Goal: Task Accomplishment & Management: Use online tool/utility

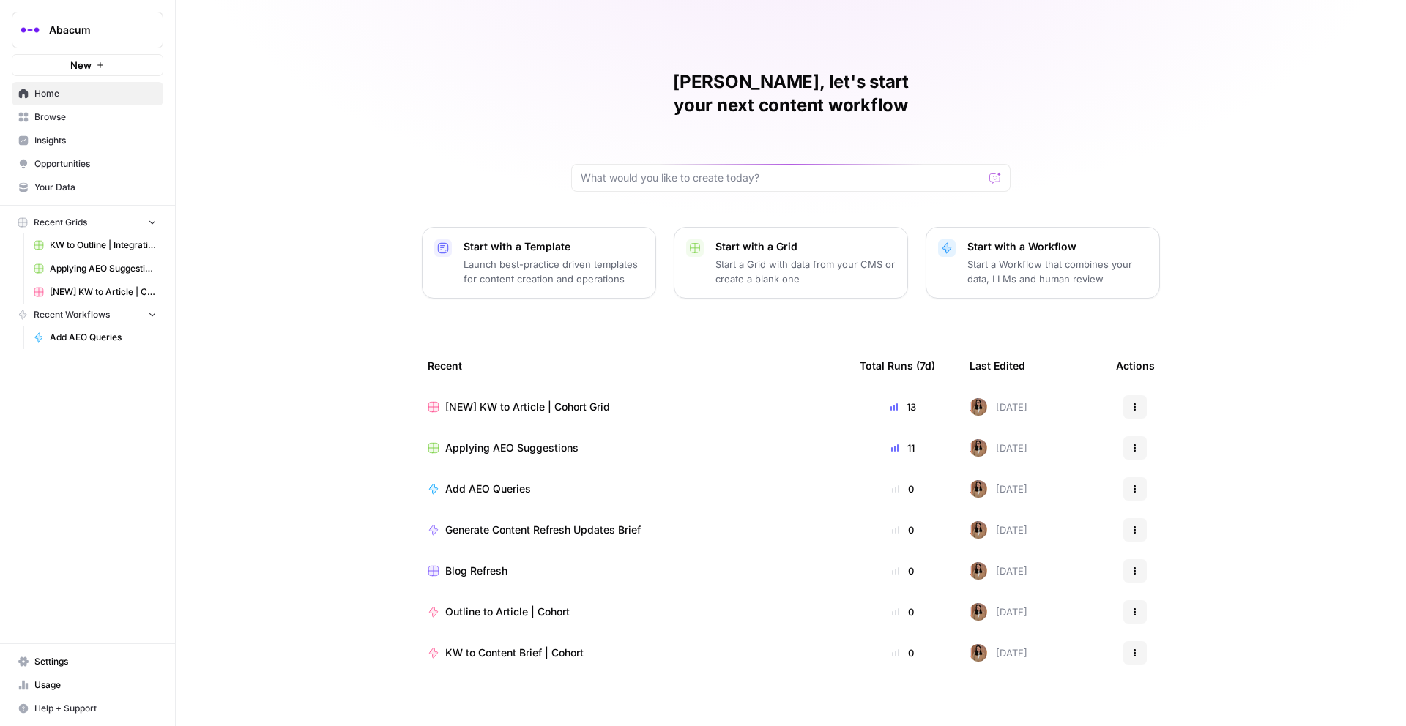
click at [57, 142] on span "Insights" at bounding box center [95, 140] width 122 height 13
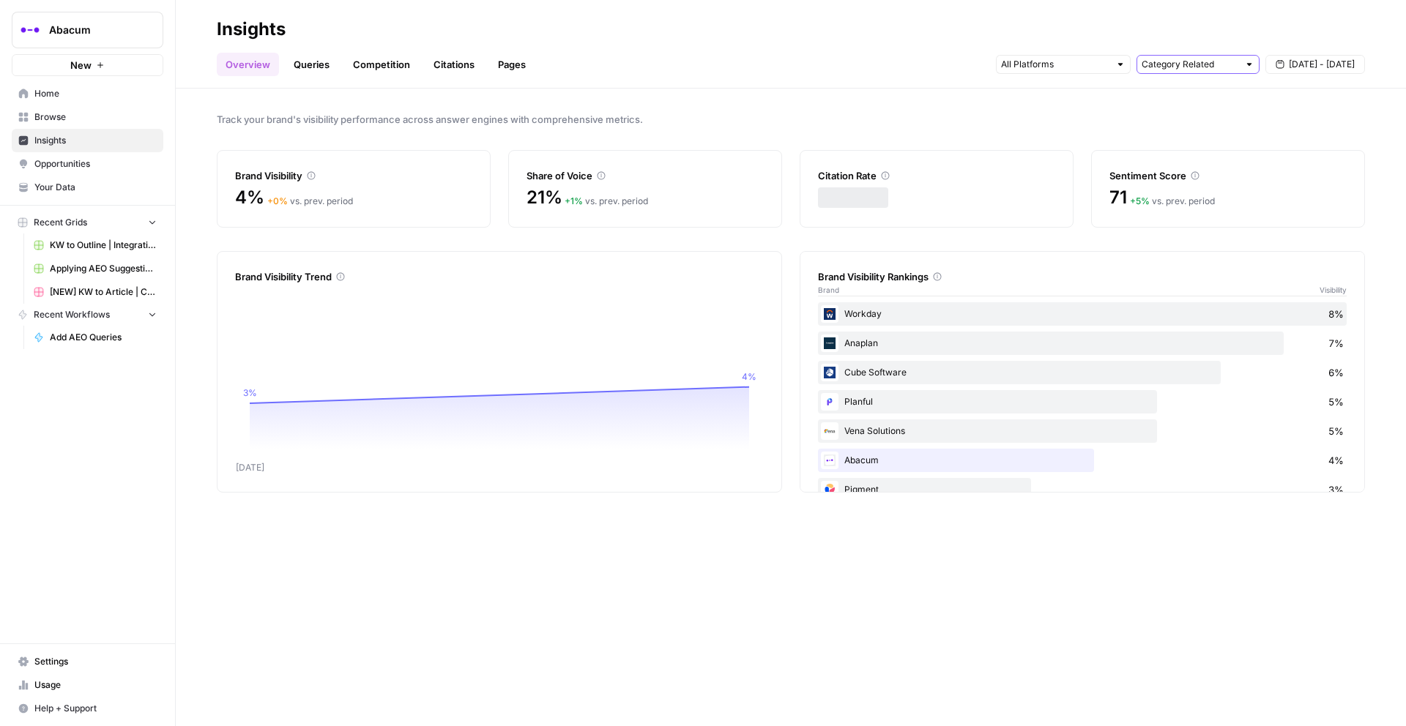
click at [1054, 69] on input "text" at bounding box center [1190, 64] width 97 height 15
click at [1054, 88] on button "All Queries" at bounding box center [1198, 96] width 110 height 21
type input "All Queries"
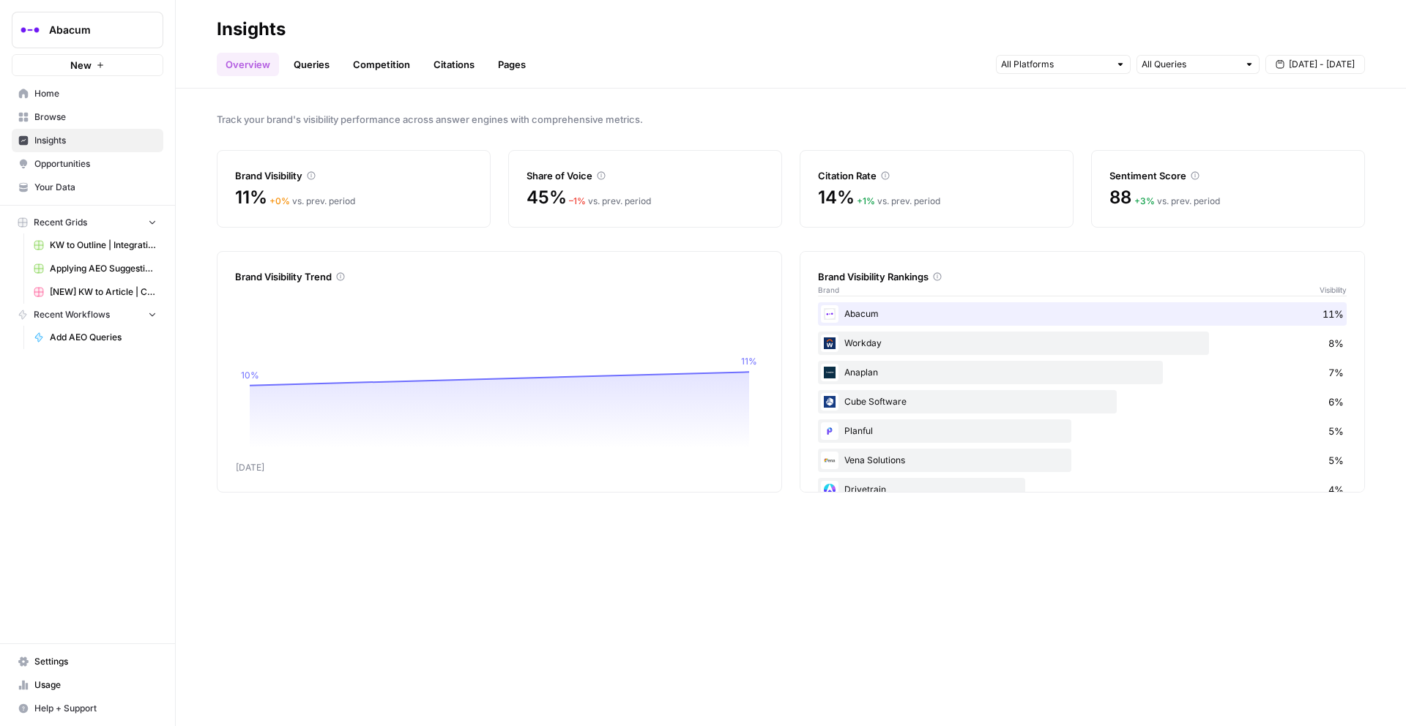
click at [314, 65] on link "Queries" at bounding box center [311, 64] width 53 height 23
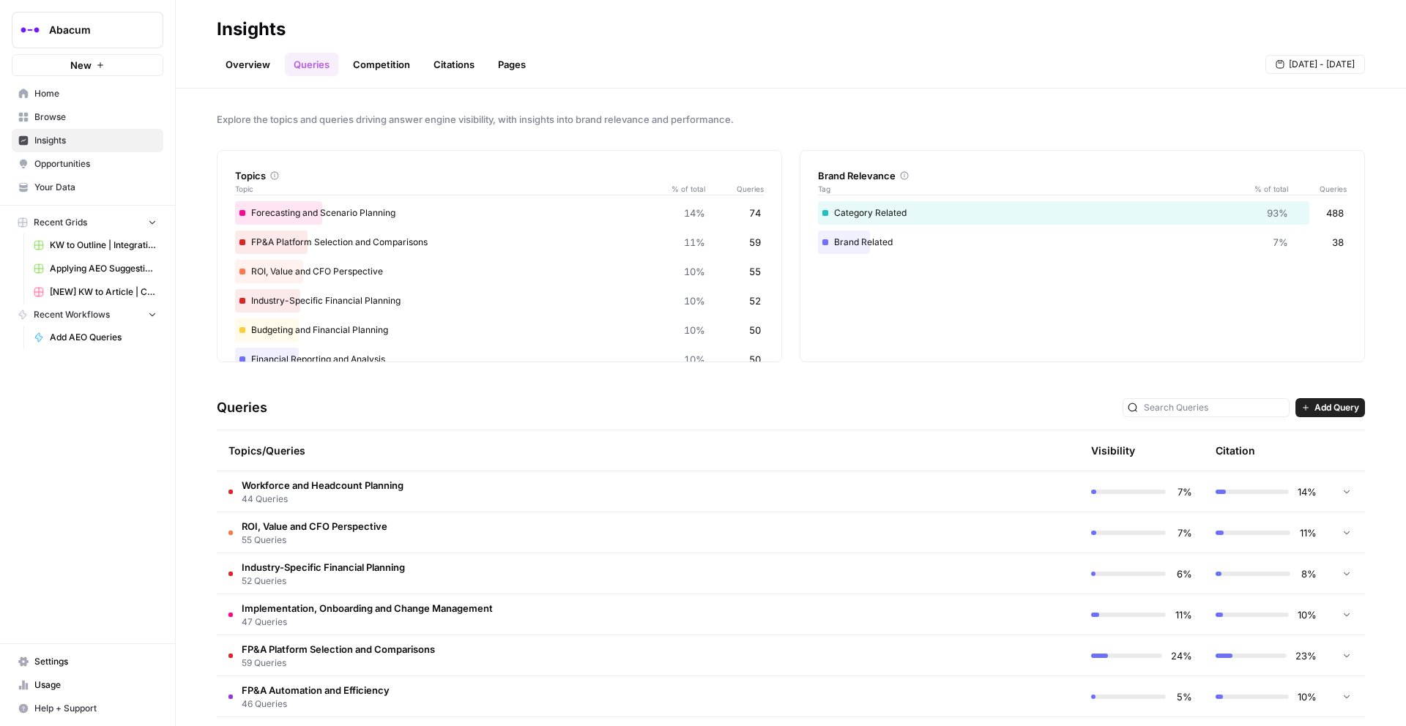
click at [255, 62] on link "Overview" at bounding box center [248, 64] width 62 height 23
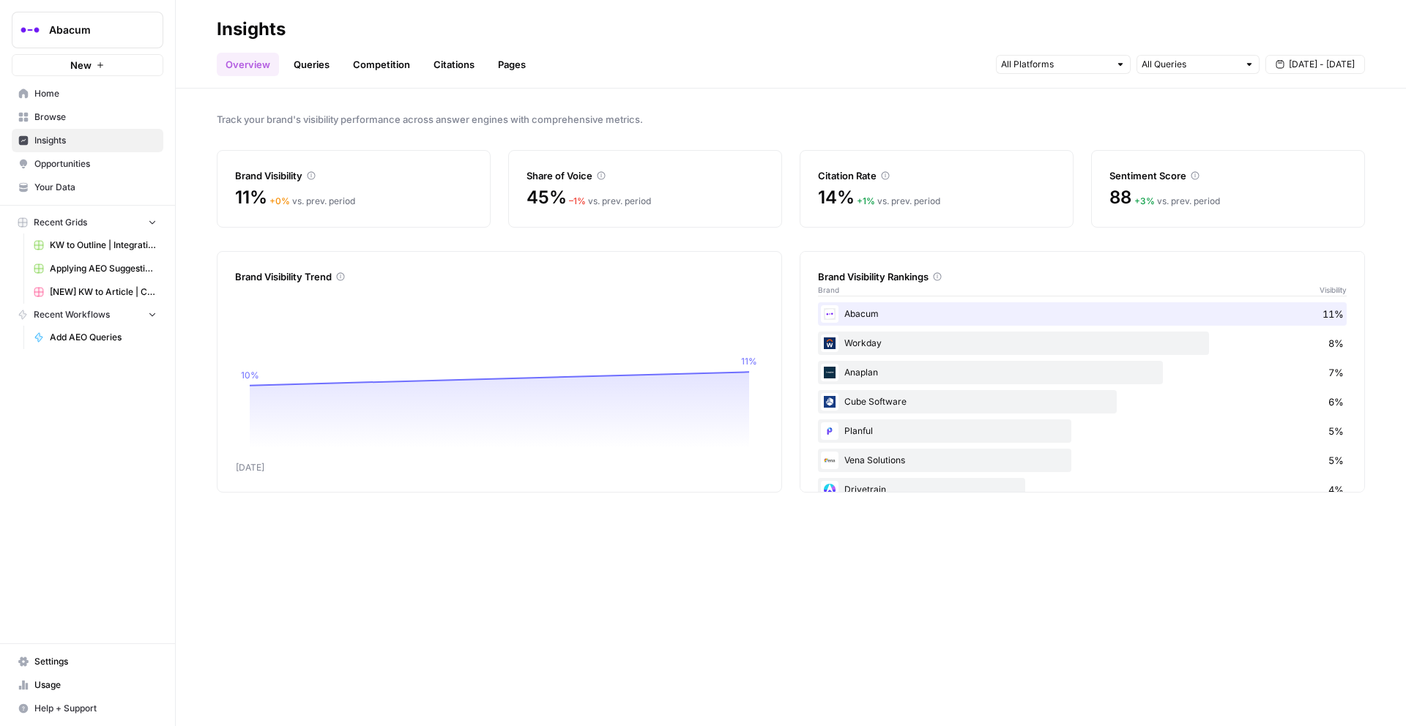
click at [1054, 71] on div "All Queries" at bounding box center [1197, 64] width 123 height 19
click at [1054, 111] on span "Brand Related" at bounding box center [1195, 117] width 92 height 15
type input "Brand Related"
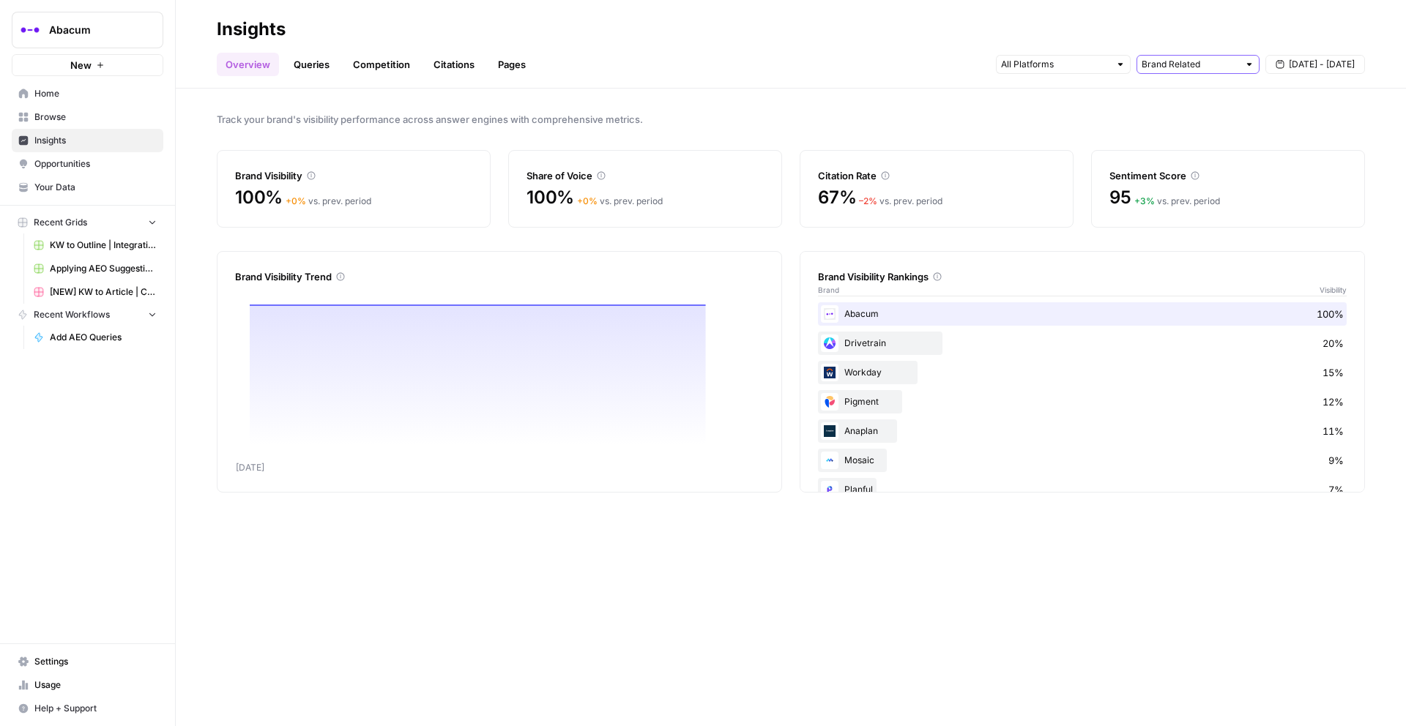
click at [1054, 65] on input "text" at bounding box center [1190, 64] width 97 height 15
click at [1054, 135] on span "Category Related" at bounding box center [1195, 137] width 92 height 15
type input "Category Related"
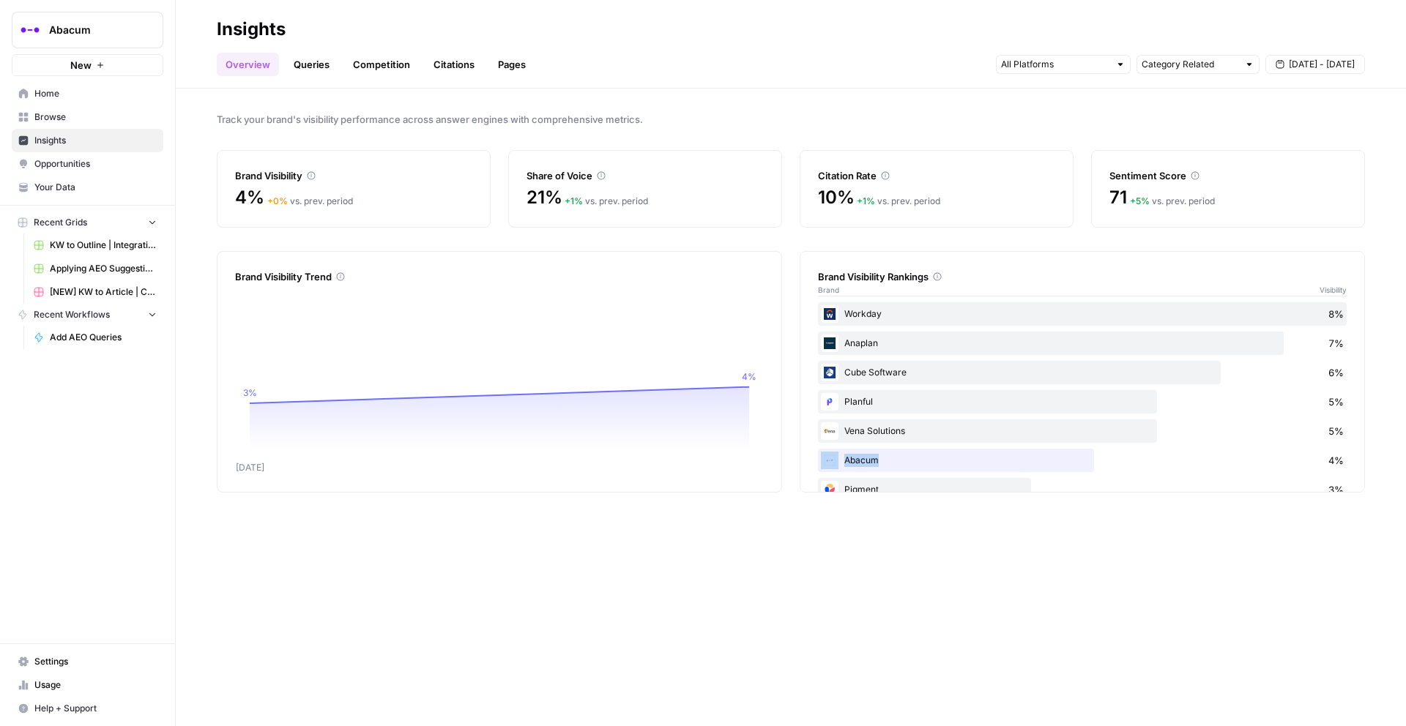
drag, startPoint x: 877, startPoint y: 462, endPoint x: 825, endPoint y: 461, distance: 52.0
click at [825, 461] on div "Abacum 4%" at bounding box center [1082, 460] width 529 height 23
click at [764, 93] on div "Track your brand's visibility performance across answer engines with comprehens…" at bounding box center [791, 408] width 1230 height 638
click at [308, 59] on link "Queries" at bounding box center [311, 64] width 53 height 23
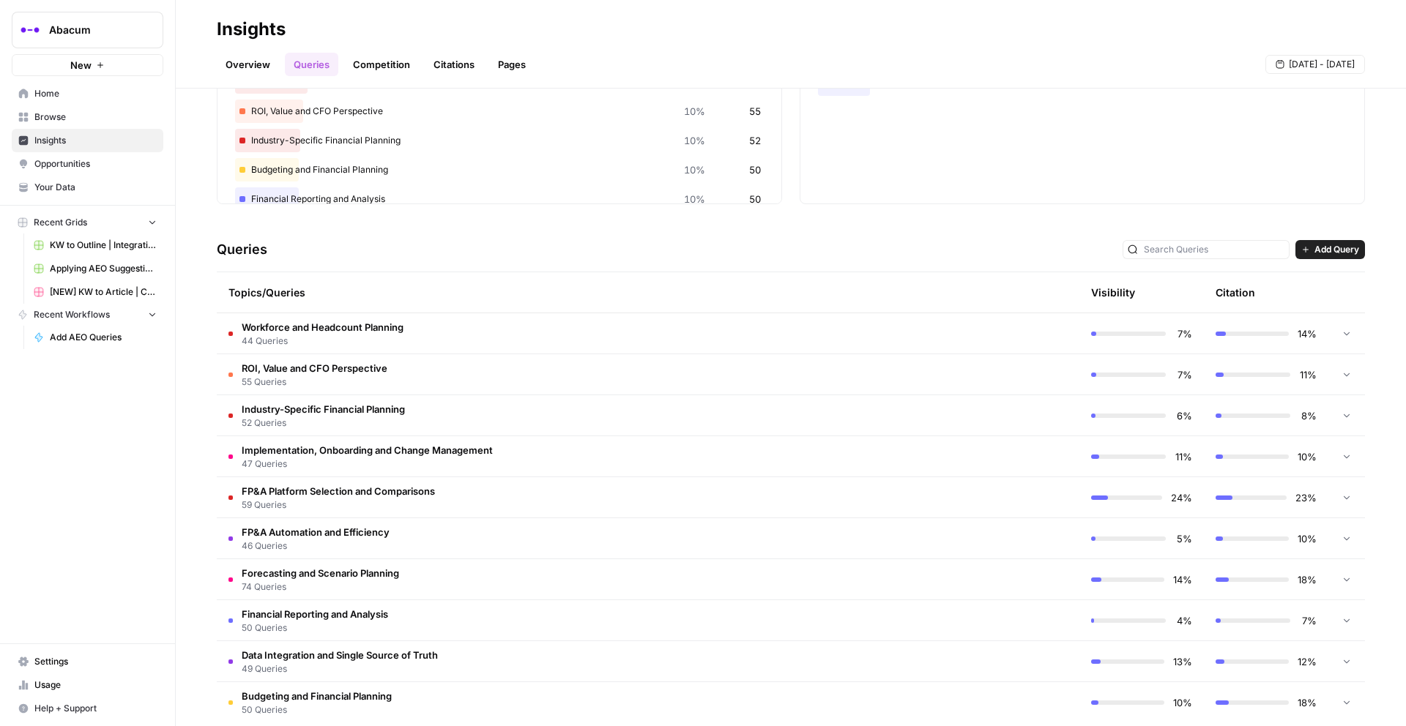
scroll to position [179, 0]
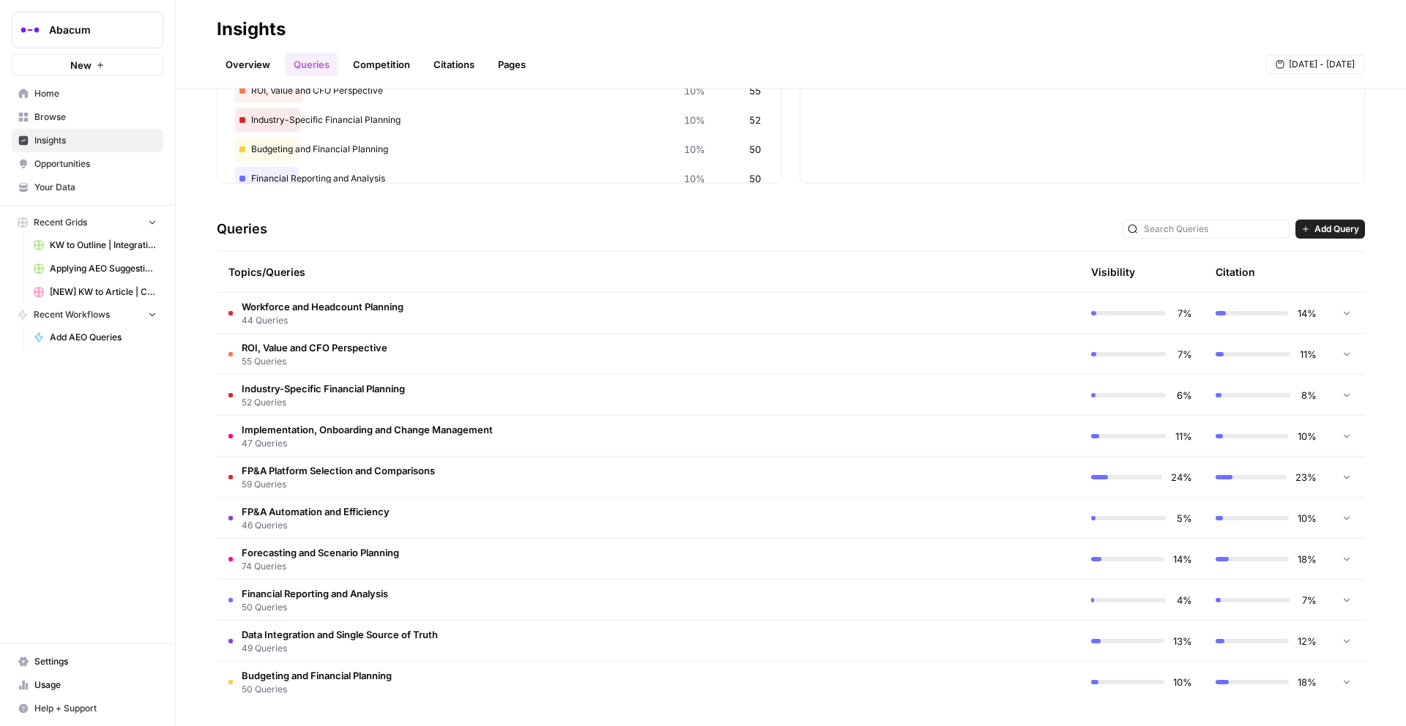
click at [1054, 317] on td at bounding box center [1346, 313] width 37 height 40
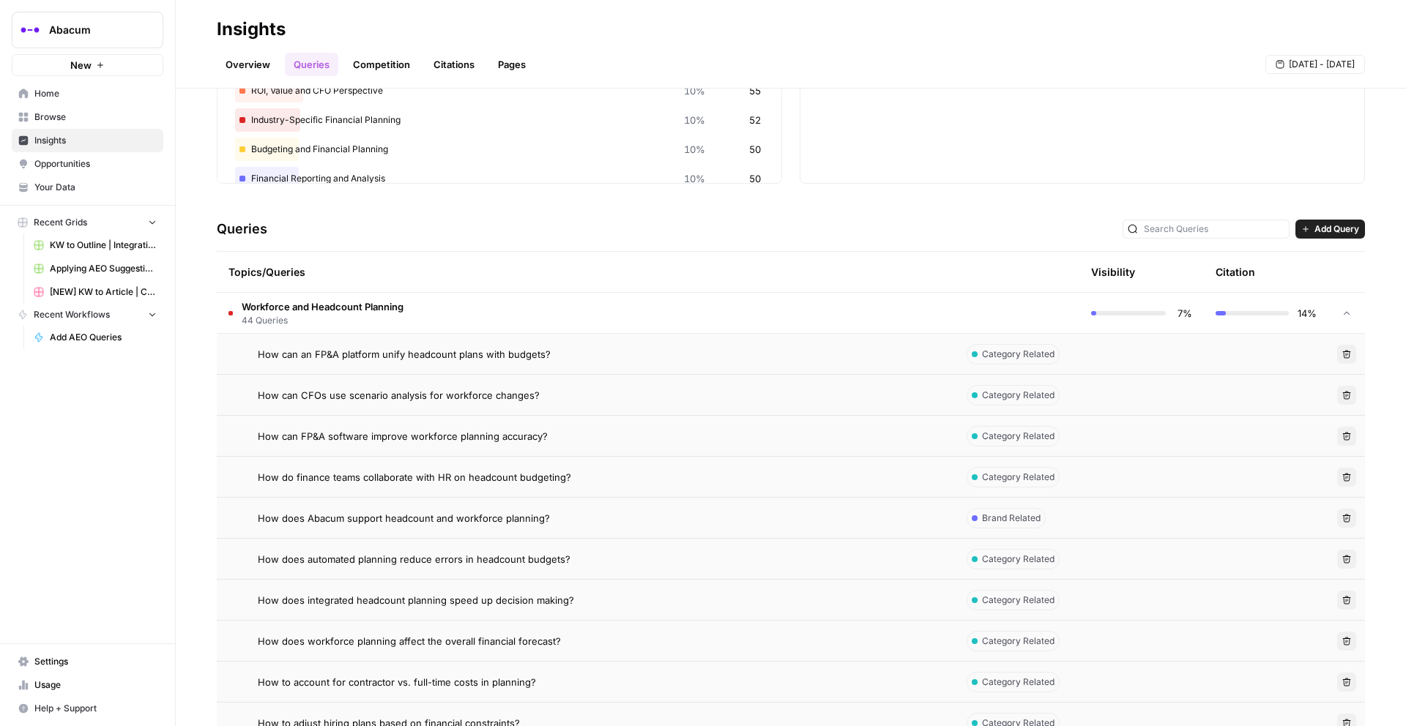
click at [406, 352] on span "How can an FP&A platform unify headcount plans with budgets?" at bounding box center [404, 354] width 293 height 15
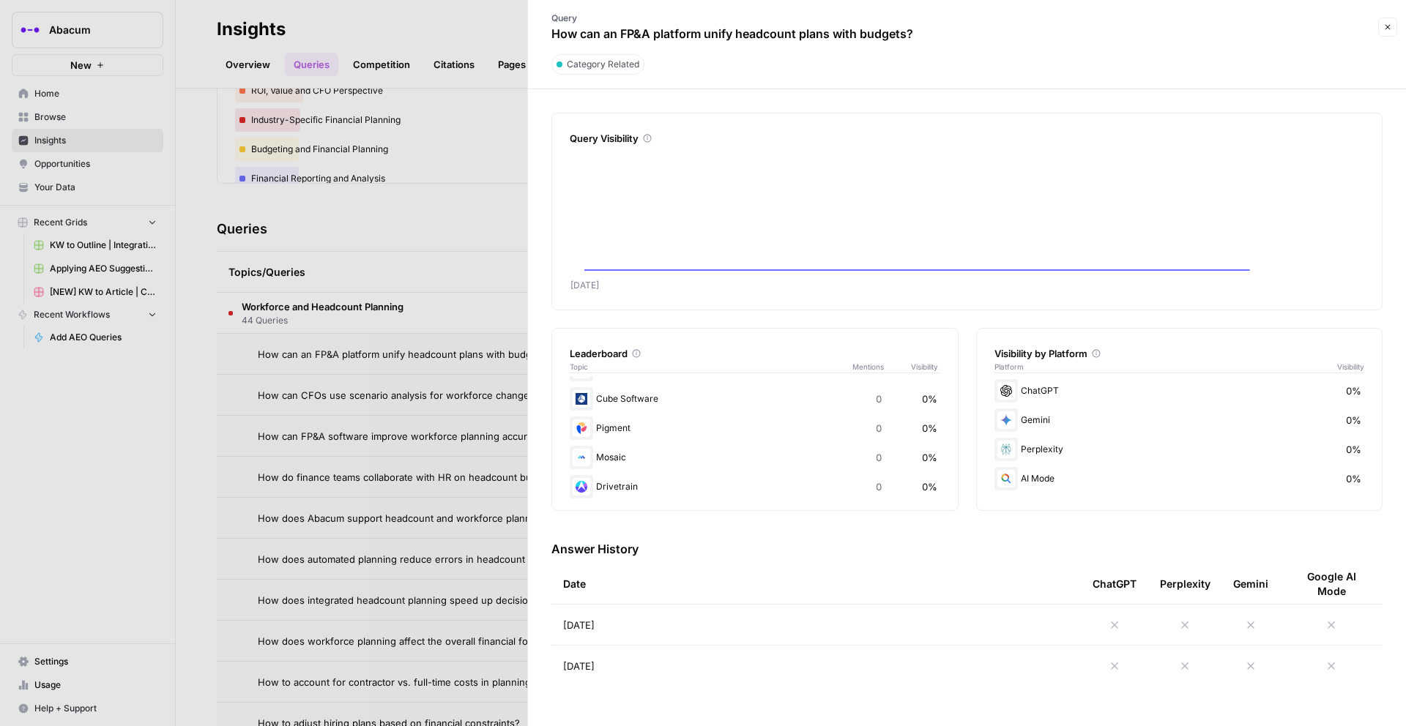
scroll to position [144, 0]
click at [1054, 594] on icon at bounding box center [1115, 625] width 12 height 12
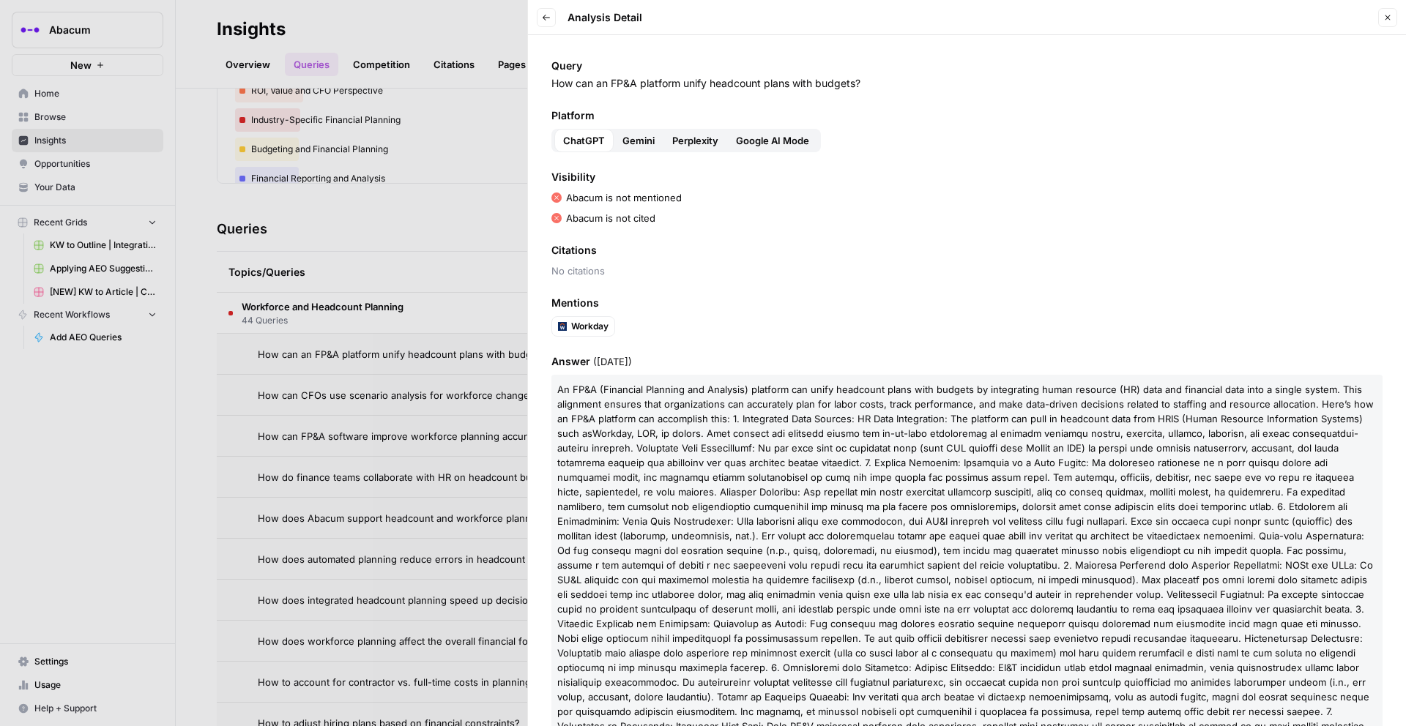
click at [622, 135] on span "Gemini" at bounding box center [638, 140] width 32 height 15
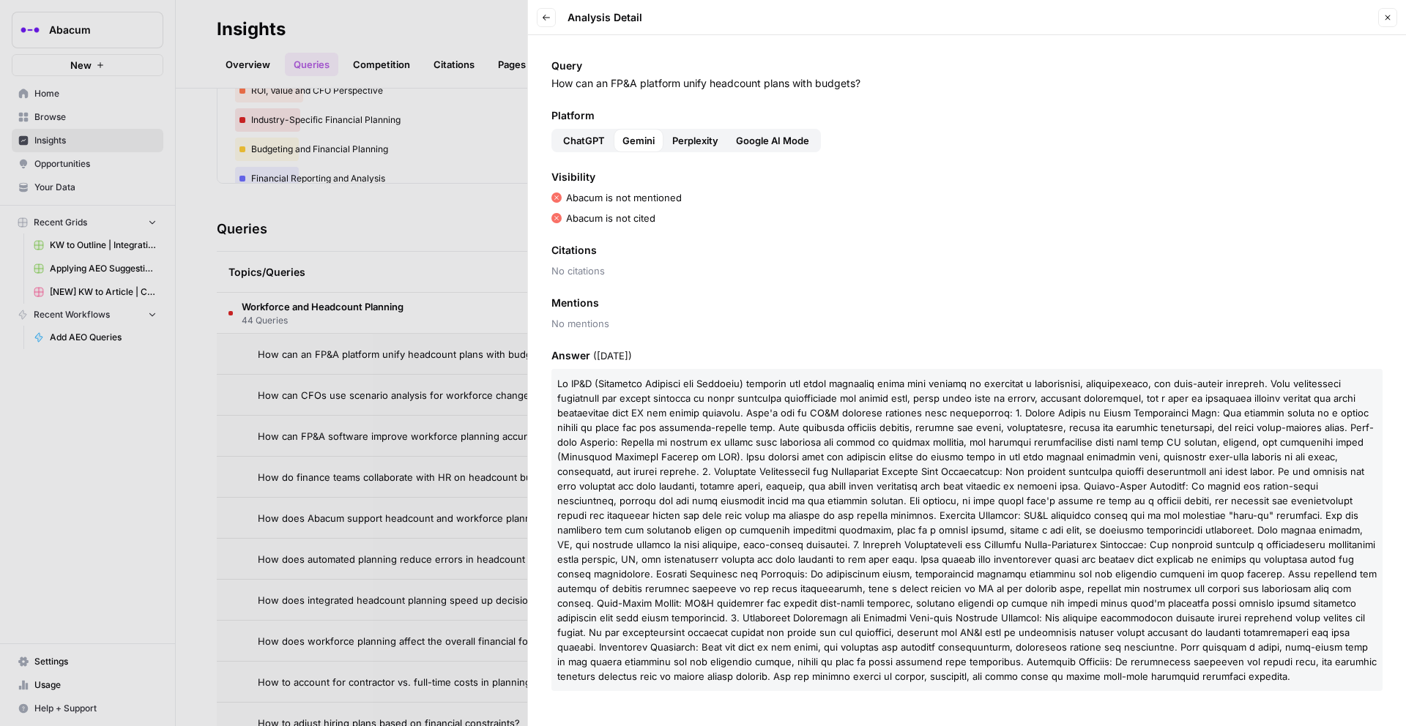
click at [703, 137] on span "Perplexity" at bounding box center [695, 140] width 46 height 15
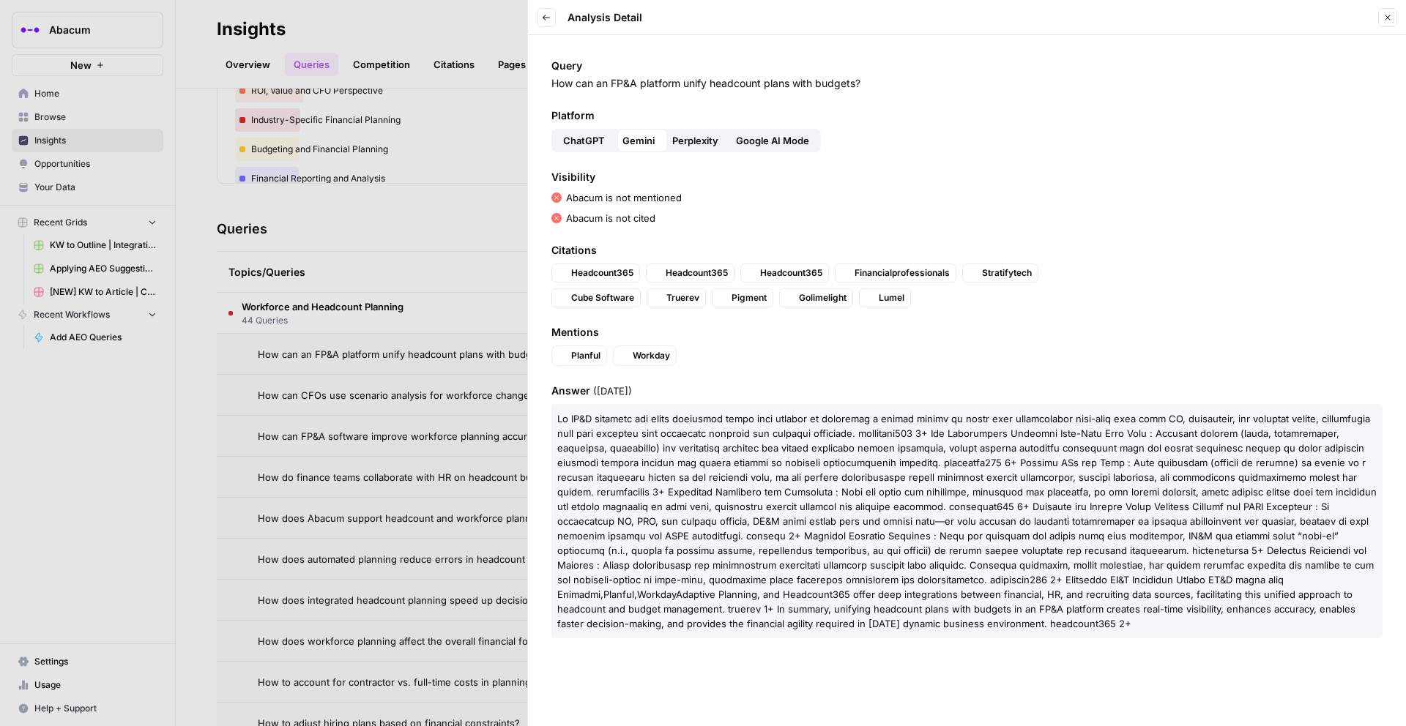
click at [773, 139] on span "Google AI Mode" at bounding box center [772, 140] width 73 height 15
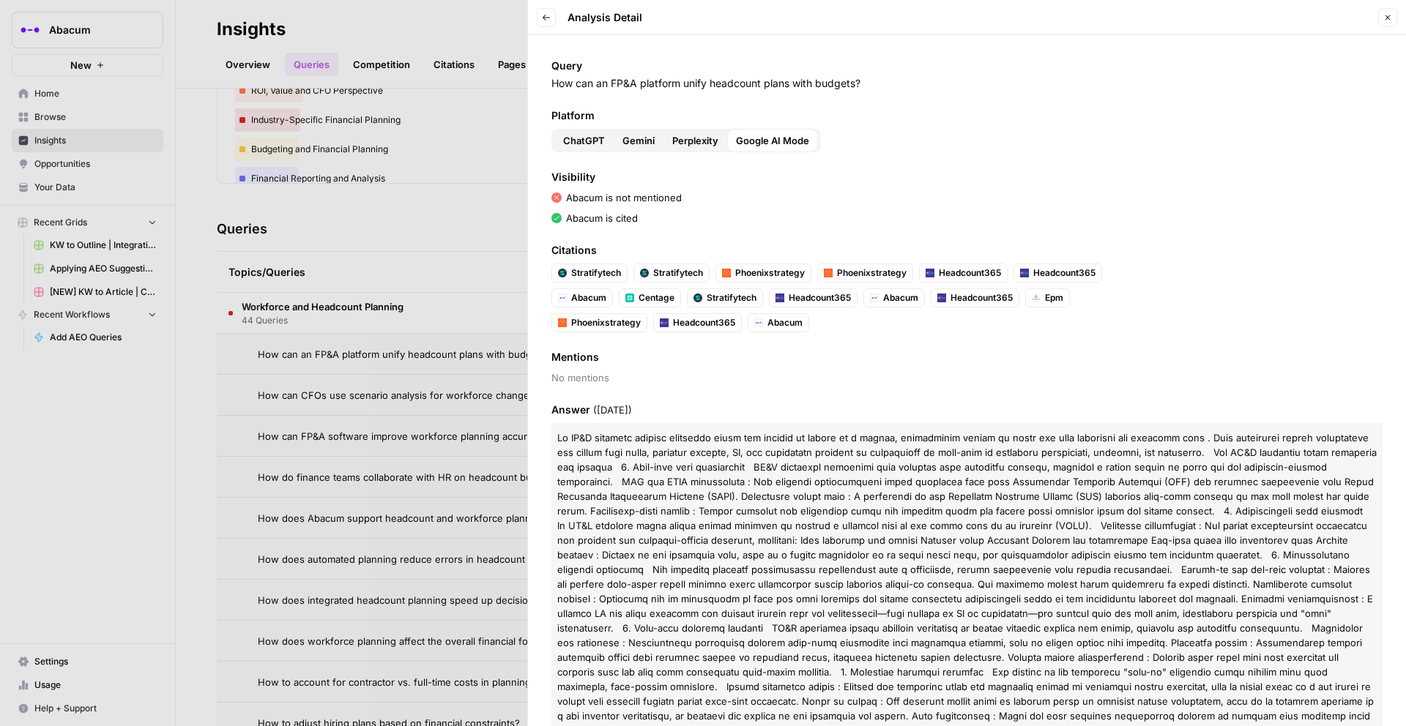
click at [582, 137] on span "ChatGPT" at bounding box center [584, 140] width 42 height 15
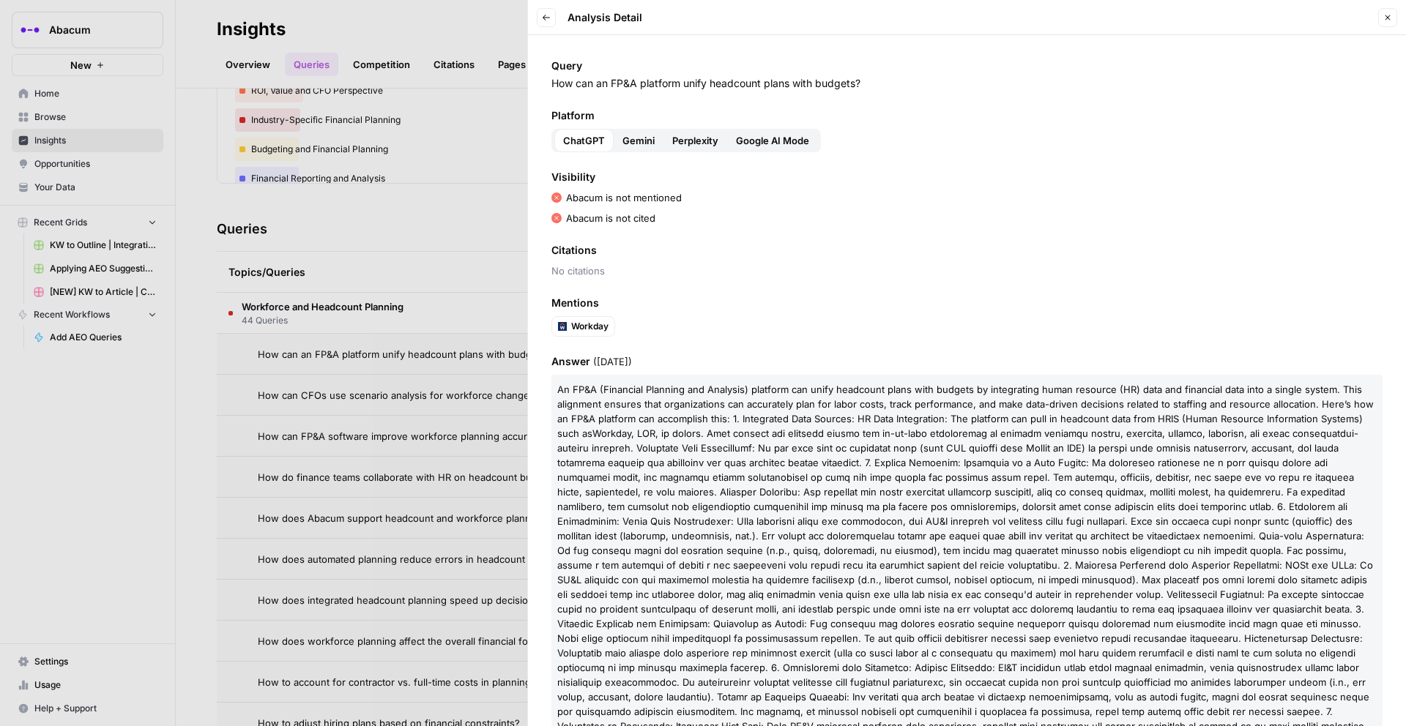
click at [453, 291] on div at bounding box center [703, 363] width 1406 height 726
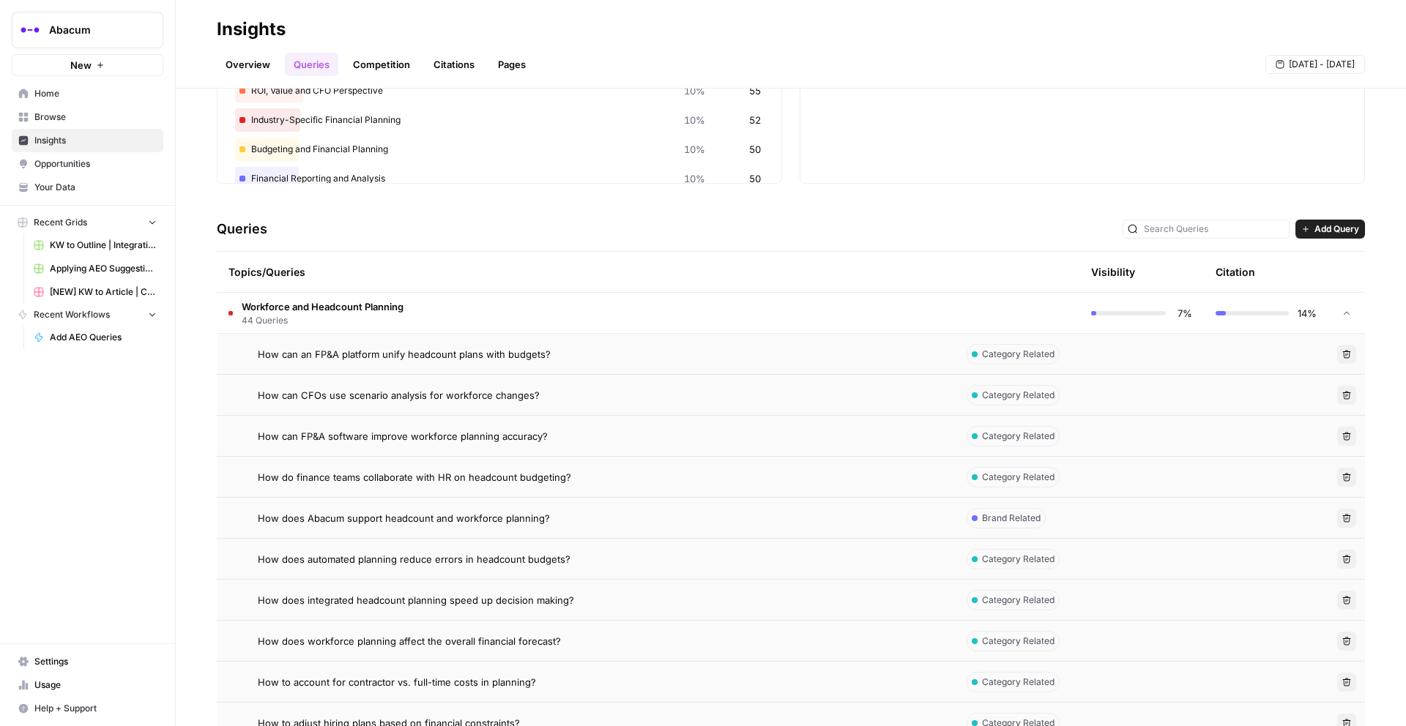
click at [597, 354] on div "How can an FP&A platform unify headcount plans with budgets?" at bounding box center [600, 354] width 685 height 15
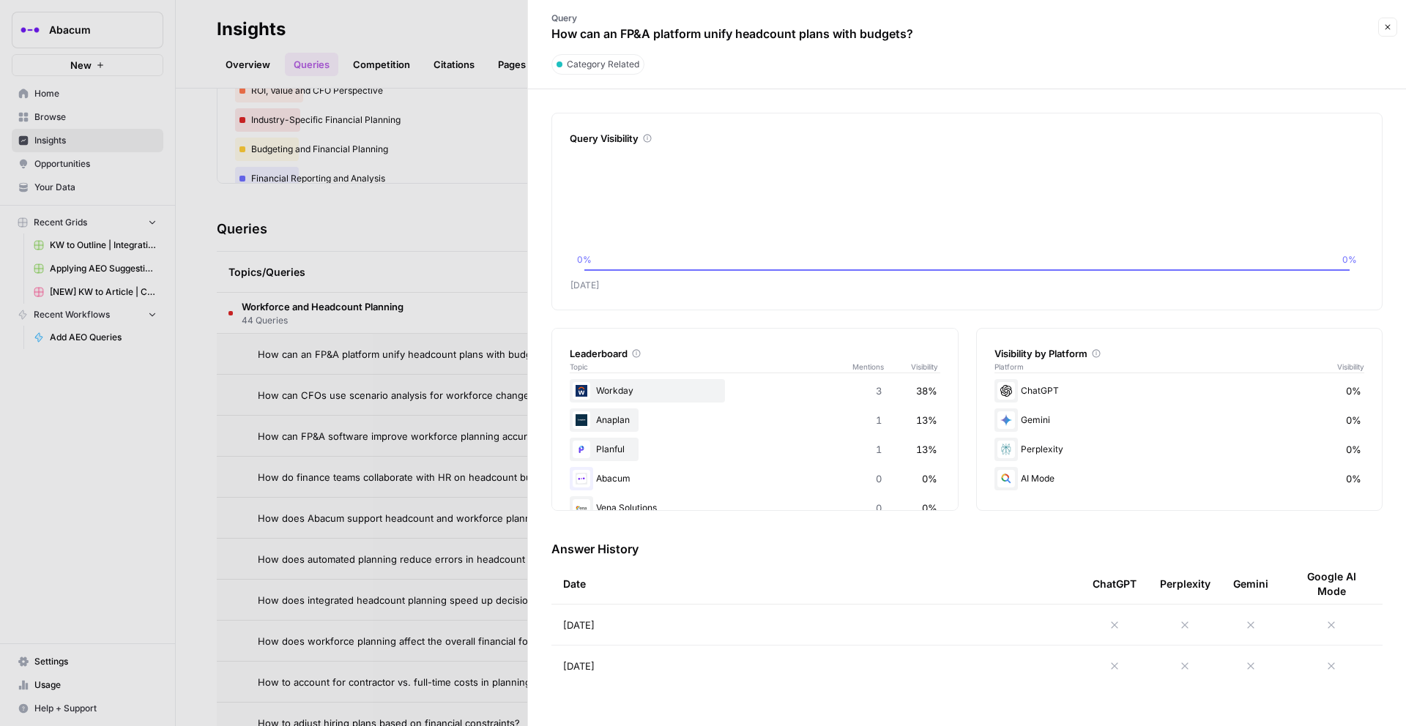
click at [1054, 594] on div at bounding box center [1115, 625] width 44 height 12
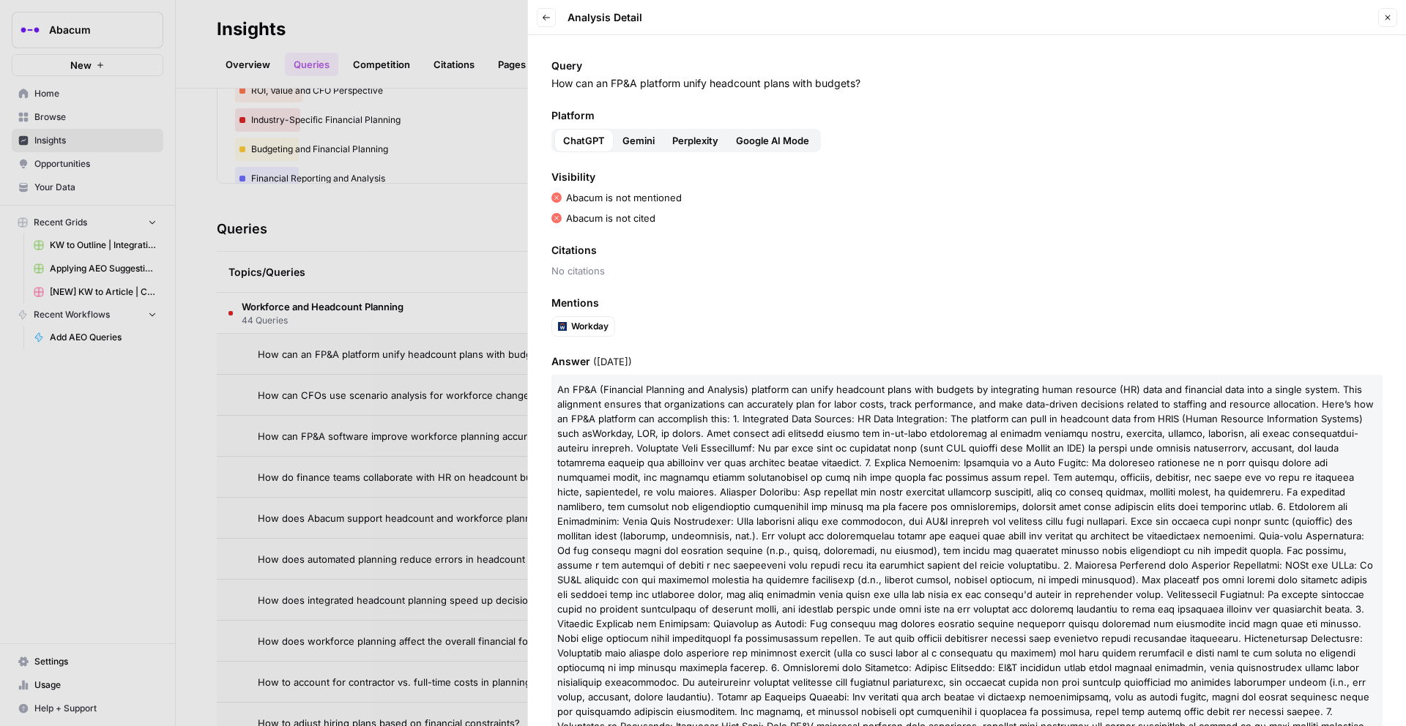
click at [627, 144] on span "Gemini" at bounding box center [638, 140] width 32 height 15
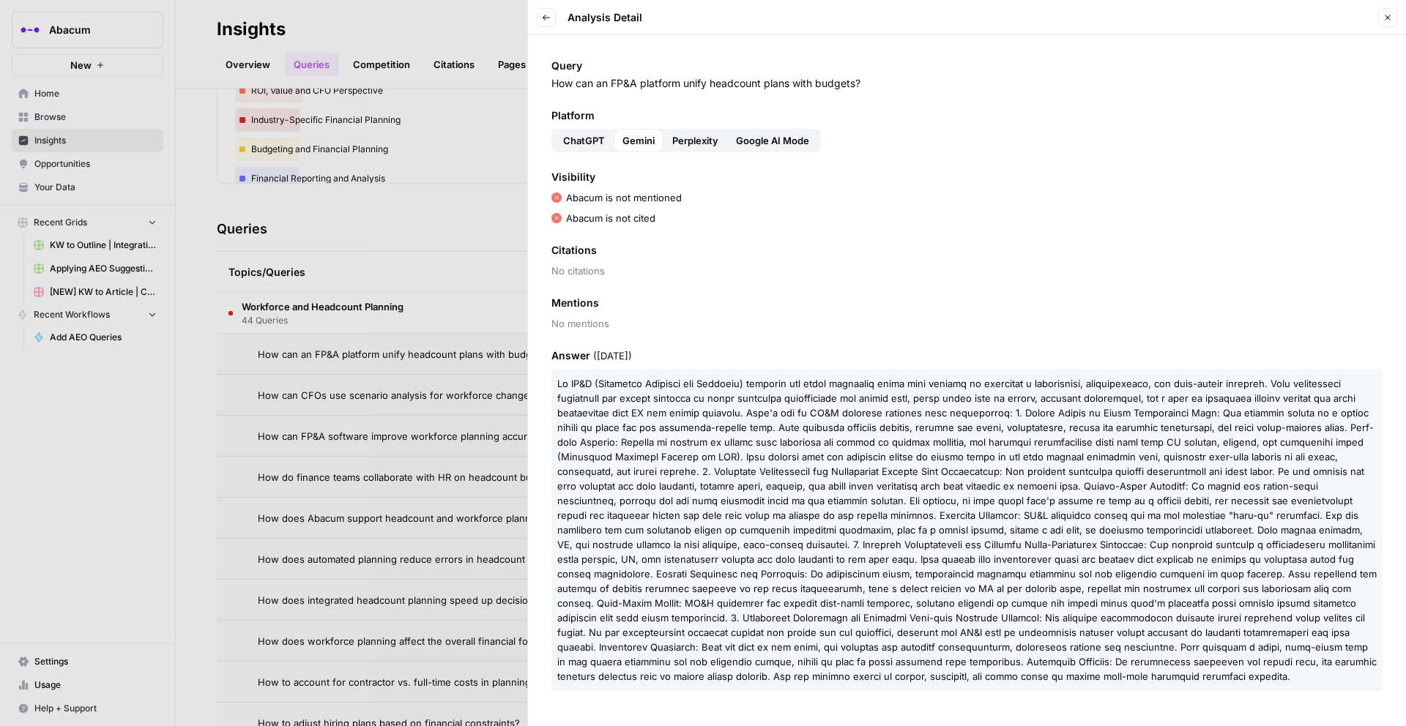
click at [699, 141] on span "Perplexity" at bounding box center [695, 140] width 46 height 15
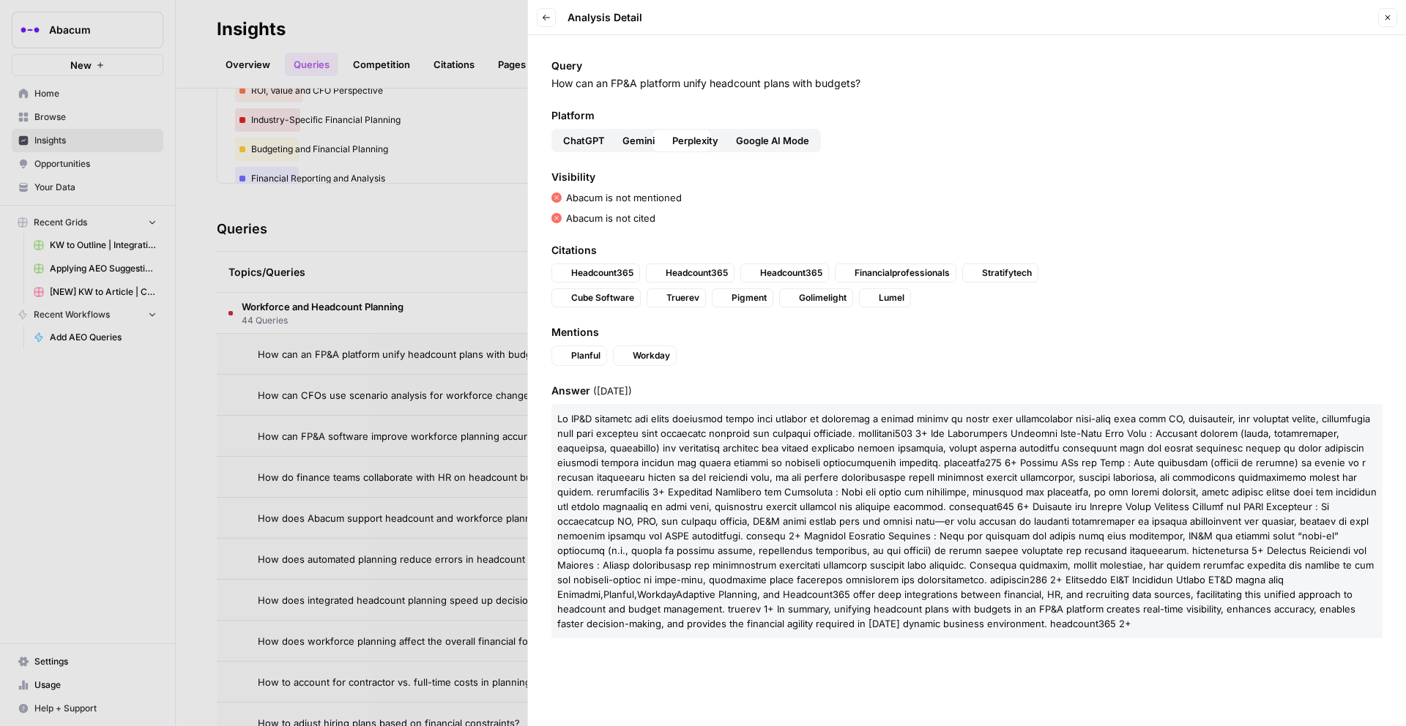
click at [789, 136] on span "Google AI Mode" at bounding box center [772, 140] width 73 height 15
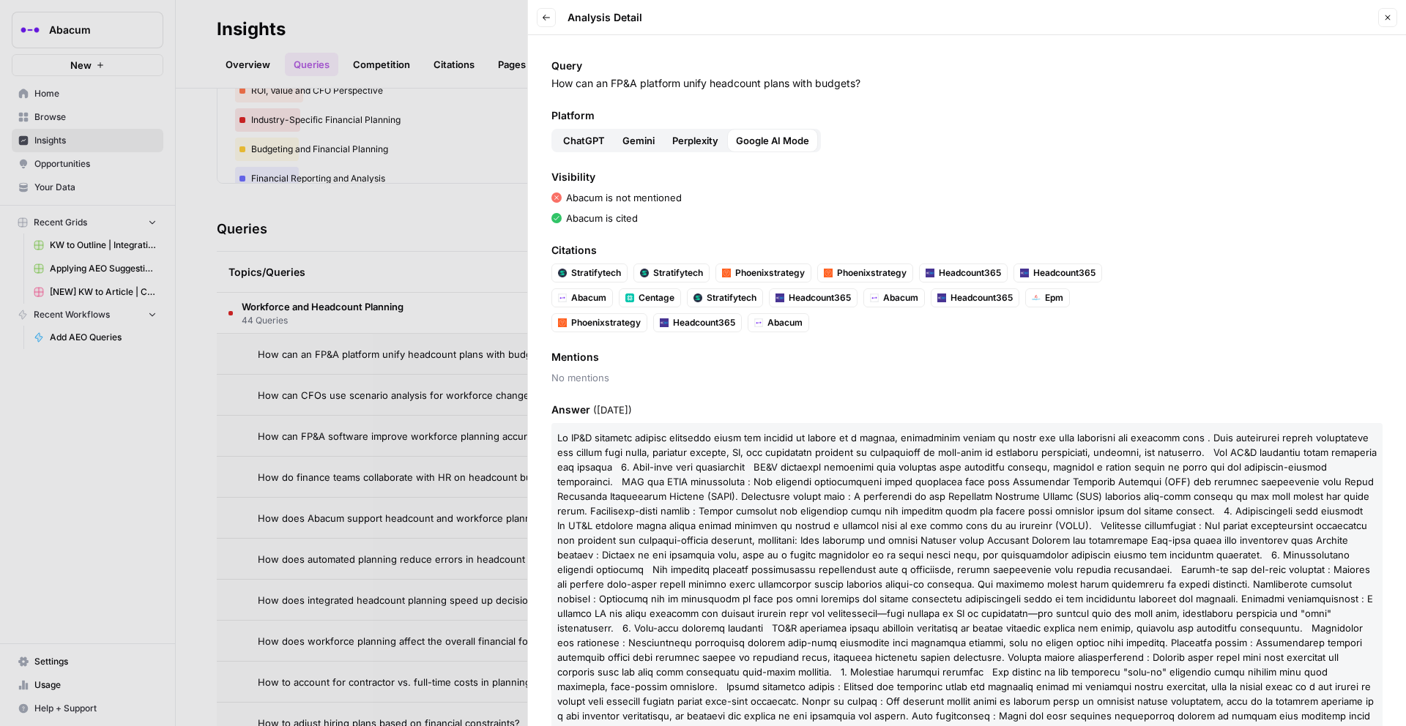
scroll to position [57, 0]
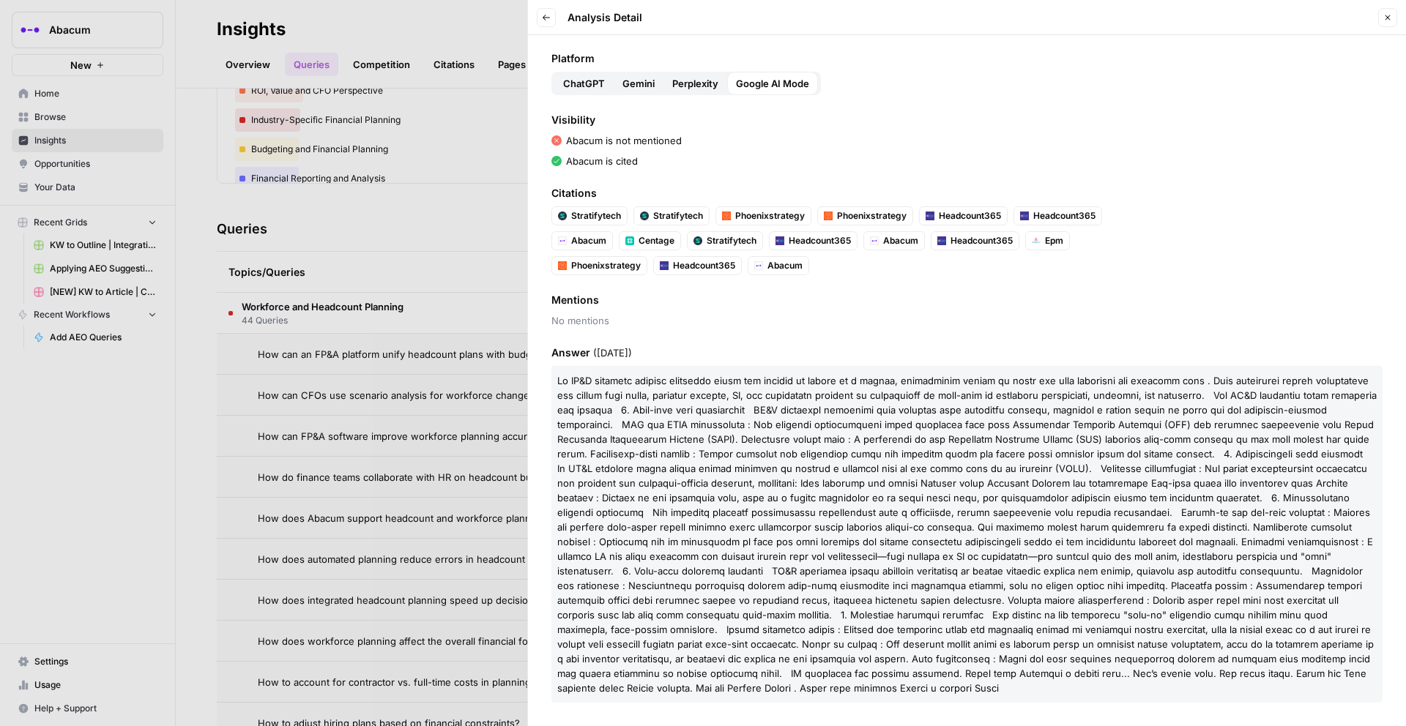
click at [599, 84] on span "ChatGPT" at bounding box center [584, 83] width 42 height 15
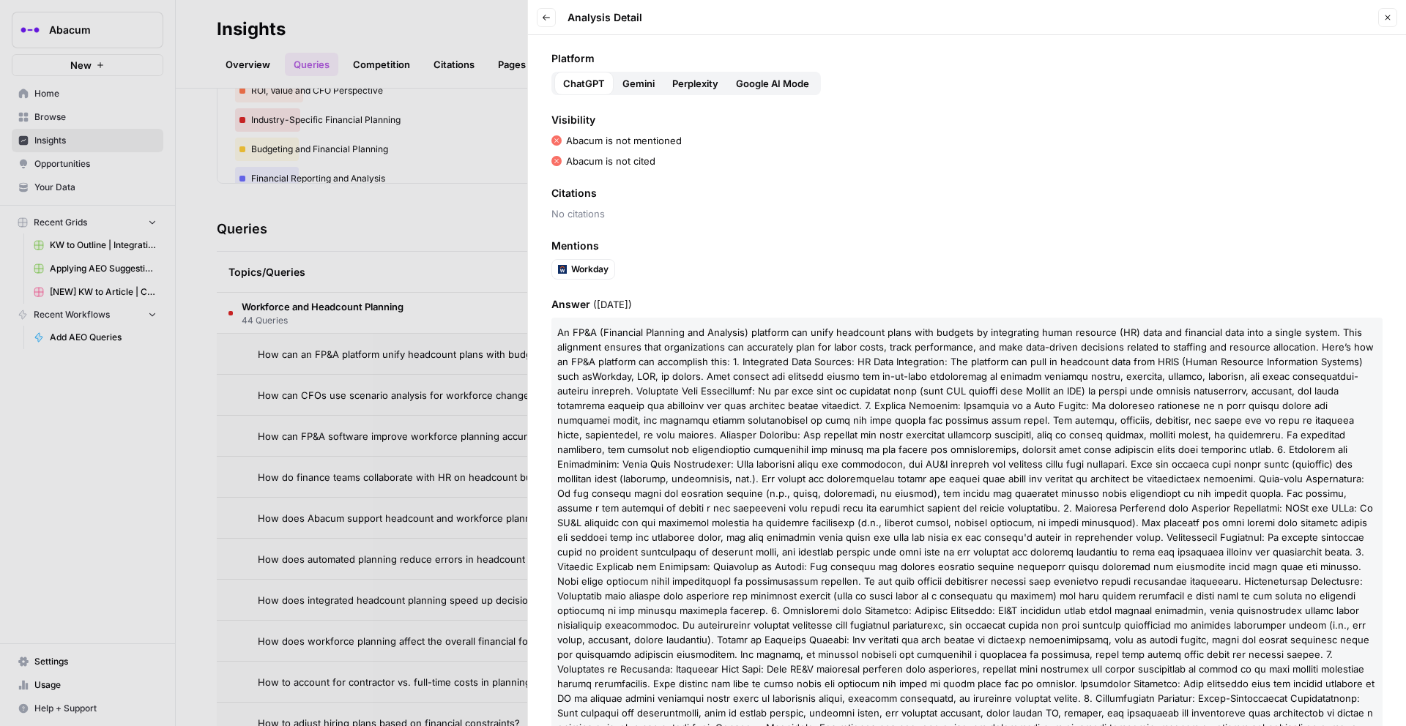
click at [1054, 15] on button "Close" at bounding box center [1387, 17] width 19 height 19
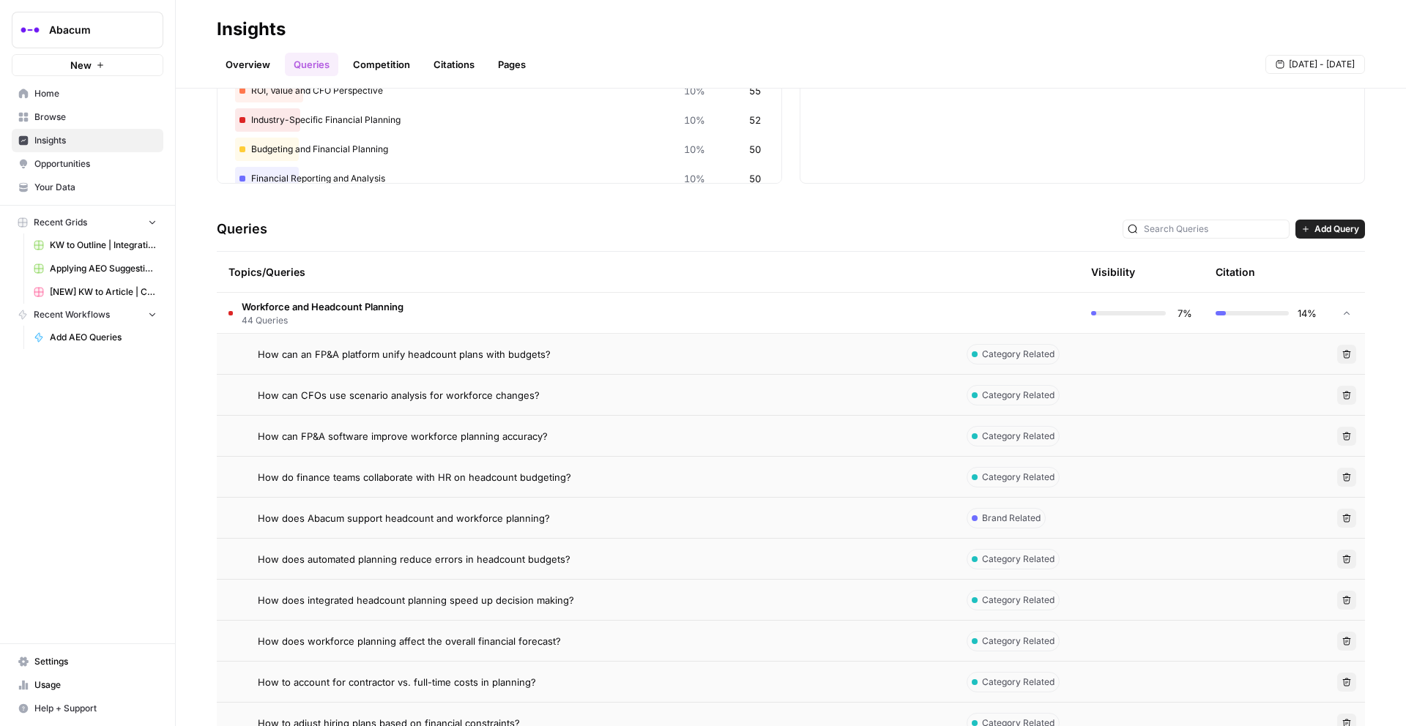
click at [508, 399] on span "How can CFOs use scenario analysis for workforce changes?" at bounding box center [399, 395] width 282 height 15
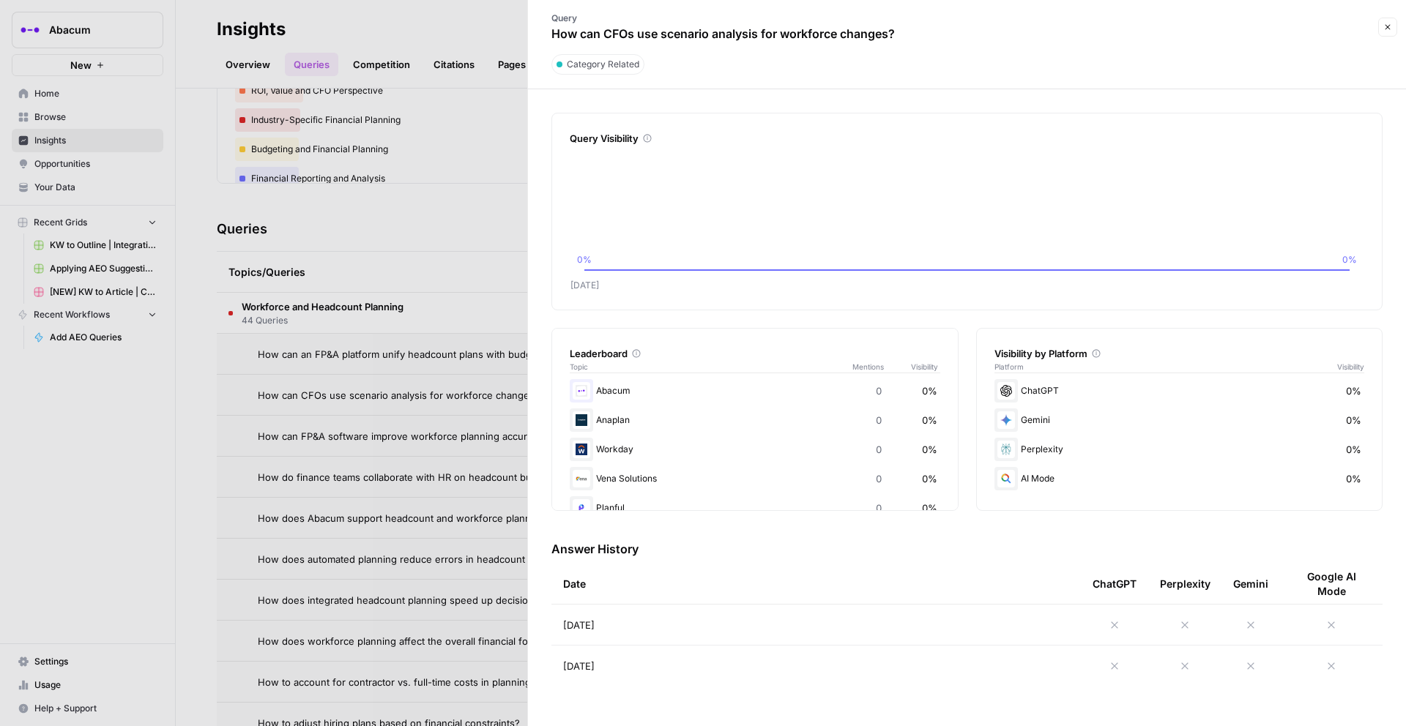
click at [1054, 28] on icon "button" at bounding box center [1387, 27] width 9 height 9
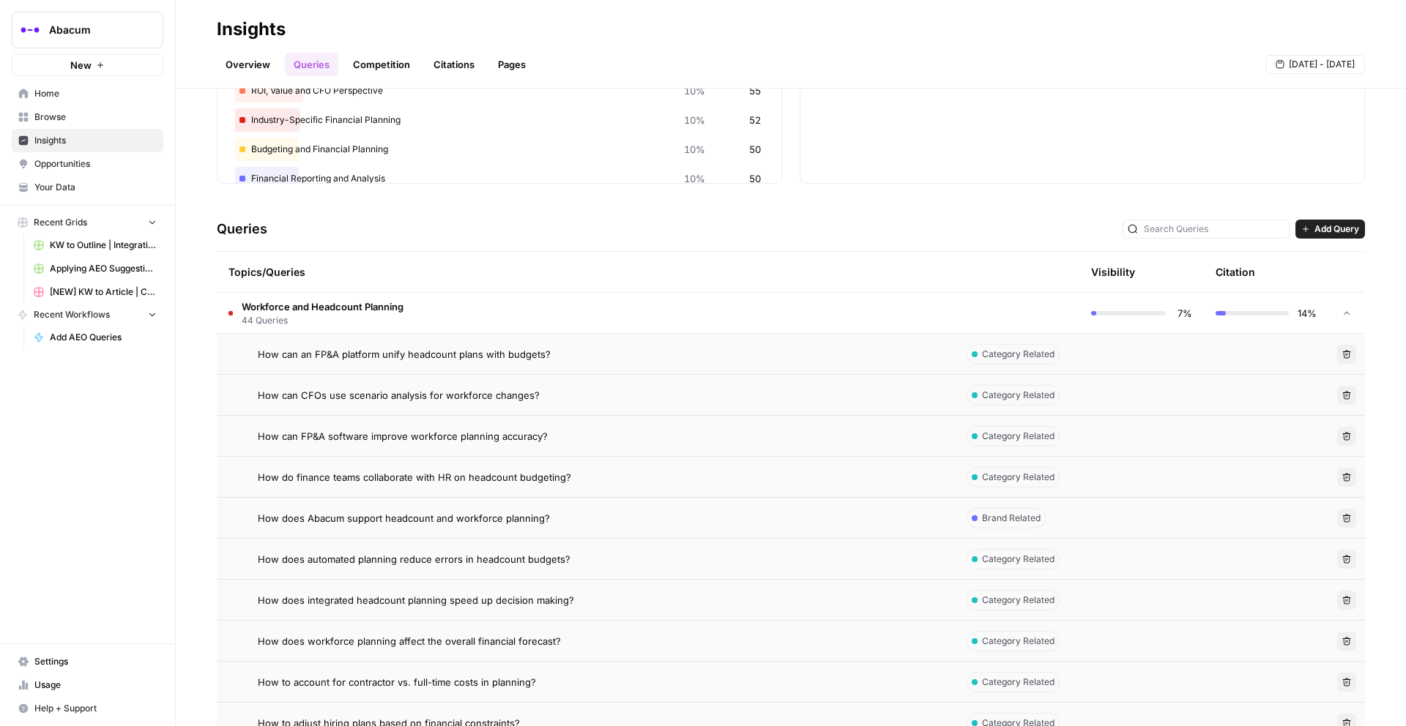
click at [1054, 316] on icon at bounding box center [1346, 313] width 10 height 10
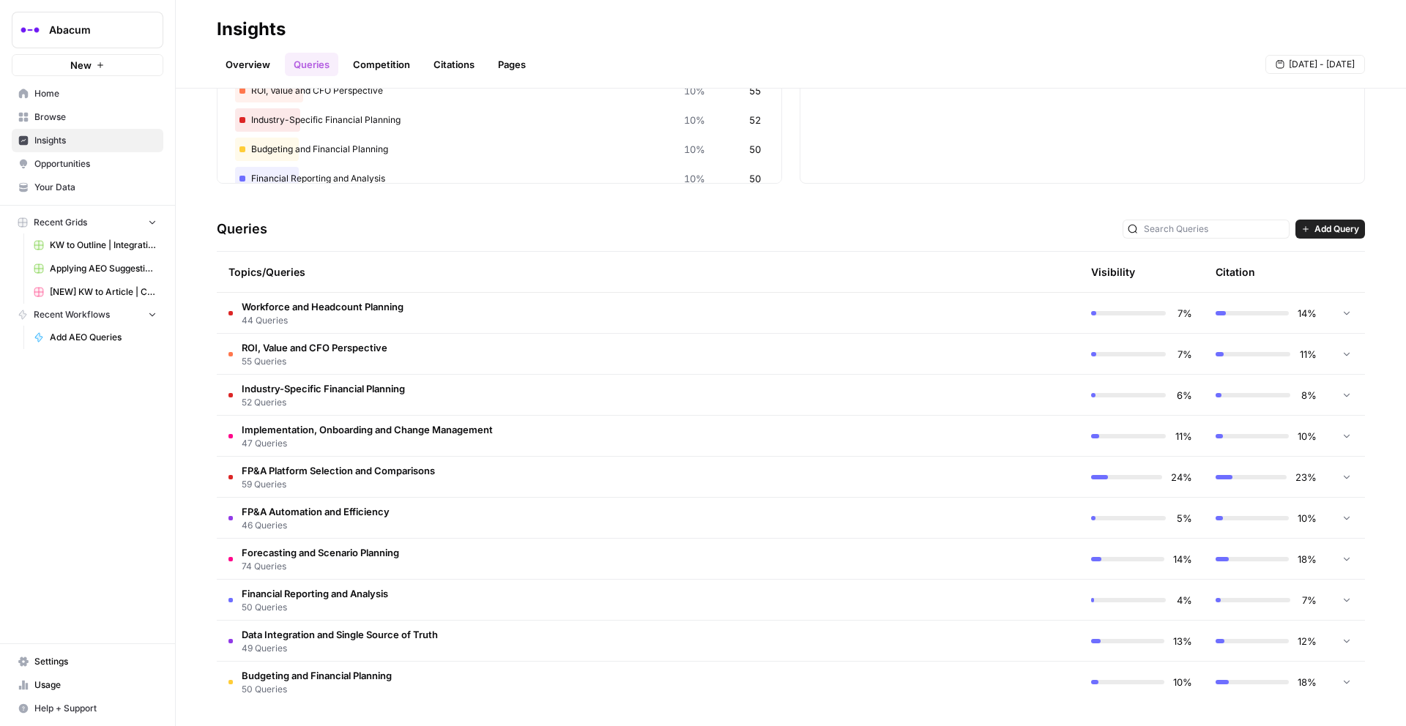
click at [830, 469] on td "FP&A Platform Selection and Comparisons 59 Queries" at bounding box center [586, 477] width 738 height 40
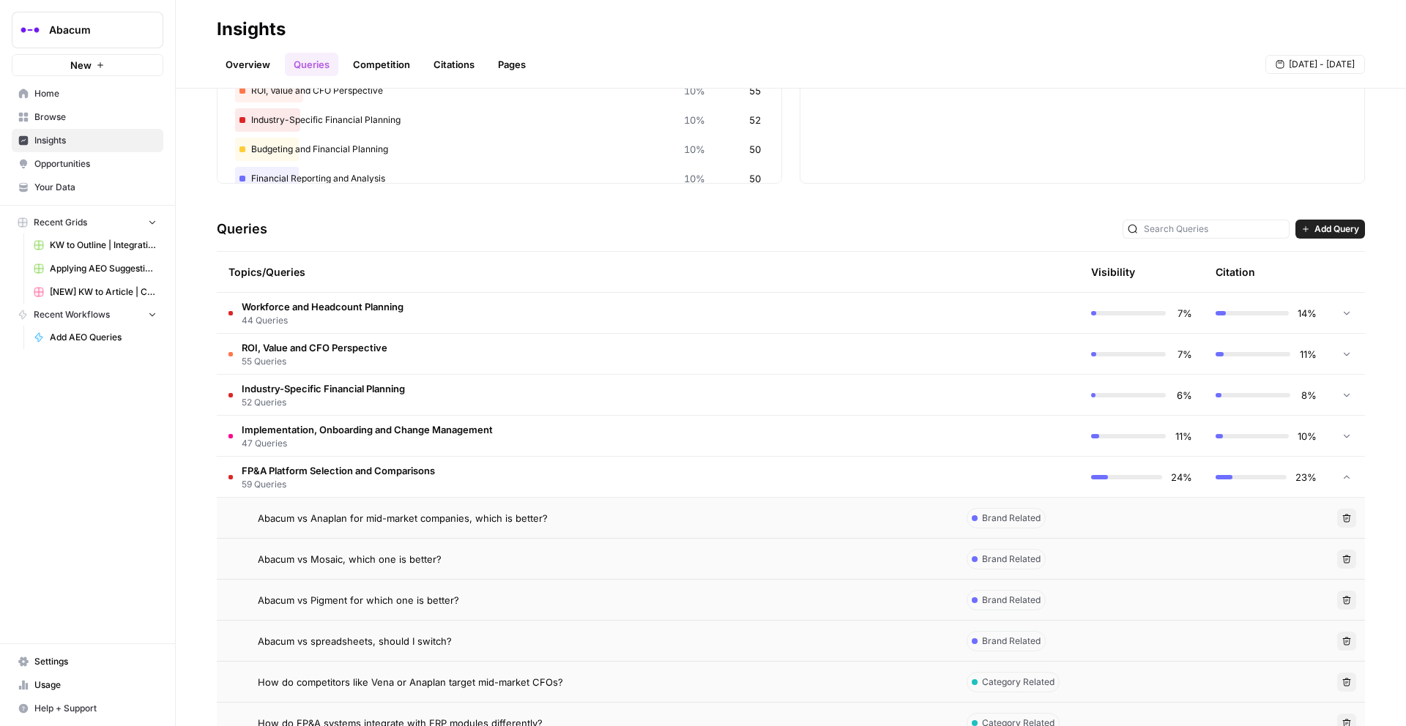
click at [830, 469] on td "FP&A Platform Selection and Comparisons 59 Queries" at bounding box center [586, 477] width 738 height 40
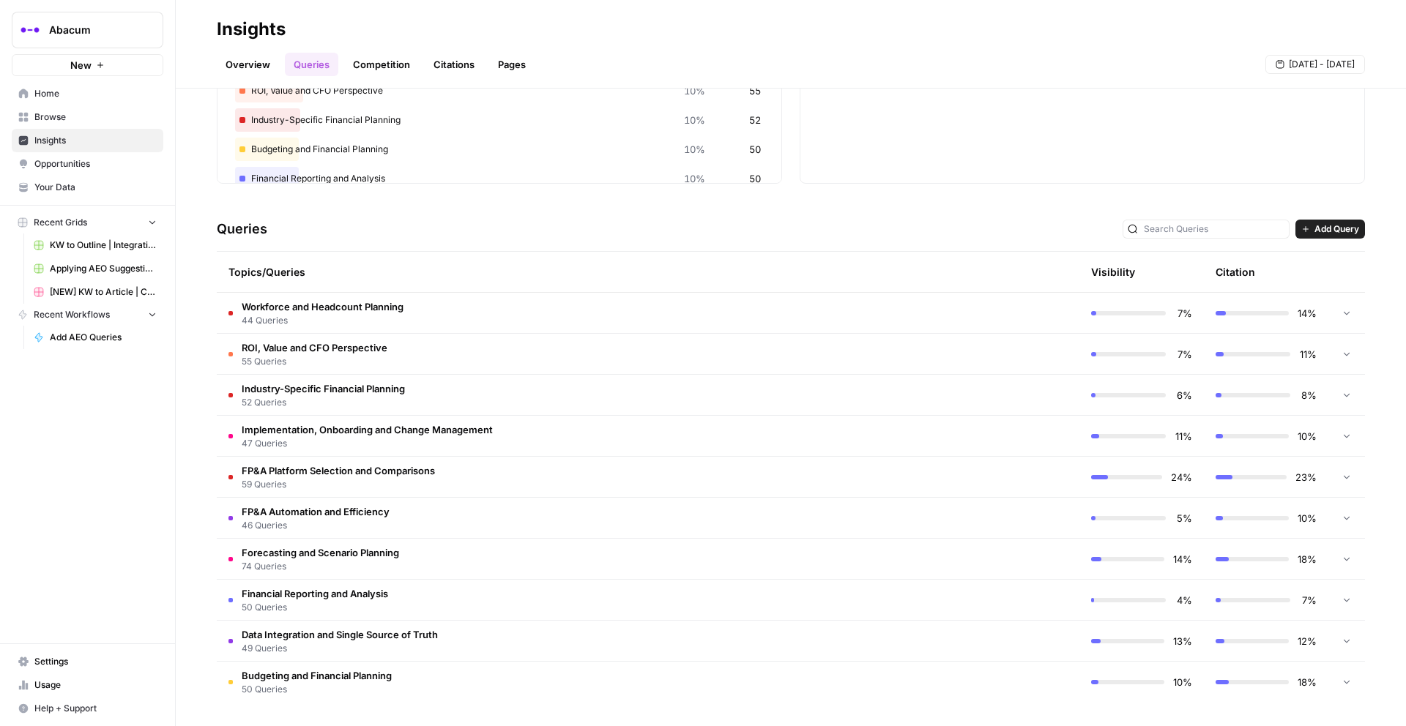
click at [426, 527] on td "FP&A Automation and Efficiency 46 Queries" at bounding box center [586, 518] width 738 height 40
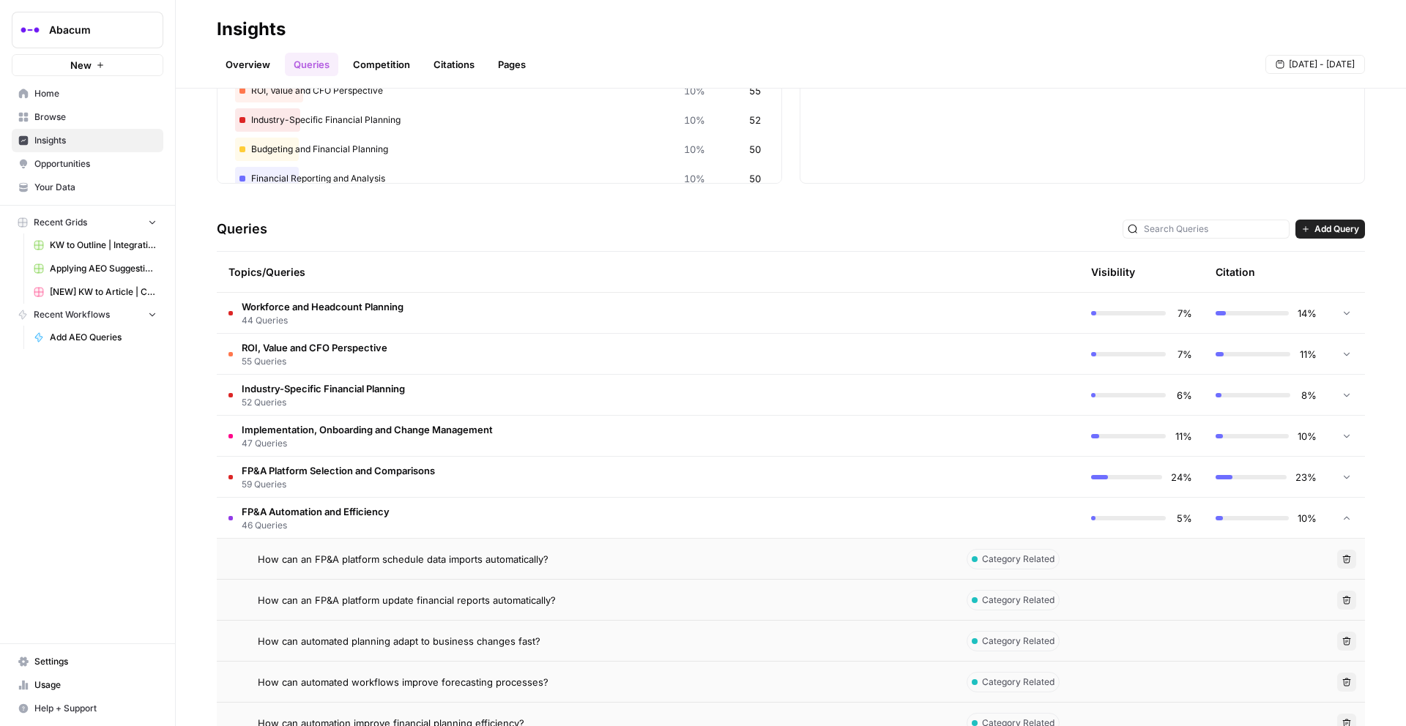
scroll to position [207, 0]
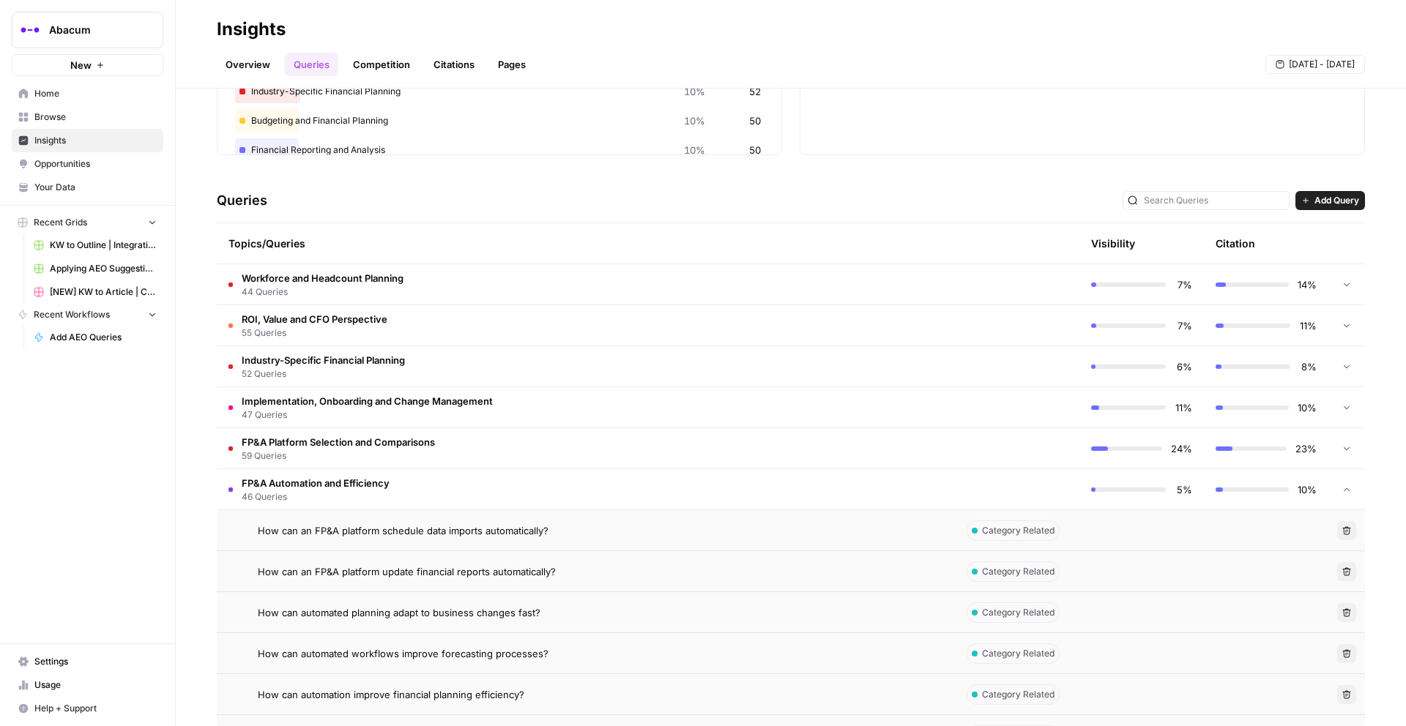
click at [401, 481] on td "FP&A Automation and Efficiency 46 Queries" at bounding box center [586, 489] width 738 height 40
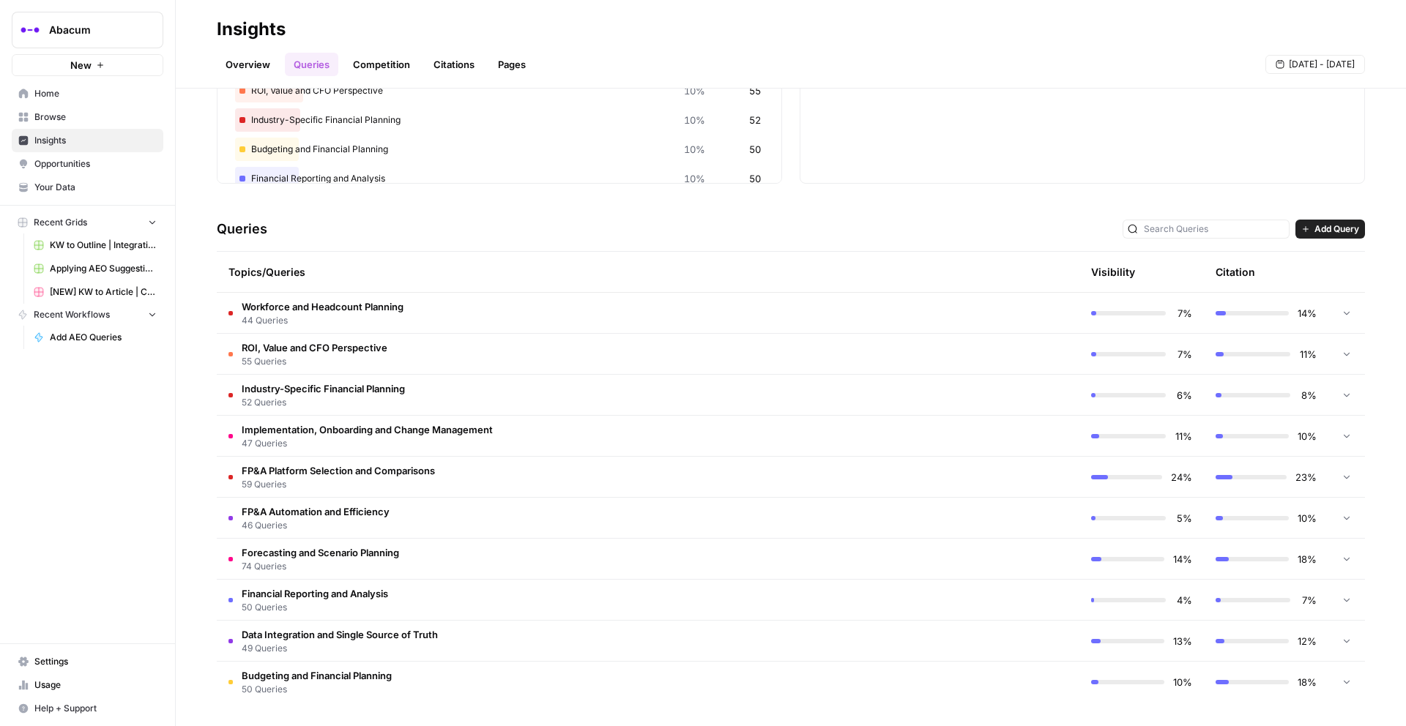
click at [432, 431] on span "Implementation, Onboarding and Change Management" at bounding box center [367, 430] width 251 height 15
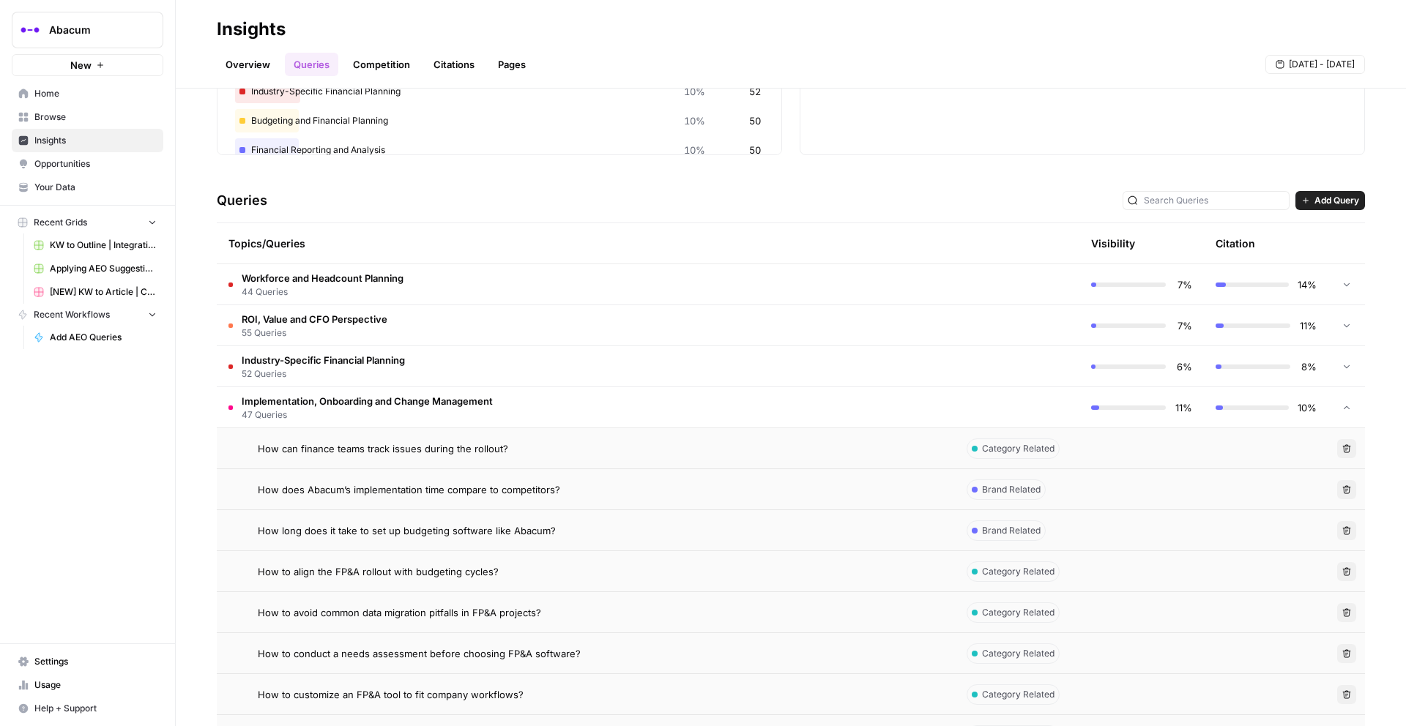
click at [430, 401] on span "Implementation, Onboarding and Change Management" at bounding box center [367, 401] width 251 height 15
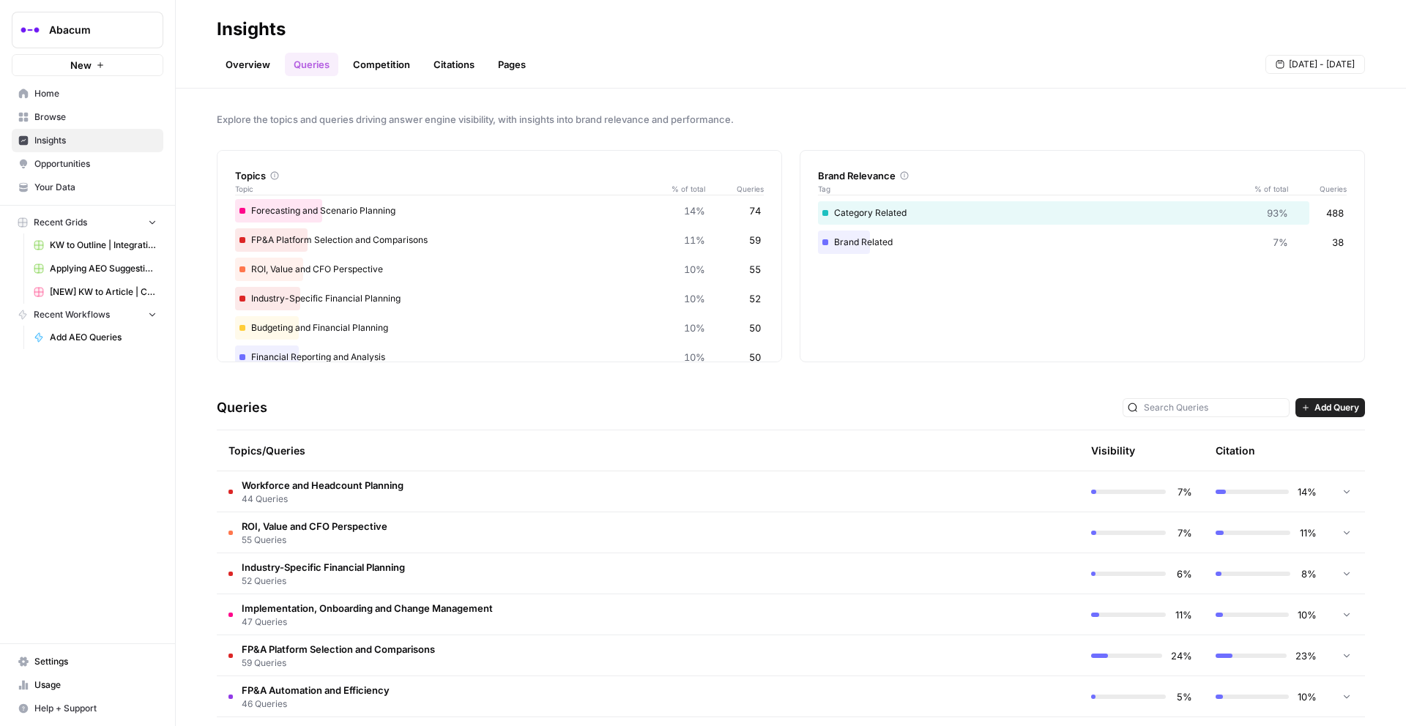
scroll to position [2, 0]
click at [247, 64] on link "Overview" at bounding box center [248, 64] width 62 height 23
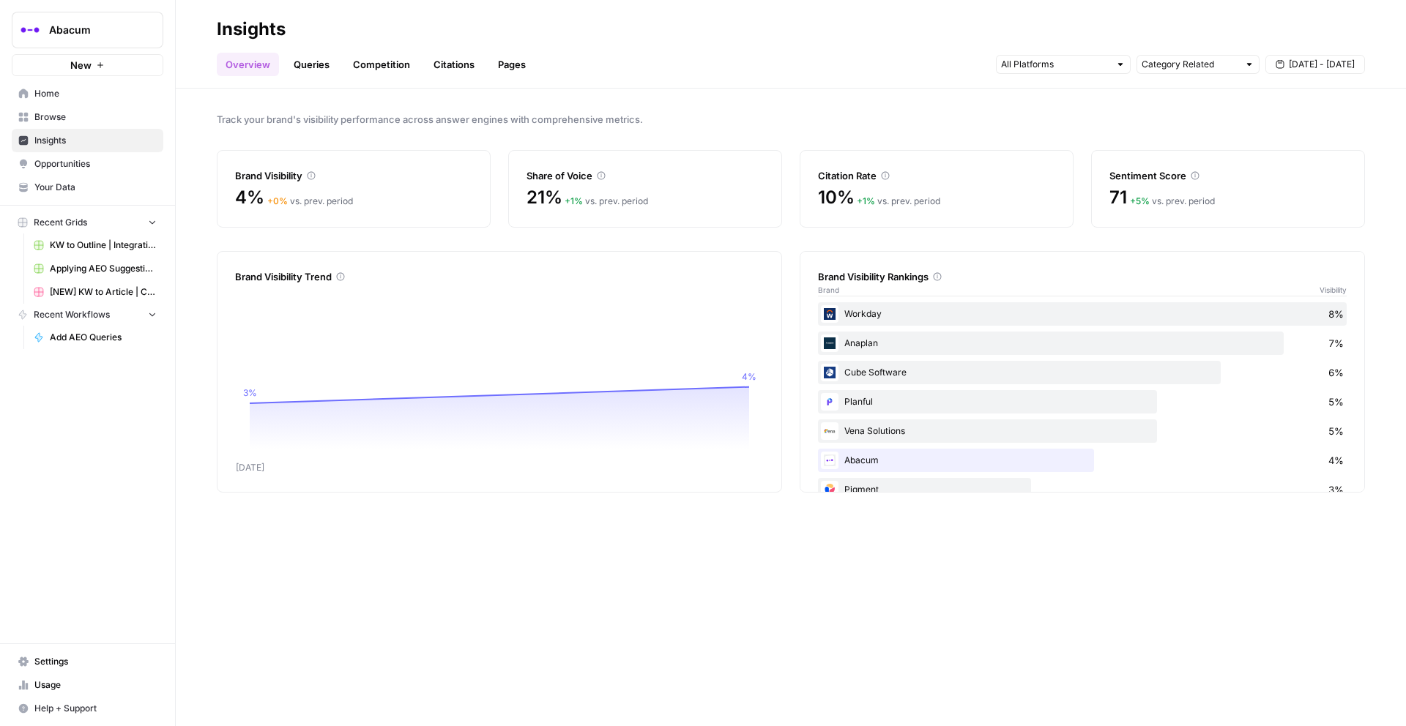
click at [316, 54] on link "Queries" at bounding box center [311, 64] width 53 height 23
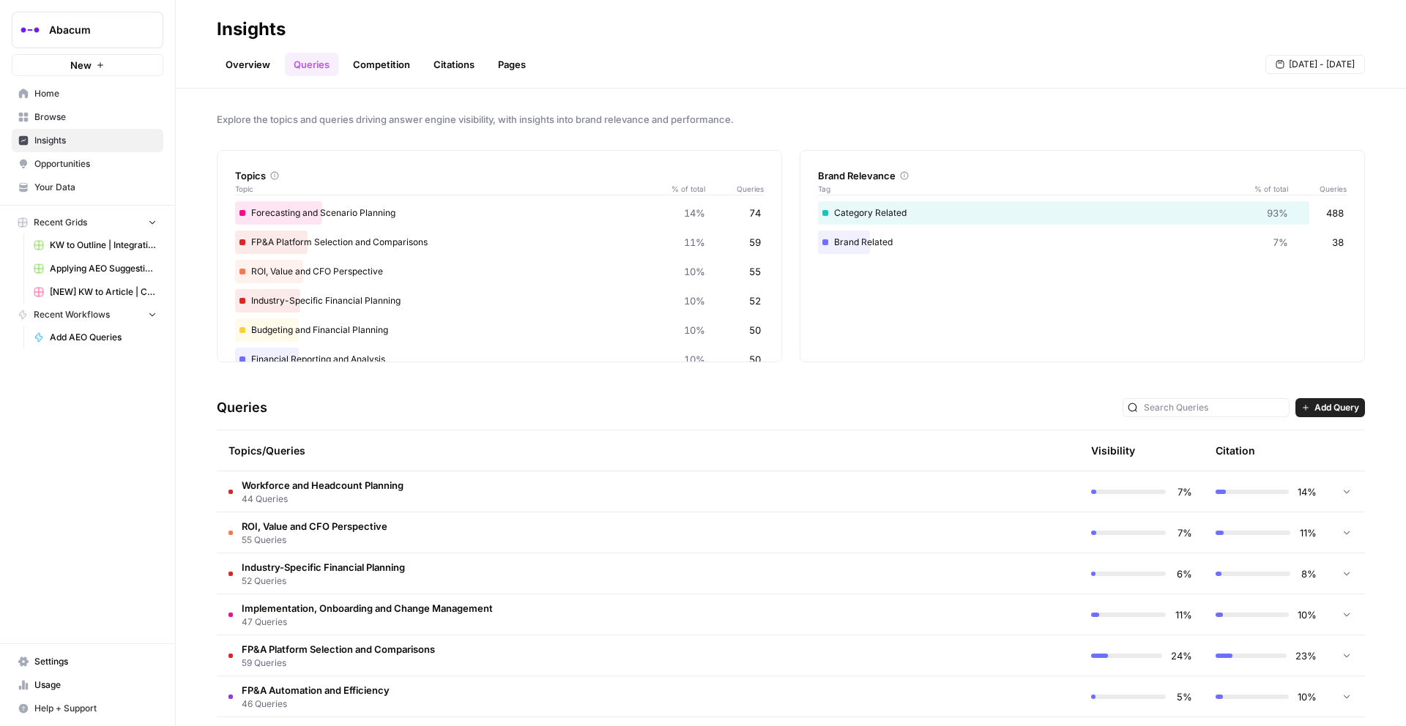
click at [244, 69] on link "Overview" at bounding box center [248, 64] width 62 height 23
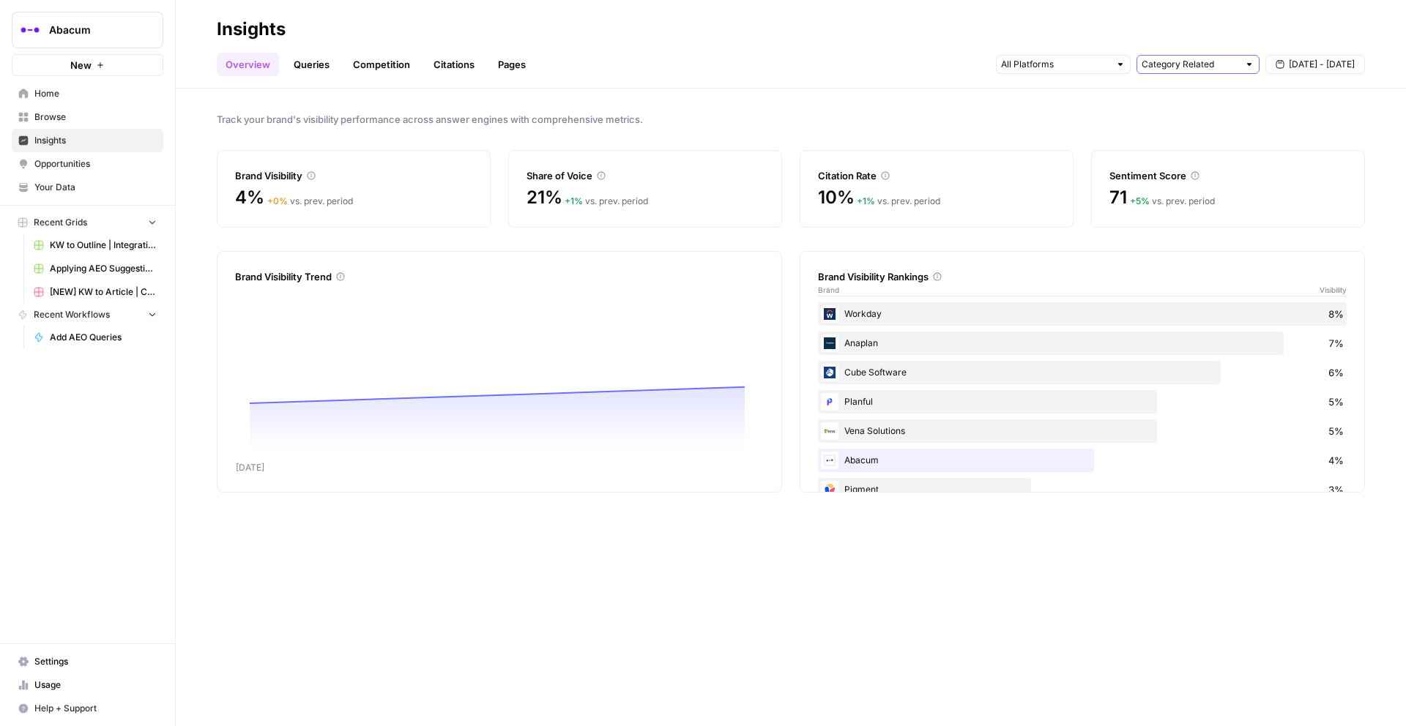
click at [1054, 69] on input "text" at bounding box center [1190, 64] width 97 height 15
drag, startPoint x: 1190, startPoint y: 82, endPoint x: 1189, endPoint y: 96, distance: 13.9
click at [1054, 86] on div "All Queries Brand Related Category Related" at bounding box center [1197, 117] width 123 height 75
click at [1054, 97] on span "All Queries" at bounding box center [1195, 96] width 92 height 15
type input "All Queries"
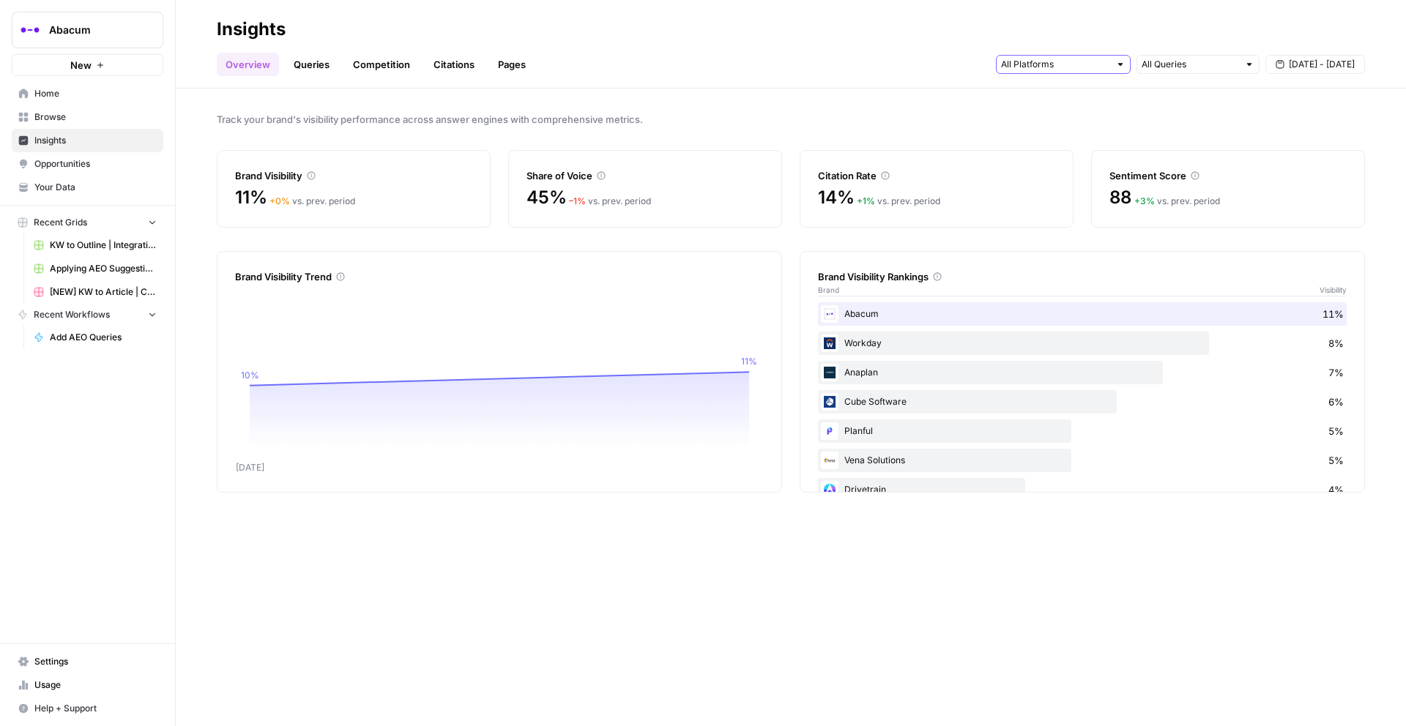
click at [1054, 64] on input "text" at bounding box center [1055, 64] width 108 height 15
click at [1036, 98] on span "Gemini" at bounding box center [1061, 96] width 75 height 15
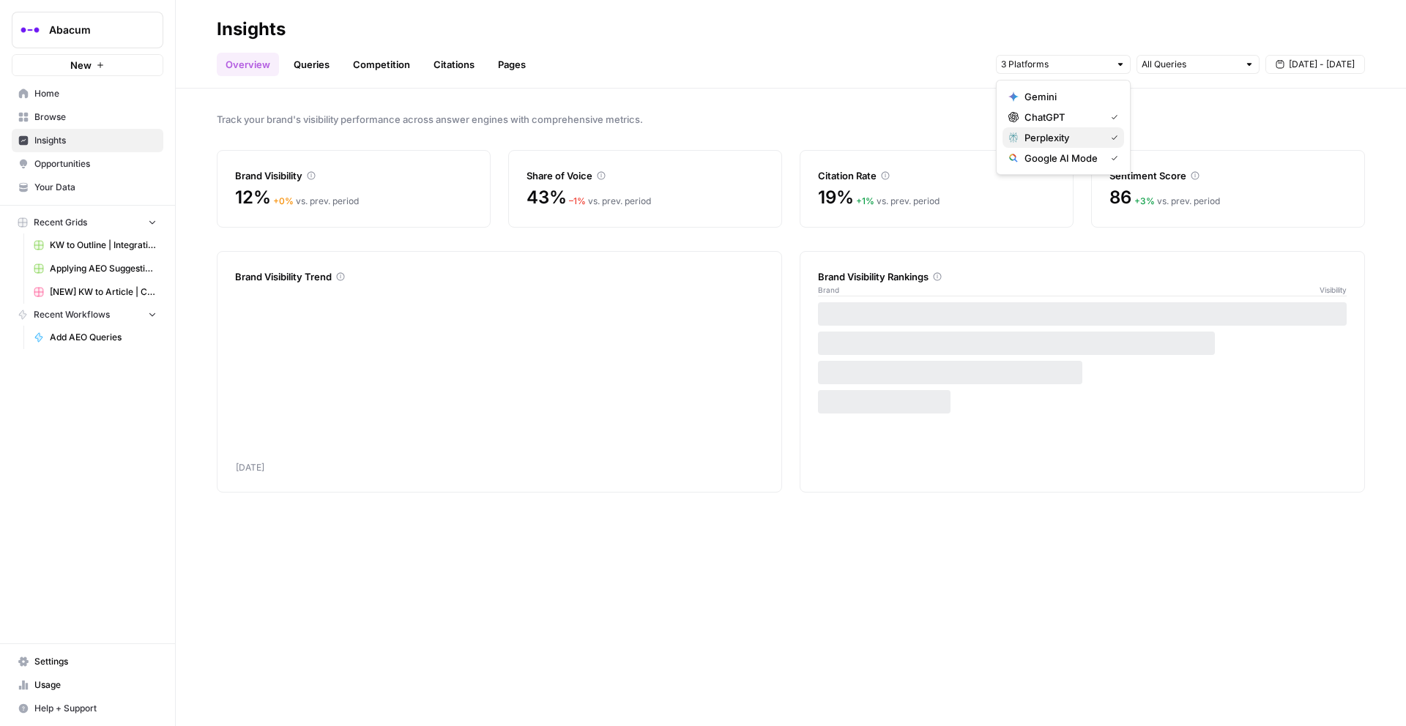
click at [1041, 133] on span "Perplexity" at bounding box center [1061, 137] width 75 height 15
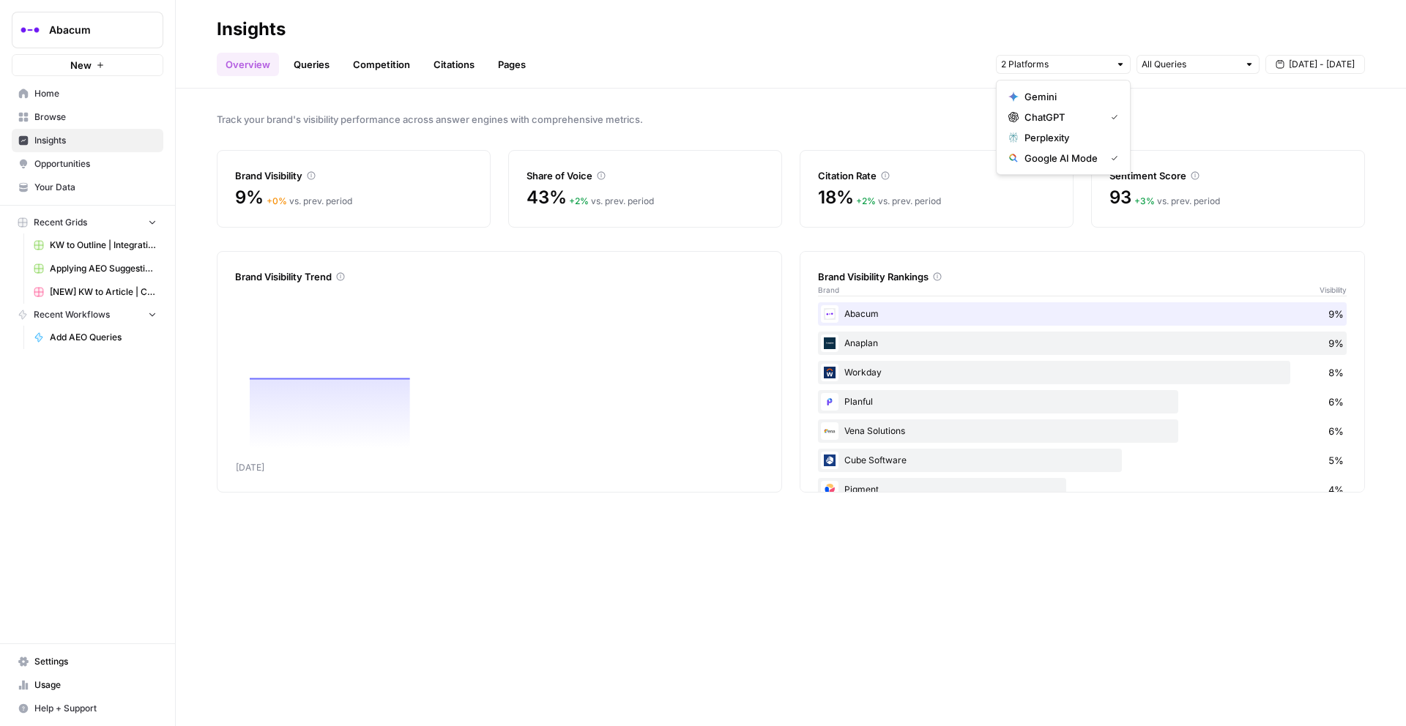
click at [1047, 151] on span "Google AI Mode" at bounding box center [1061, 158] width 75 height 15
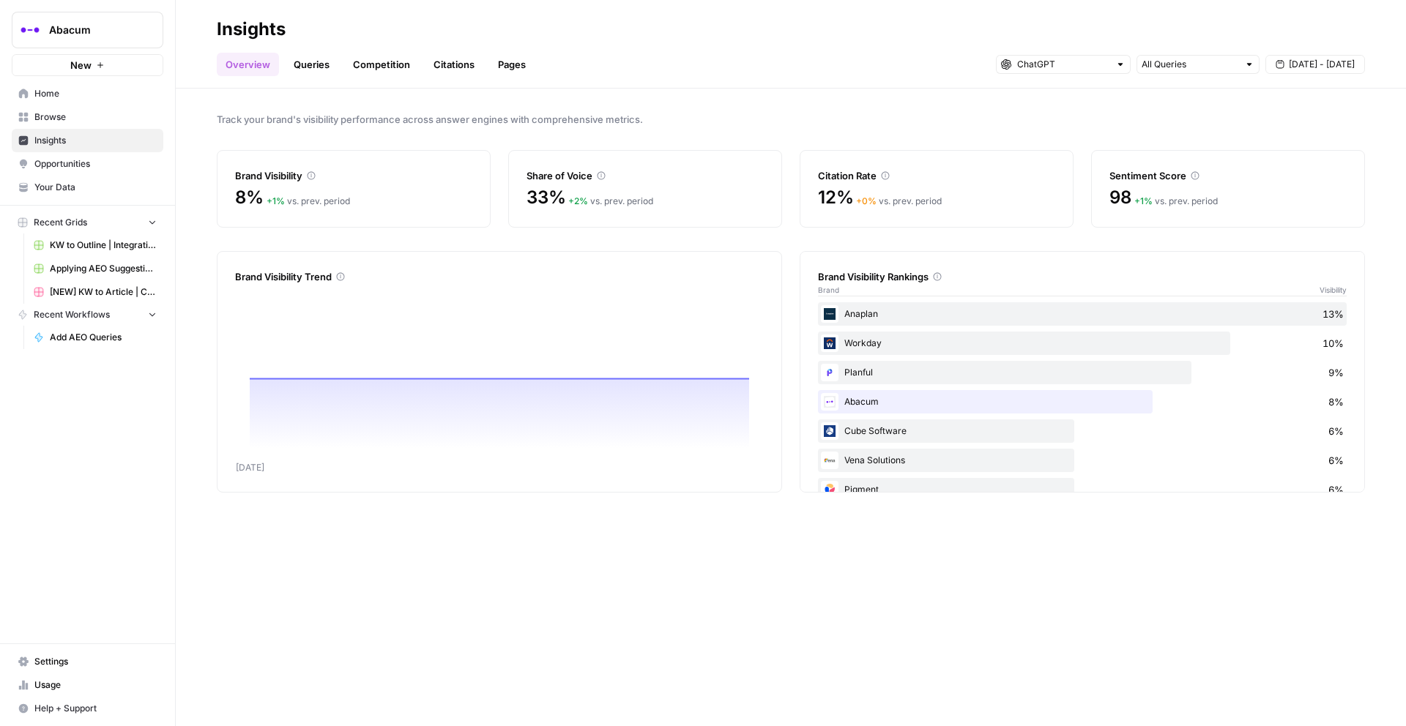
click at [859, 108] on div "Track your brand's visibility performance across answer engines with comprehens…" at bounding box center [791, 408] width 1230 height 638
click at [1054, 63] on input "text" at bounding box center [1190, 64] width 97 height 15
click at [1054, 140] on span "Category Related" at bounding box center [1195, 137] width 92 height 15
type input "Category Related"
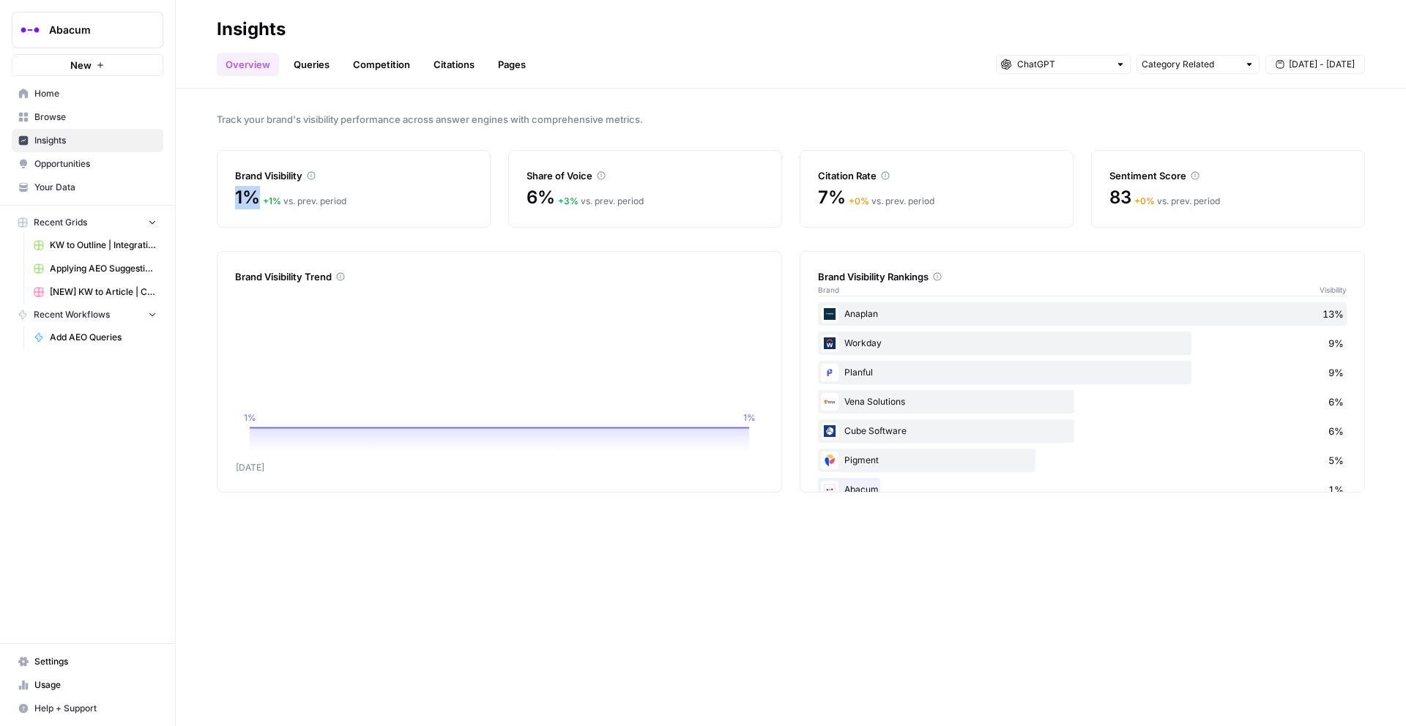
click at [253, 197] on span "1%" at bounding box center [247, 197] width 25 height 23
click at [1054, 64] on input "text" at bounding box center [1190, 64] width 97 height 15
type input "Category Related"
click at [303, 65] on link "Queries" at bounding box center [311, 64] width 53 height 23
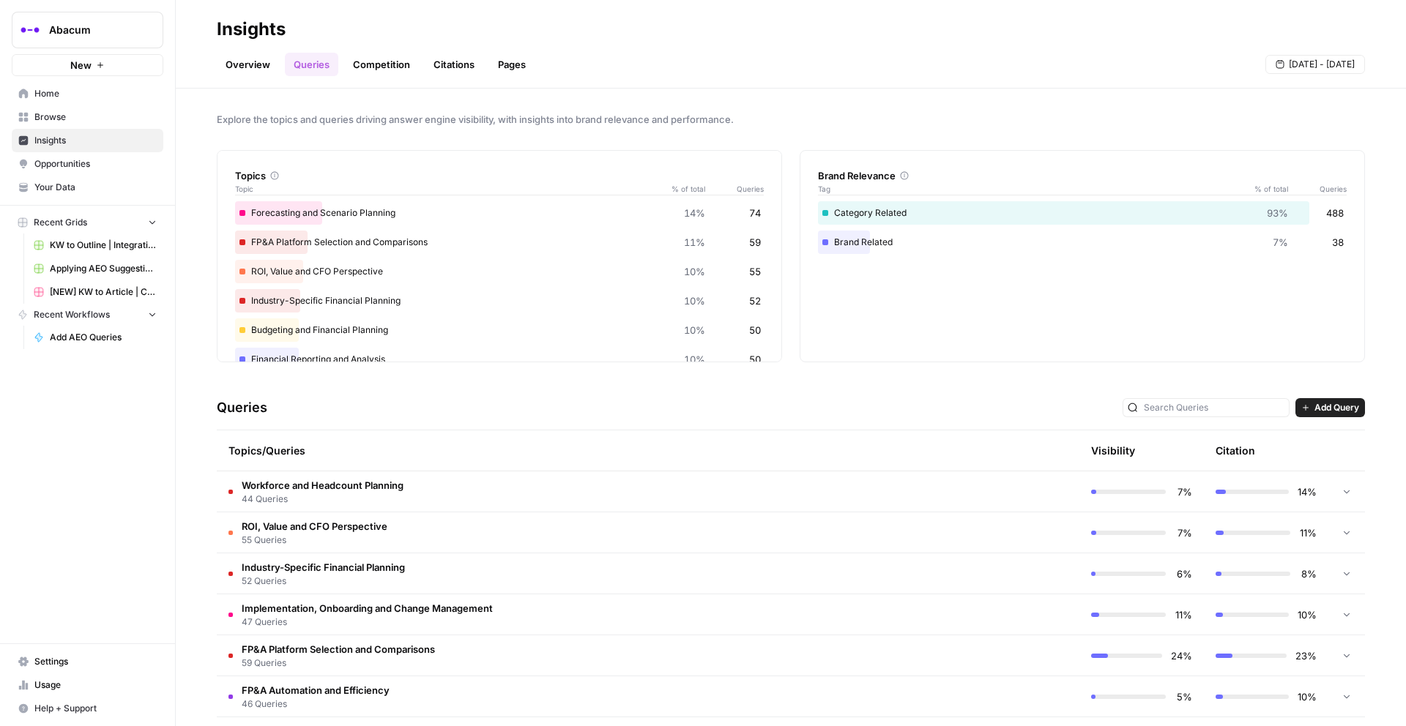
click at [241, 56] on link "Overview" at bounding box center [248, 64] width 62 height 23
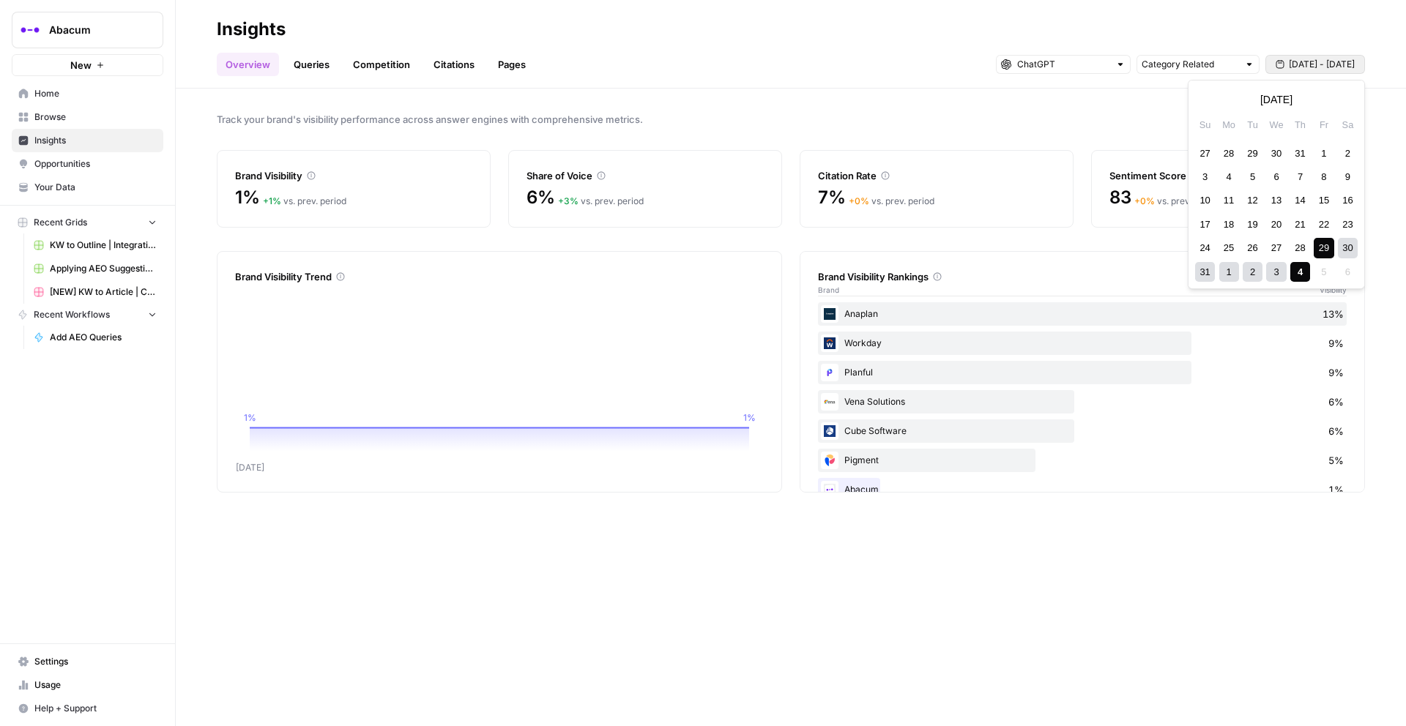
click at [1054, 64] on span "[DATE] - [DATE]" at bounding box center [1322, 64] width 66 height 13
click at [1054, 275] on div "1" at bounding box center [1229, 272] width 20 height 20
click at [1054, 152] on div "4" at bounding box center [1300, 154] width 20 height 20
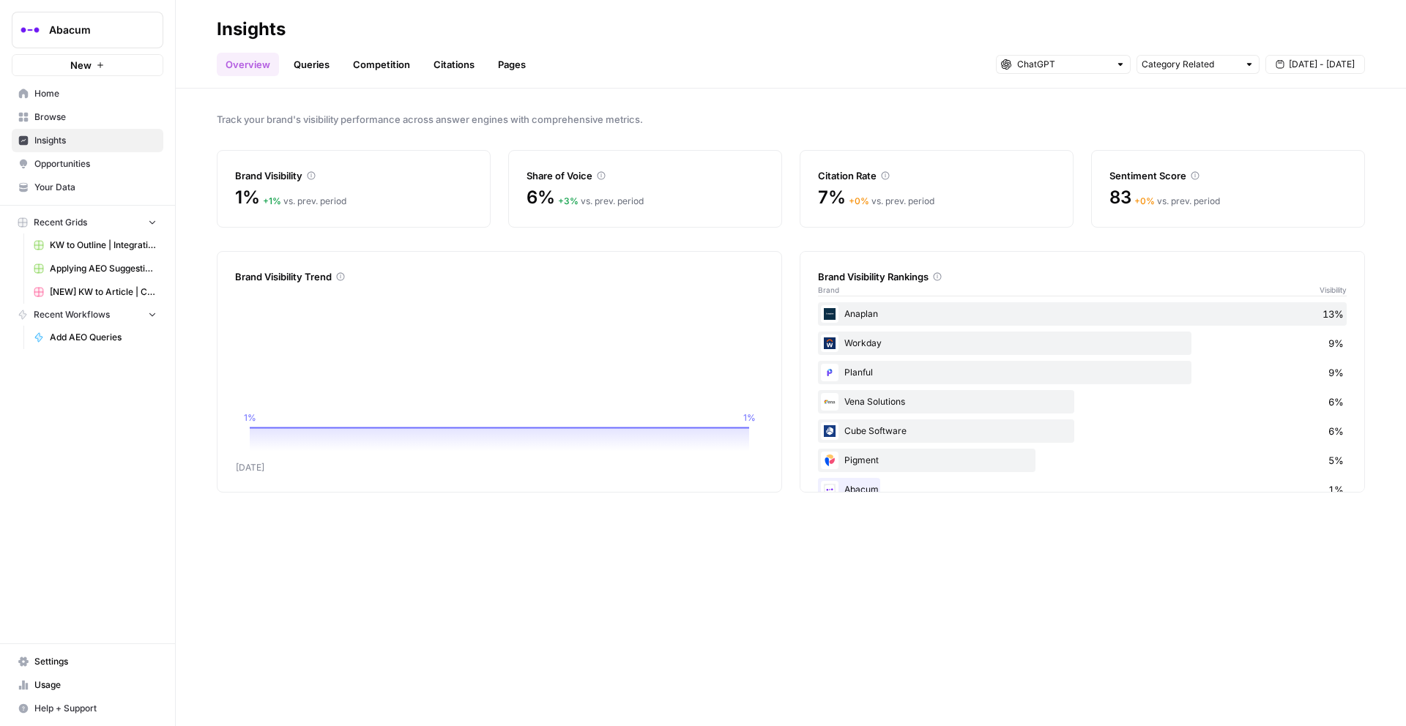
click at [307, 65] on link "Queries" at bounding box center [311, 64] width 53 height 23
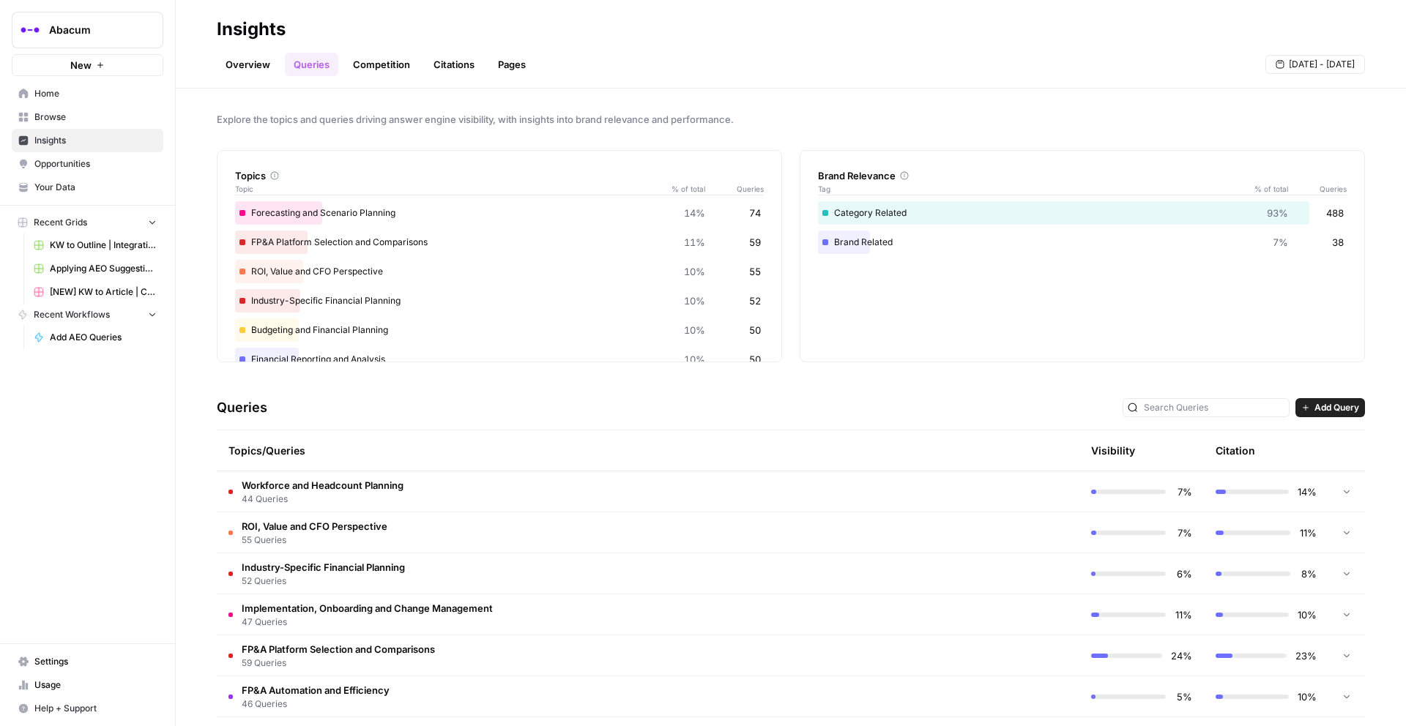
click at [252, 69] on link "Overview" at bounding box center [248, 64] width 62 height 23
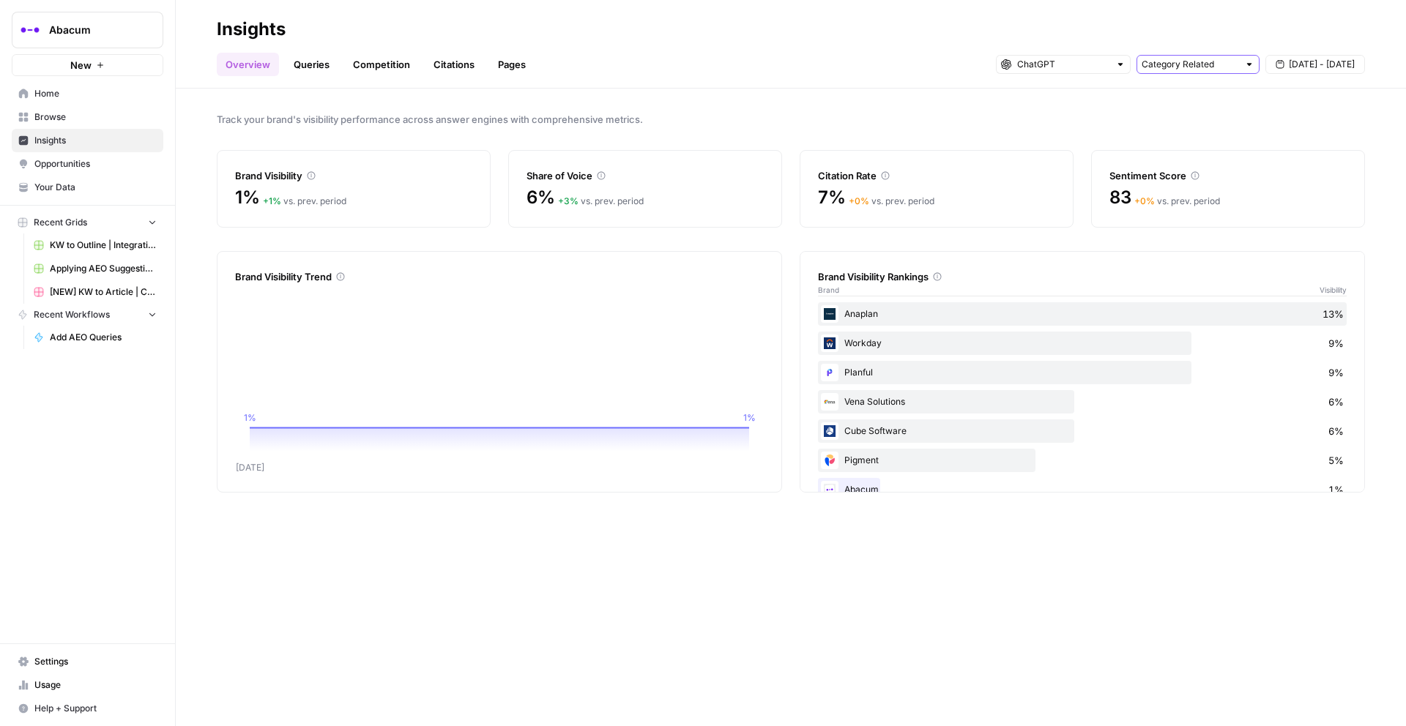
click at [1054, 66] on input "text" at bounding box center [1190, 64] width 97 height 15
type input "Category Related"
click at [308, 62] on link "Queries" at bounding box center [311, 64] width 53 height 23
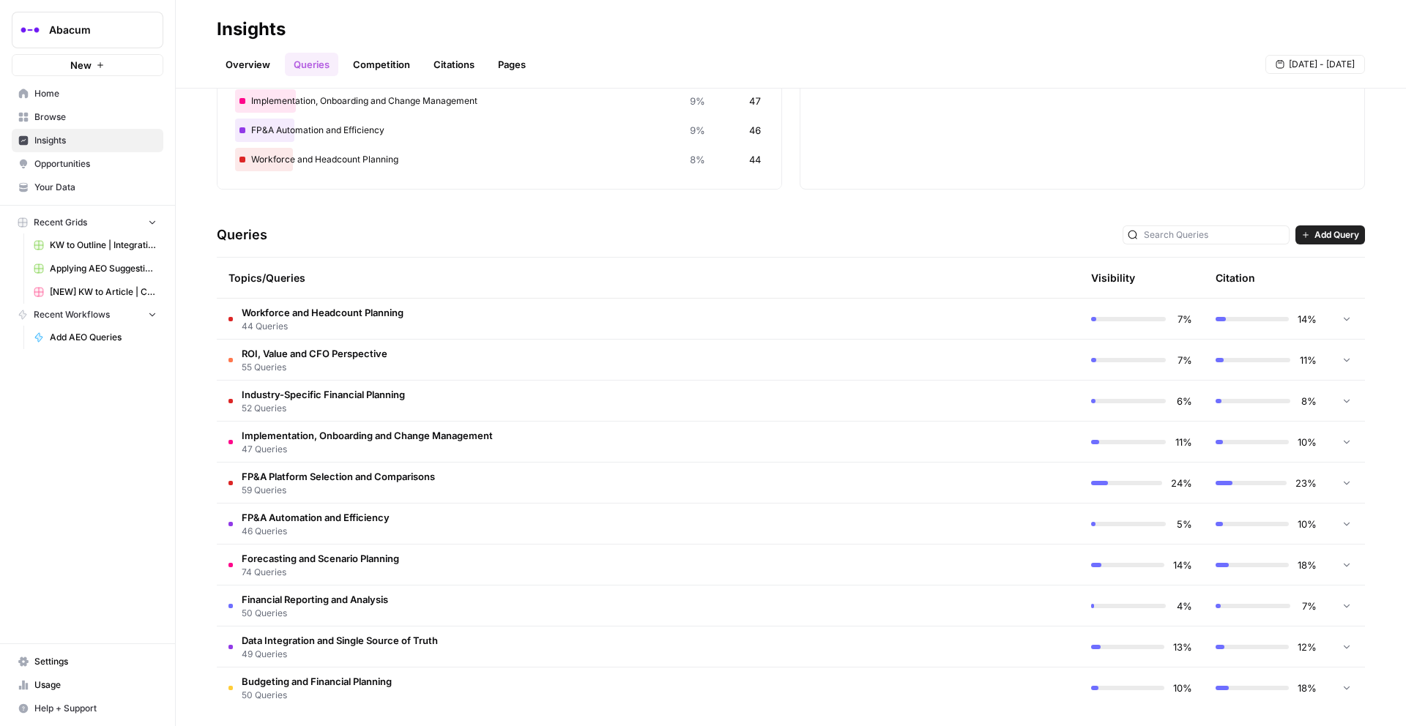
scroll to position [179, 0]
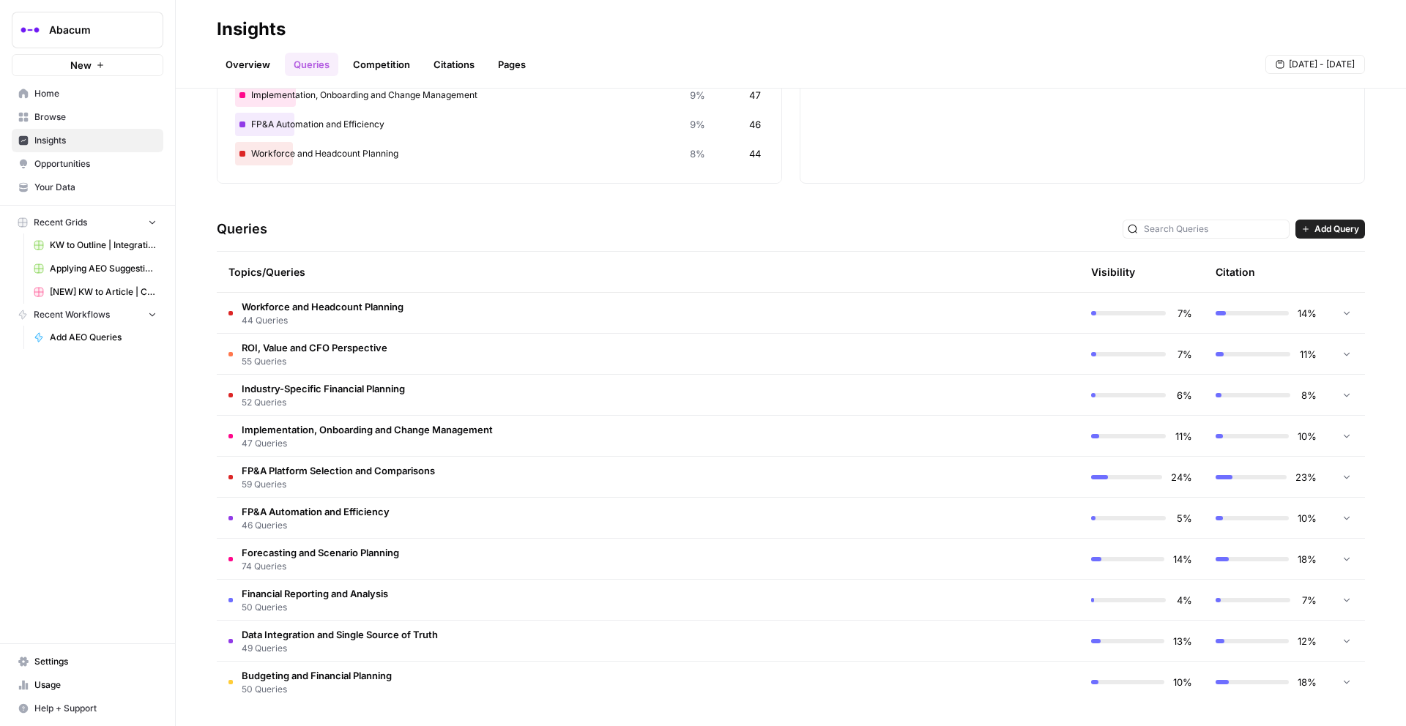
click at [389, 313] on span "Workforce and Headcount Planning" at bounding box center [323, 306] width 162 height 15
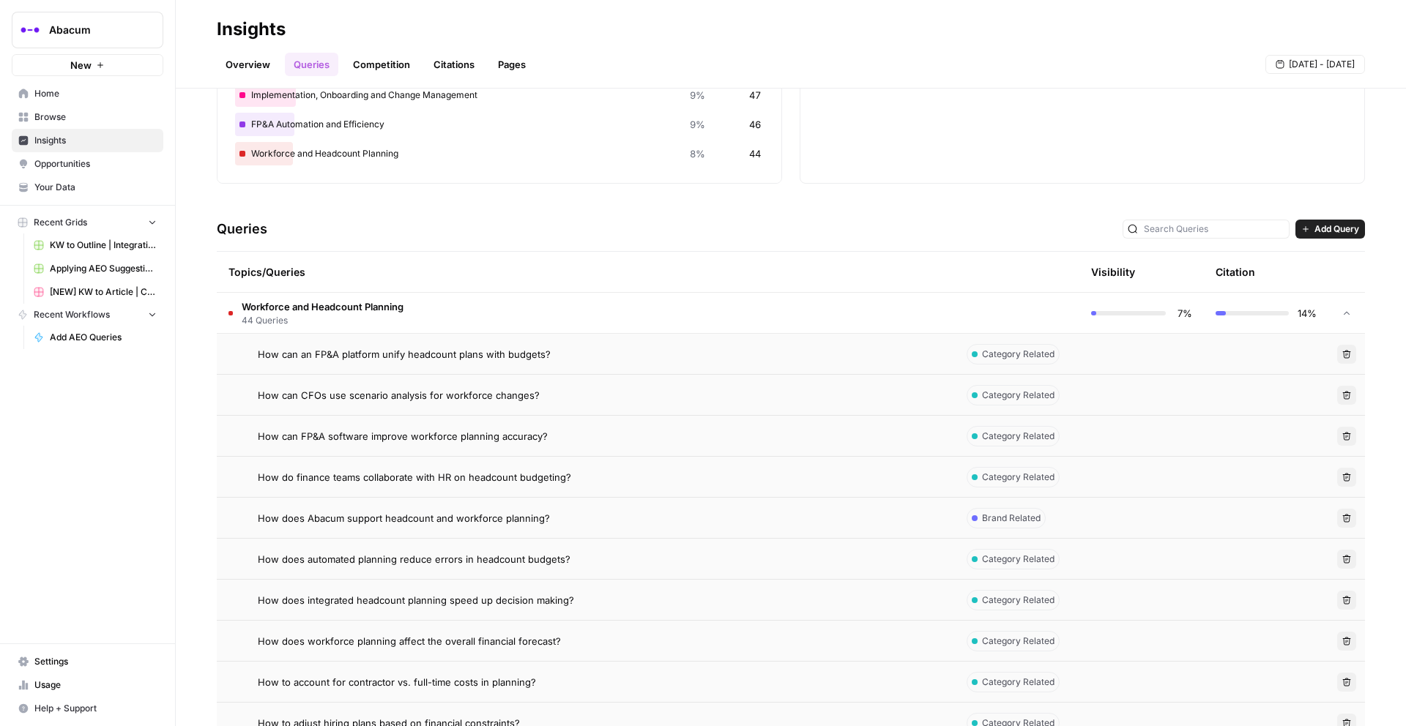
click at [414, 350] on span "How can an FP&A platform unify headcount plans with budgets?" at bounding box center [404, 354] width 293 height 15
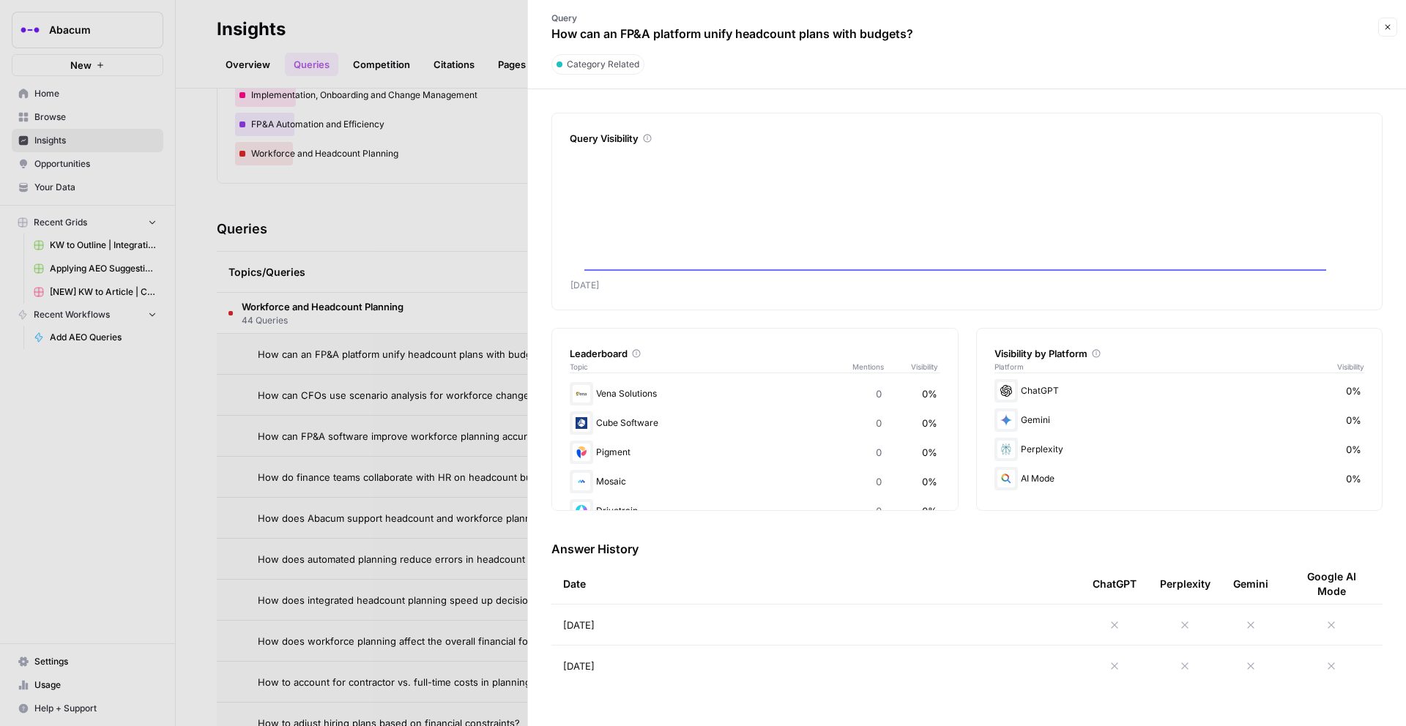
scroll to position [144, 0]
click at [1054, 594] on icon at bounding box center [1115, 625] width 12 height 12
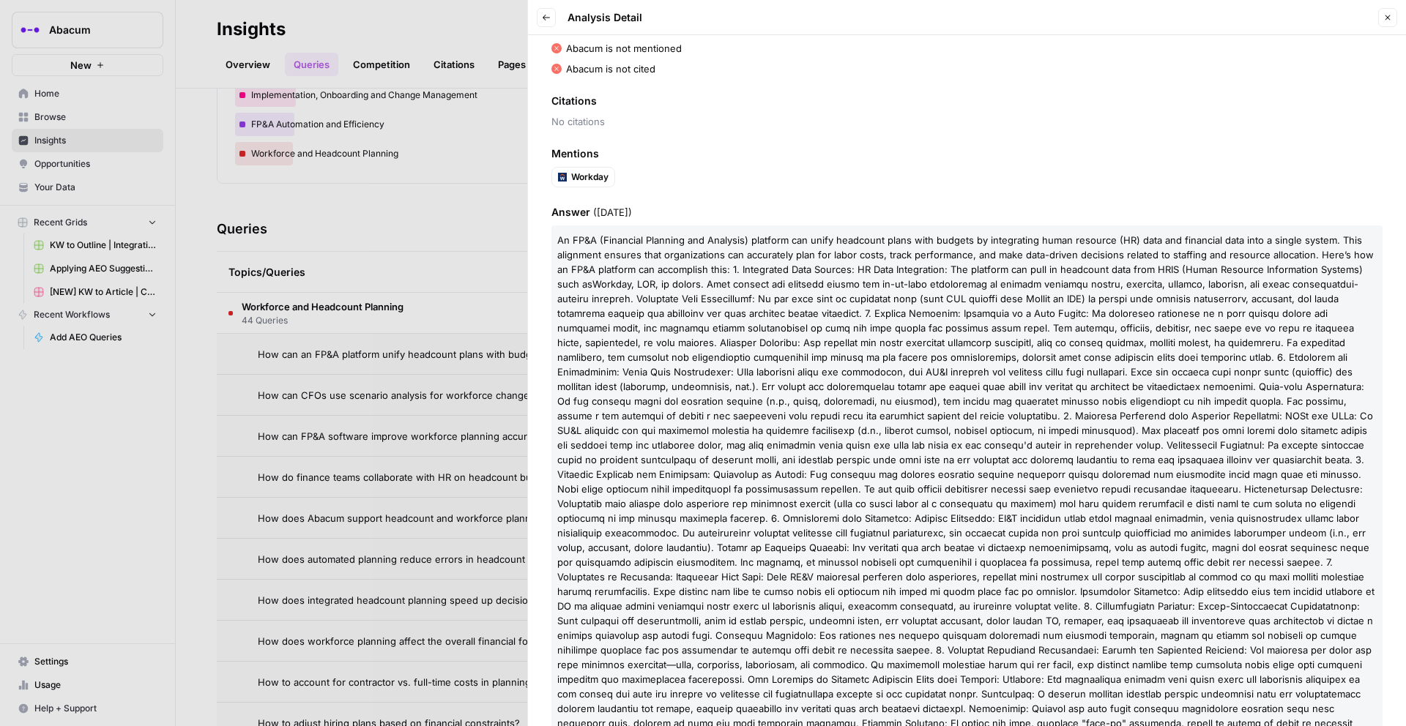
scroll to position [190, 0]
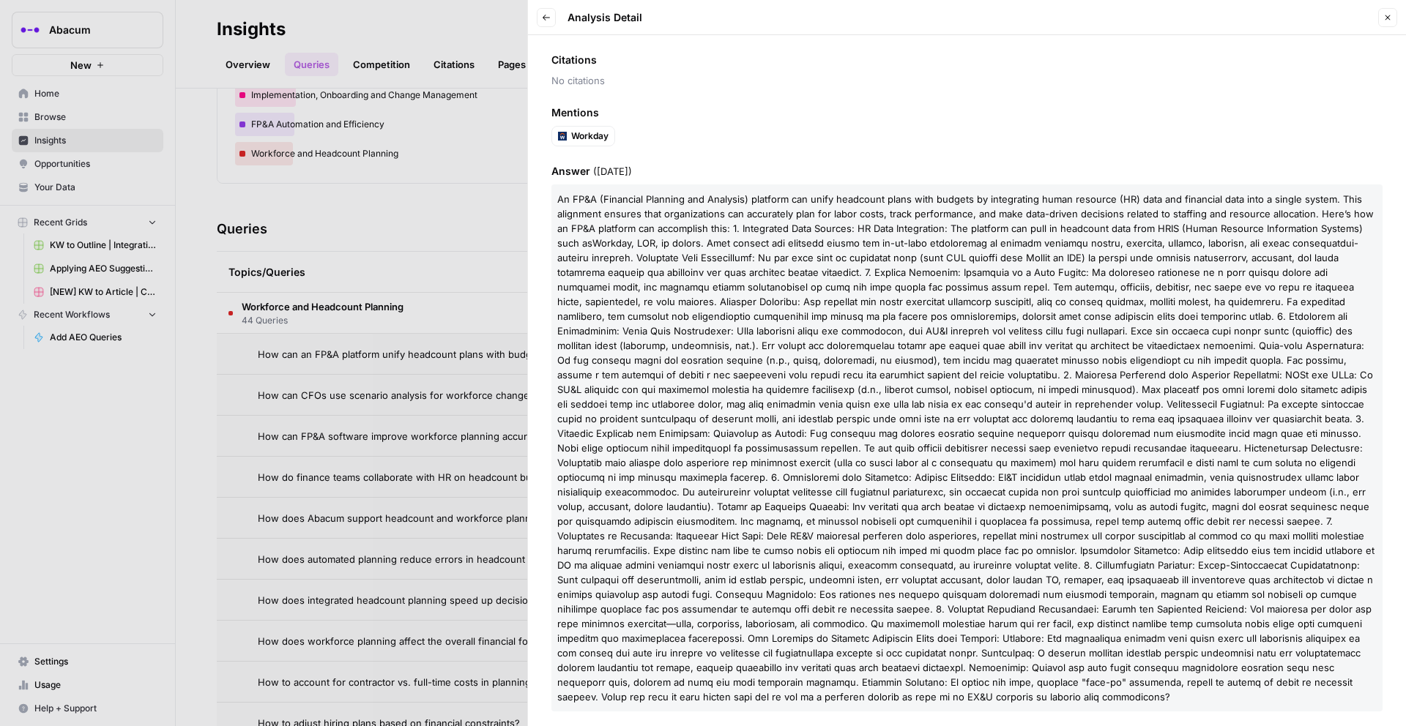
drag, startPoint x: 554, startPoint y: 169, endPoint x: 857, endPoint y: 626, distance: 548.3
click at [857, 594] on div "Answer ( [DATE] ) An FP&A (Financial Planning and Analysis) platform can unify …" at bounding box center [966, 438] width 831 height 548
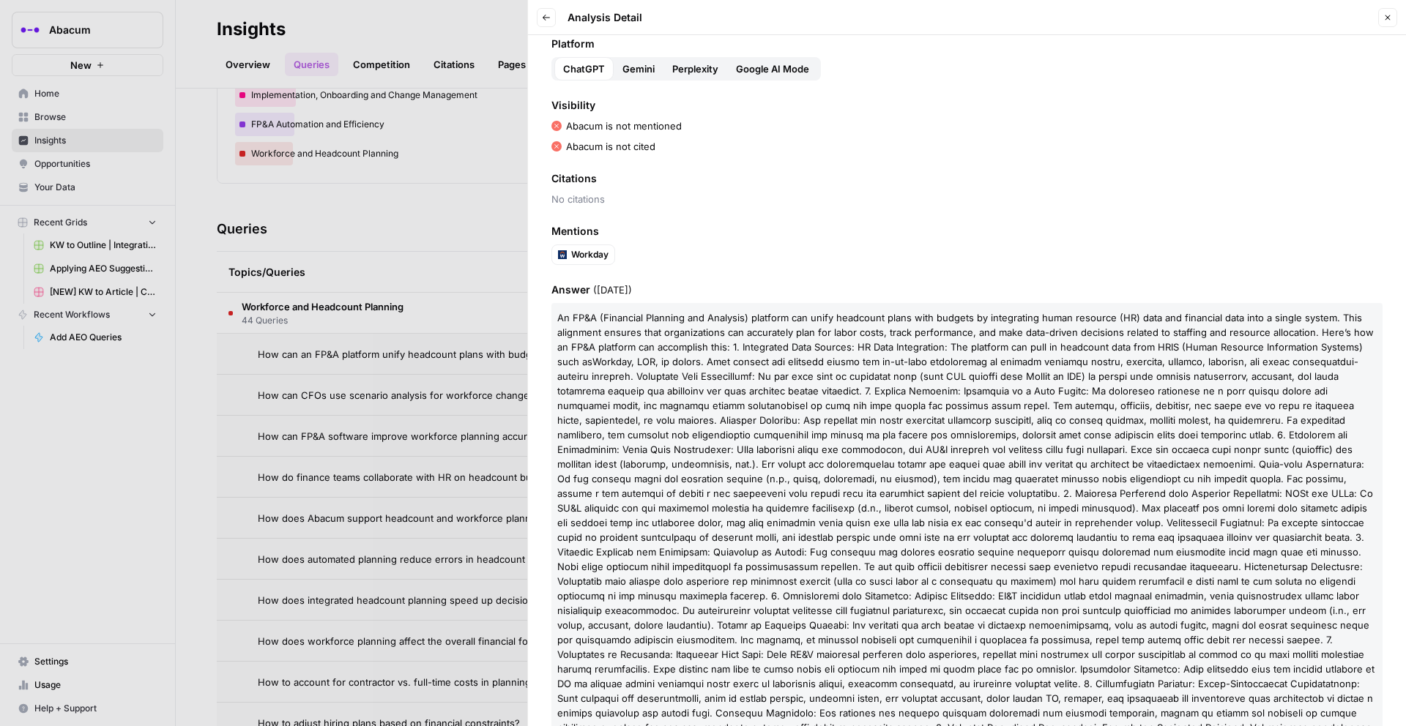
scroll to position [0, 0]
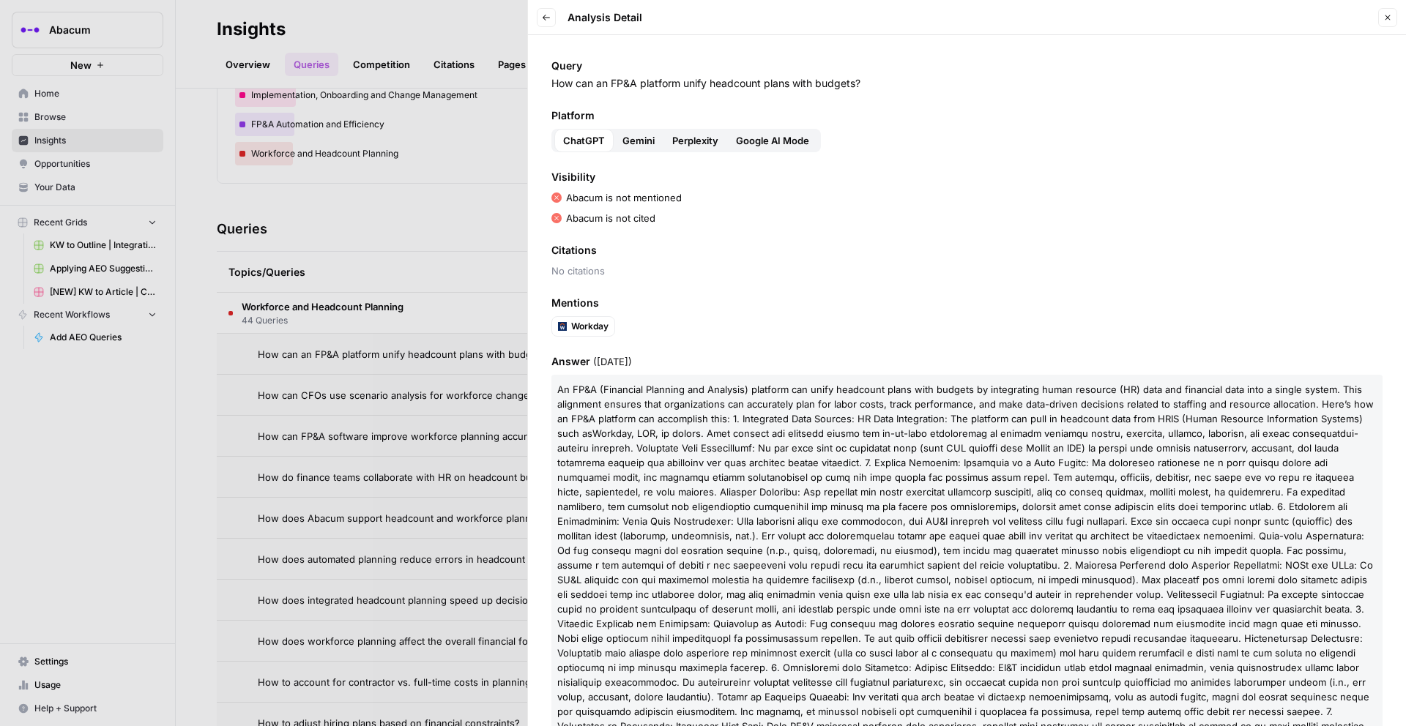
click at [646, 142] on span "Gemini" at bounding box center [638, 140] width 32 height 15
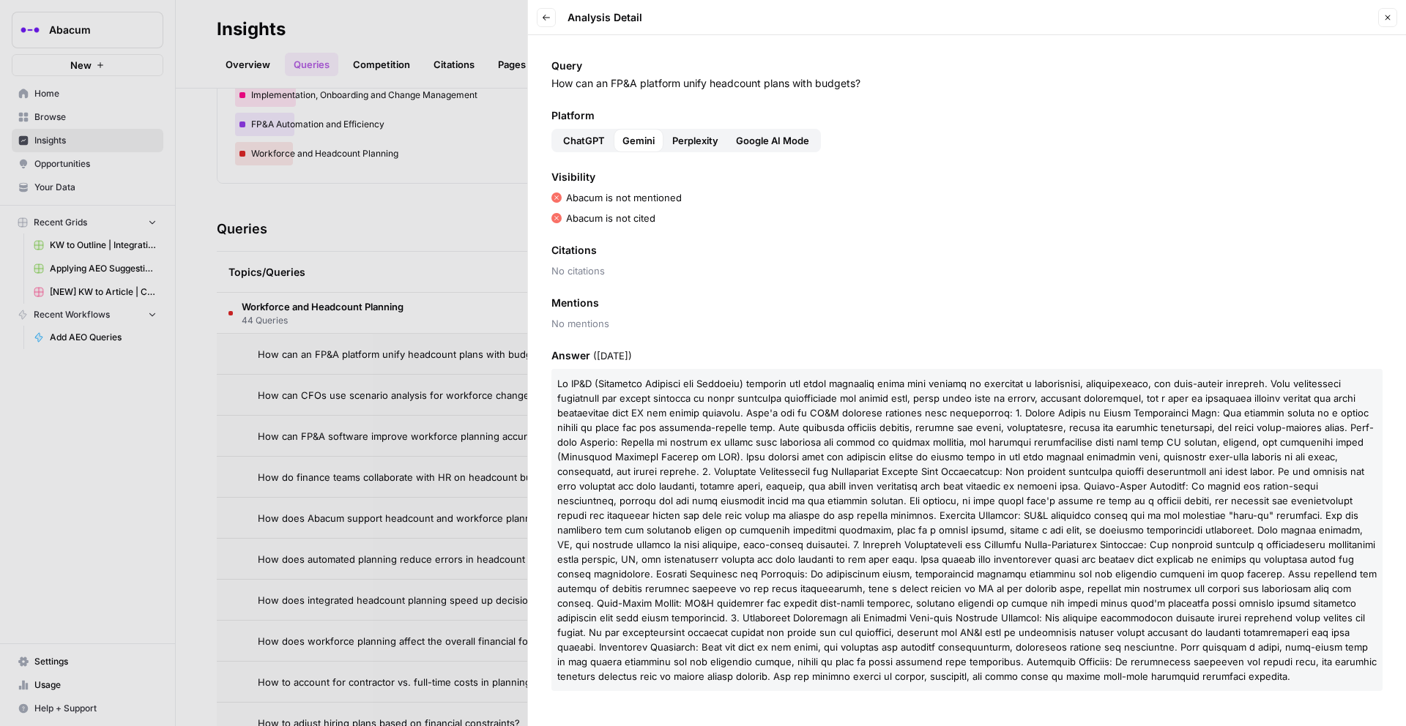
click at [684, 146] on span "Perplexity" at bounding box center [695, 140] width 46 height 15
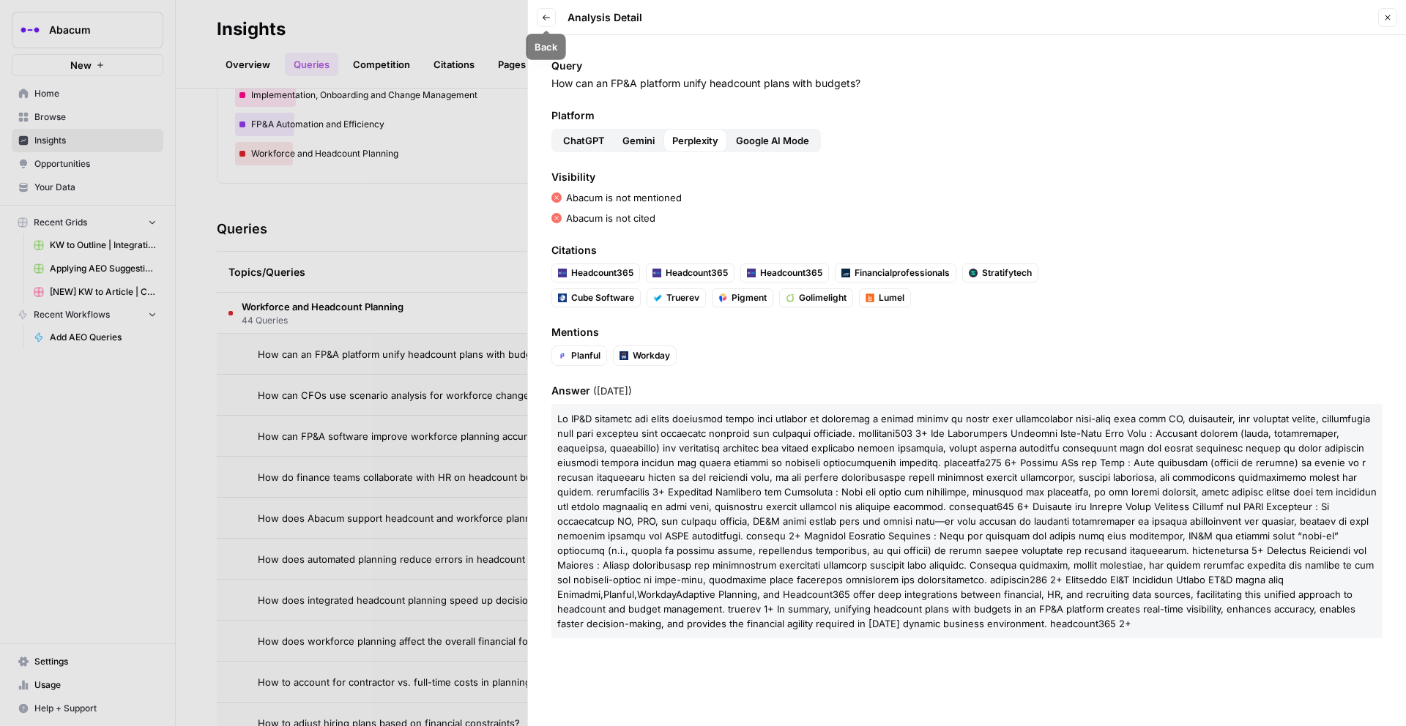
click at [545, 18] on icon "button" at bounding box center [546, 18] width 7 height 6
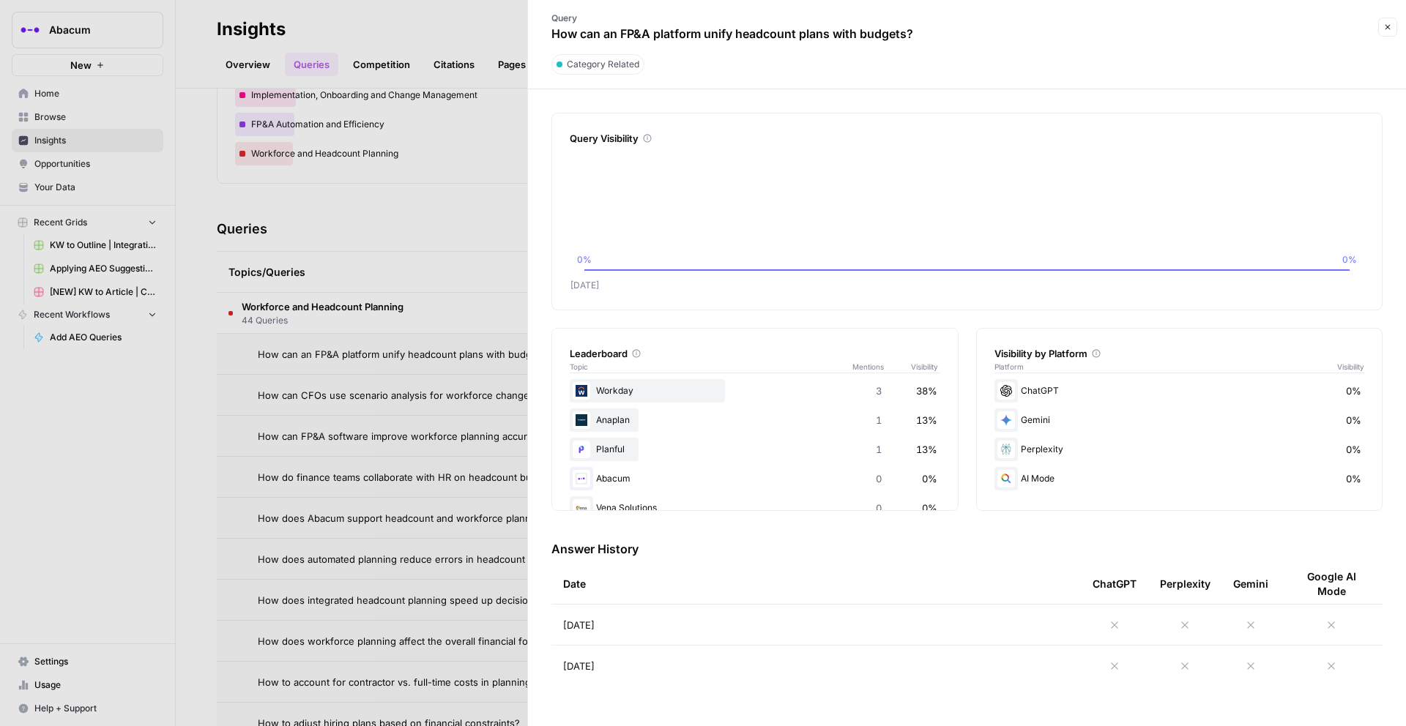
click at [1054, 594] on icon at bounding box center [1114, 625] width 7 height 7
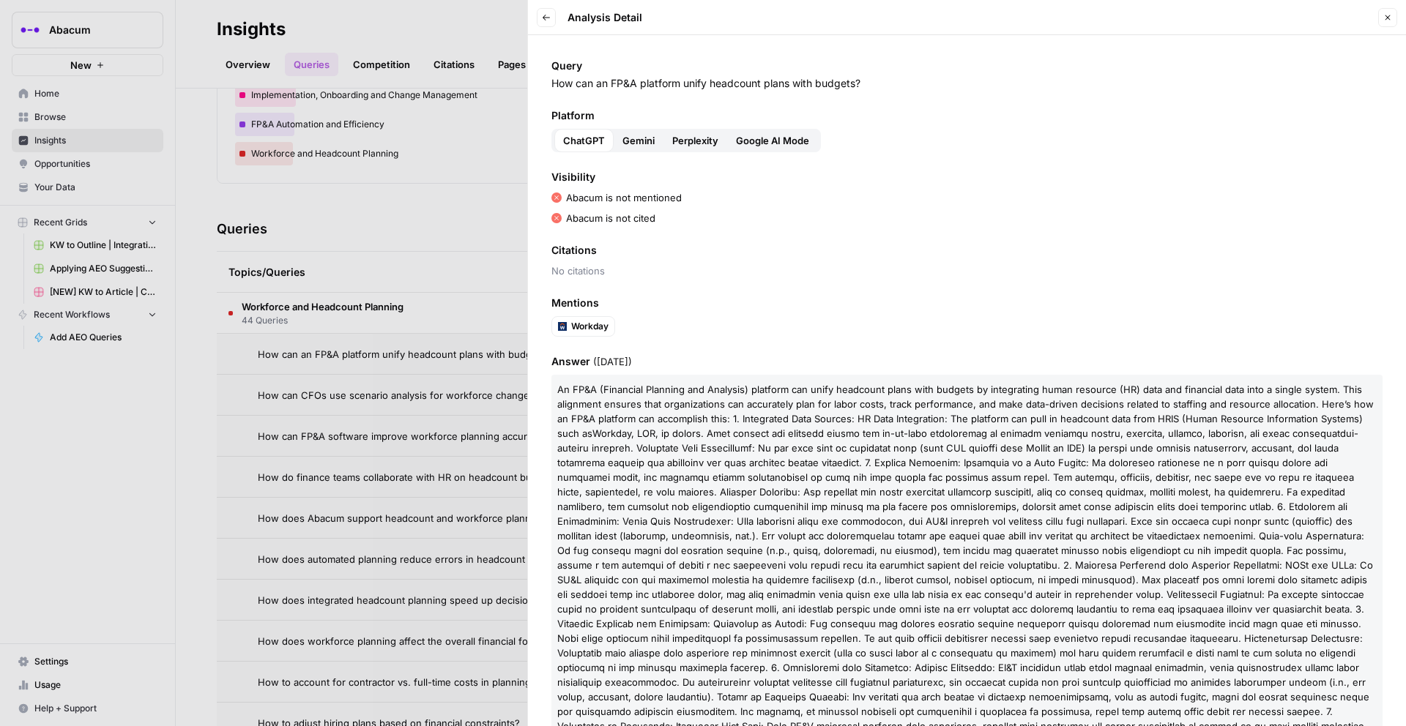
scroll to position [199, 0]
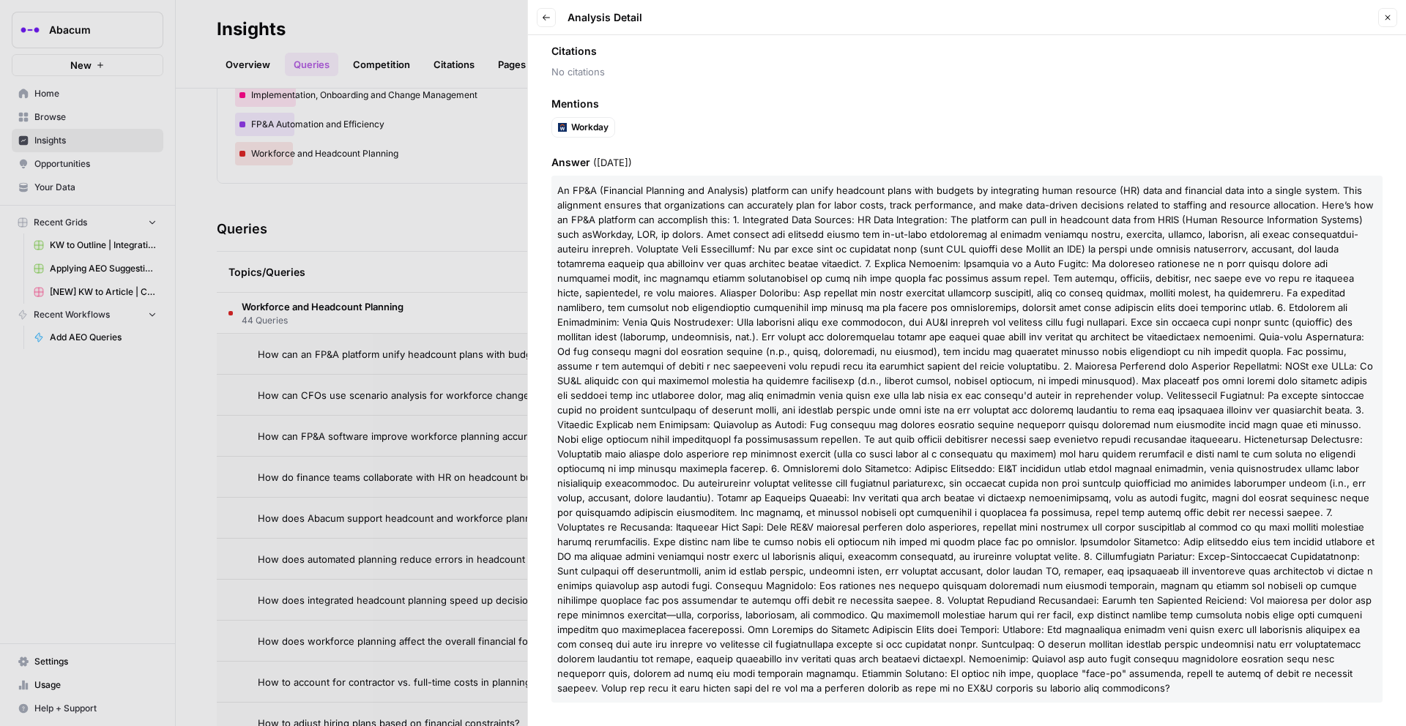
click at [330, 350] on div at bounding box center [703, 363] width 1406 height 726
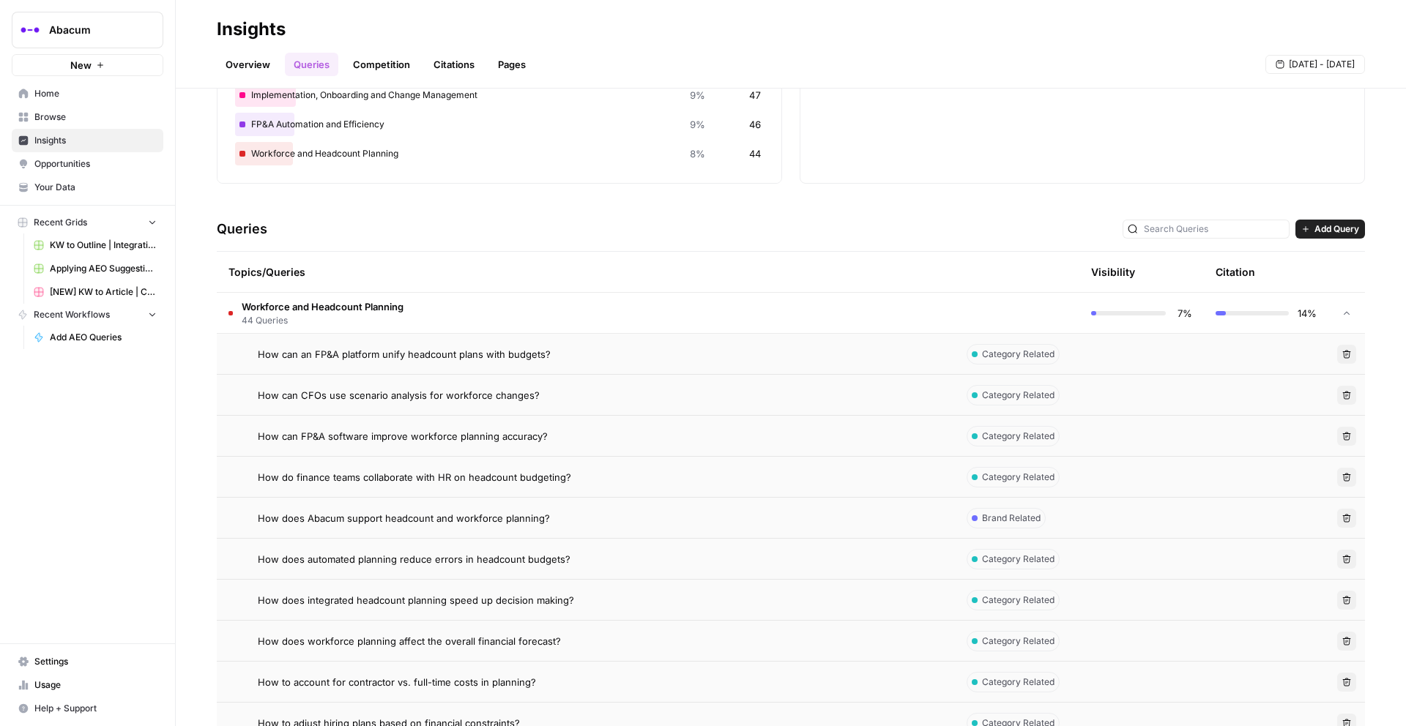
click at [325, 310] on span "Workforce and Headcount Planning" at bounding box center [323, 306] width 162 height 15
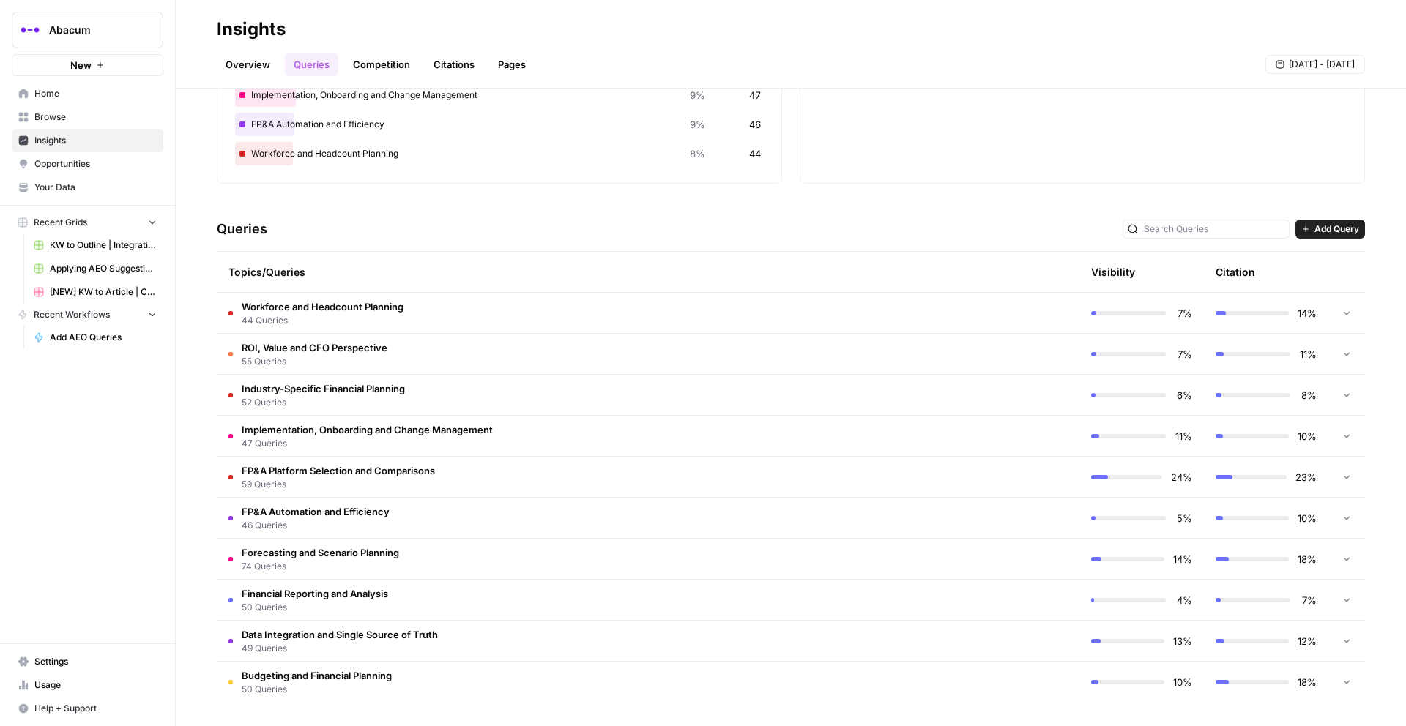
click at [1054, 485] on td "24%" at bounding box center [1141, 477] width 124 height 40
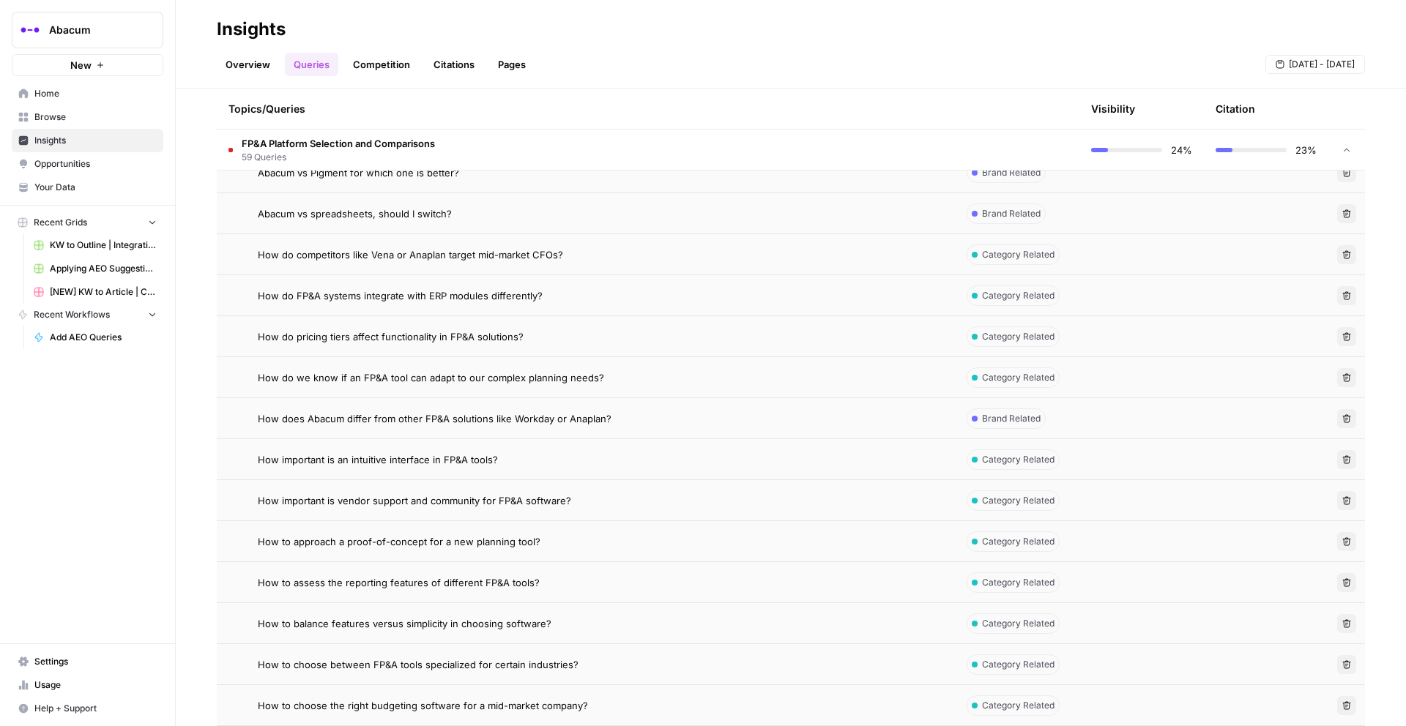
scroll to position [613, 0]
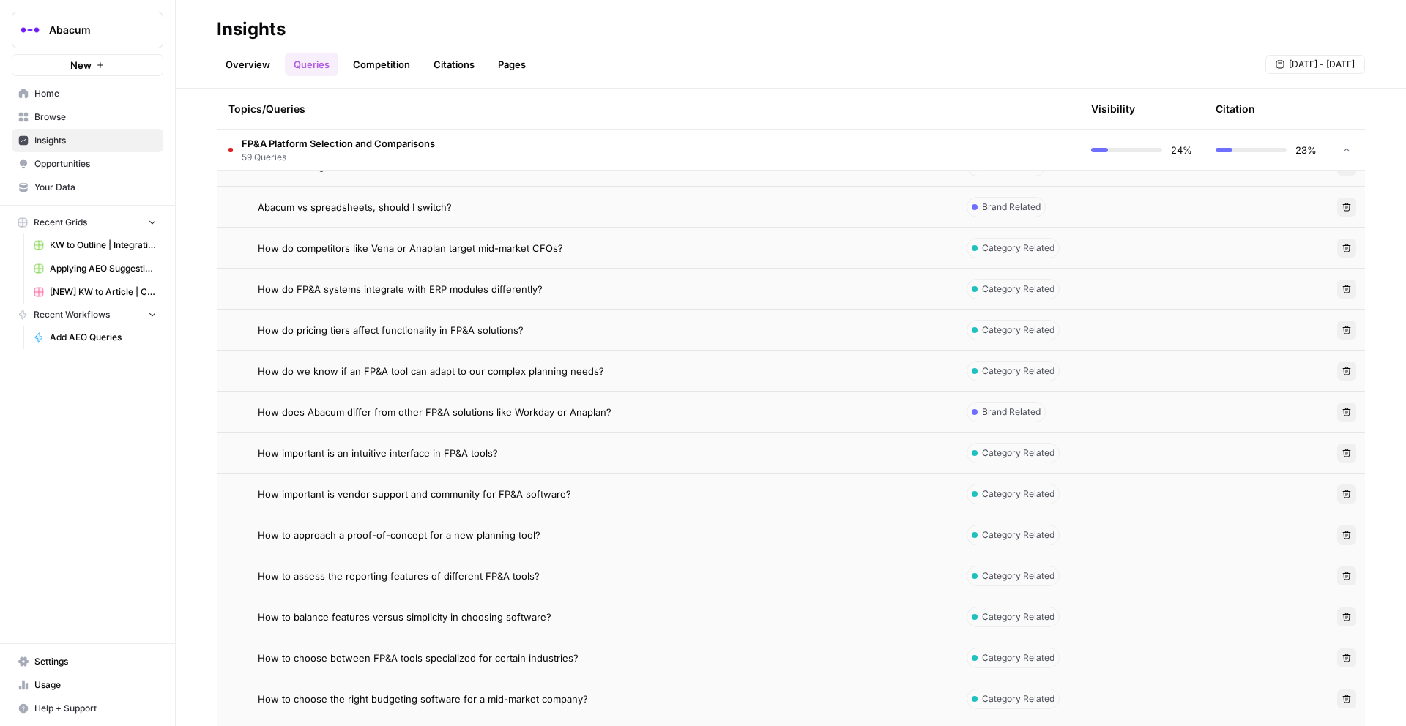
click at [516, 413] on span "How does Abacum differ from other FP&A solutions like Workday or Anaplan?" at bounding box center [435, 412] width 354 height 15
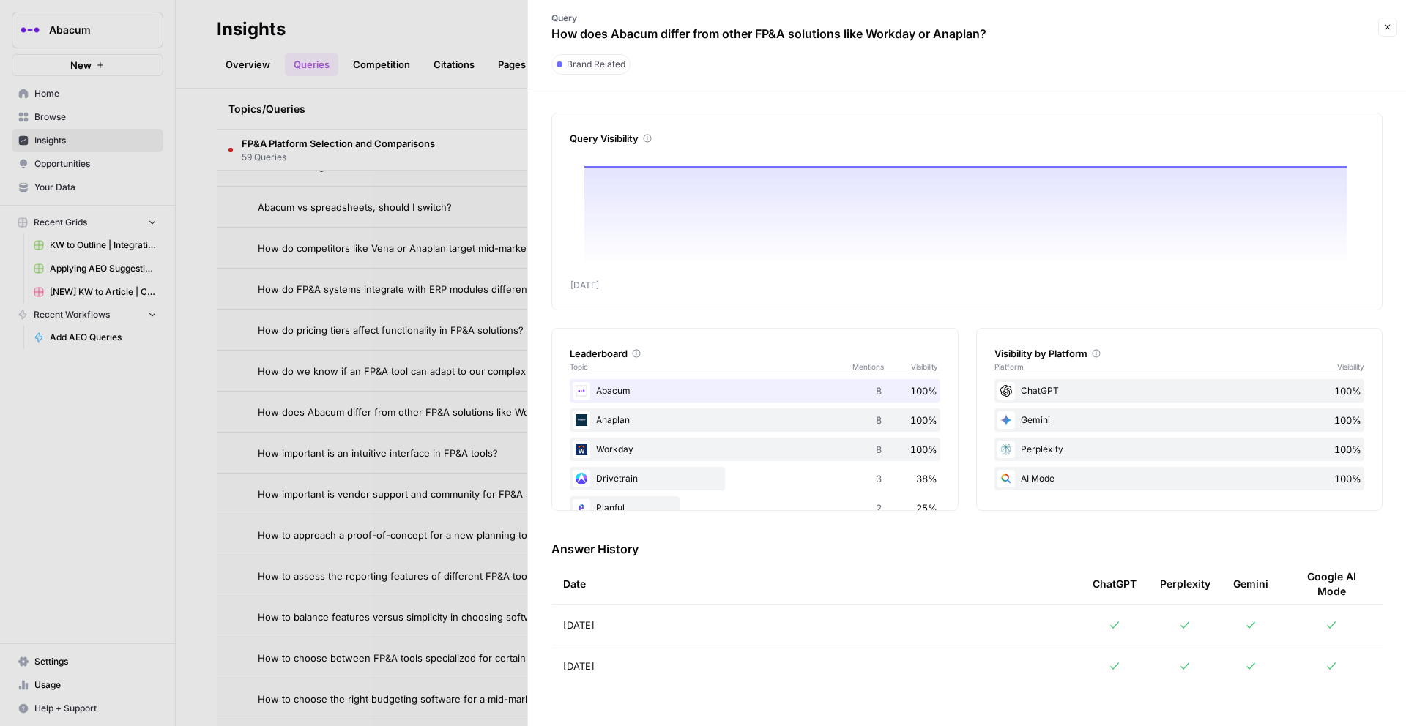
click at [1054, 594] on icon at bounding box center [1115, 625] width 12 height 12
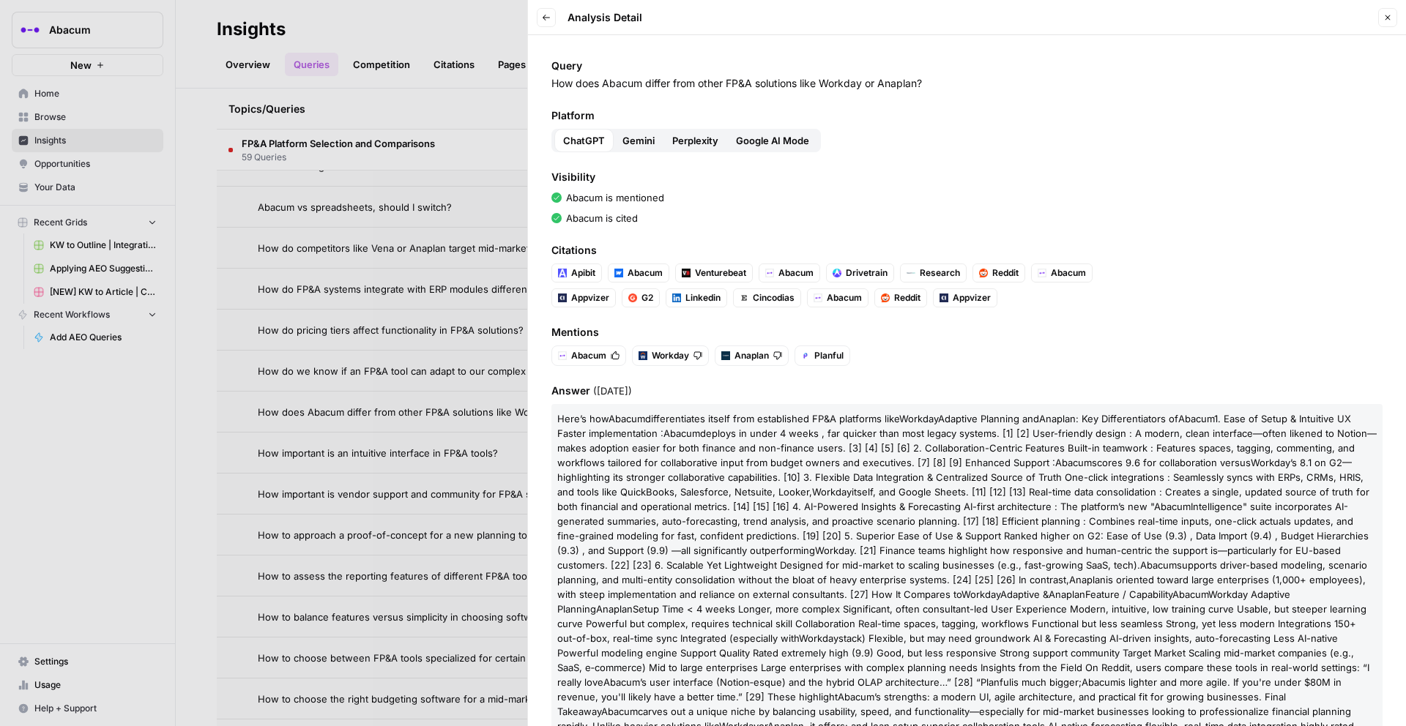
click at [546, 17] on icon "button" at bounding box center [546, 18] width 7 height 6
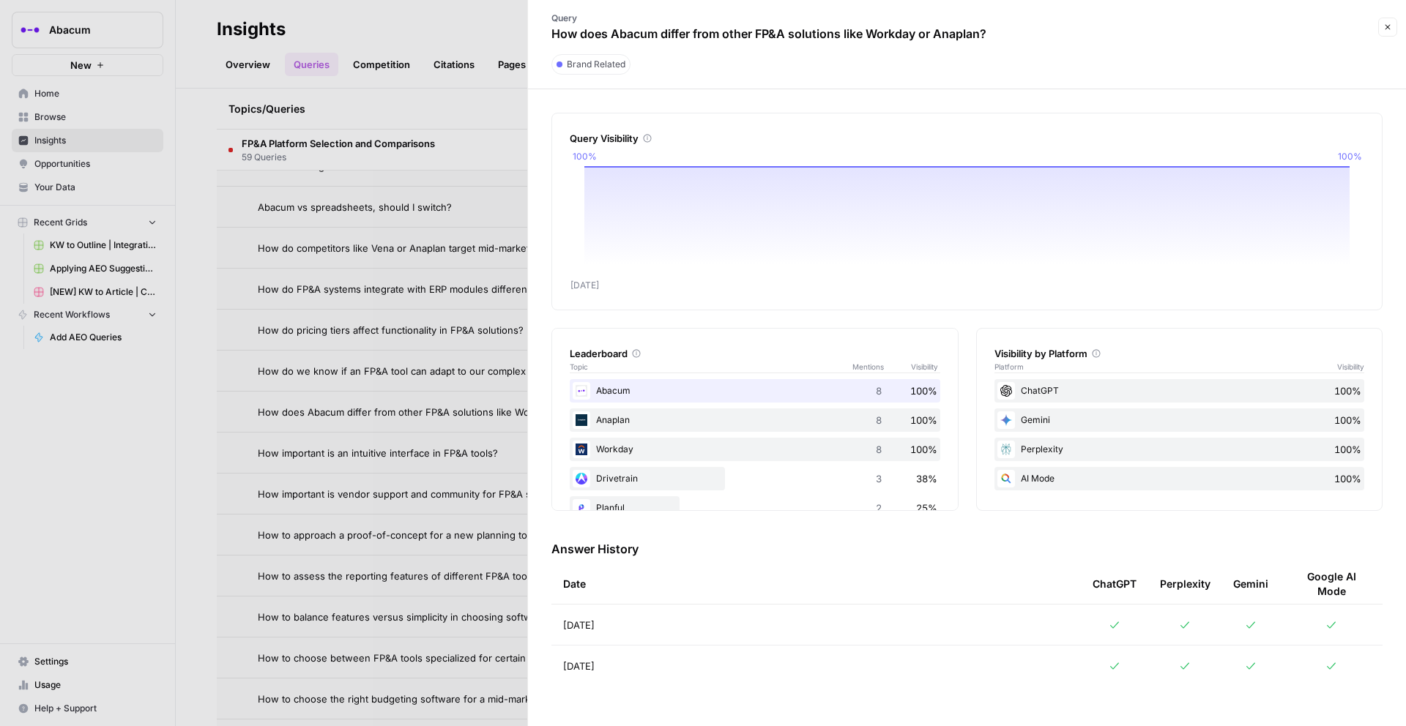
click at [480, 11] on div at bounding box center [703, 363] width 1406 height 726
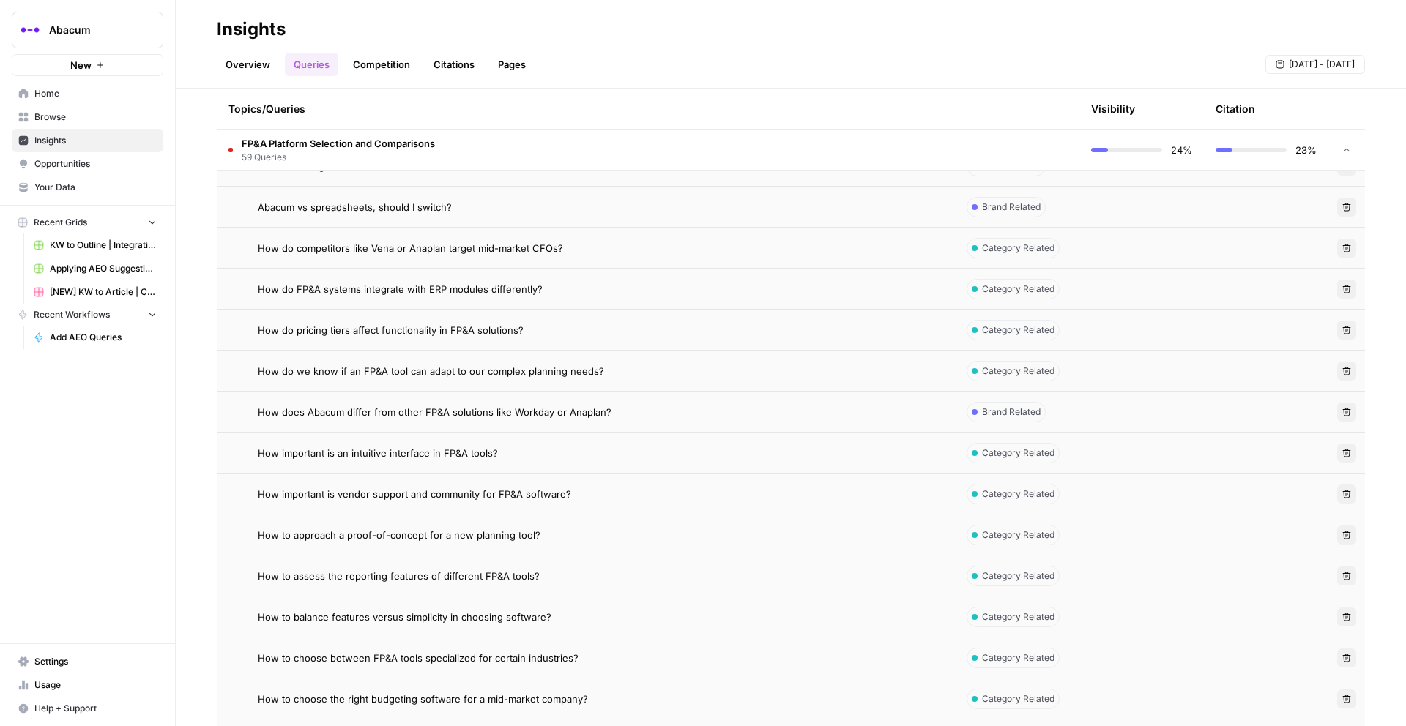
click at [443, 412] on span "How does Abacum differ from other FP&A solutions like Workday or Anaplan?" at bounding box center [435, 412] width 354 height 15
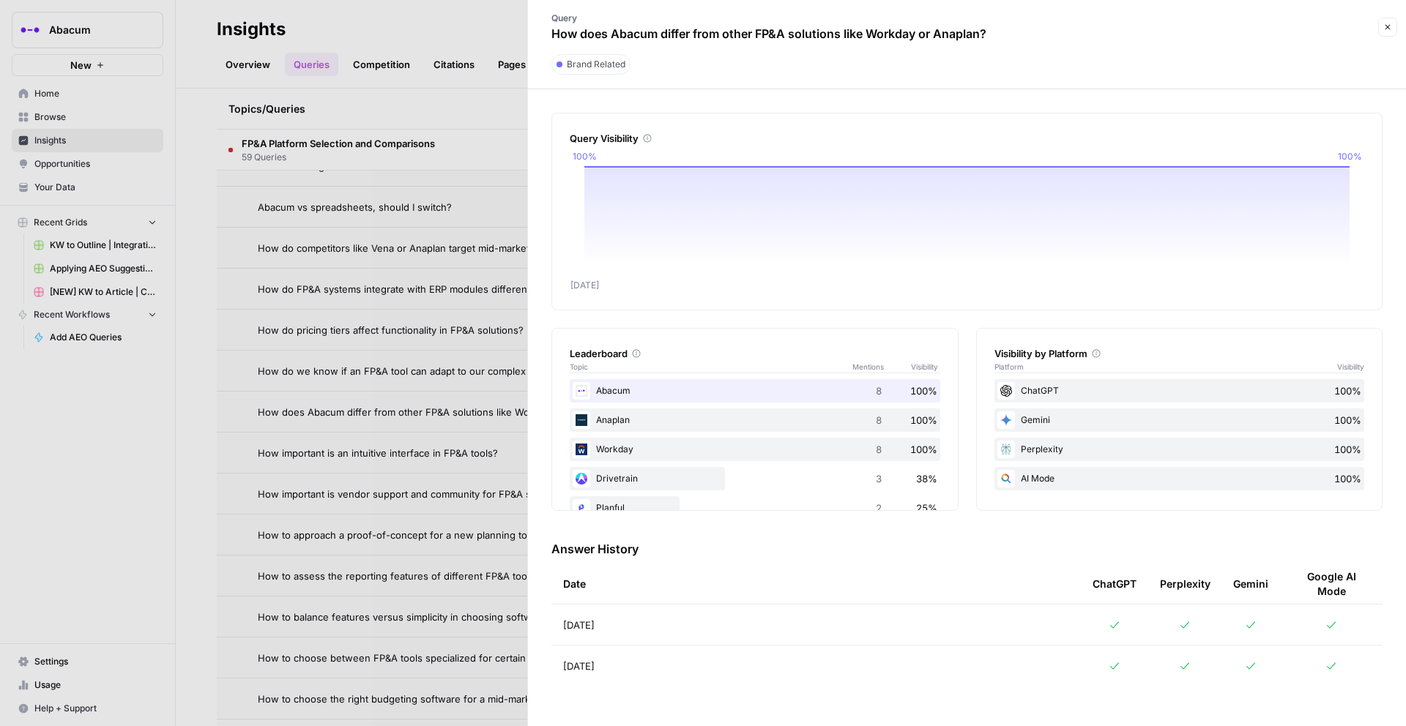
click at [480, 23] on div at bounding box center [703, 363] width 1406 height 726
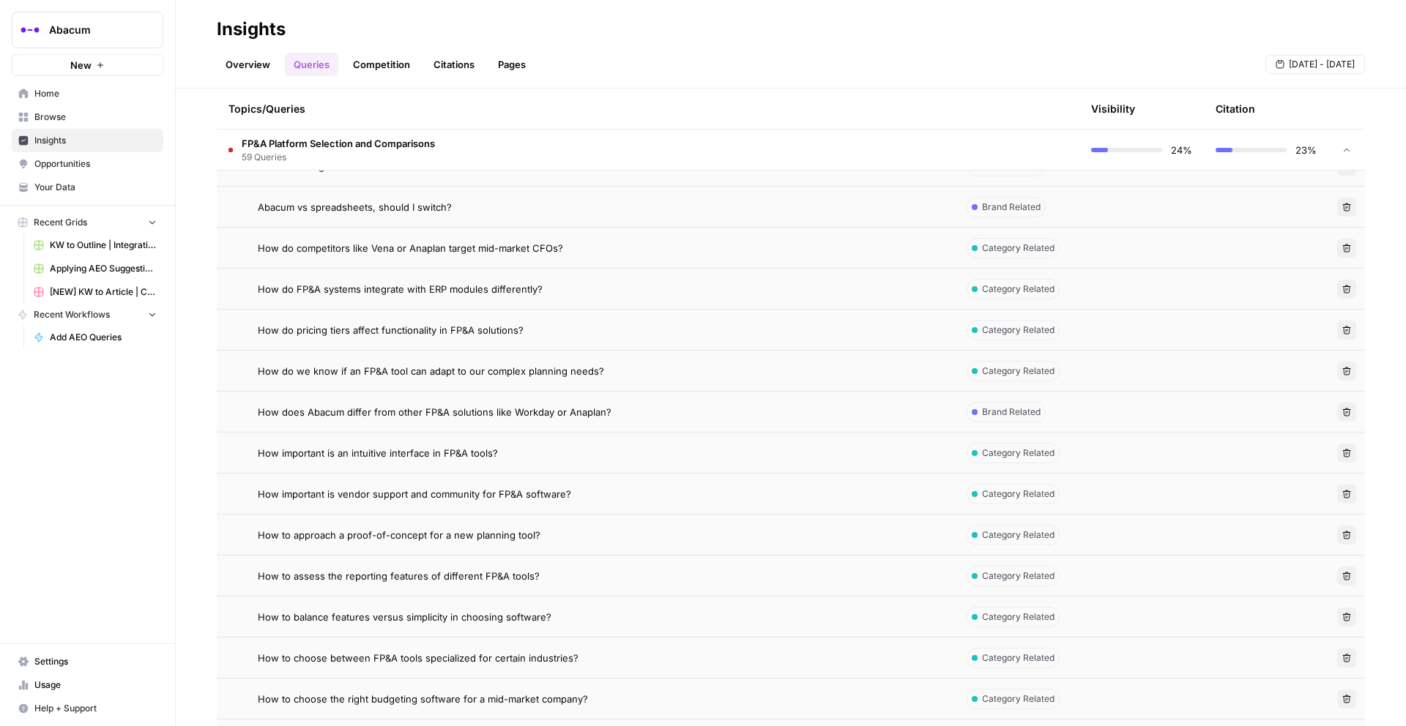
click at [775, 152] on td "FP&A Platform Selection and Comparisons 59 Queries" at bounding box center [586, 150] width 738 height 40
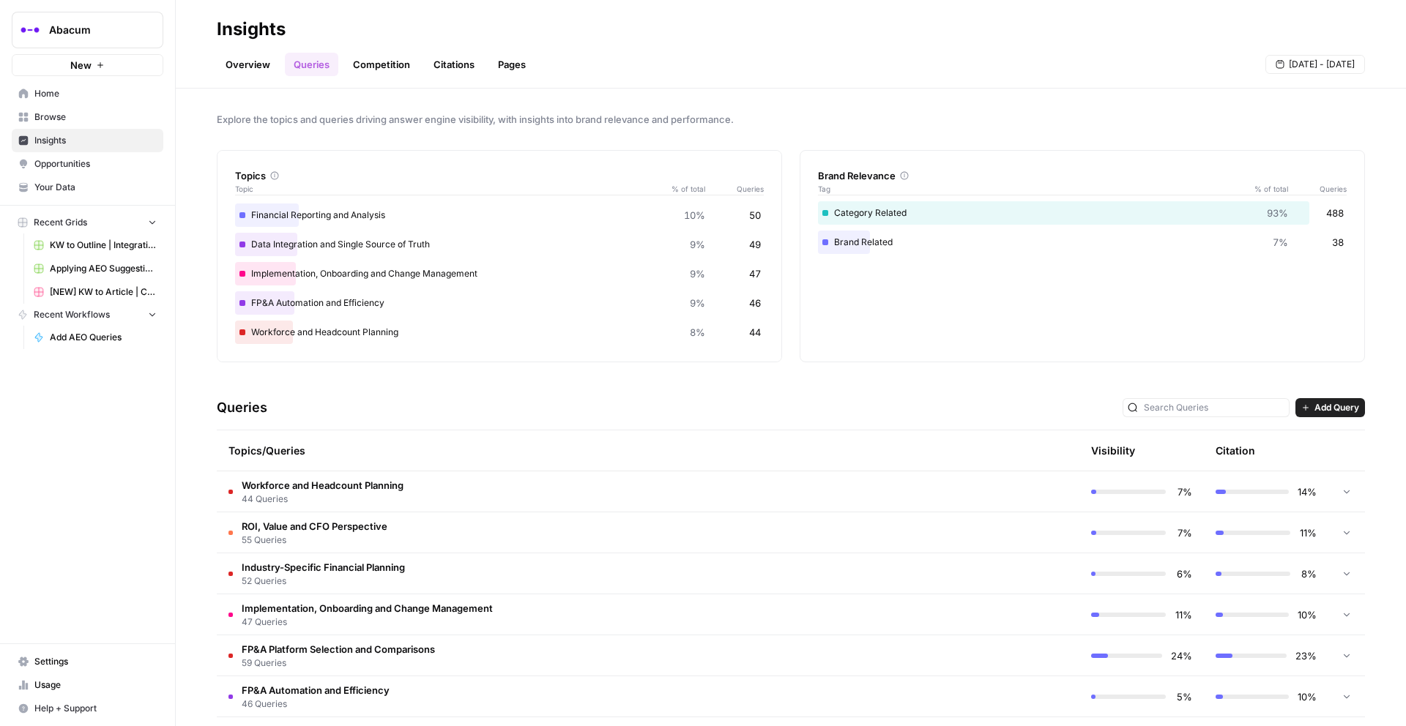
scroll to position [179, 0]
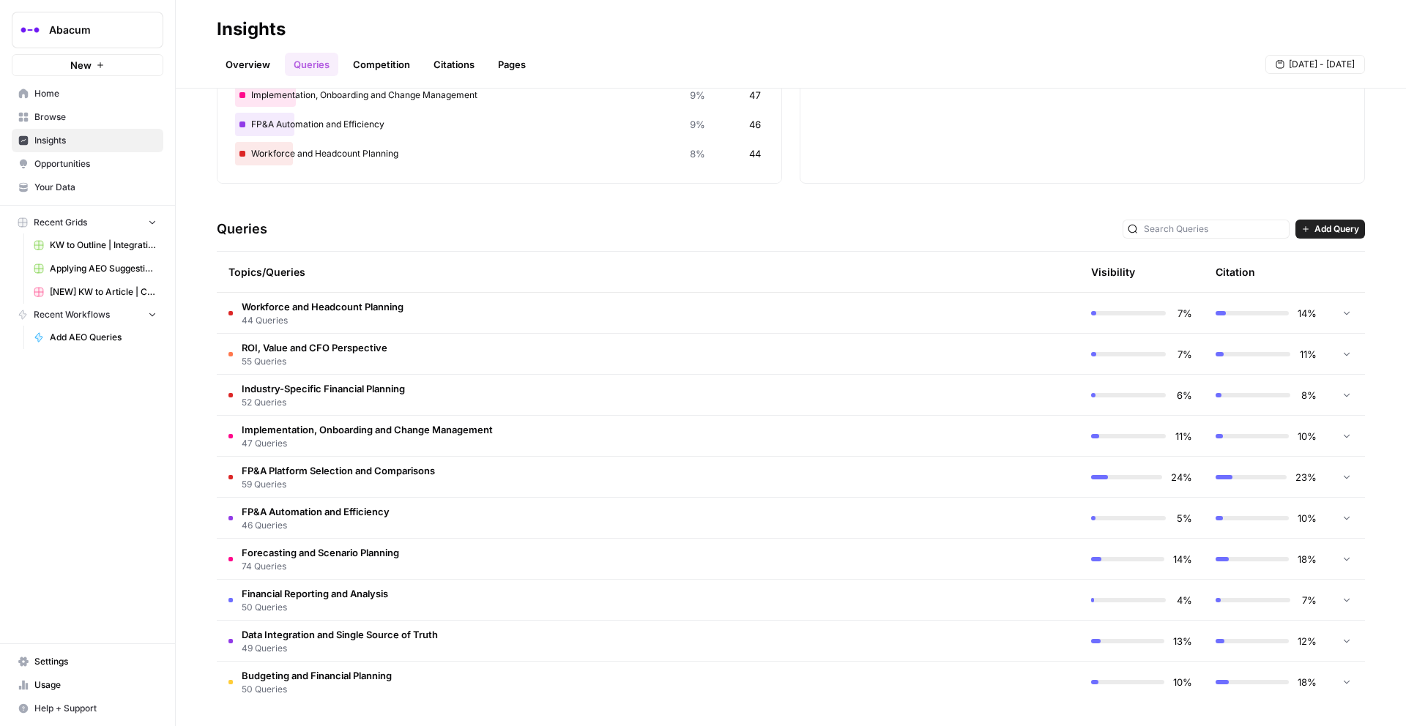
click at [423, 324] on td "Workforce and Headcount Planning 44 Queries" at bounding box center [586, 313] width 738 height 40
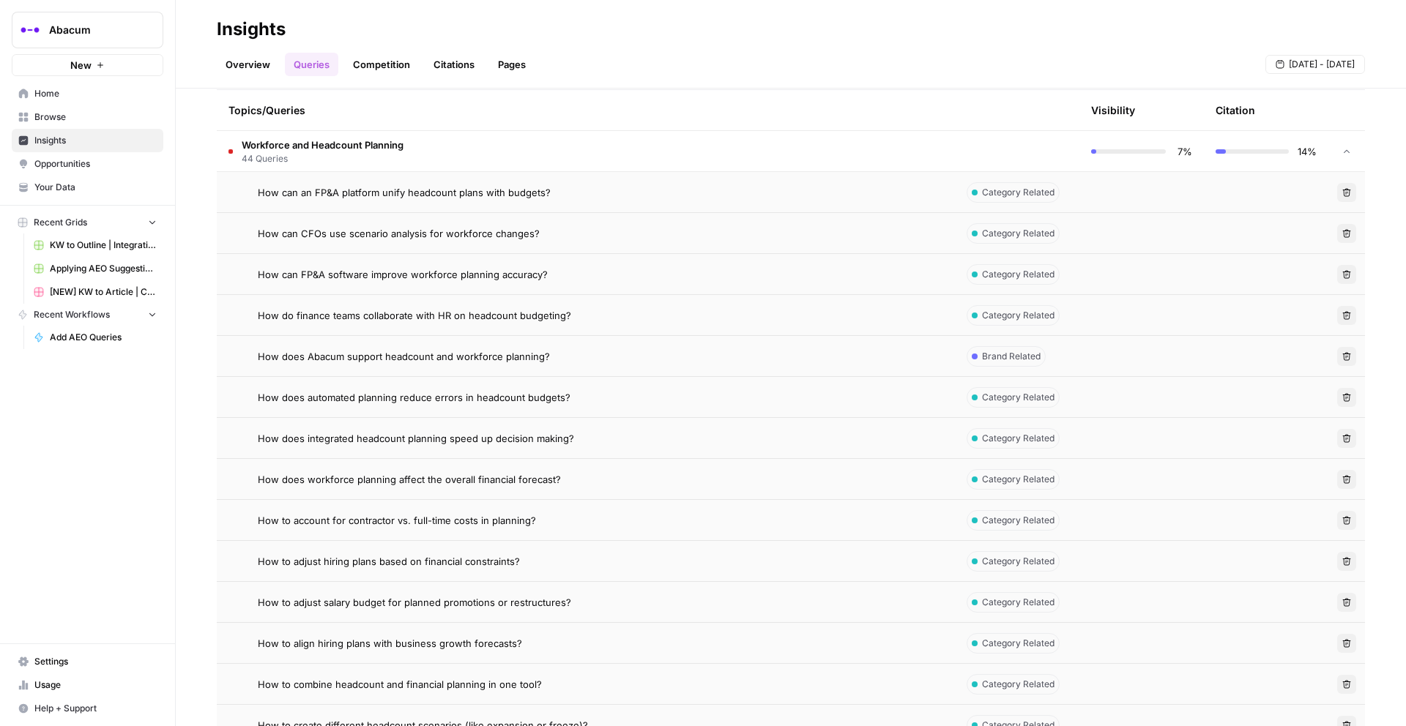
click at [455, 151] on td "Workforce and Headcount Planning 44 Queries" at bounding box center [586, 151] width 738 height 40
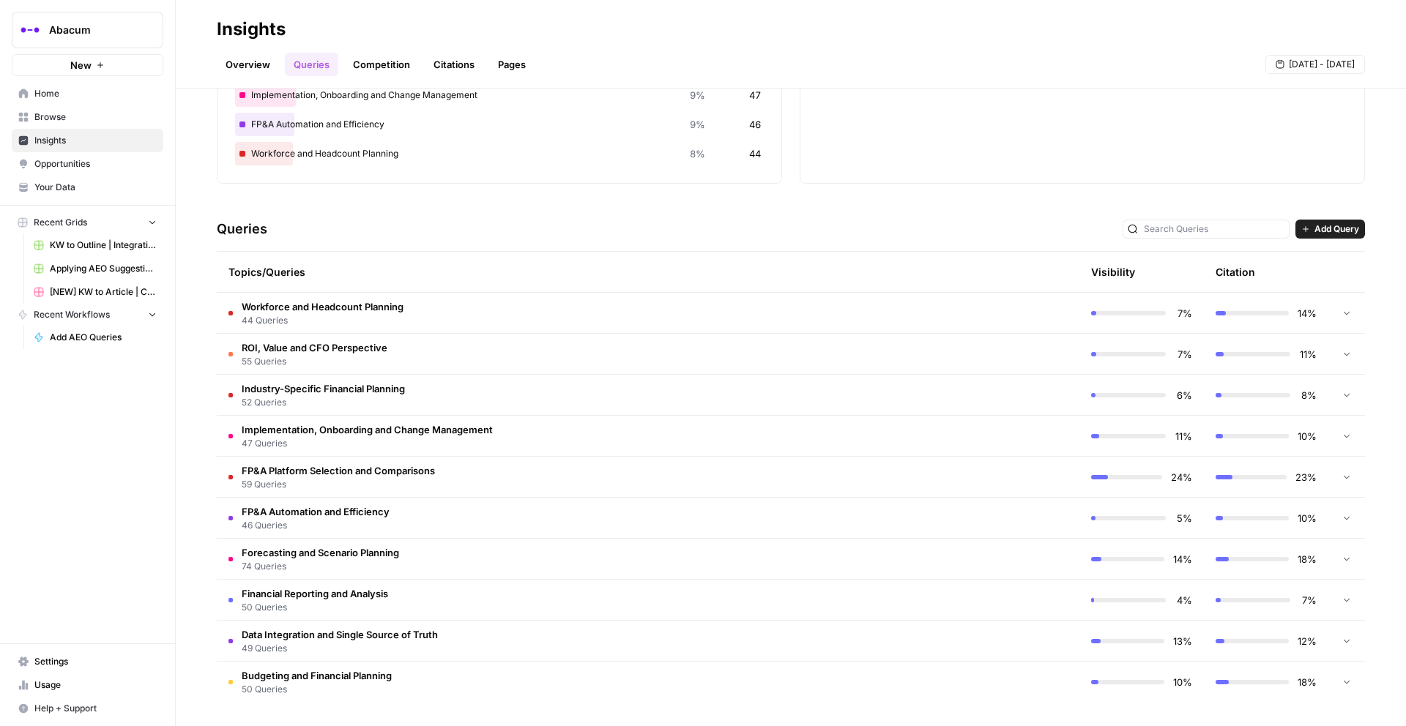
click at [138, 159] on span "Opportunities" at bounding box center [95, 163] width 122 height 13
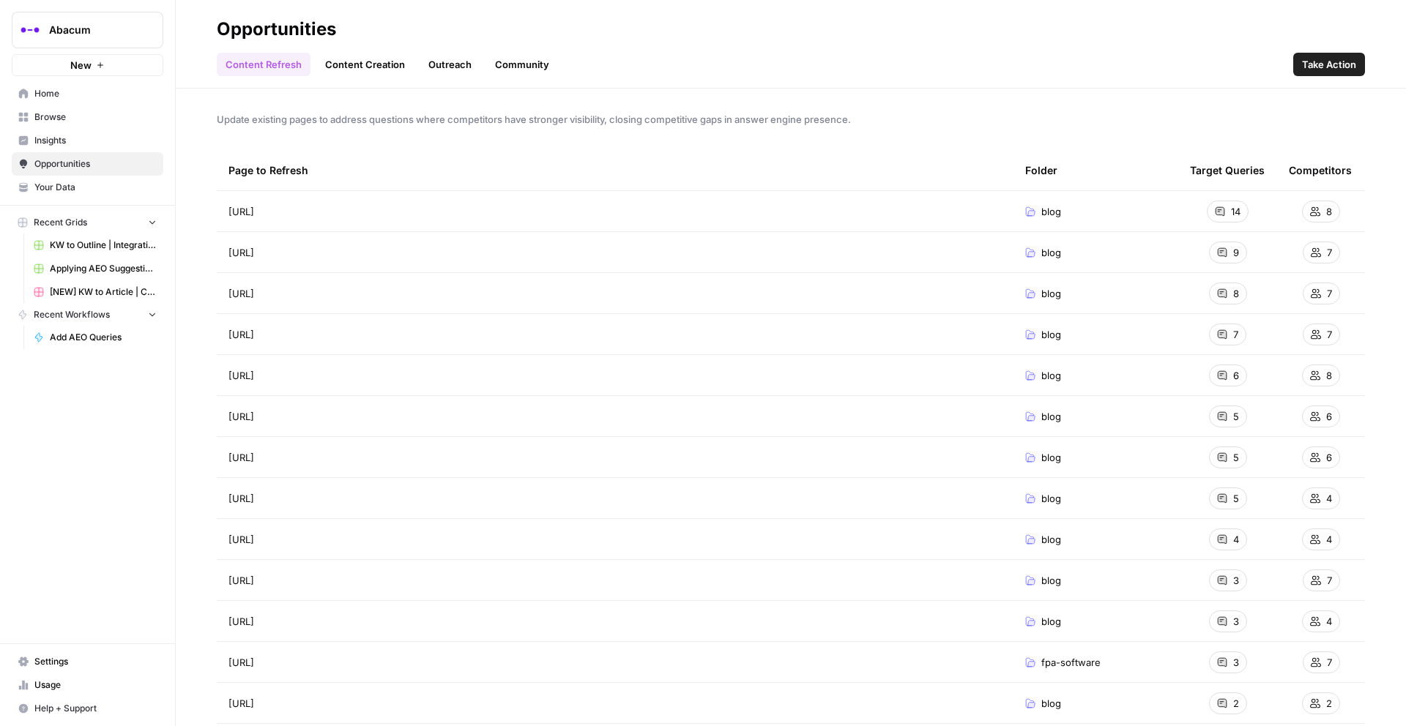
click at [56, 141] on span "Insights" at bounding box center [95, 140] width 122 height 13
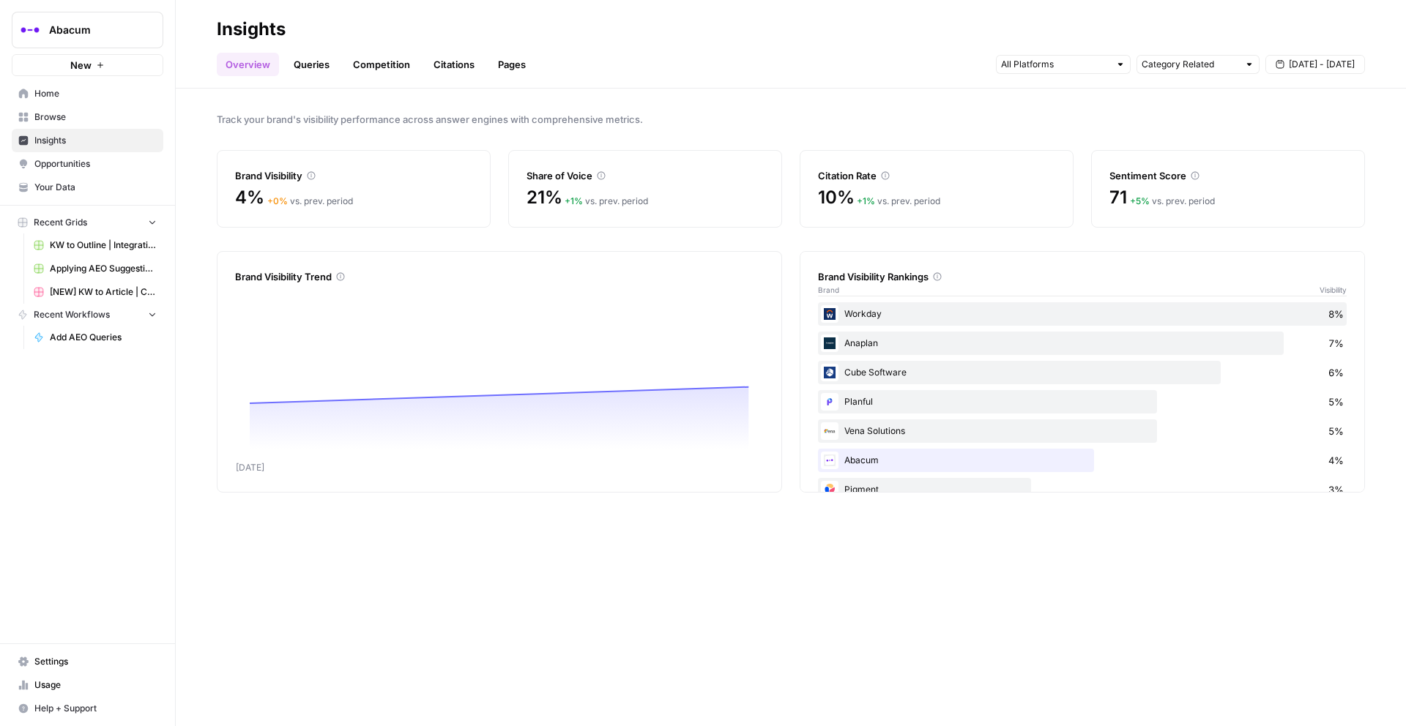
click at [332, 66] on link "Queries" at bounding box center [311, 64] width 53 height 23
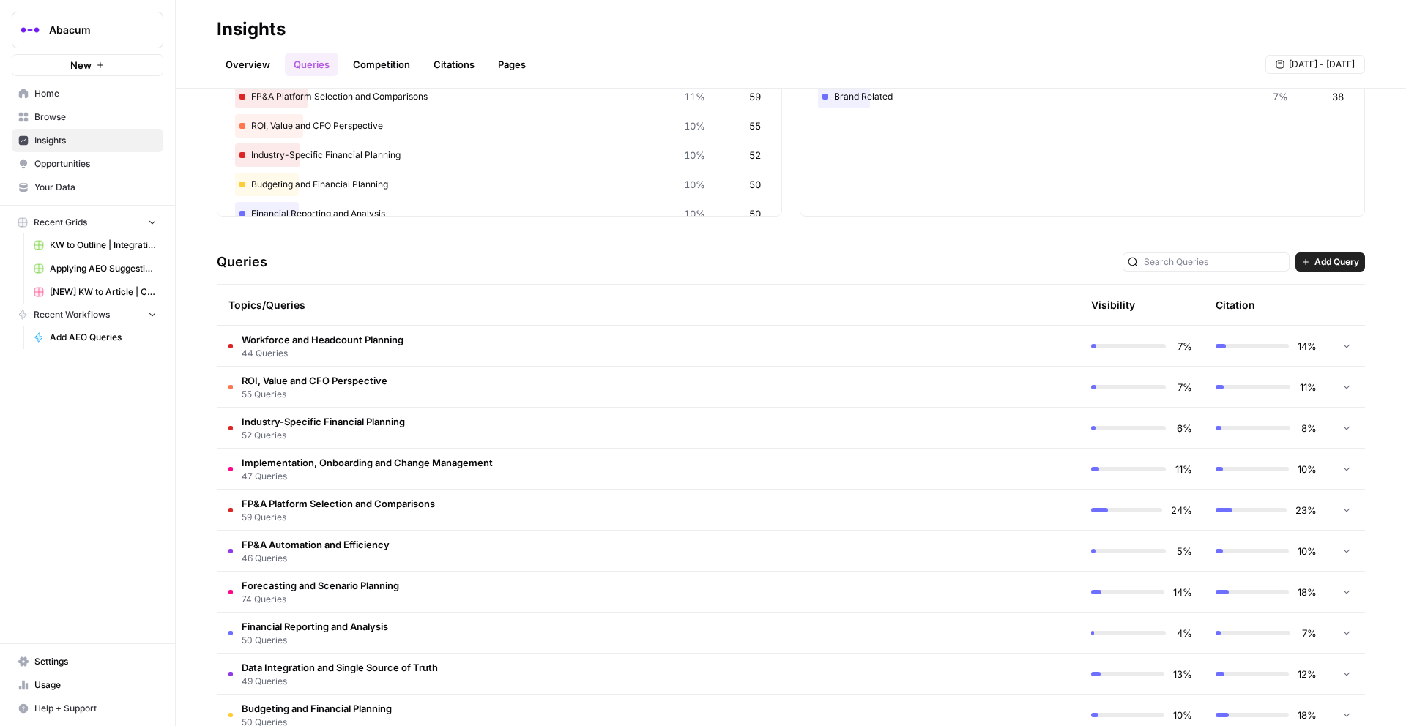
scroll to position [179, 0]
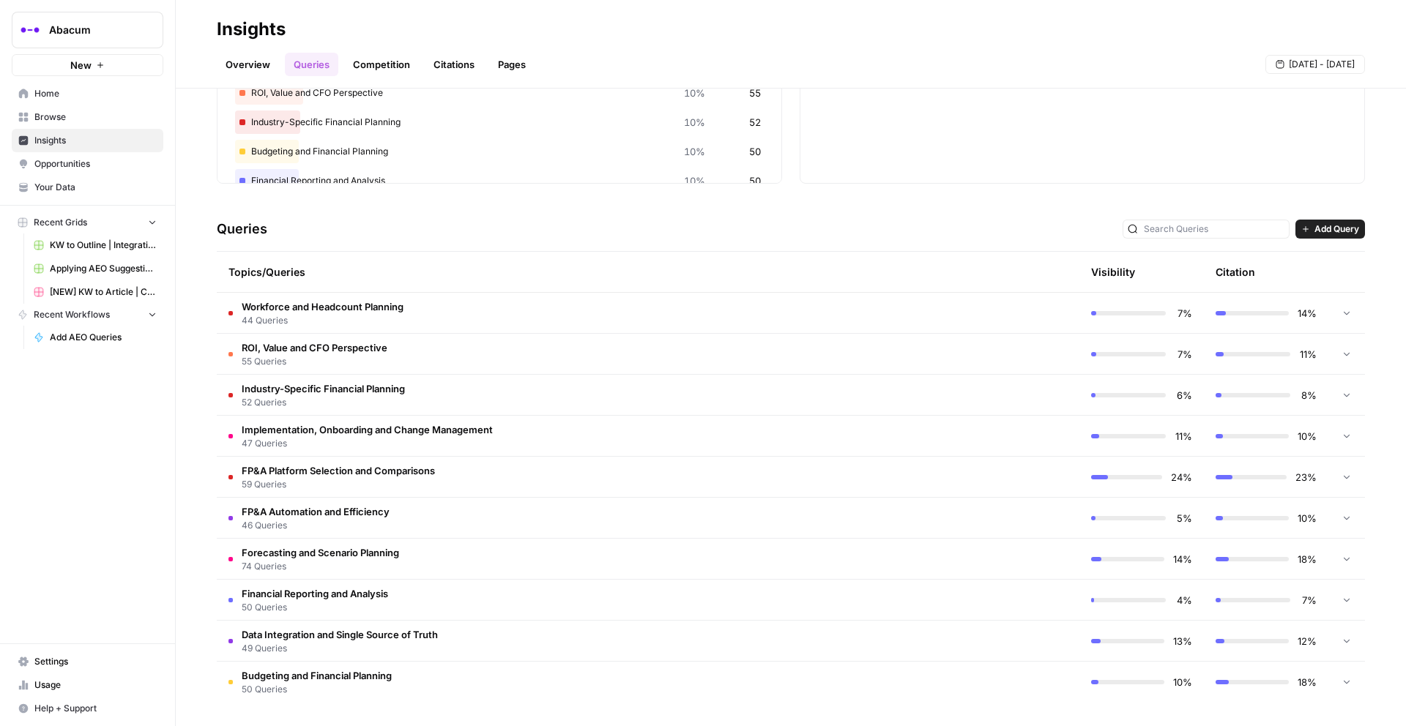
click at [419, 435] on span "Implementation, Onboarding and Change Management" at bounding box center [367, 430] width 251 height 15
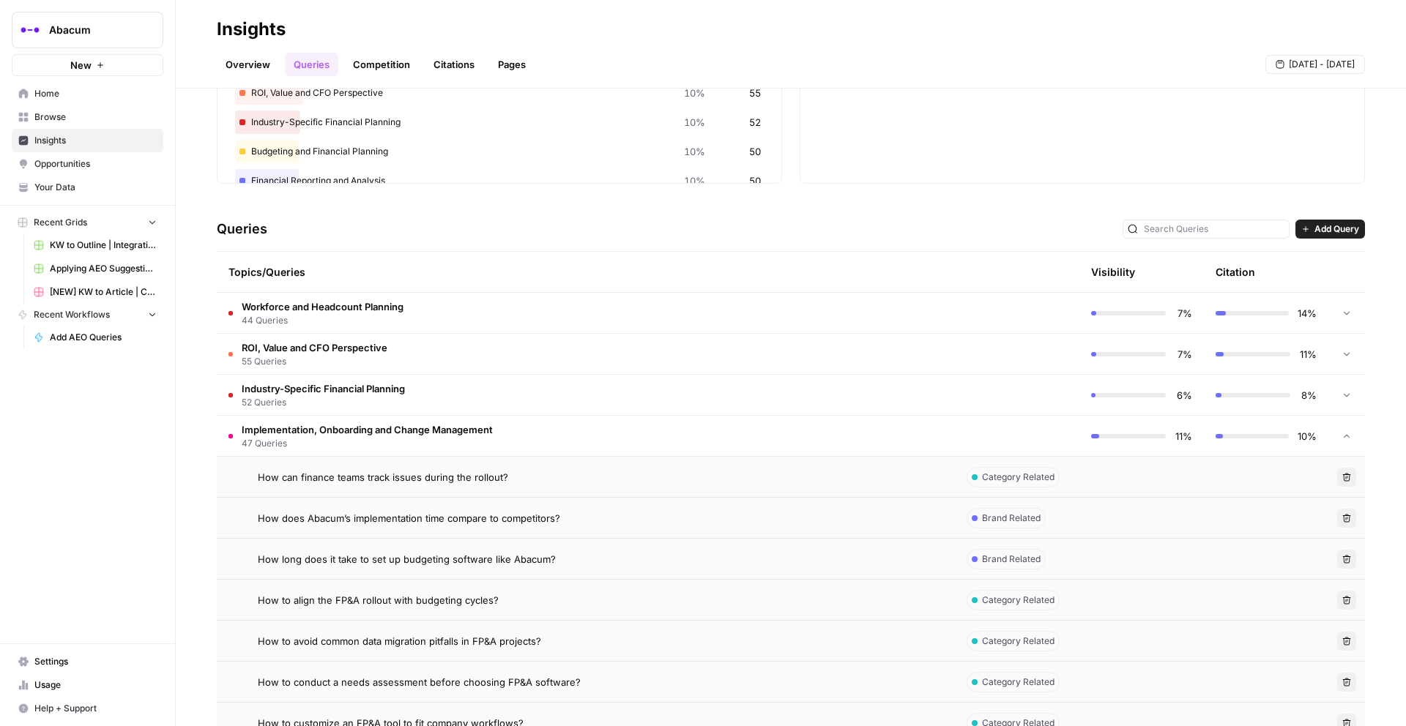
click at [413, 437] on span "47 Queries" at bounding box center [367, 443] width 251 height 13
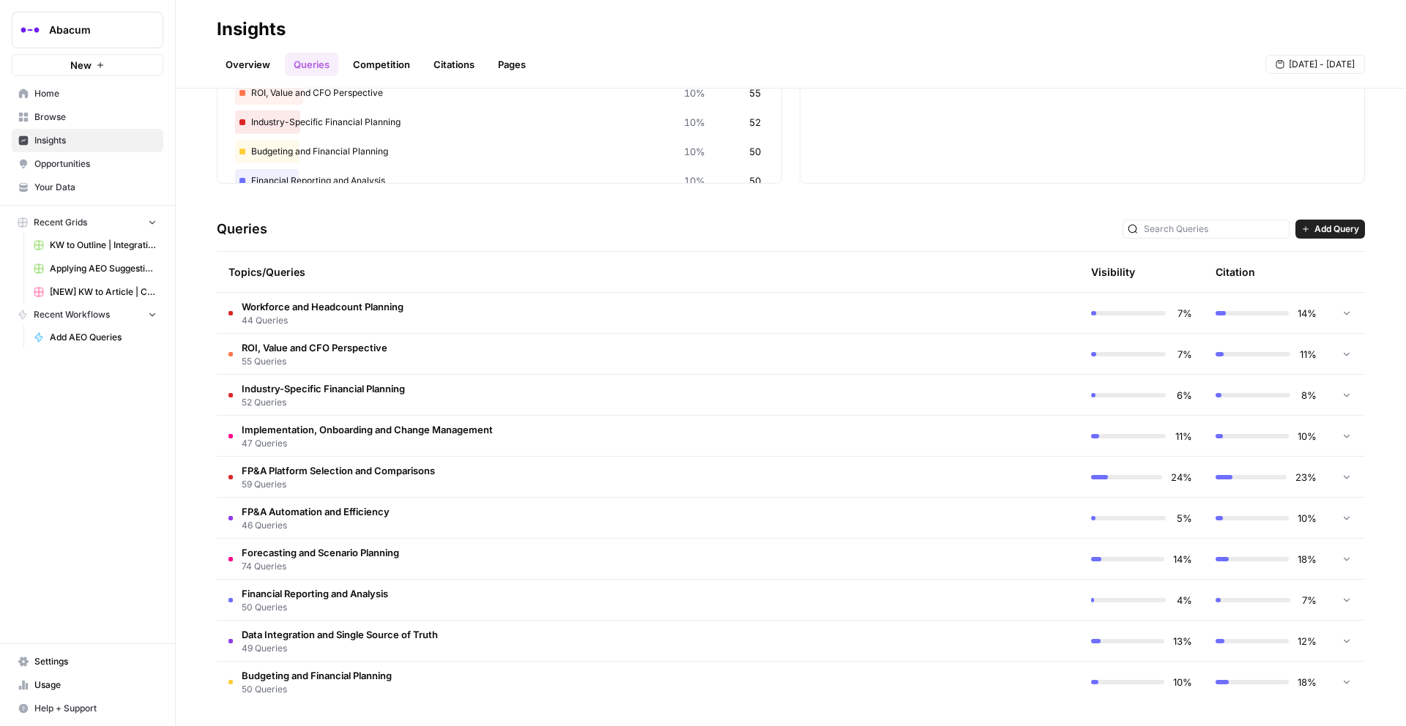
click at [40, 166] on span "Opportunities" at bounding box center [95, 163] width 122 height 13
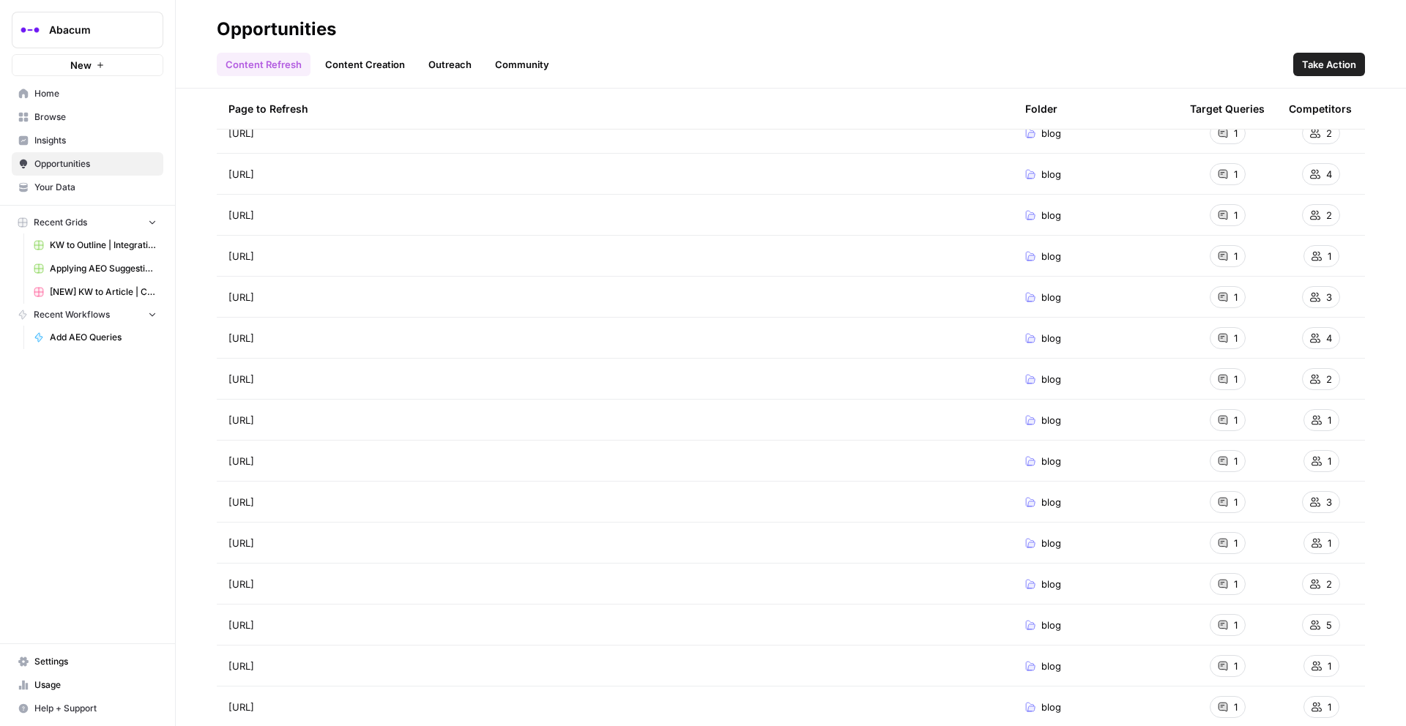
scroll to position [1497, 0]
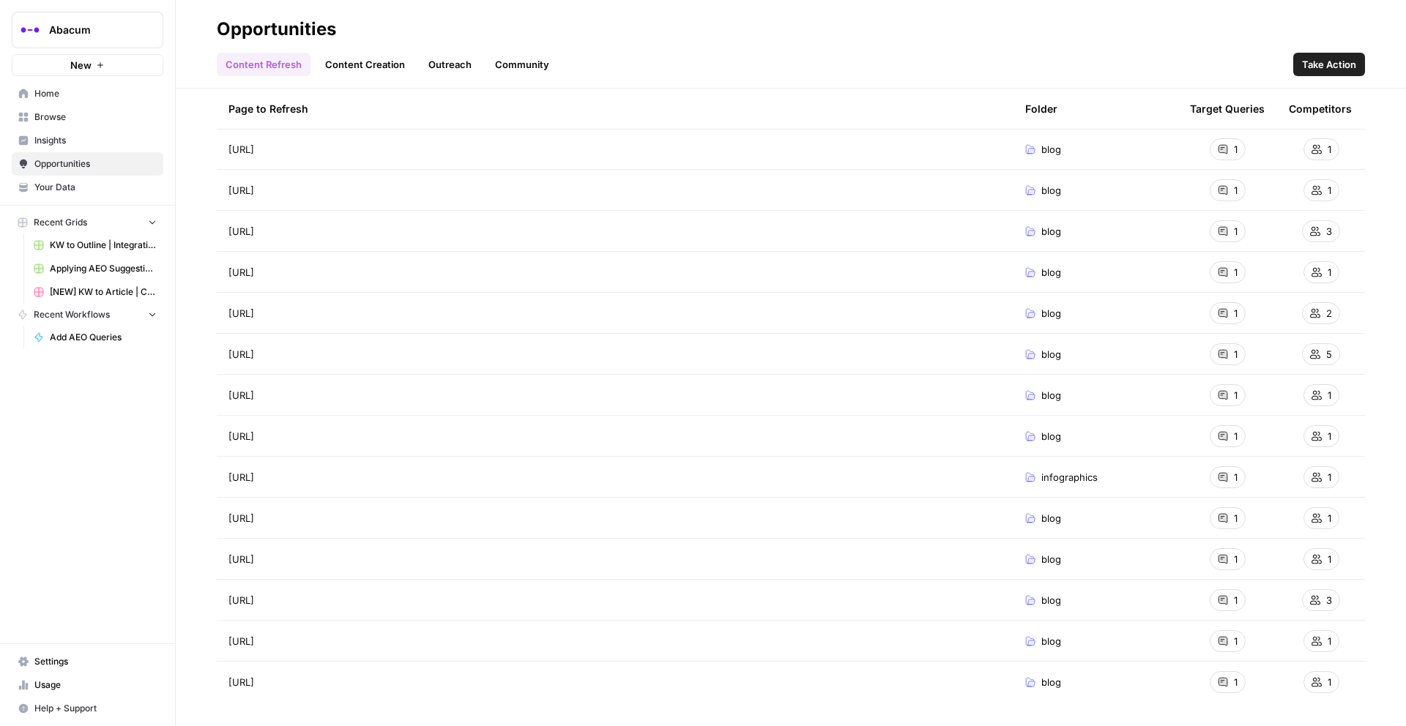
click at [72, 145] on span "Insights" at bounding box center [95, 140] width 122 height 13
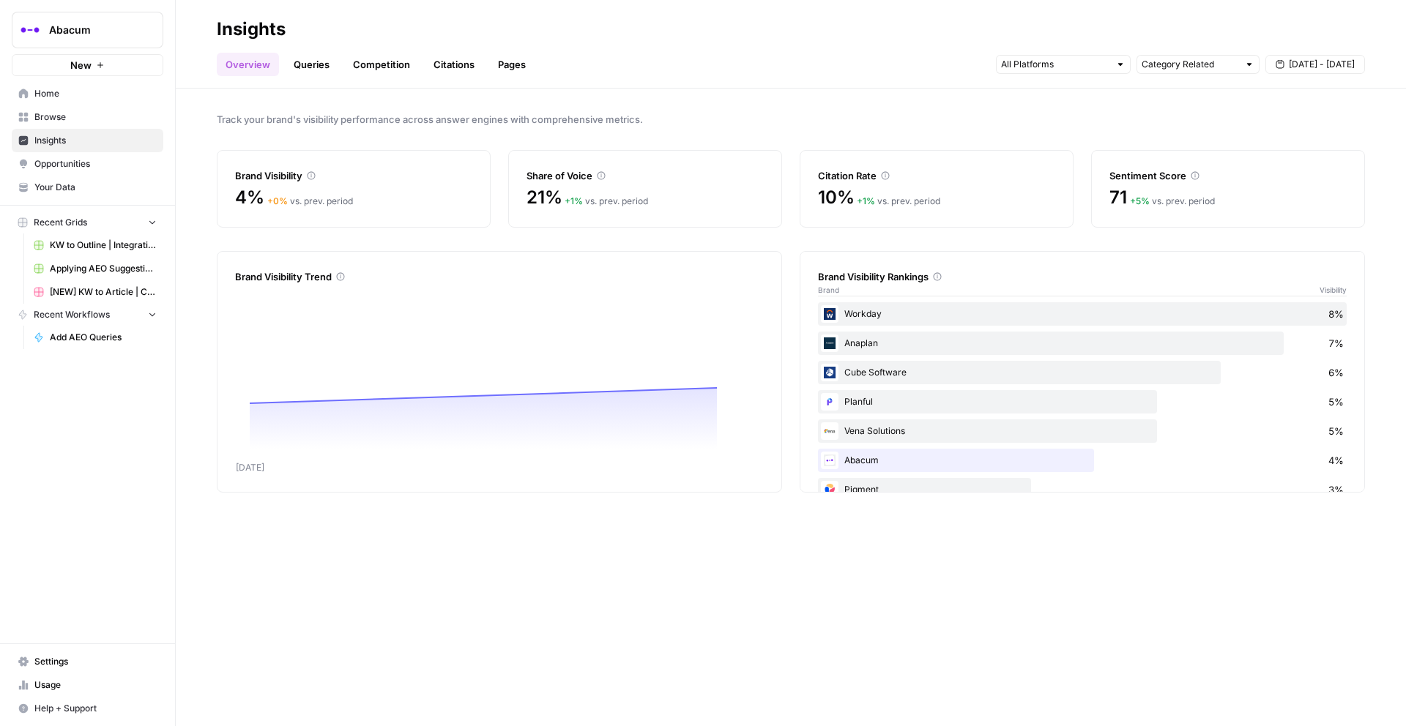
click at [301, 59] on link "Queries" at bounding box center [311, 64] width 53 height 23
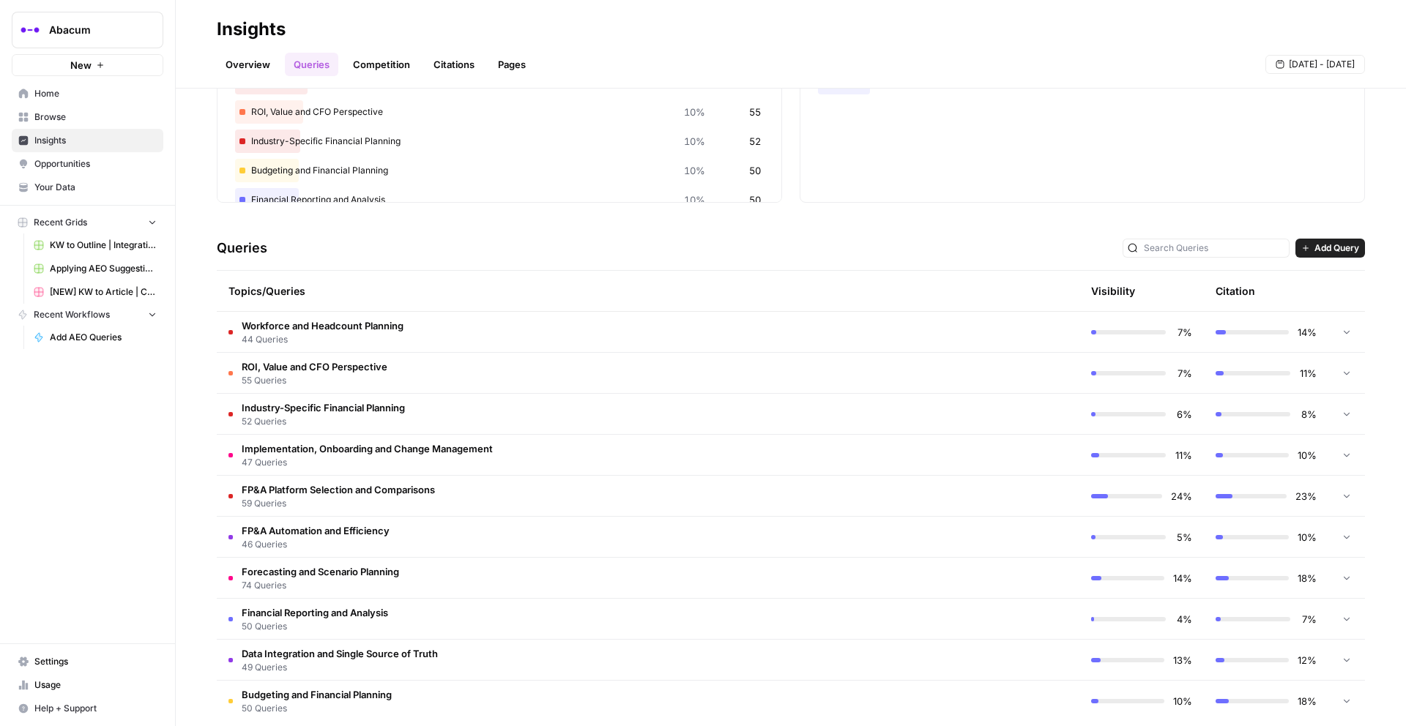
scroll to position [163, 0]
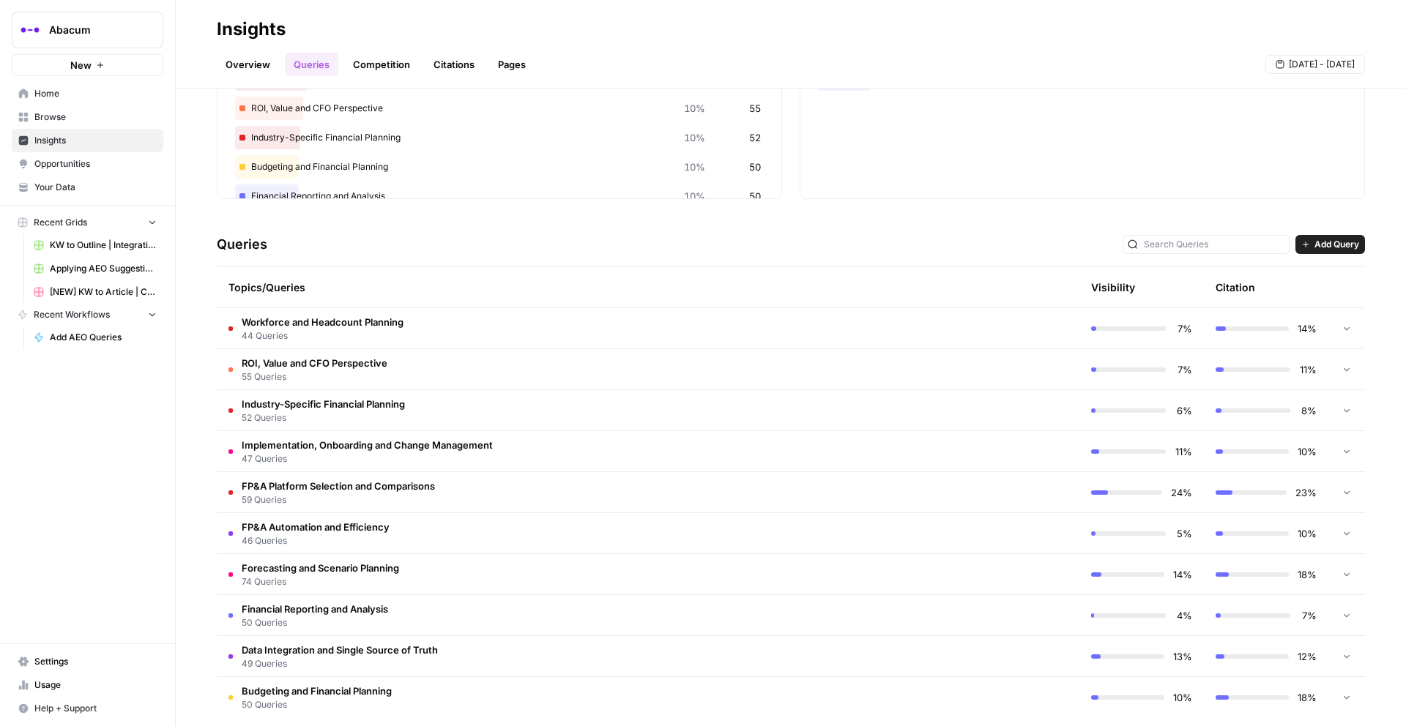
click at [281, 331] on span "44 Queries" at bounding box center [323, 336] width 162 height 13
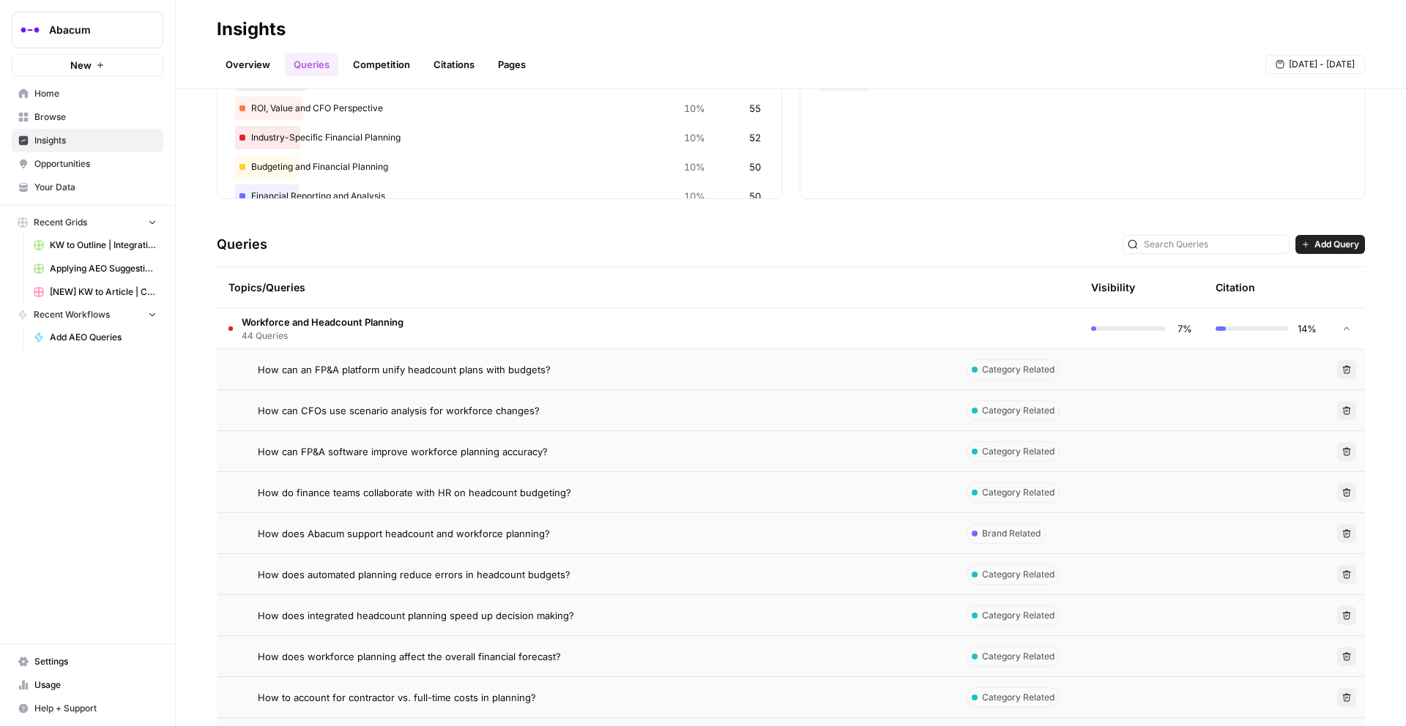
click at [324, 373] on span "How can an FP&A platform unify headcount plans with budgets?" at bounding box center [404, 369] width 293 height 15
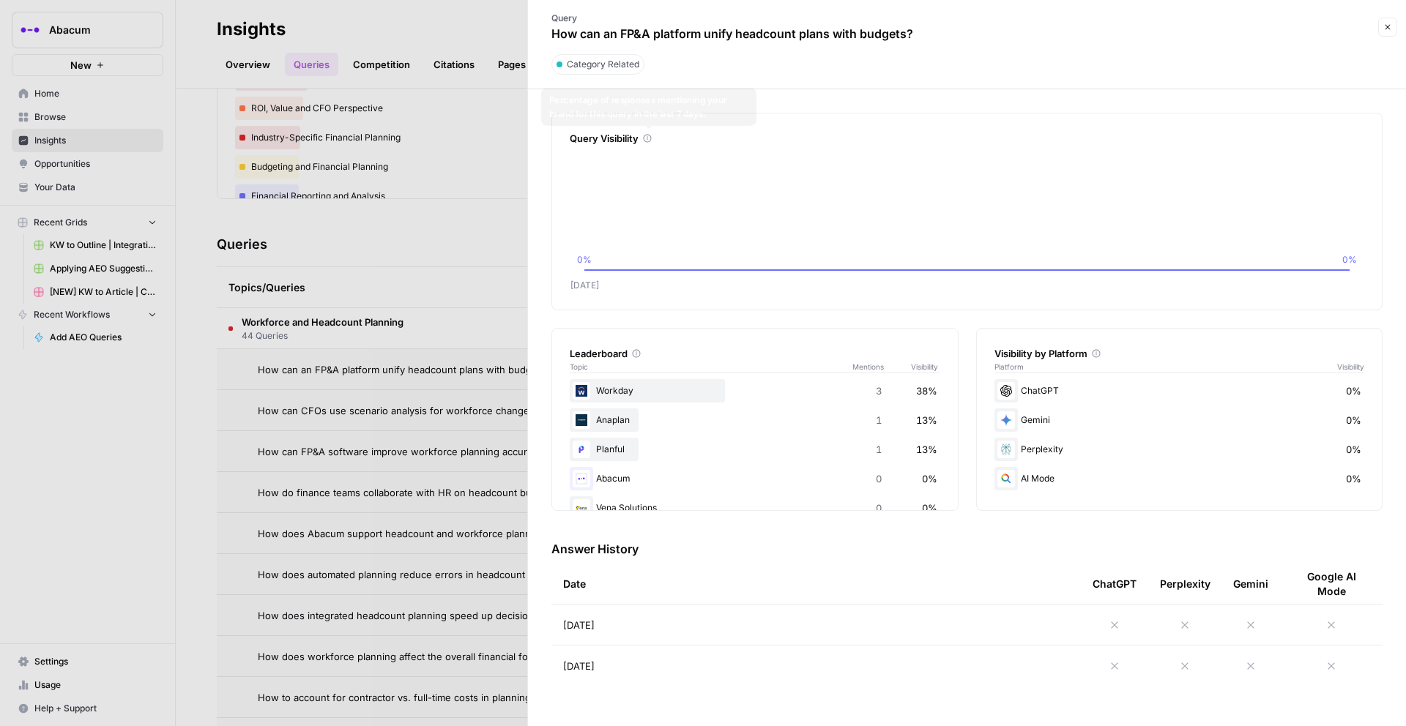
click at [647, 141] on icon at bounding box center [647, 138] width 9 height 9
click at [410, 166] on div at bounding box center [703, 363] width 1406 height 726
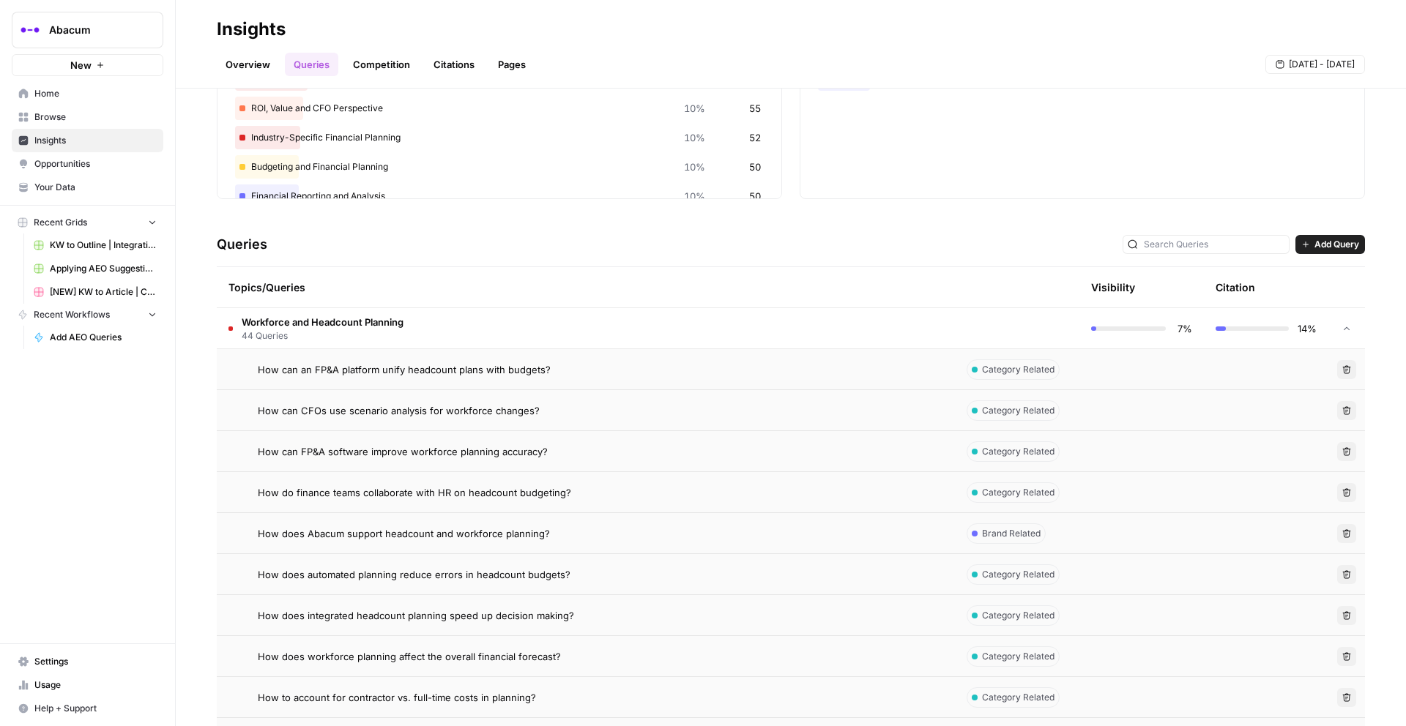
click at [416, 332] on td "Workforce and Headcount Planning 44 Queries" at bounding box center [586, 328] width 738 height 40
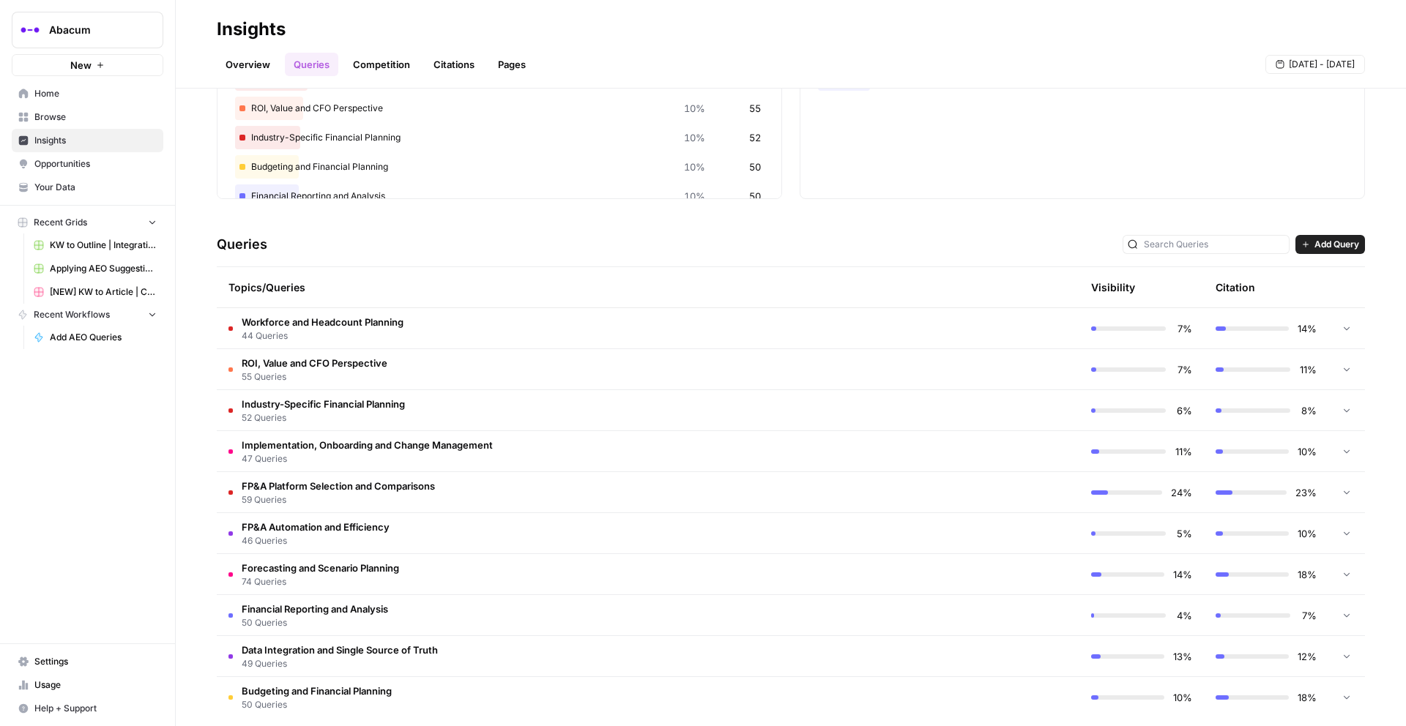
click at [428, 499] on span "59 Queries" at bounding box center [338, 500] width 193 height 13
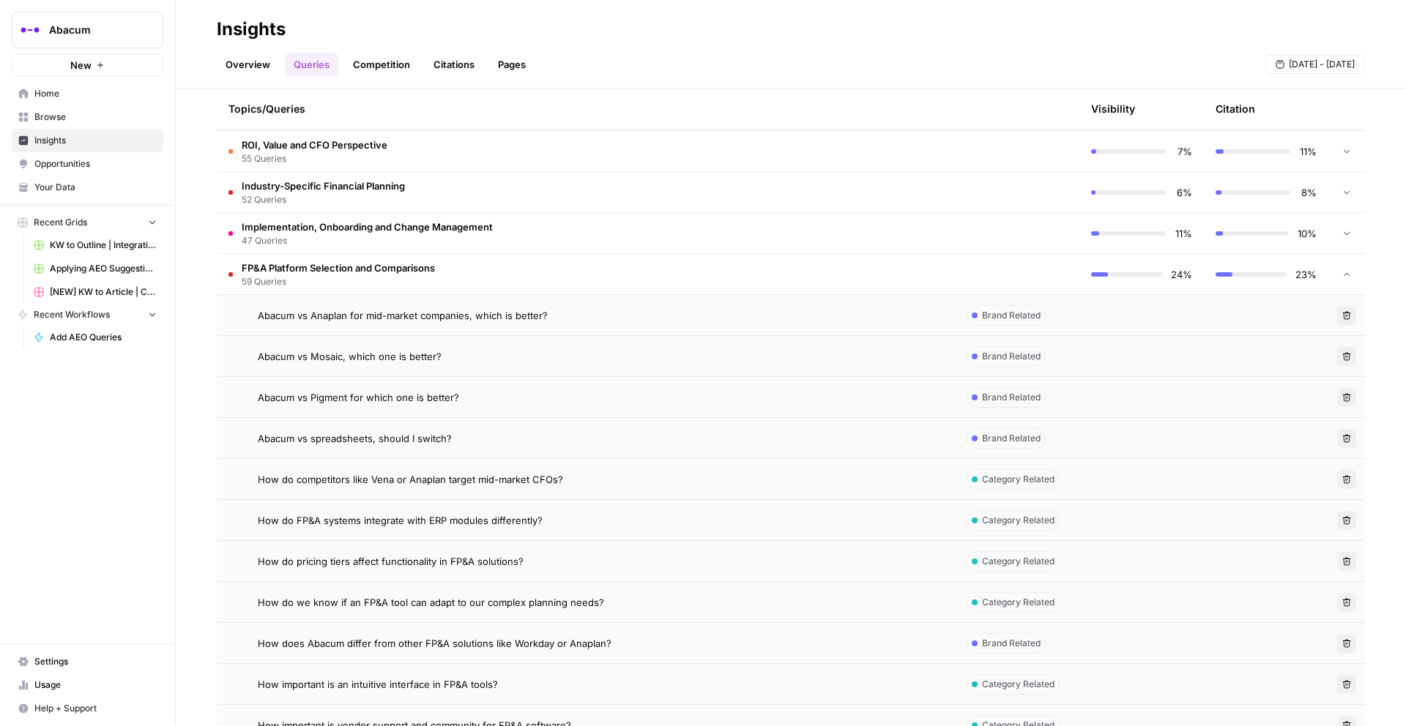
scroll to position [383, 0]
click at [426, 349] on span "Abacum vs Mosaic, which one is better?" at bounding box center [350, 355] width 184 height 15
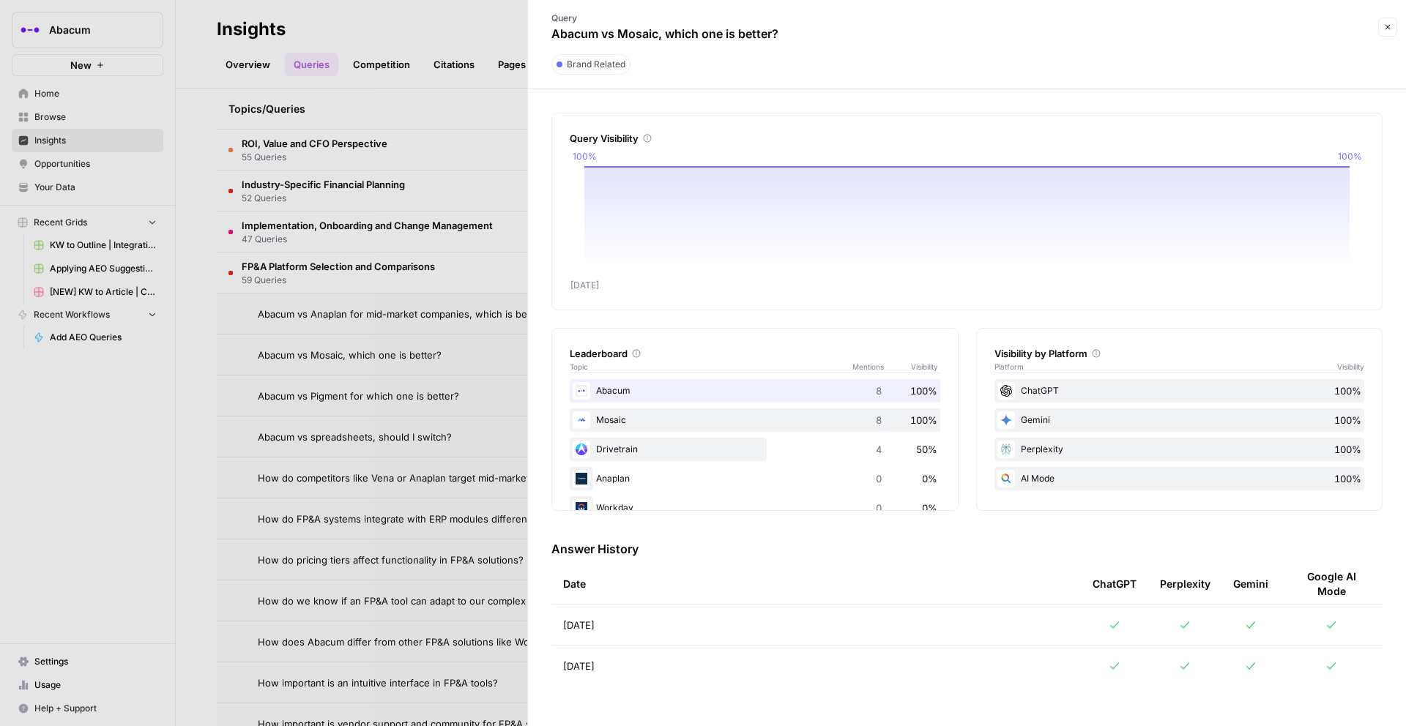
click at [1054, 594] on icon at bounding box center [1115, 625] width 12 height 12
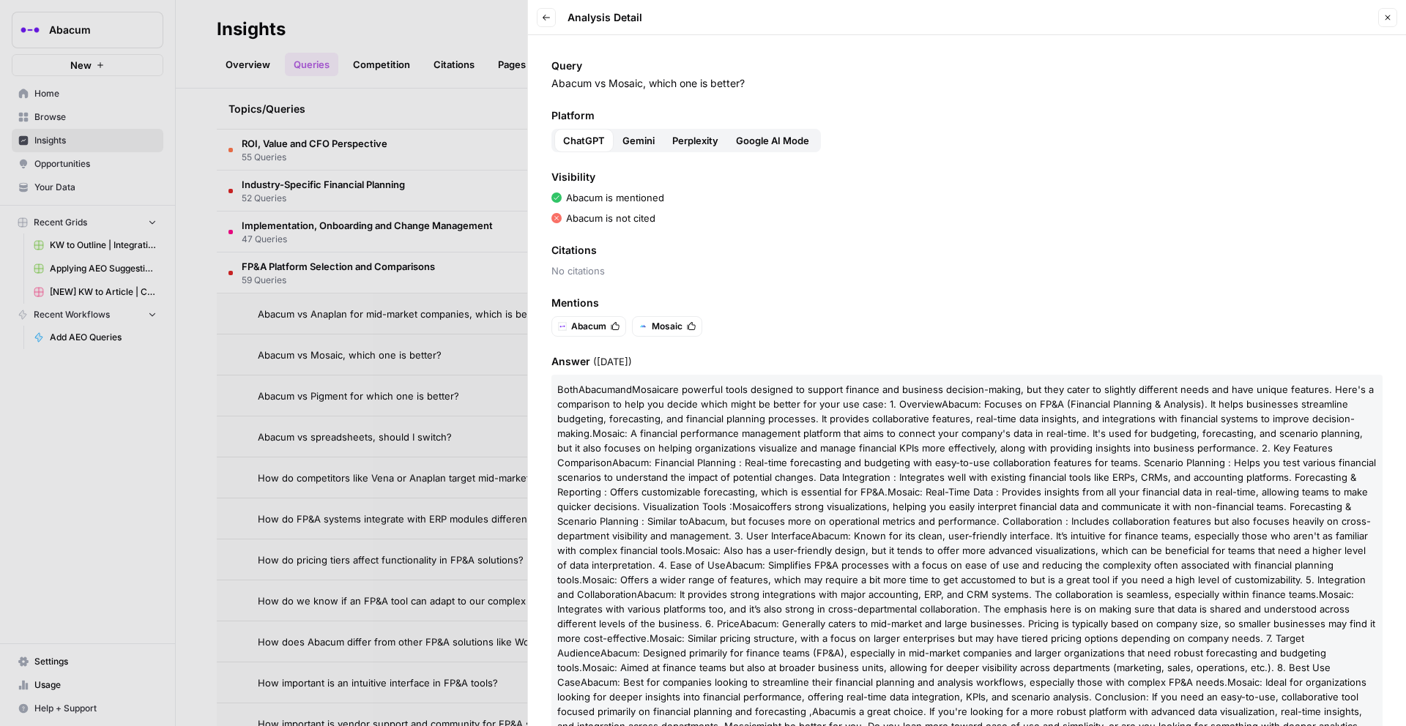
scroll to position [53, 0]
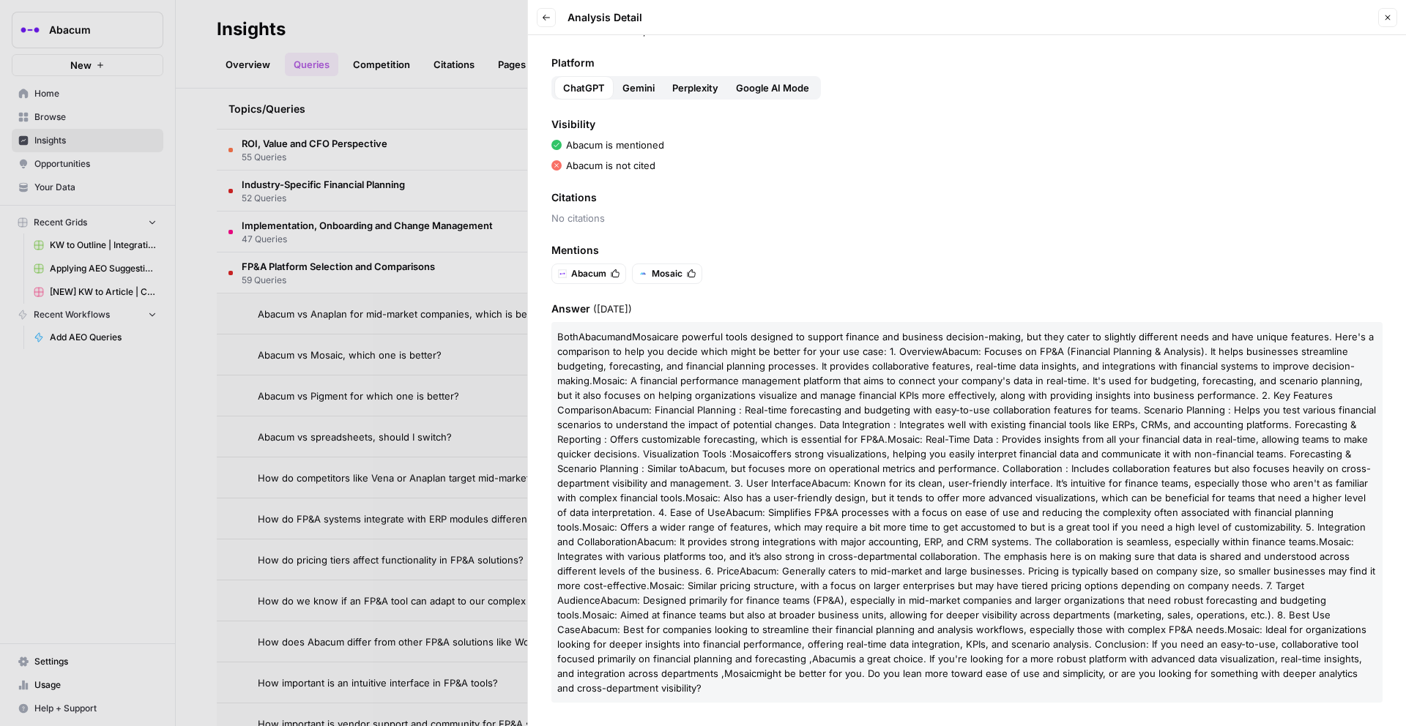
click at [654, 83] on span "Gemini" at bounding box center [638, 88] width 32 height 15
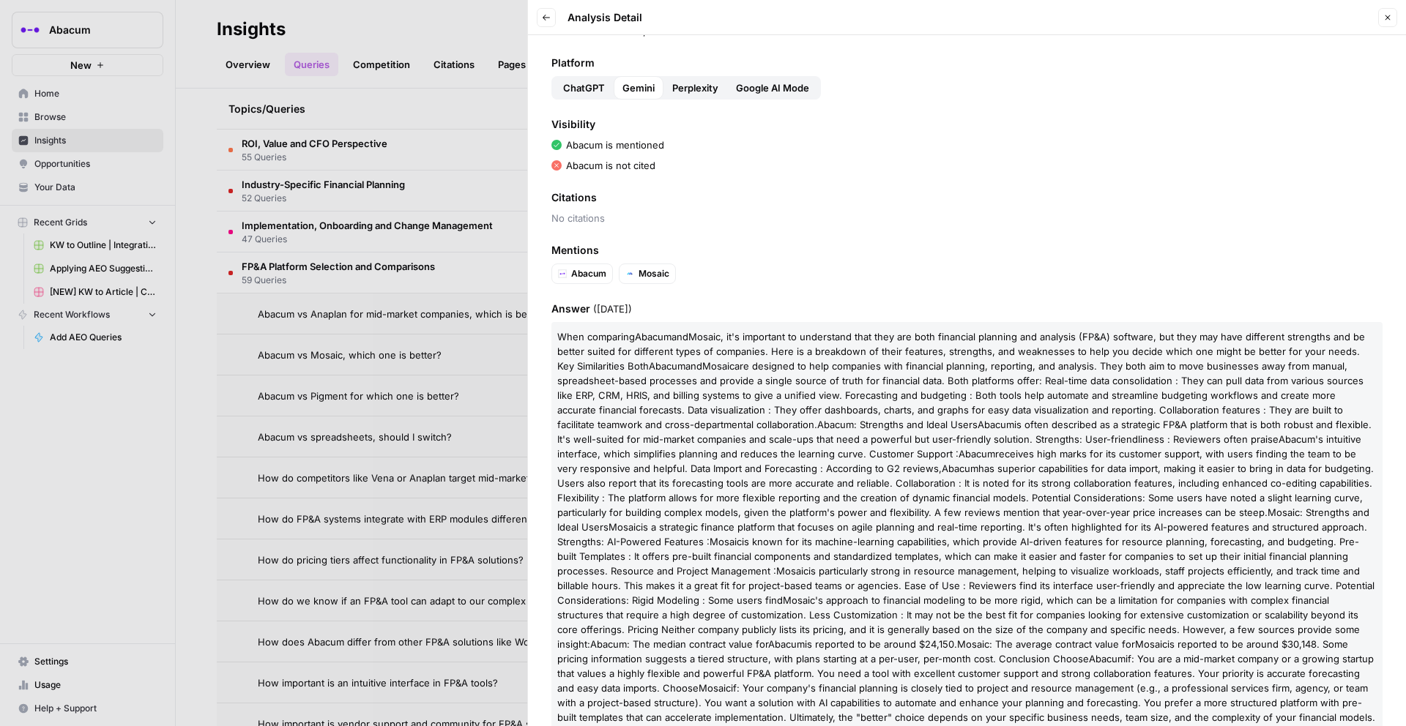
click at [417, 438] on div at bounding box center [703, 363] width 1406 height 726
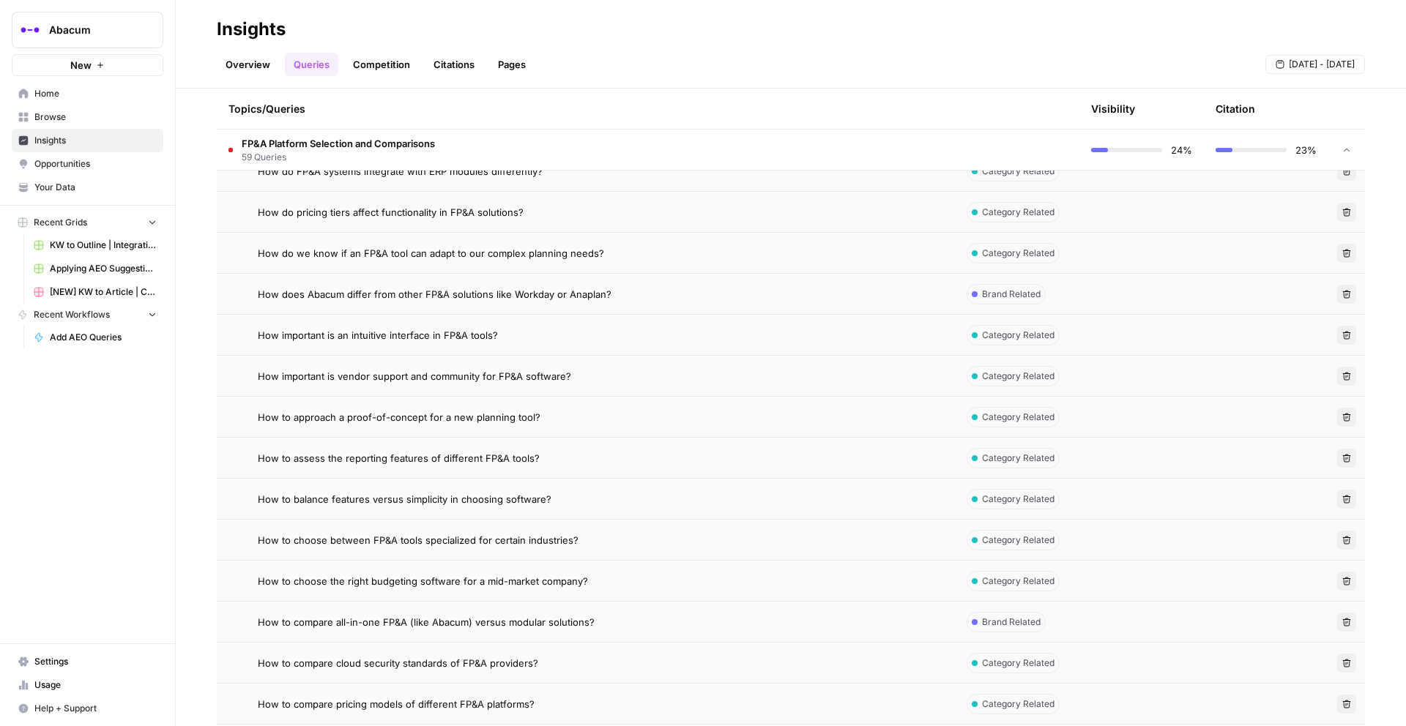
scroll to position [756, 0]
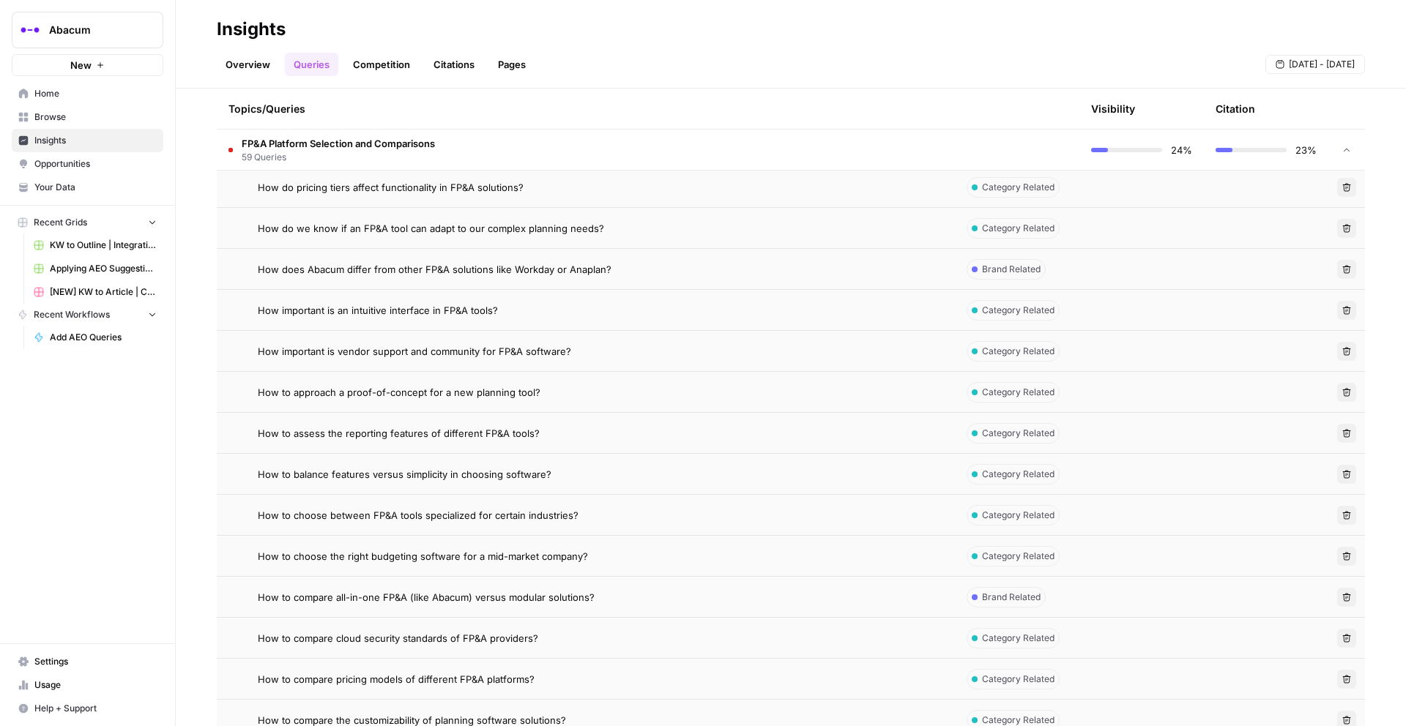
click at [414, 503] on td "How to choose between FP&A tools specialized for certain industries?" at bounding box center [586, 515] width 738 height 40
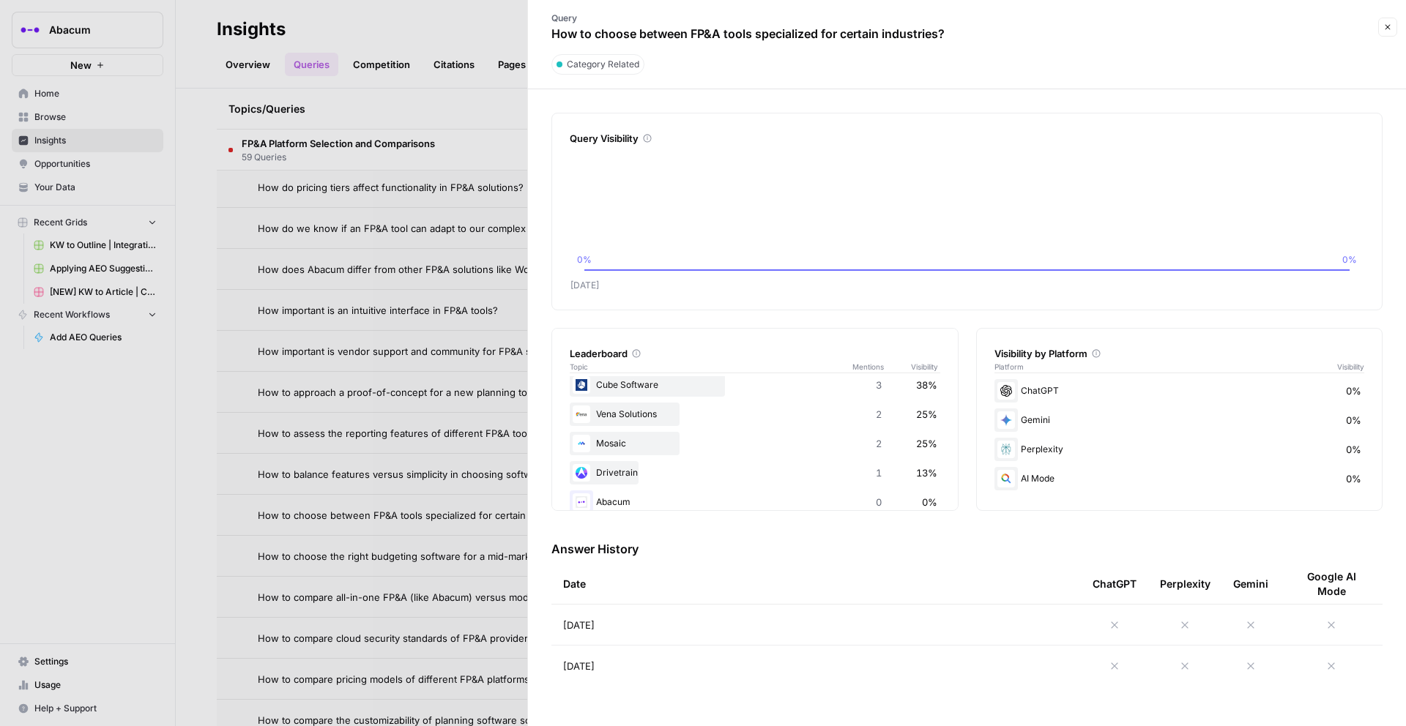
scroll to position [92, 0]
click at [478, 128] on div at bounding box center [703, 363] width 1406 height 726
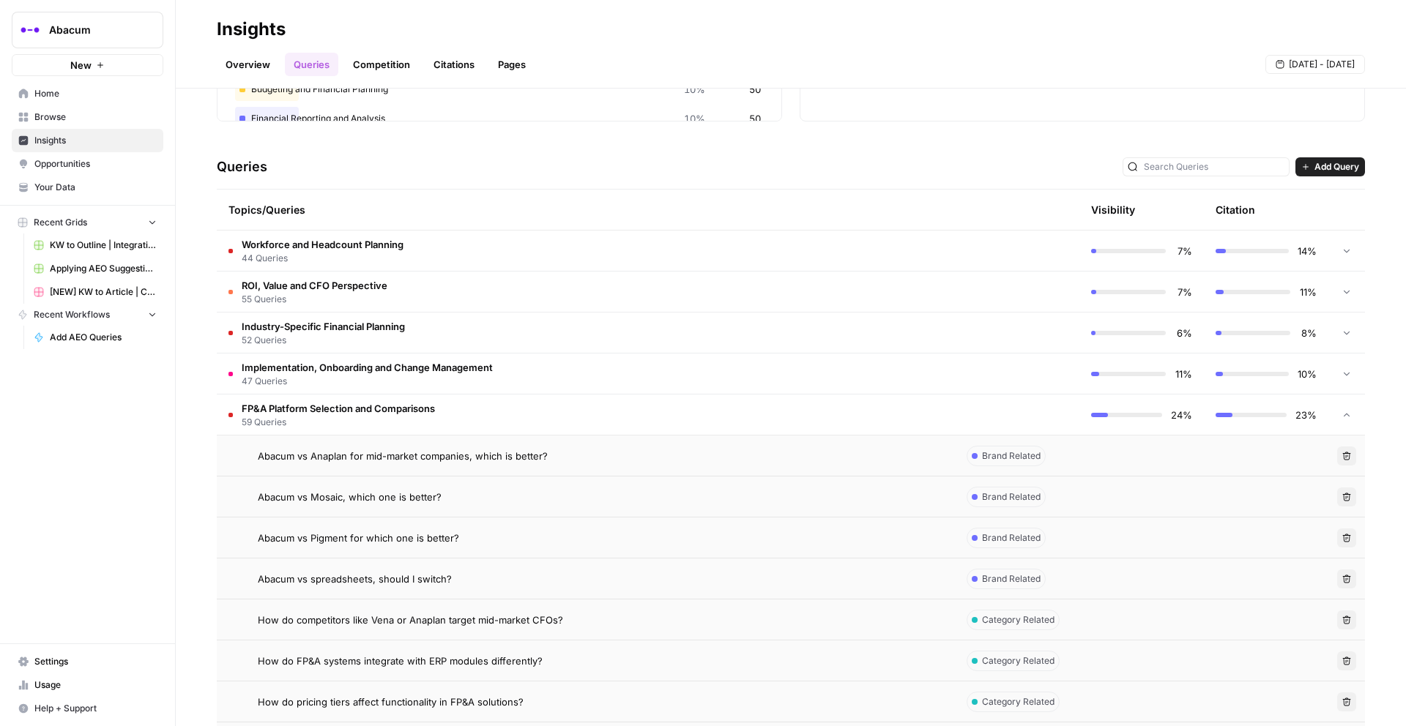
scroll to position [182, 0]
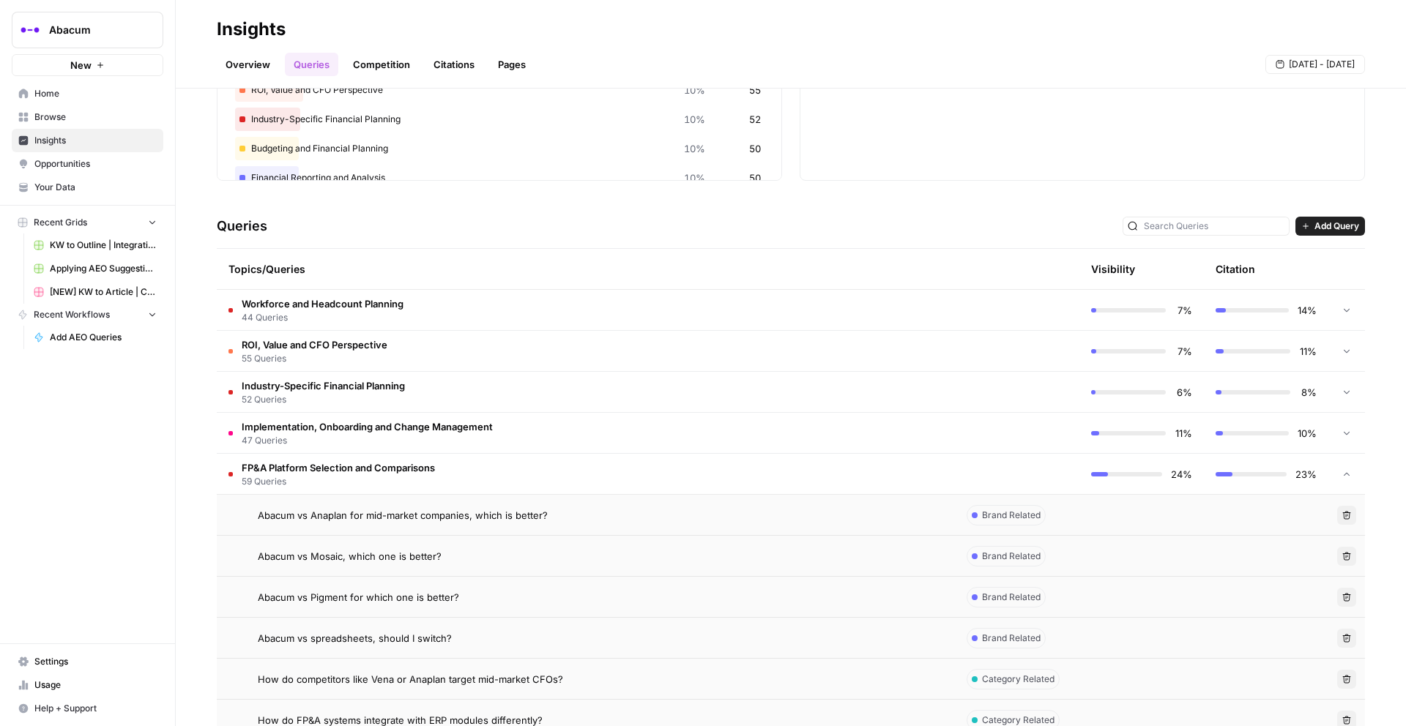
click at [520, 464] on td "FP&A Platform Selection and Comparisons 59 Queries" at bounding box center [586, 474] width 738 height 40
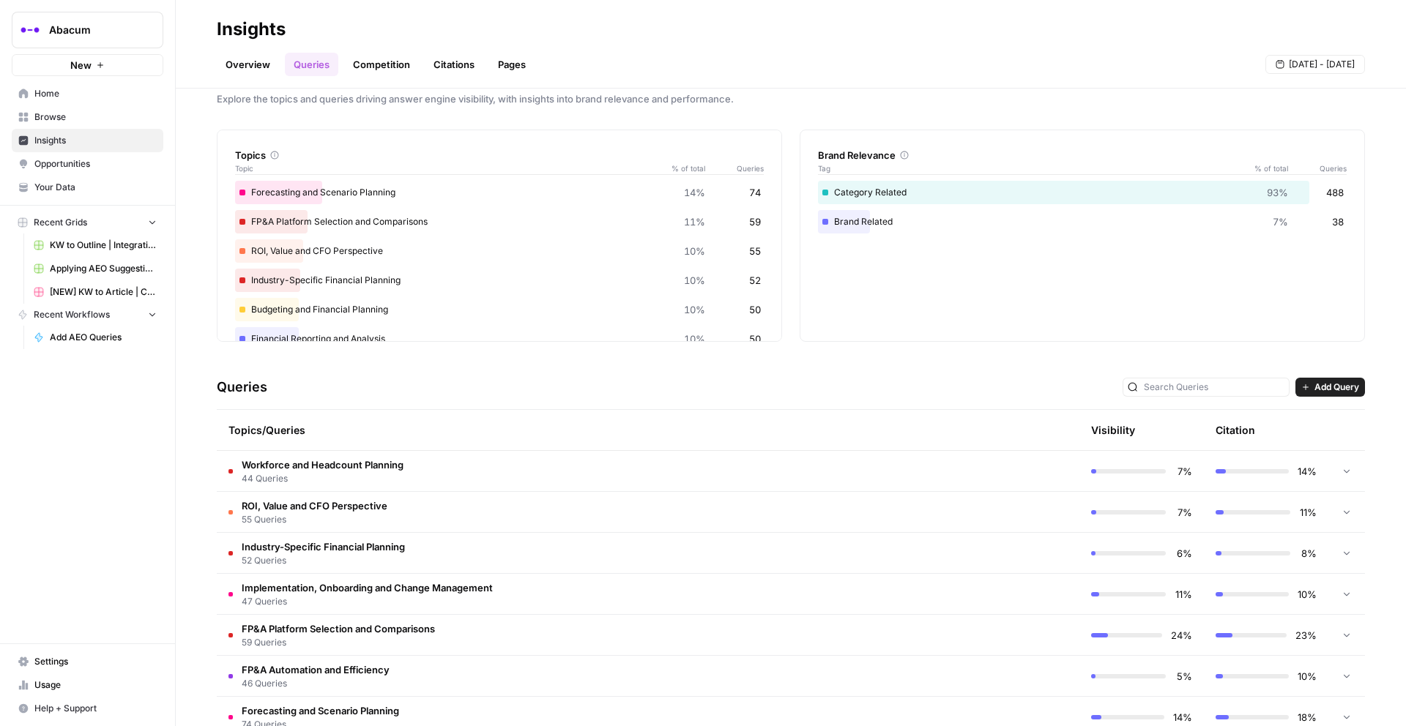
scroll to position [0, 0]
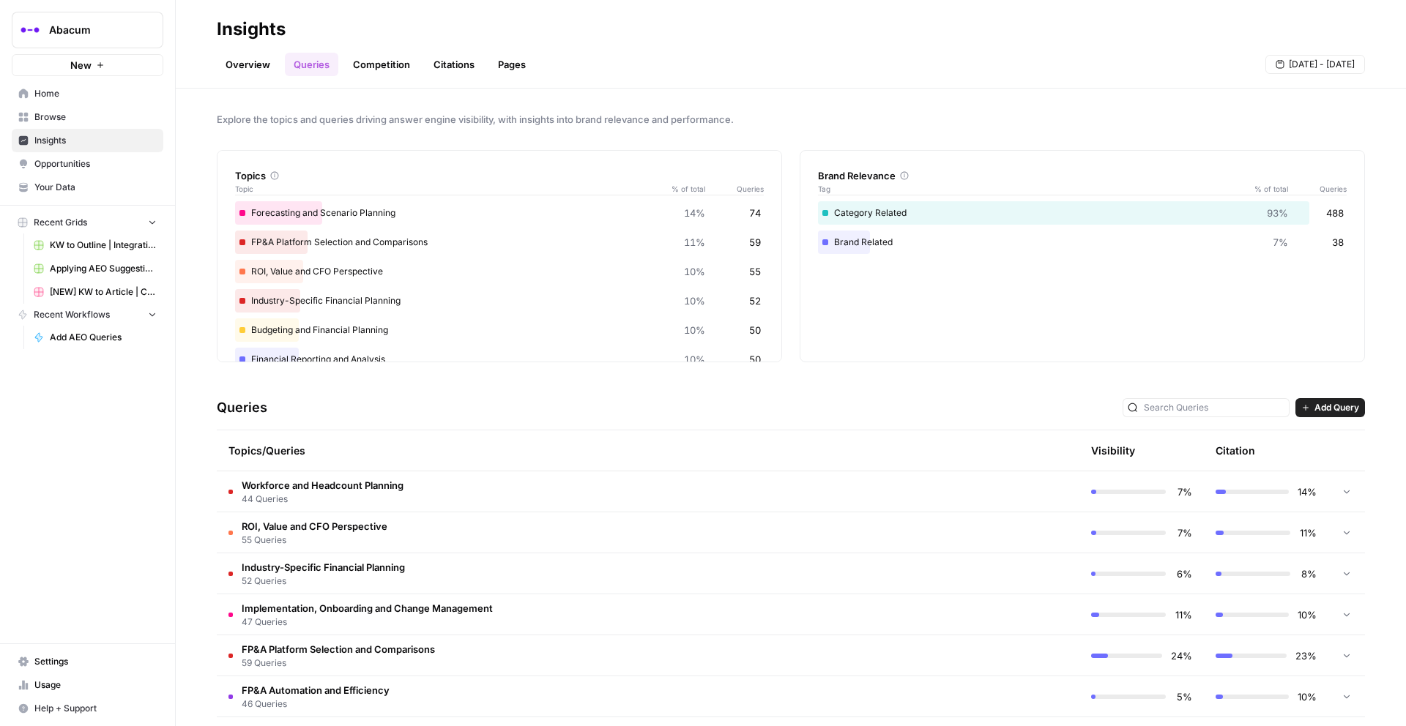
click at [62, 115] on span "Browse" at bounding box center [95, 117] width 122 height 13
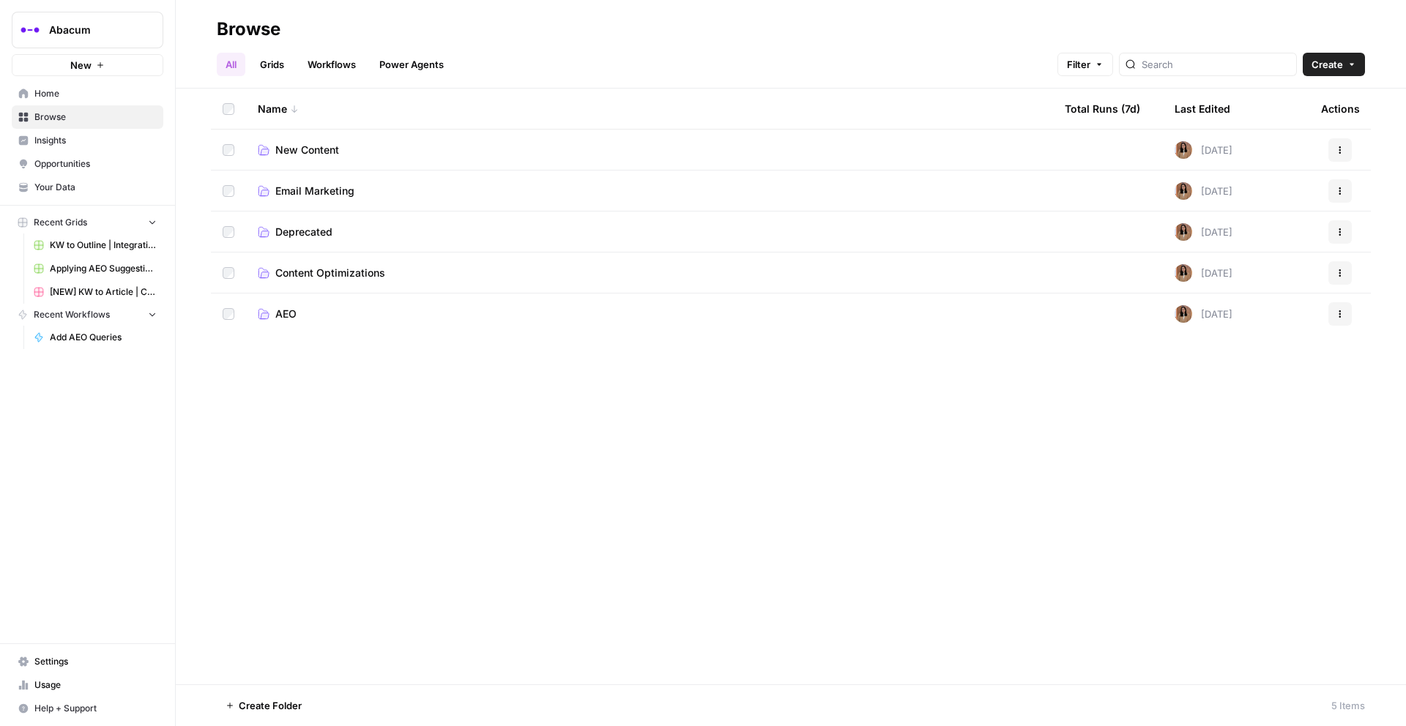
click at [287, 319] on span "AEO" at bounding box center [285, 314] width 21 height 15
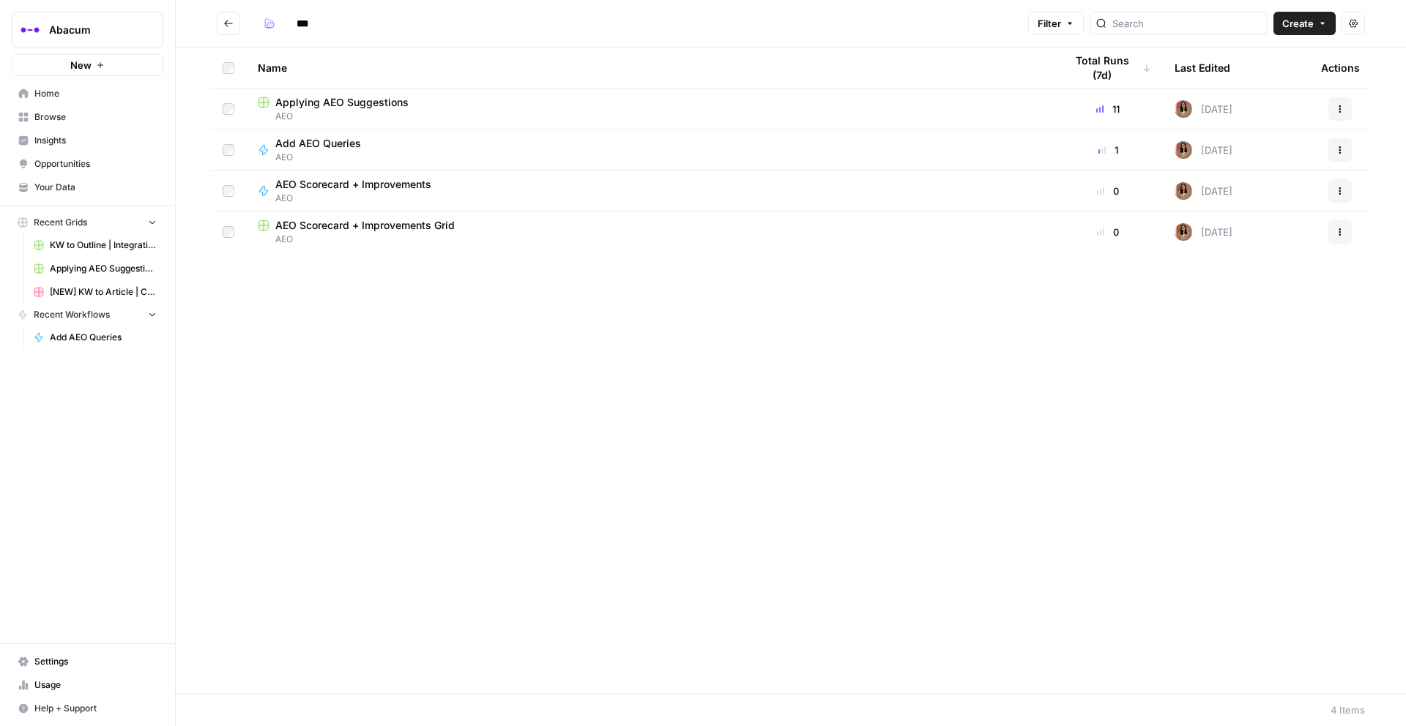
click at [332, 103] on span "Applying AEO Suggestions" at bounding box center [341, 102] width 133 height 15
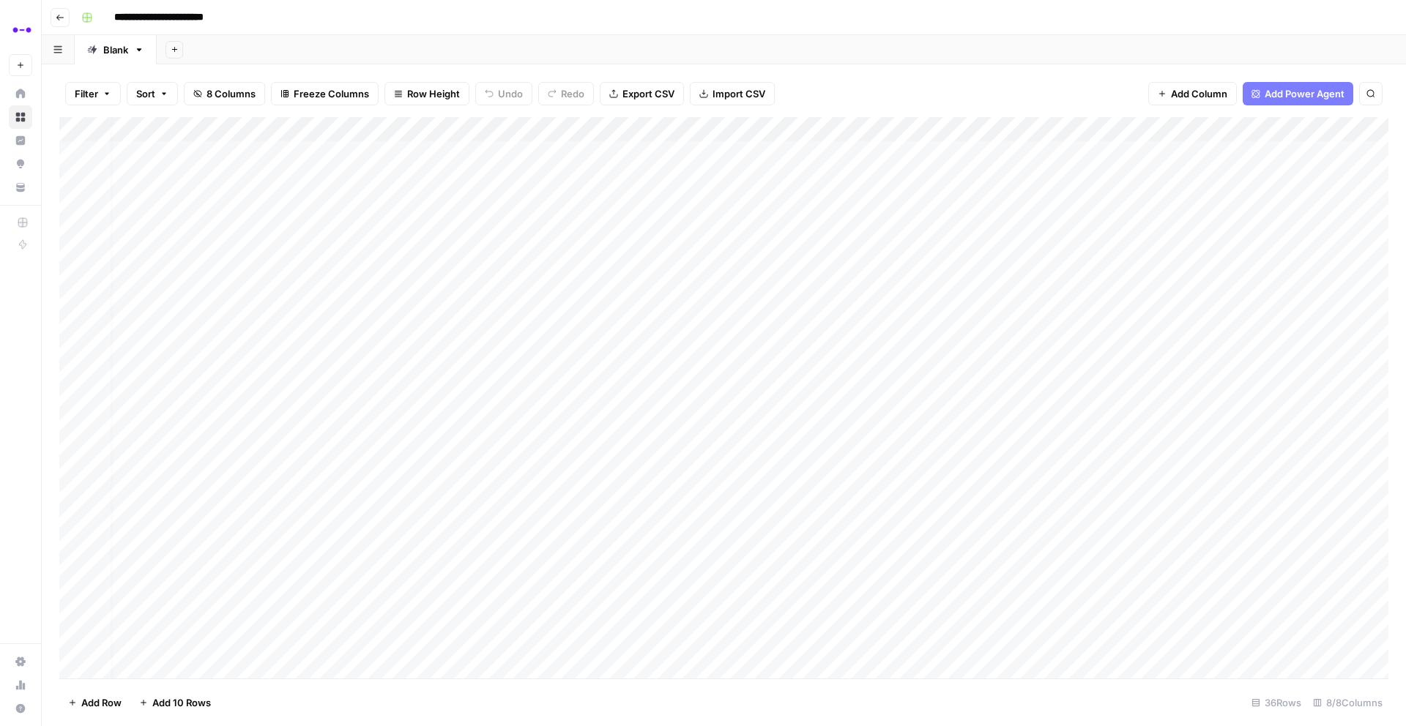
scroll to position [0, 45]
click at [368, 152] on div "Add Column" at bounding box center [723, 398] width 1329 height 562
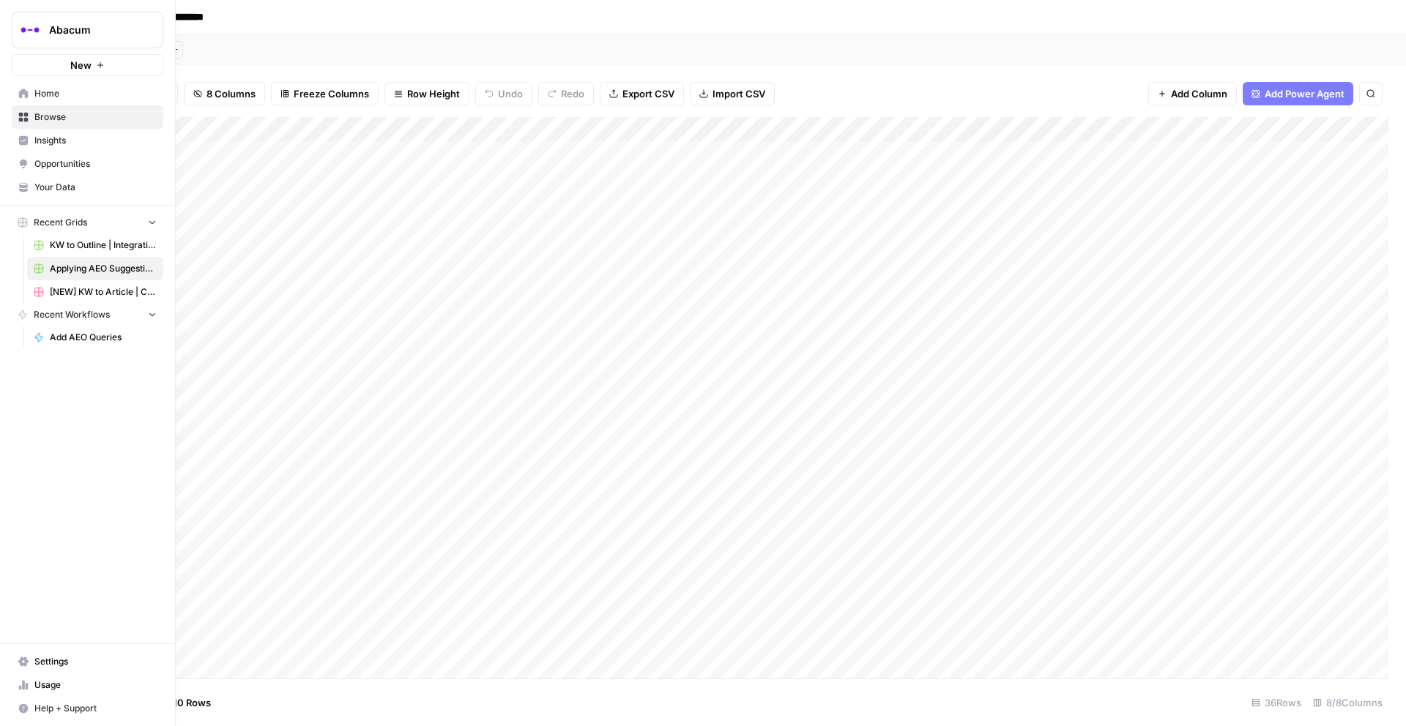
click at [36, 141] on span "Insights" at bounding box center [95, 140] width 122 height 13
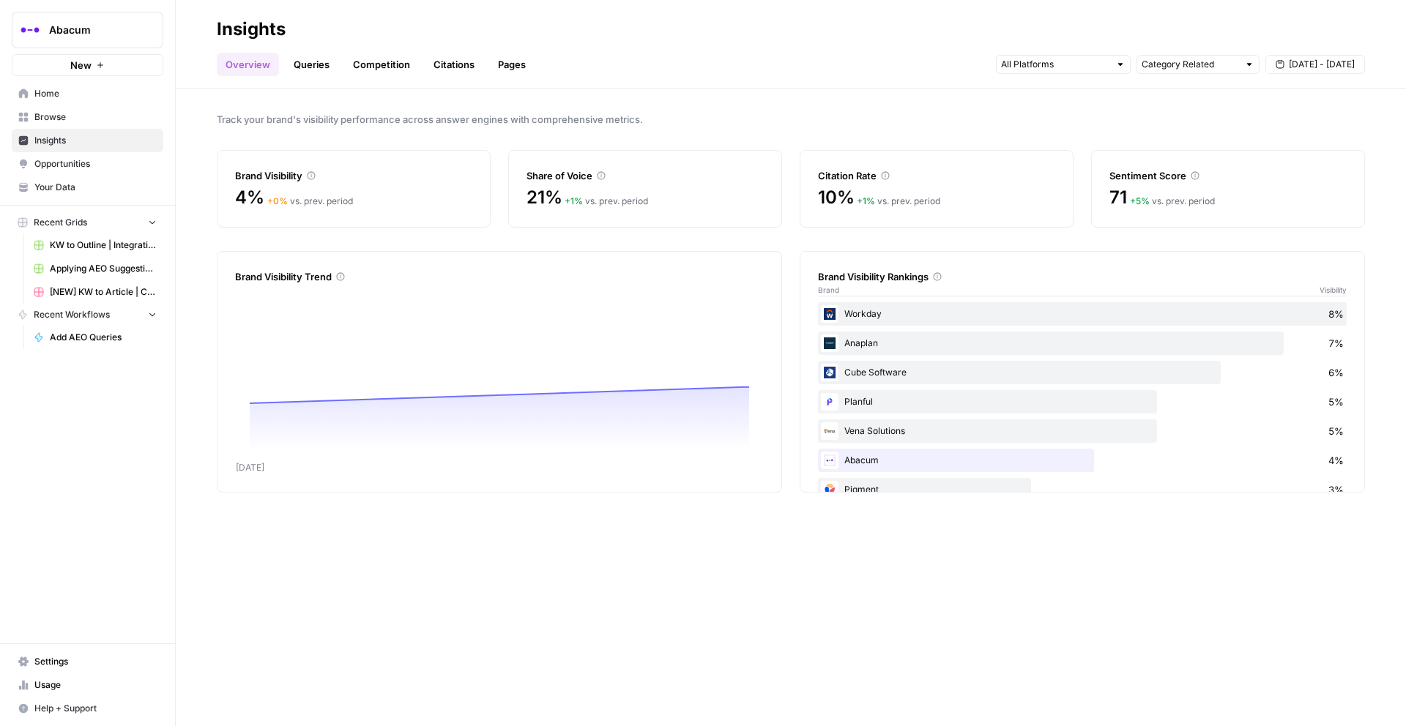
drag, startPoint x: 92, startPoint y: 170, endPoint x: 105, endPoint y: 174, distance: 13.9
click at [94, 170] on span "Opportunities" at bounding box center [95, 163] width 122 height 13
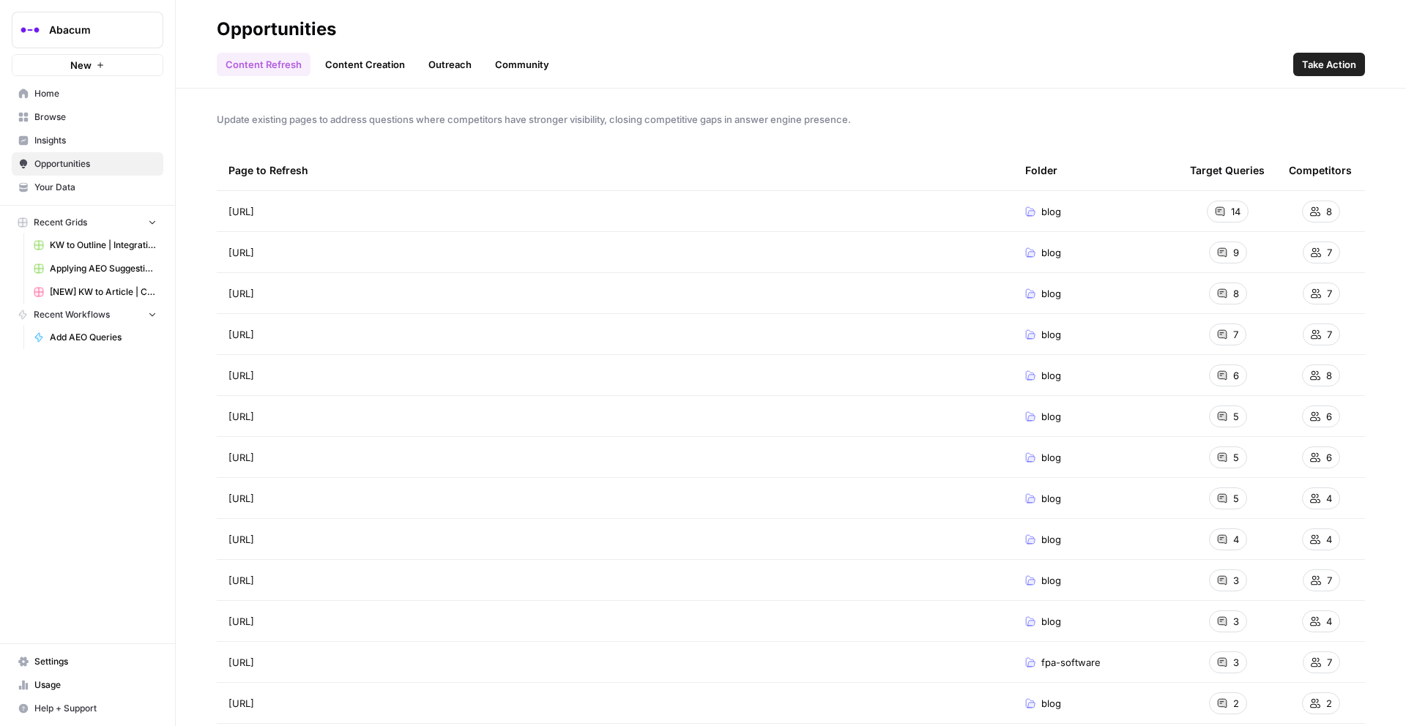
scroll to position [3, 0]
click at [47, 118] on span "Browse" at bounding box center [95, 117] width 122 height 13
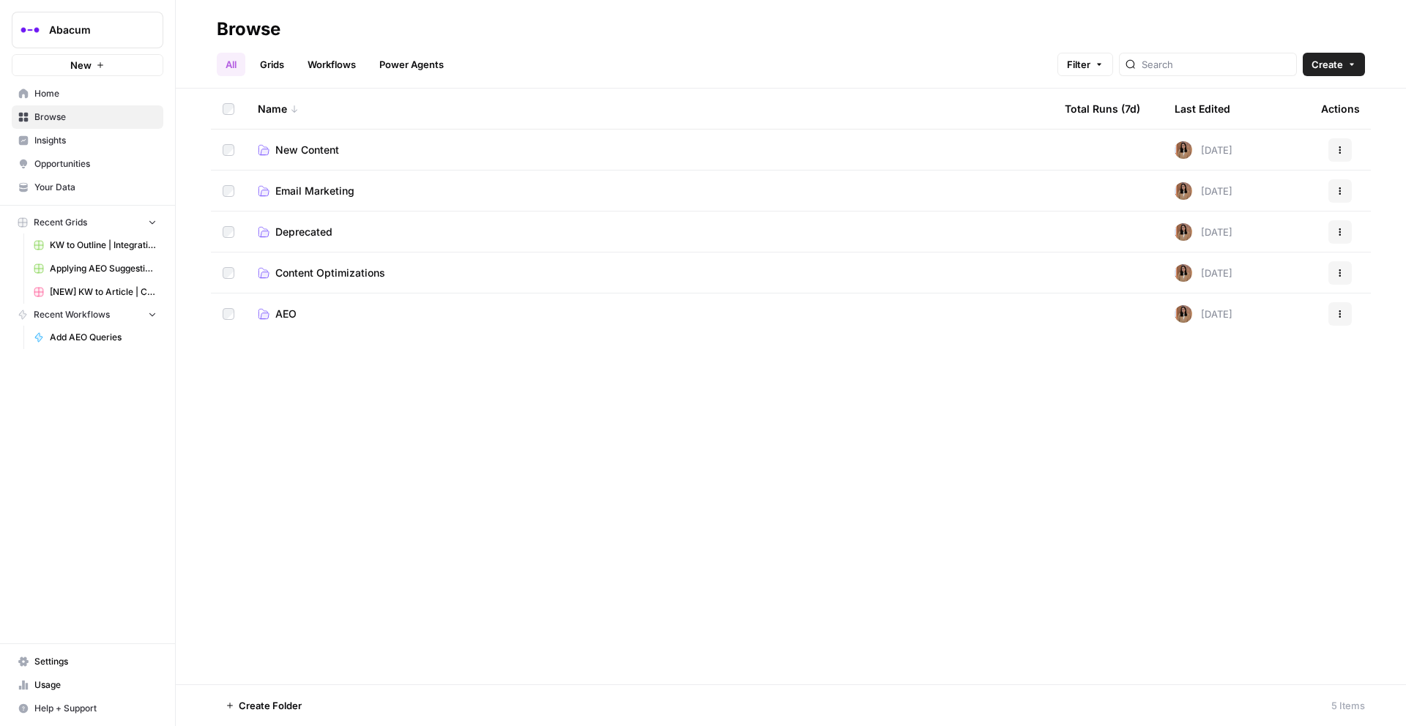
click at [281, 307] on span "AEO" at bounding box center [285, 314] width 21 height 15
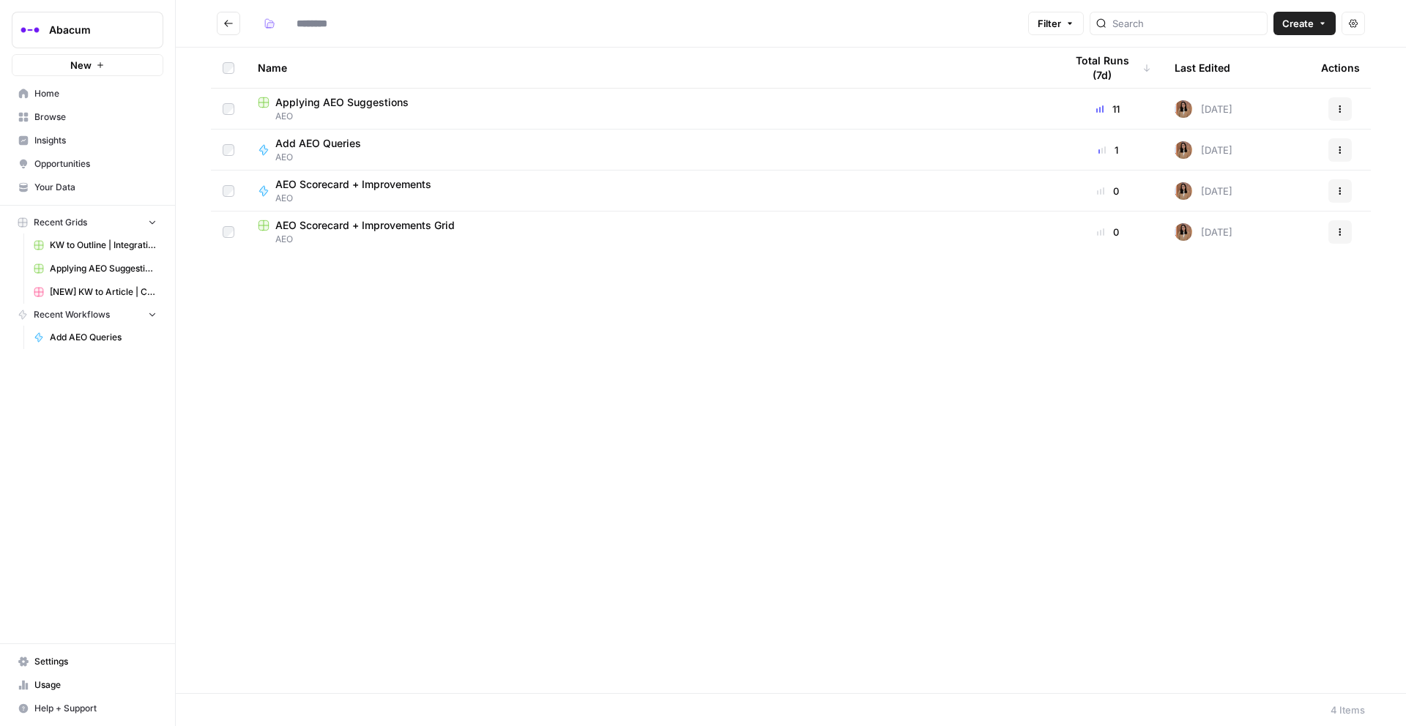
click at [302, 99] on span "Applying AEO Suggestions" at bounding box center [341, 102] width 133 height 15
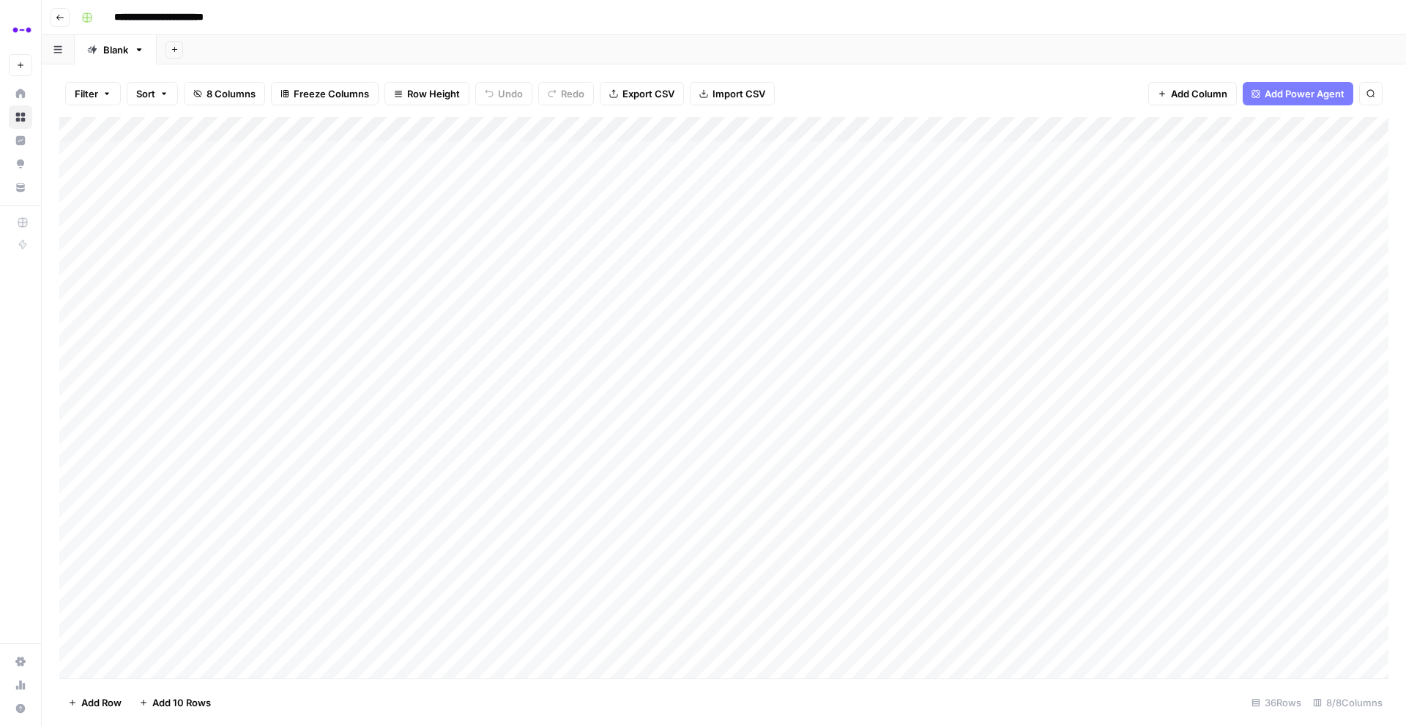
click at [868, 151] on div "Add Column" at bounding box center [723, 398] width 1329 height 562
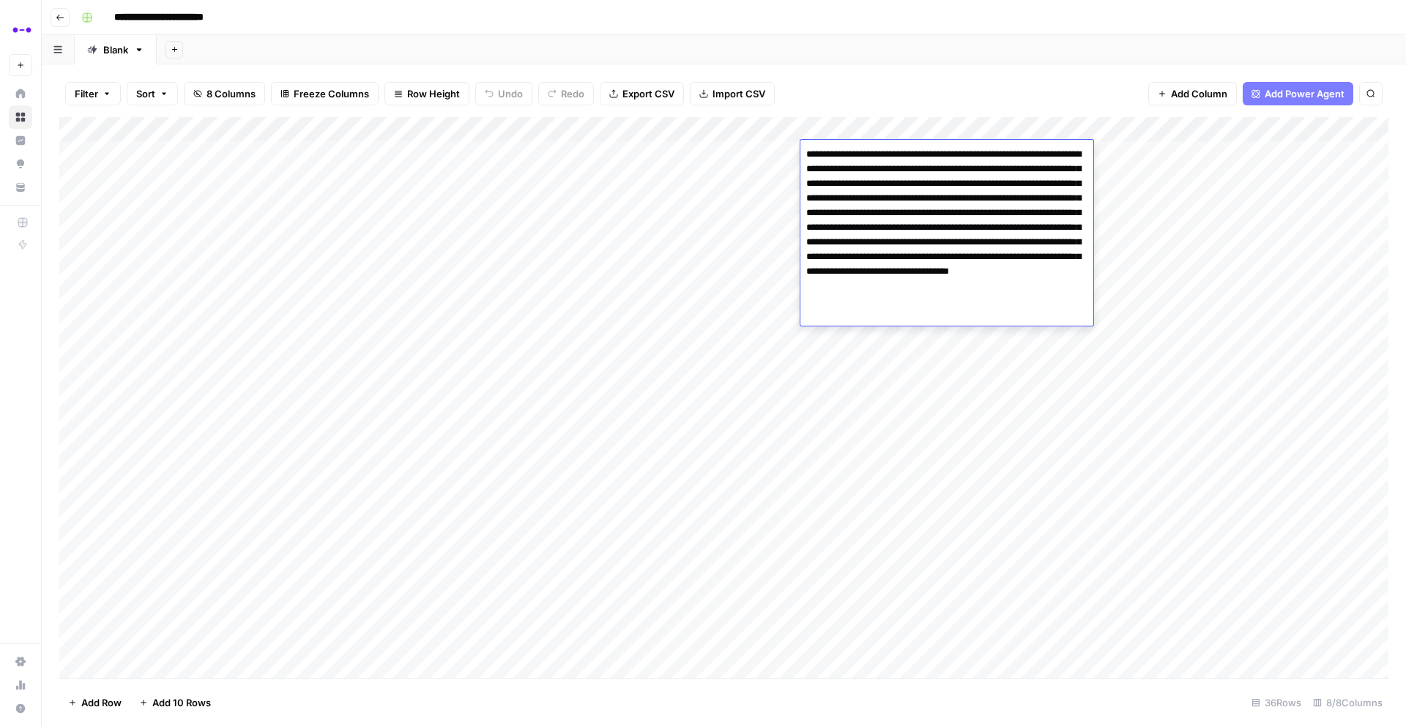
drag, startPoint x: 1056, startPoint y: 292, endPoint x: 801, endPoint y: 137, distance: 298.4
click at [801, 137] on body "**********" at bounding box center [703, 363] width 1406 height 726
click at [829, 91] on div "Filter Sort 8 Columns Freeze Columns Row Height Undo Redo Export CSV Import CSV…" at bounding box center [723, 93] width 1329 height 47
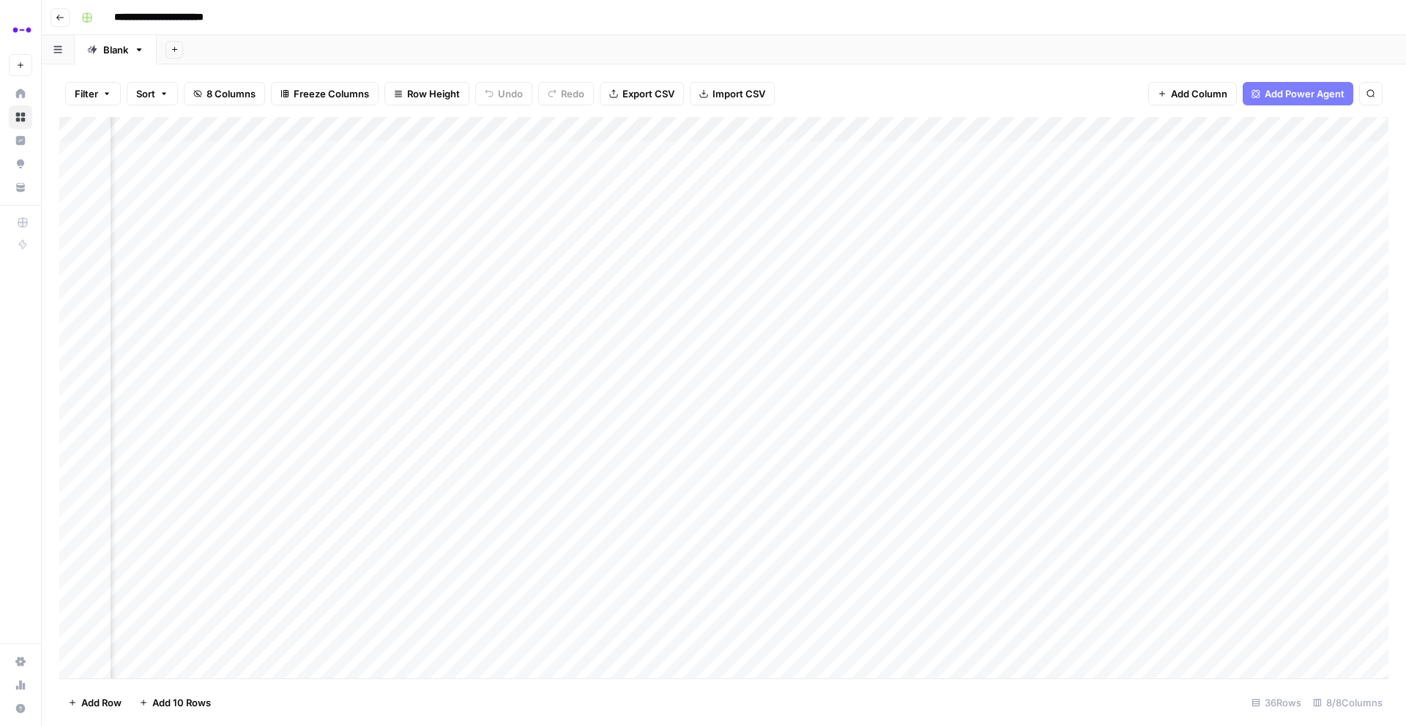
scroll to position [0, 218]
click at [641, 151] on div "Add Column" at bounding box center [723, 398] width 1329 height 562
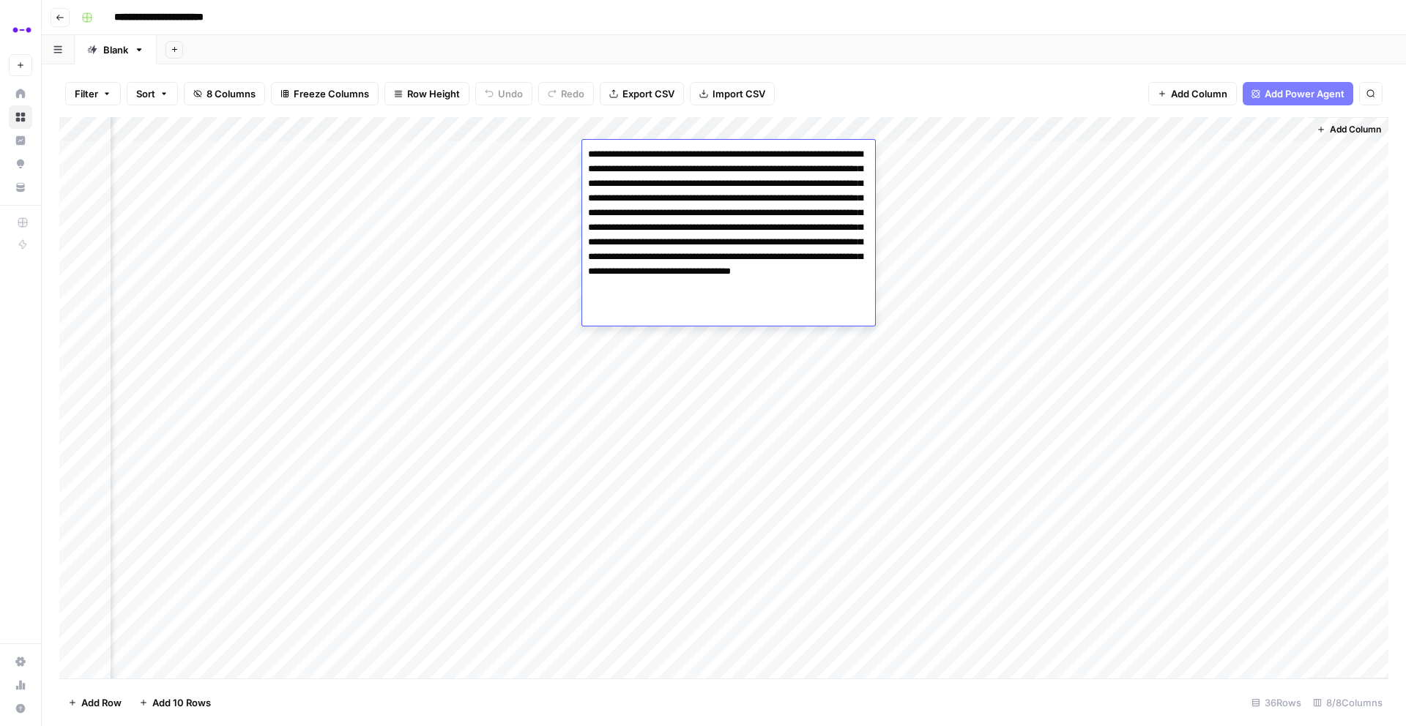
click at [671, 190] on textarea "**********" at bounding box center [728, 227] width 293 height 167
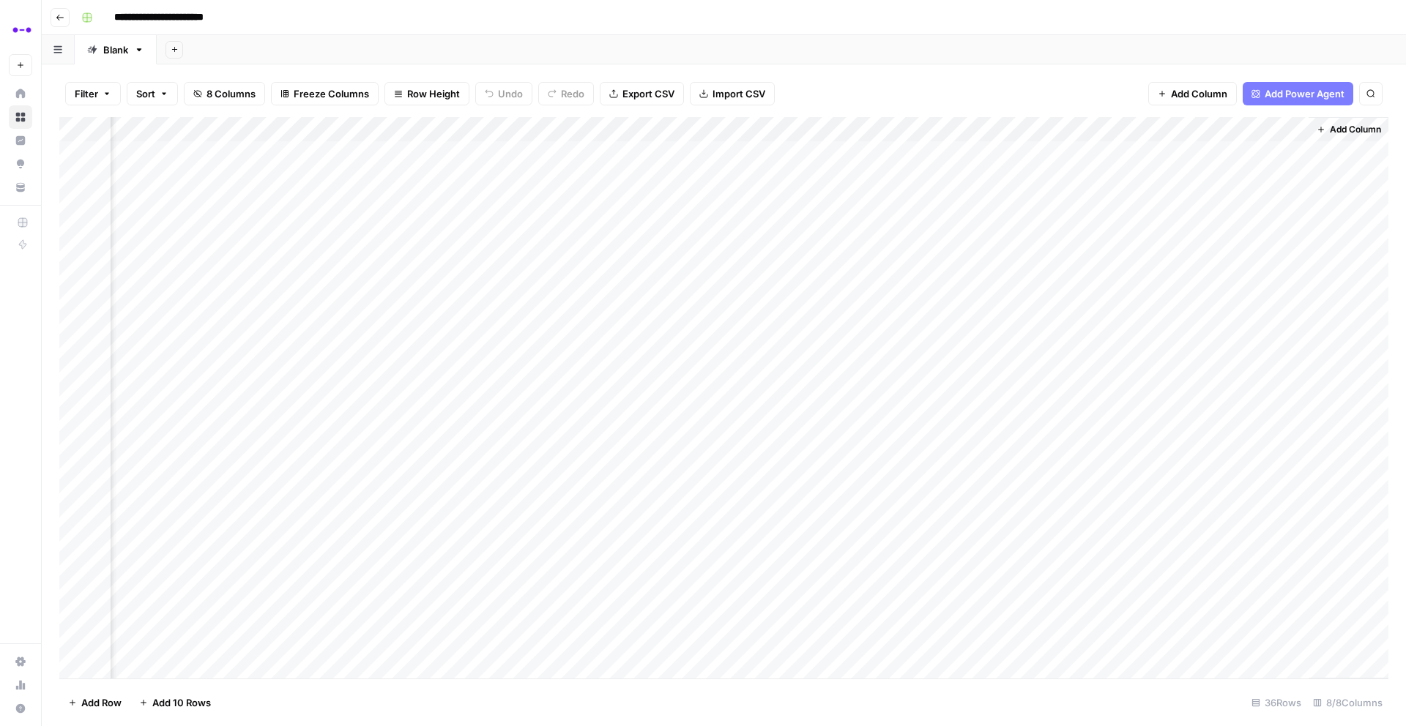
drag, startPoint x: 923, startPoint y: 70, endPoint x: 1073, endPoint y: 116, distance: 157.3
click at [923, 70] on div "Filter Sort 8 Columns Freeze Columns Row Height Undo Redo Export CSV Import CSV…" at bounding box center [723, 93] width 1329 height 47
click at [1054, 153] on div "Add Column" at bounding box center [723, 398] width 1329 height 562
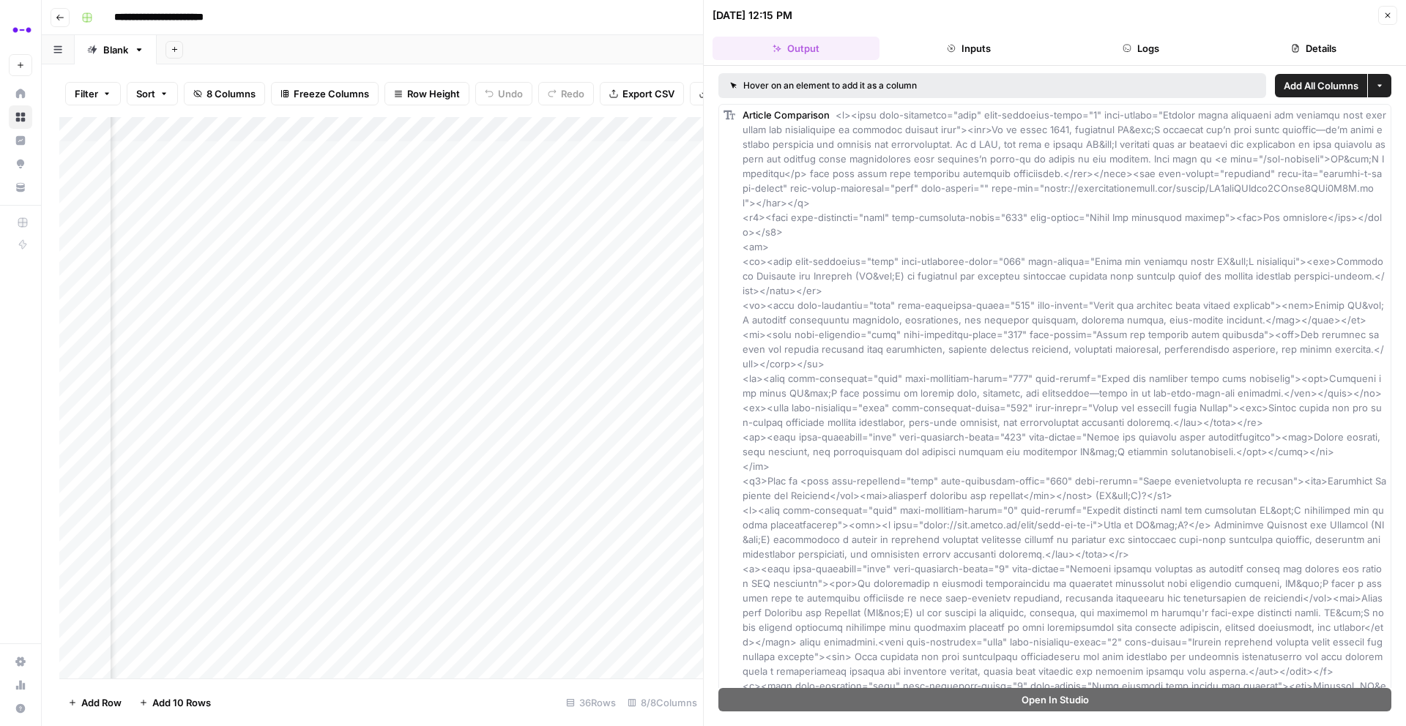
click at [632, 48] on div "Add Sheet" at bounding box center [781, 49] width 1249 height 29
click at [547, 62] on div "Add Sheet" at bounding box center [781, 49] width 1249 height 29
click at [669, 43] on div "Add Sheet" at bounding box center [781, 49] width 1249 height 29
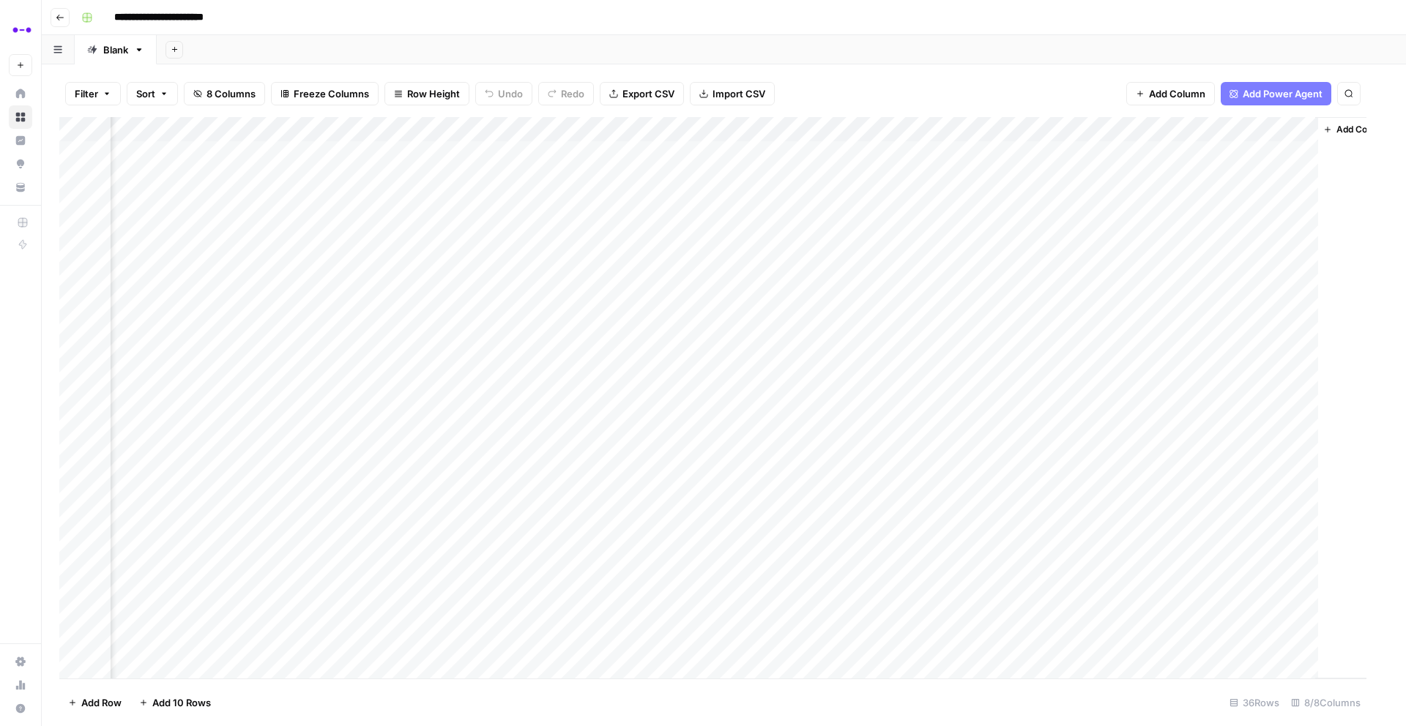
scroll to position [0, 202]
click at [1054, 152] on div "Add Column" at bounding box center [723, 398] width 1329 height 562
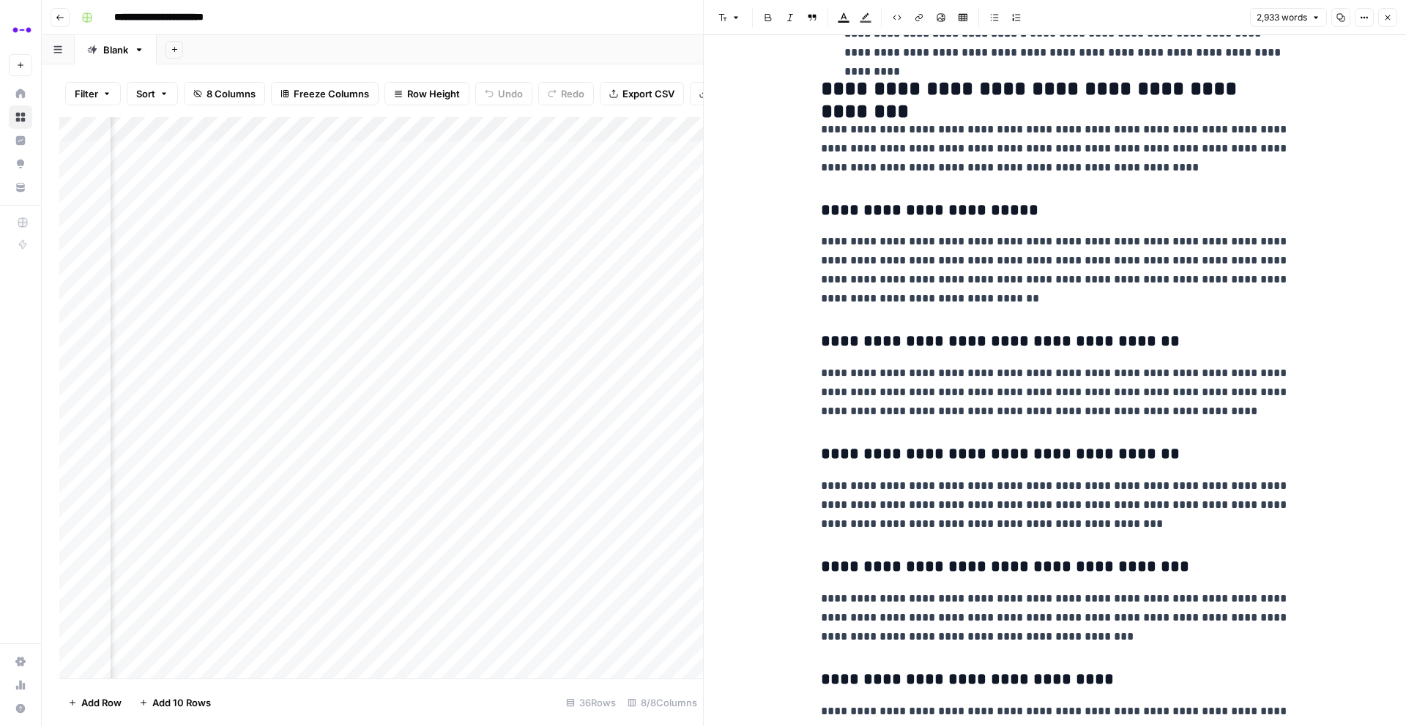
scroll to position [1752, 0]
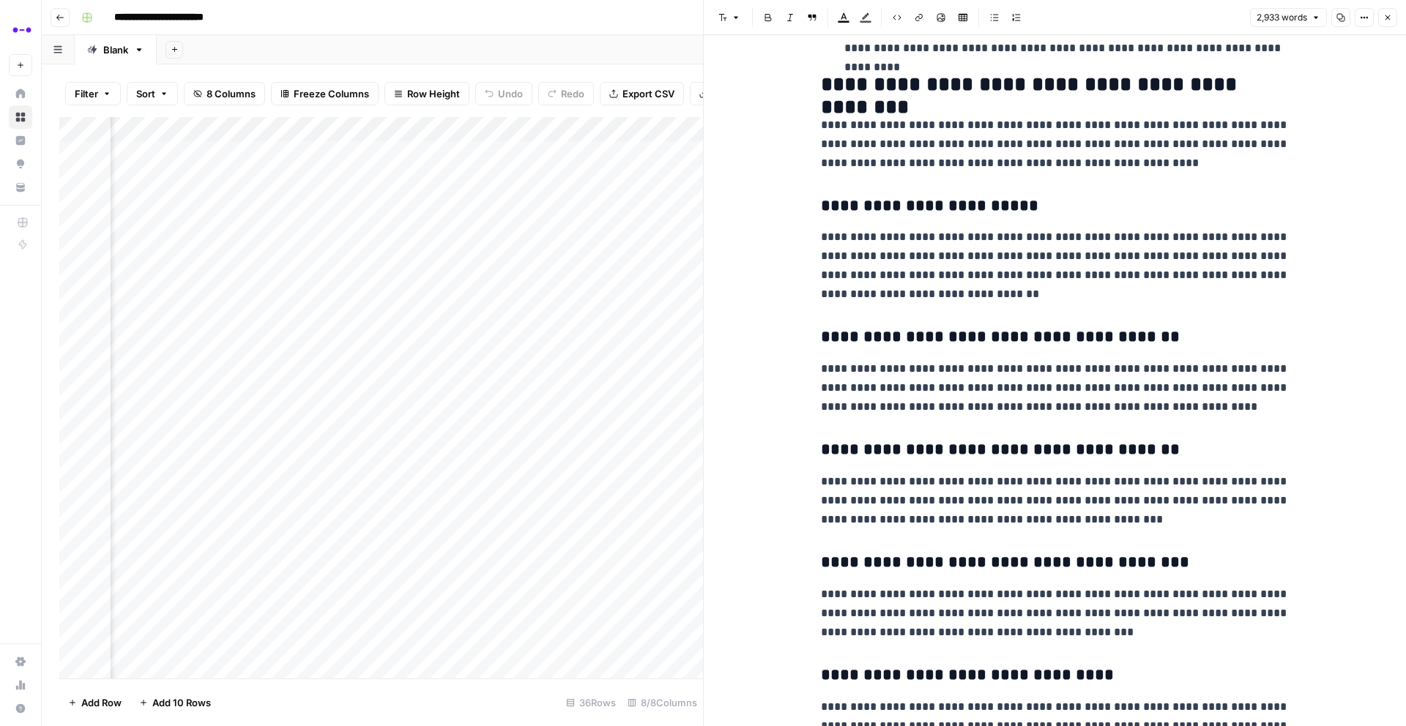
click at [602, 64] on div "Add Sheet" at bounding box center [781, 49] width 1249 height 29
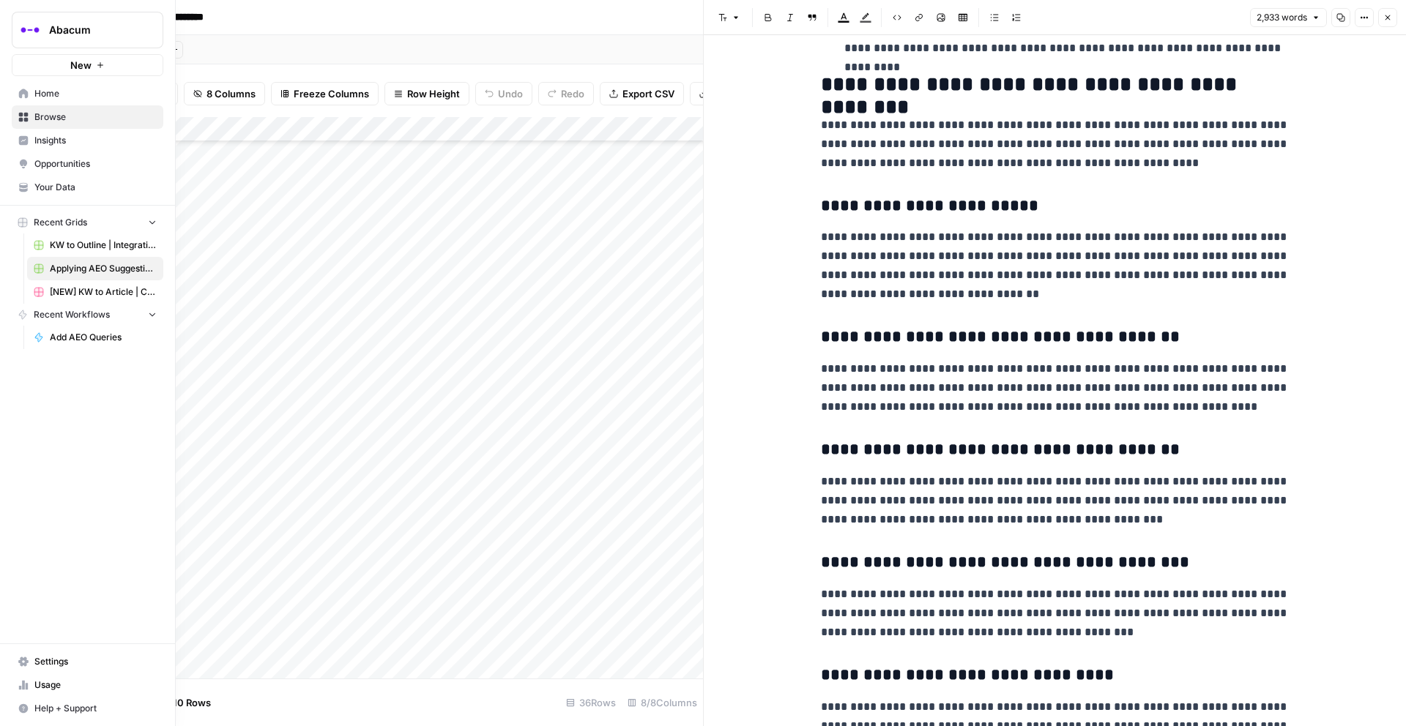
click at [56, 139] on span "Insights" at bounding box center [95, 140] width 122 height 13
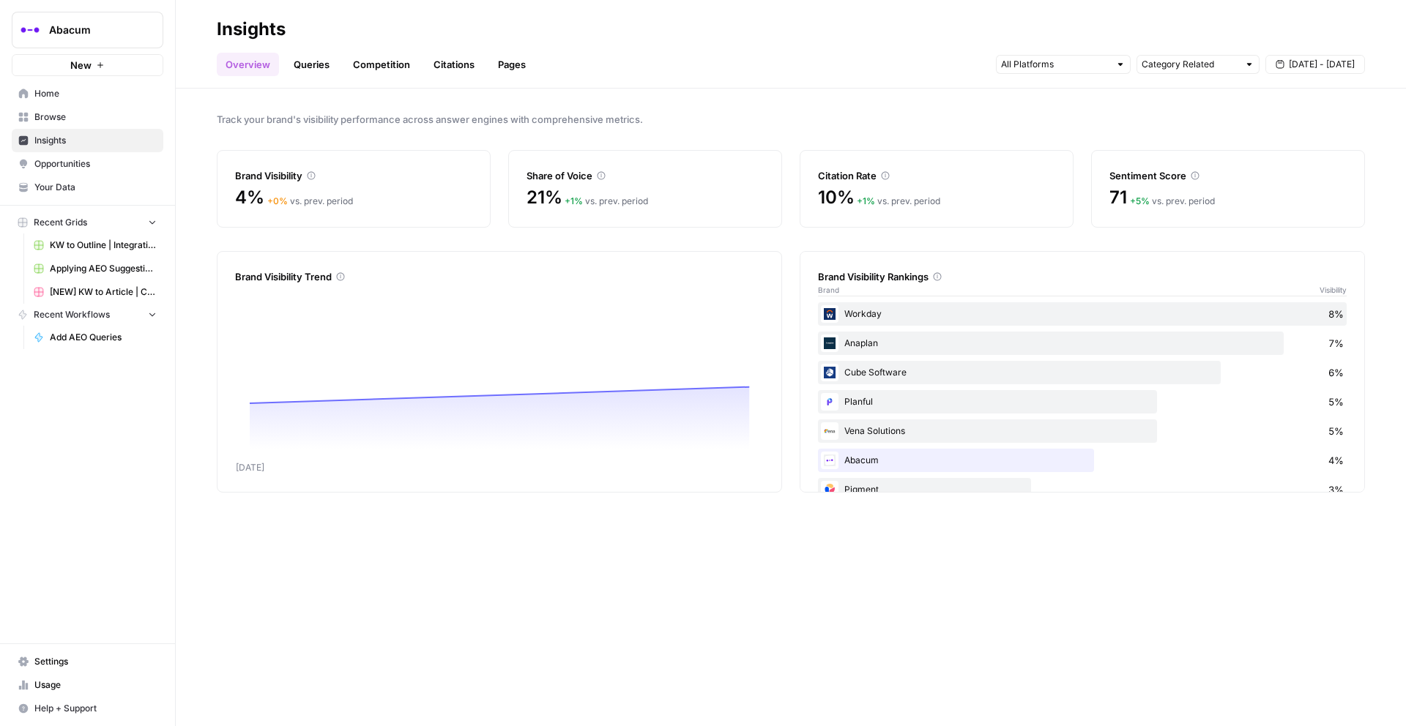
click at [296, 56] on link "Queries" at bounding box center [311, 64] width 53 height 23
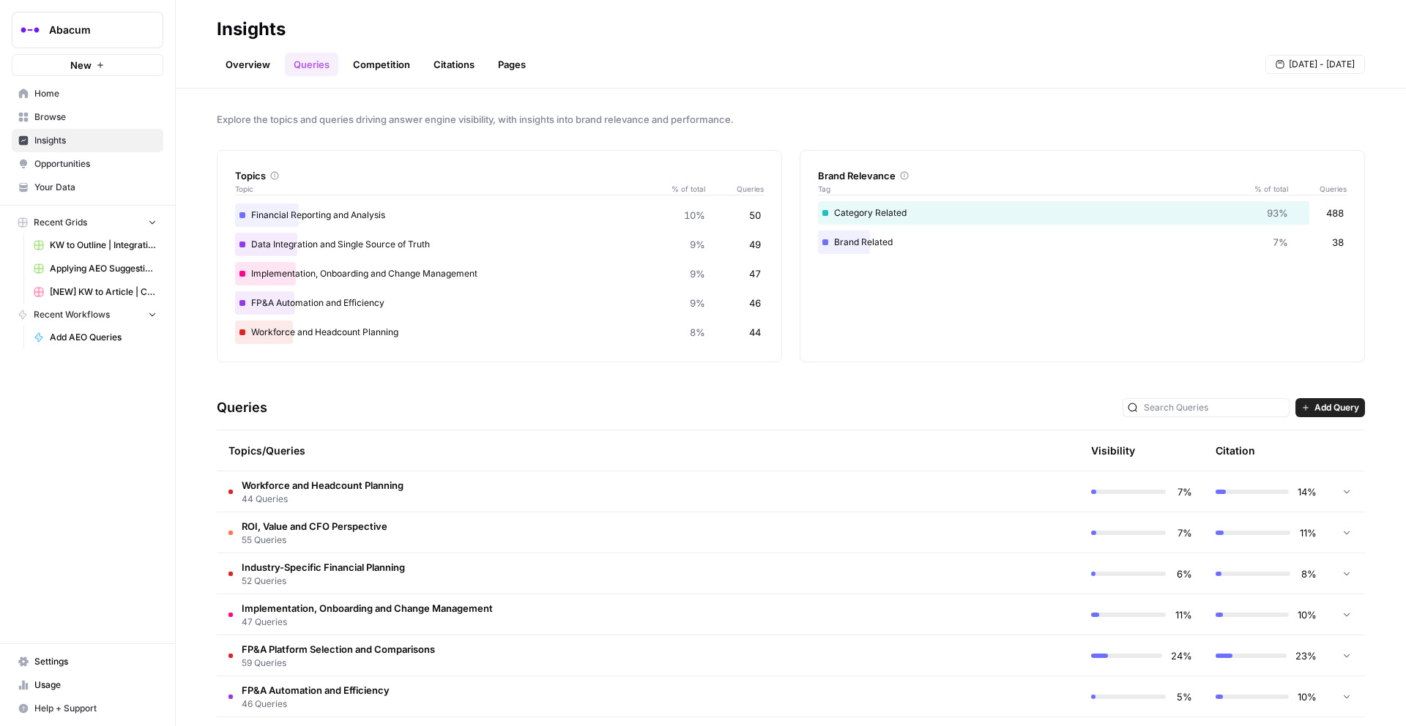
scroll to position [179, 0]
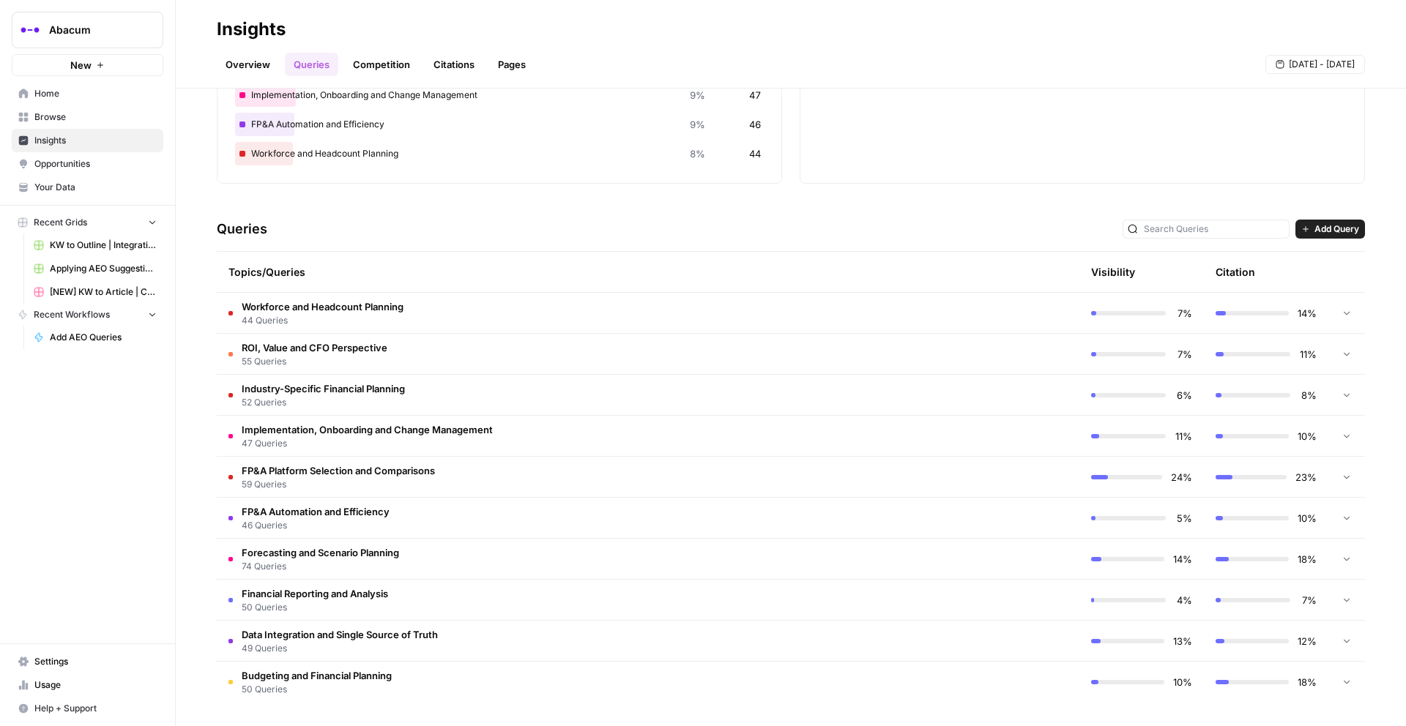
click at [299, 399] on span "52 Queries" at bounding box center [323, 402] width 163 height 13
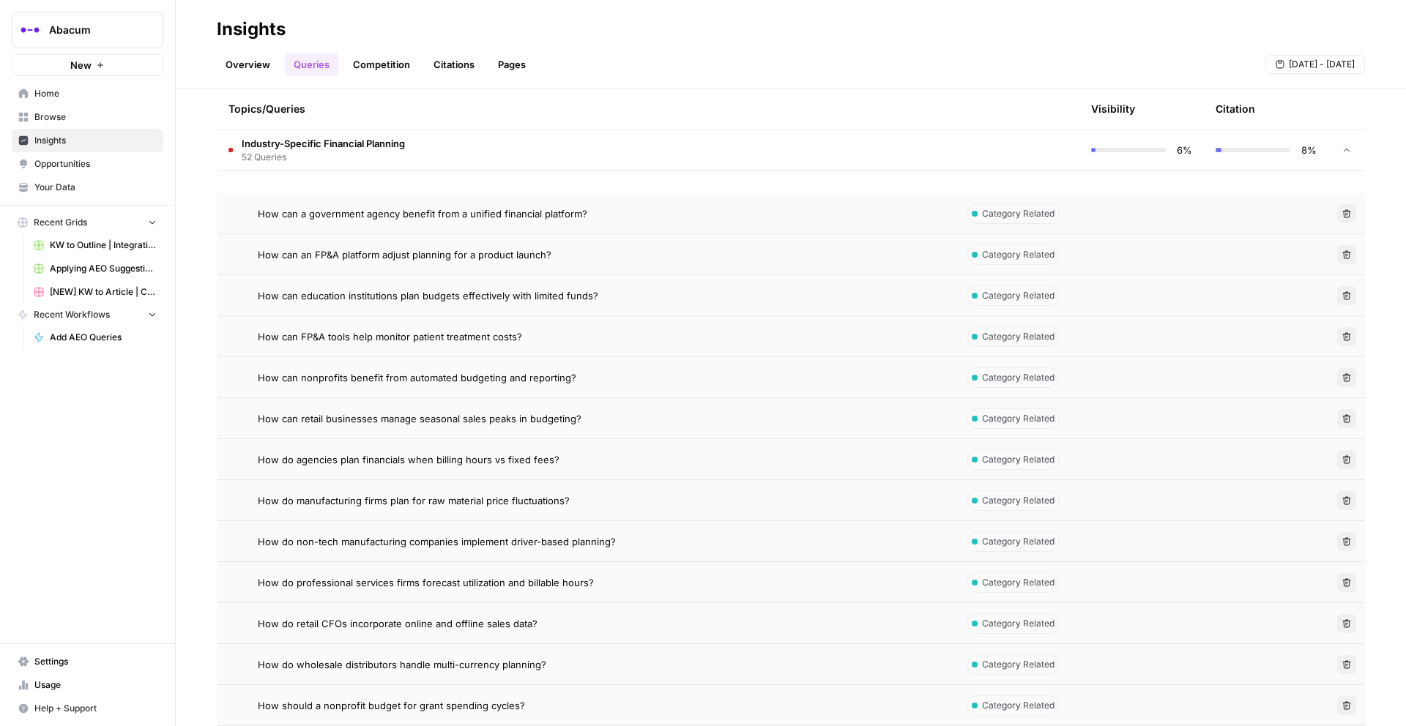
scroll to position [433, 0]
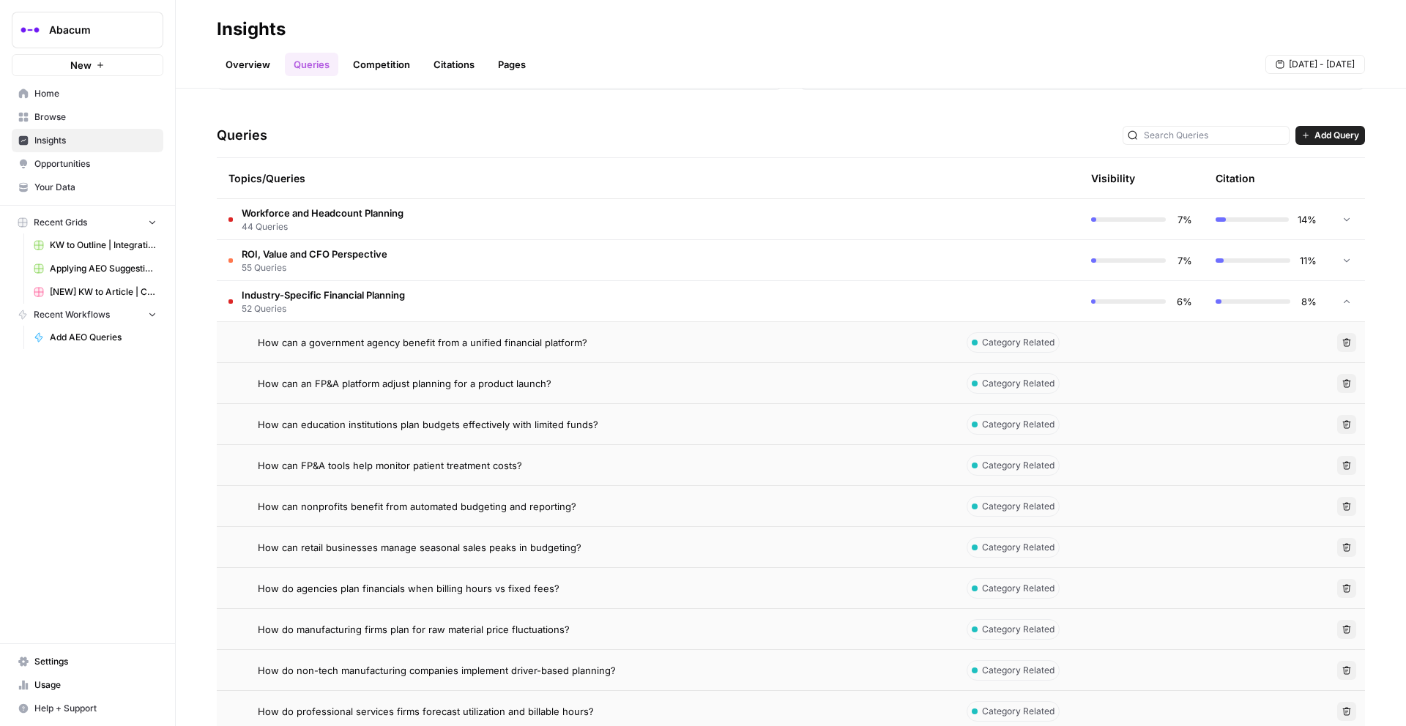
click at [405, 297] on span "Industry-Specific Financial Planning" at bounding box center [323, 295] width 163 height 15
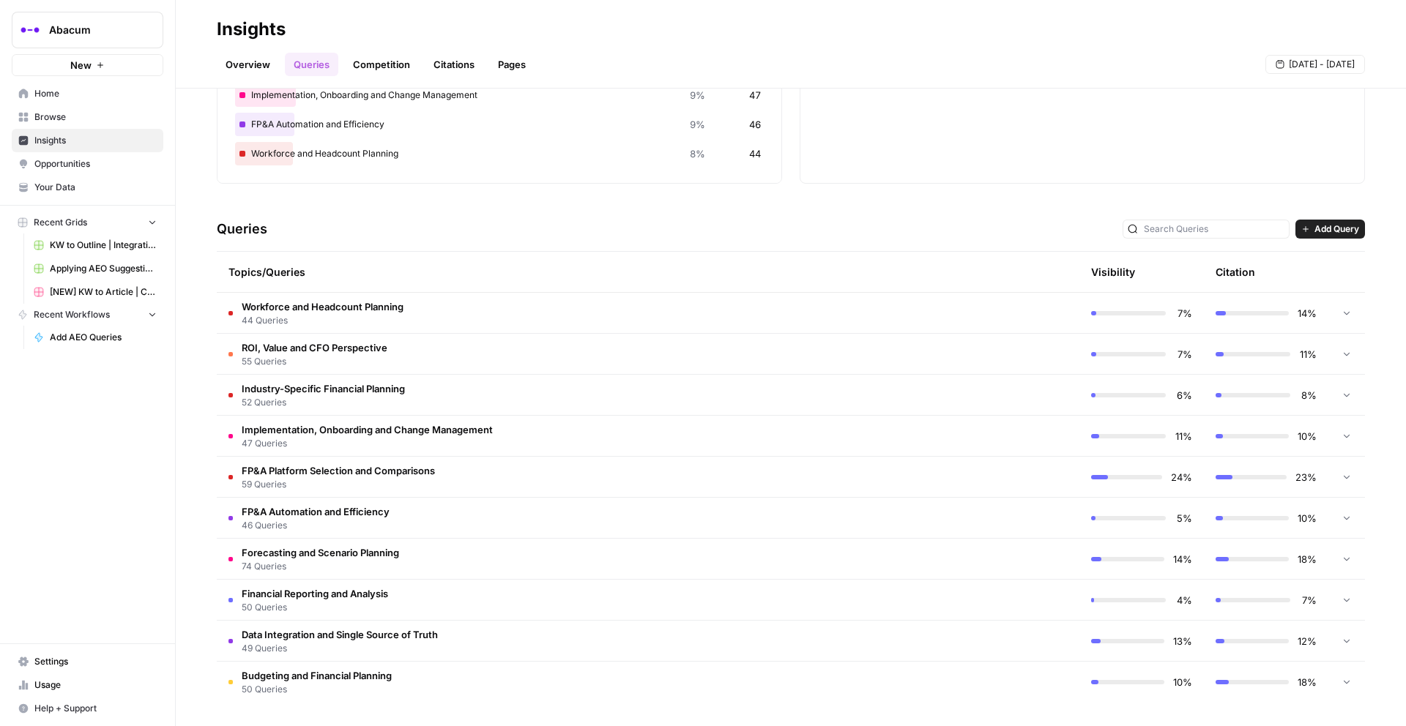
click at [94, 168] on span "Opportunities" at bounding box center [95, 163] width 122 height 13
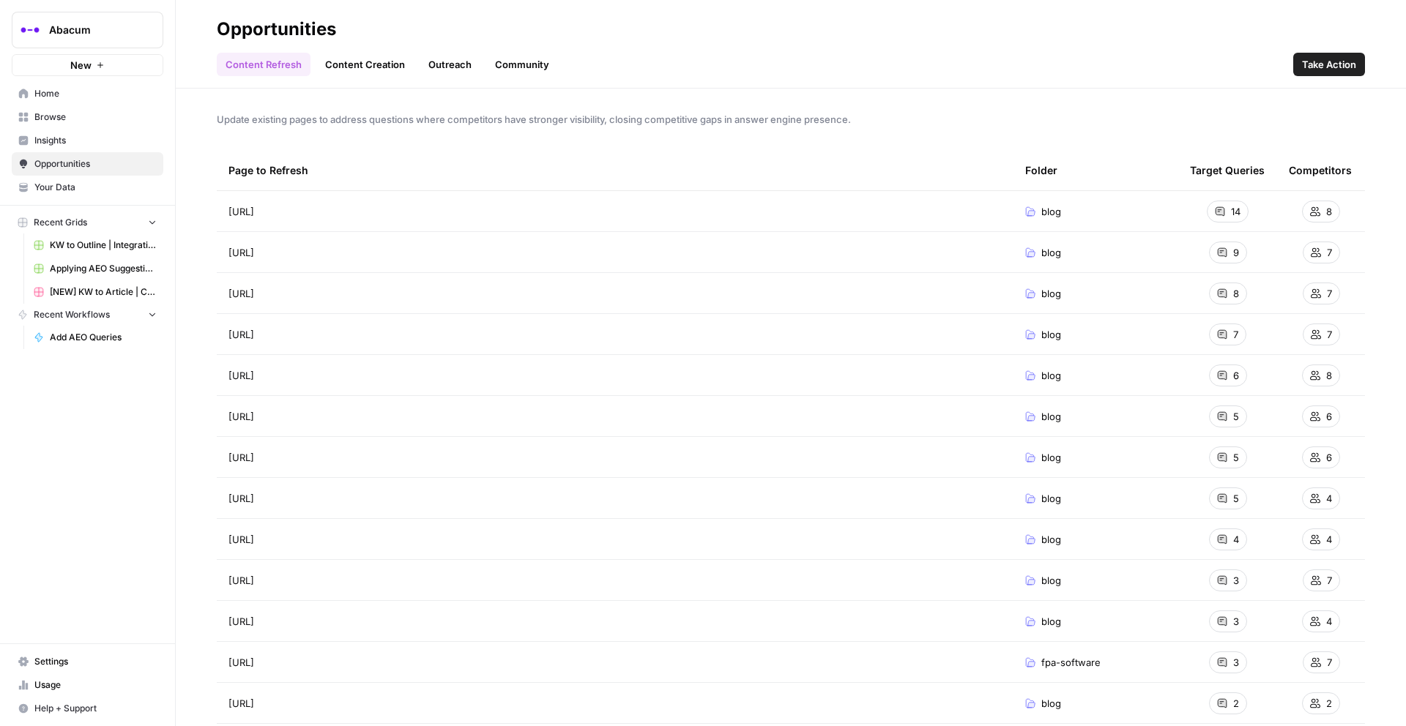
click at [359, 66] on link "Content Creation" at bounding box center [364, 64] width 97 height 23
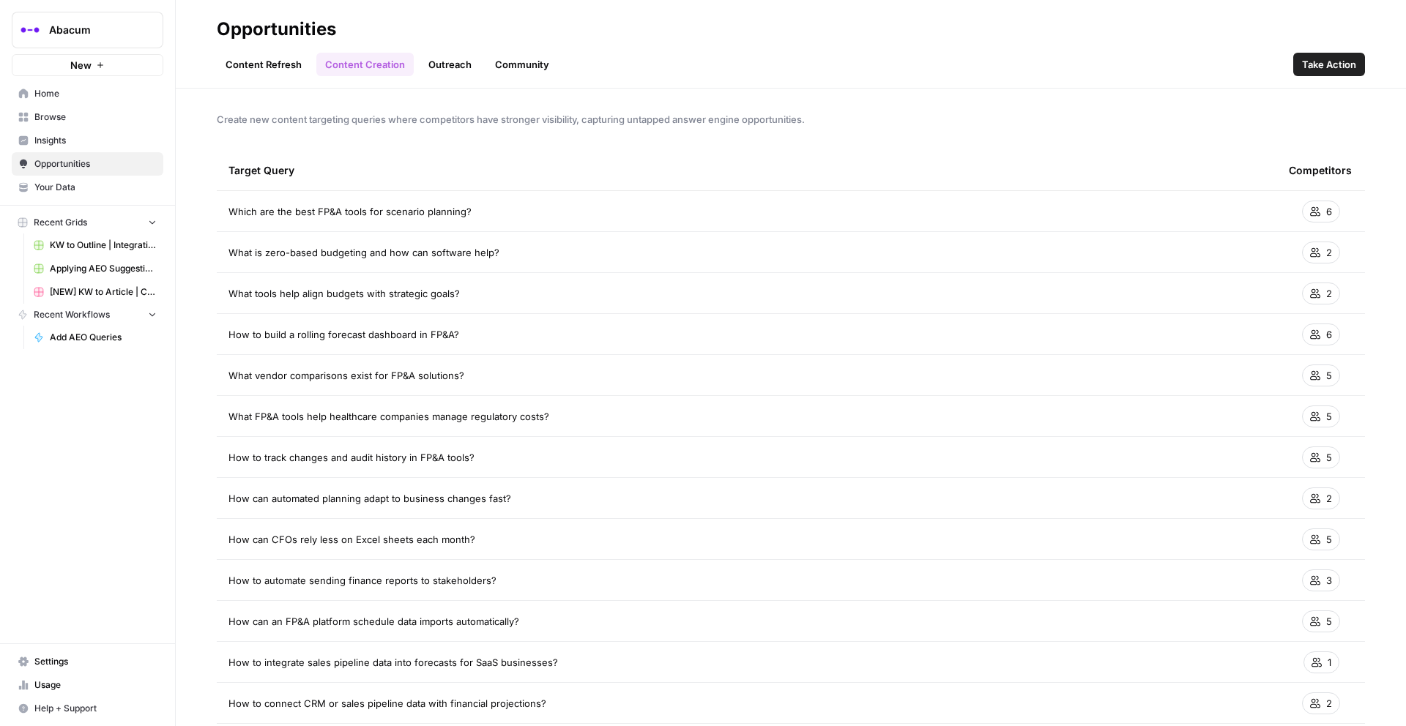
click at [249, 69] on link "Content Refresh" at bounding box center [264, 64] width 94 height 23
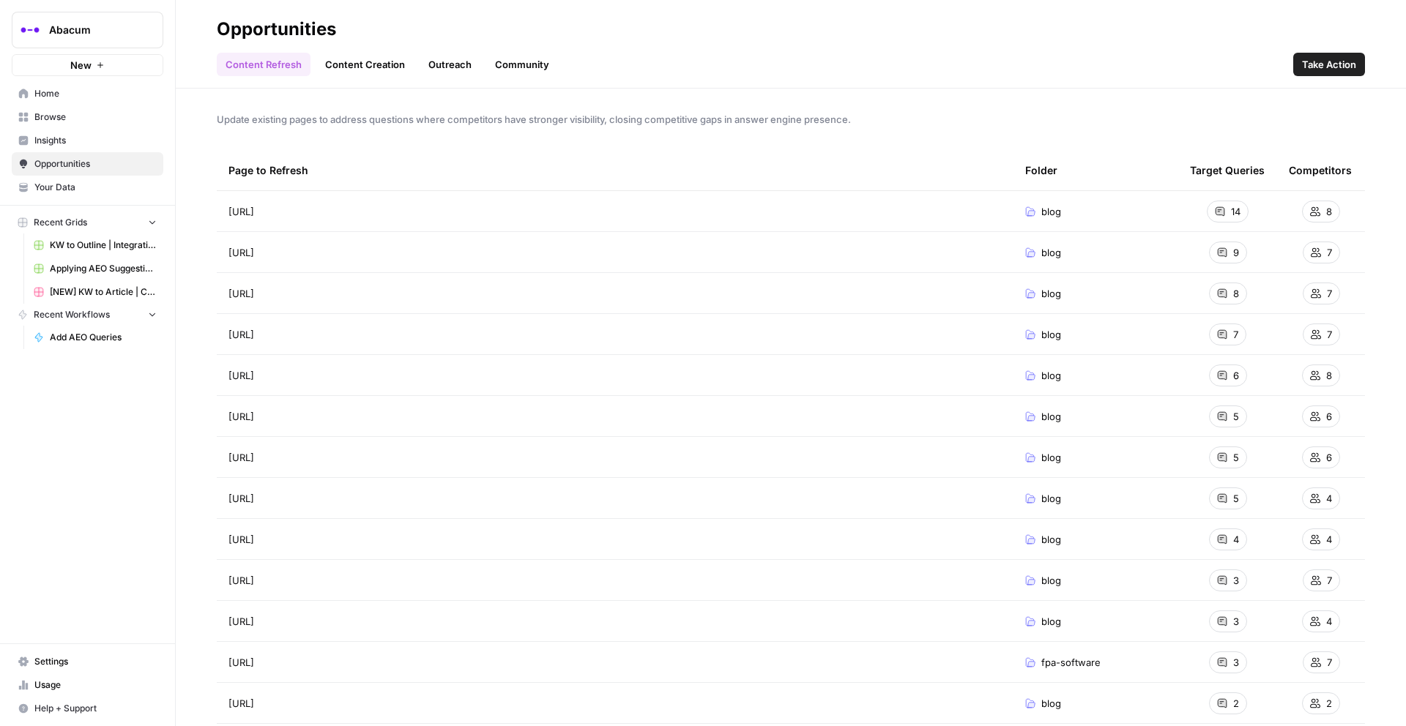
click at [93, 135] on span "Insights" at bounding box center [95, 140] width 122 height 13
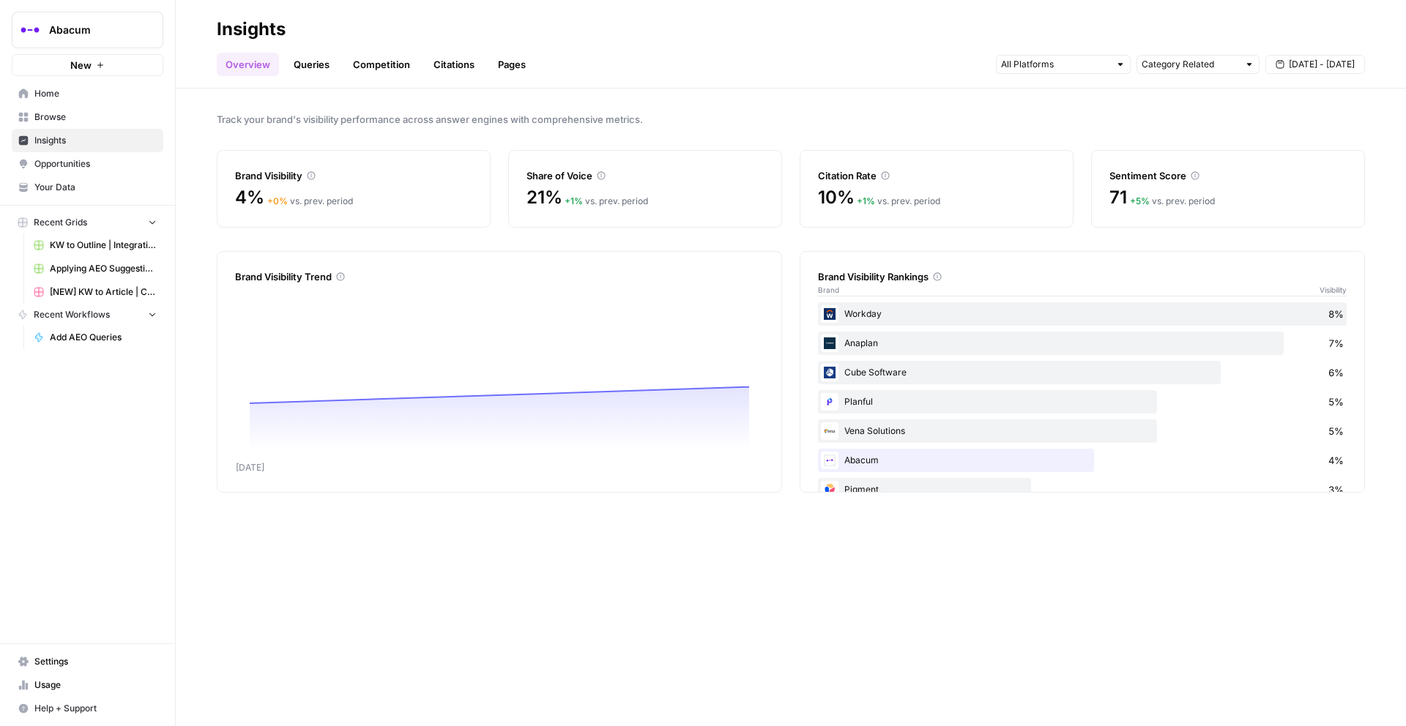
click at [312, 70] on link "Queries" at bounding box center [311, 64] width 53 height 23
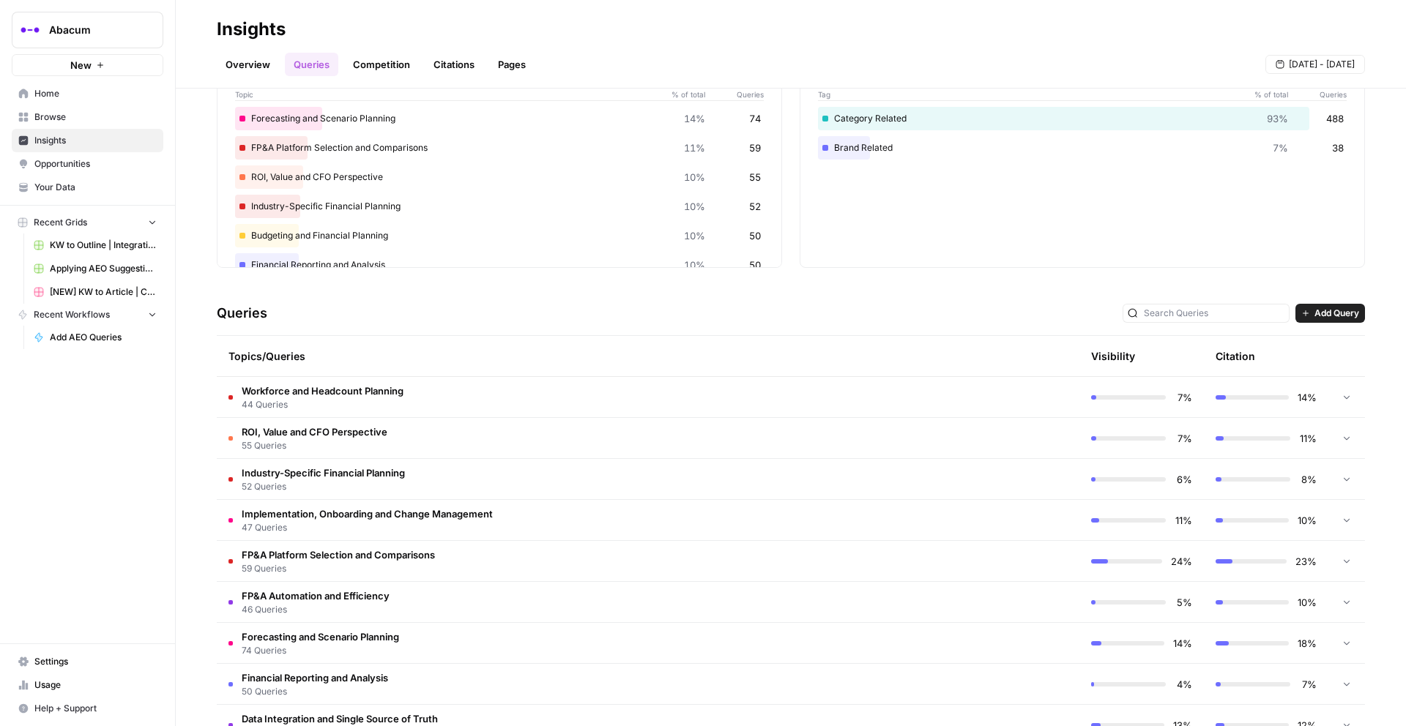
scroll to position [179, 0]
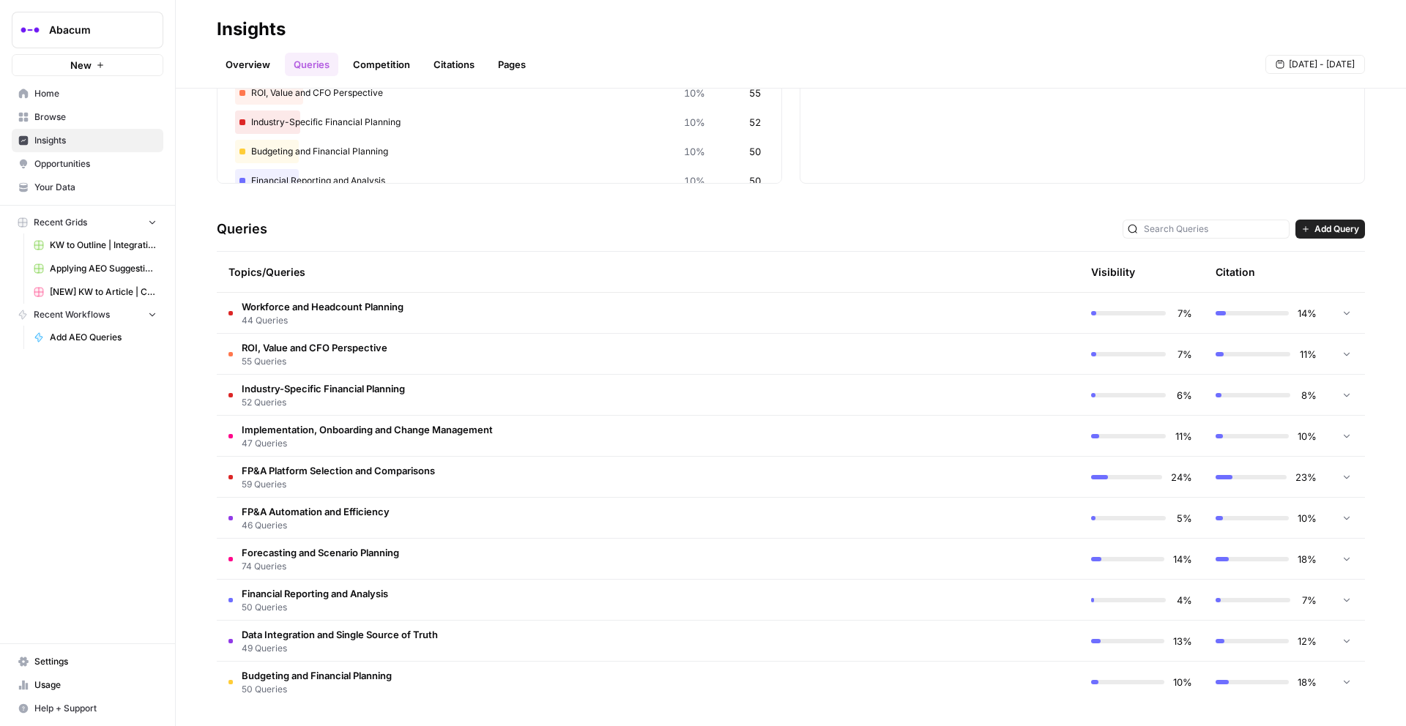
click at [391, 513] on td "FP&A Automation and Efficiency 46 Queries" at bounding box center [586, 518] width 738 height 40
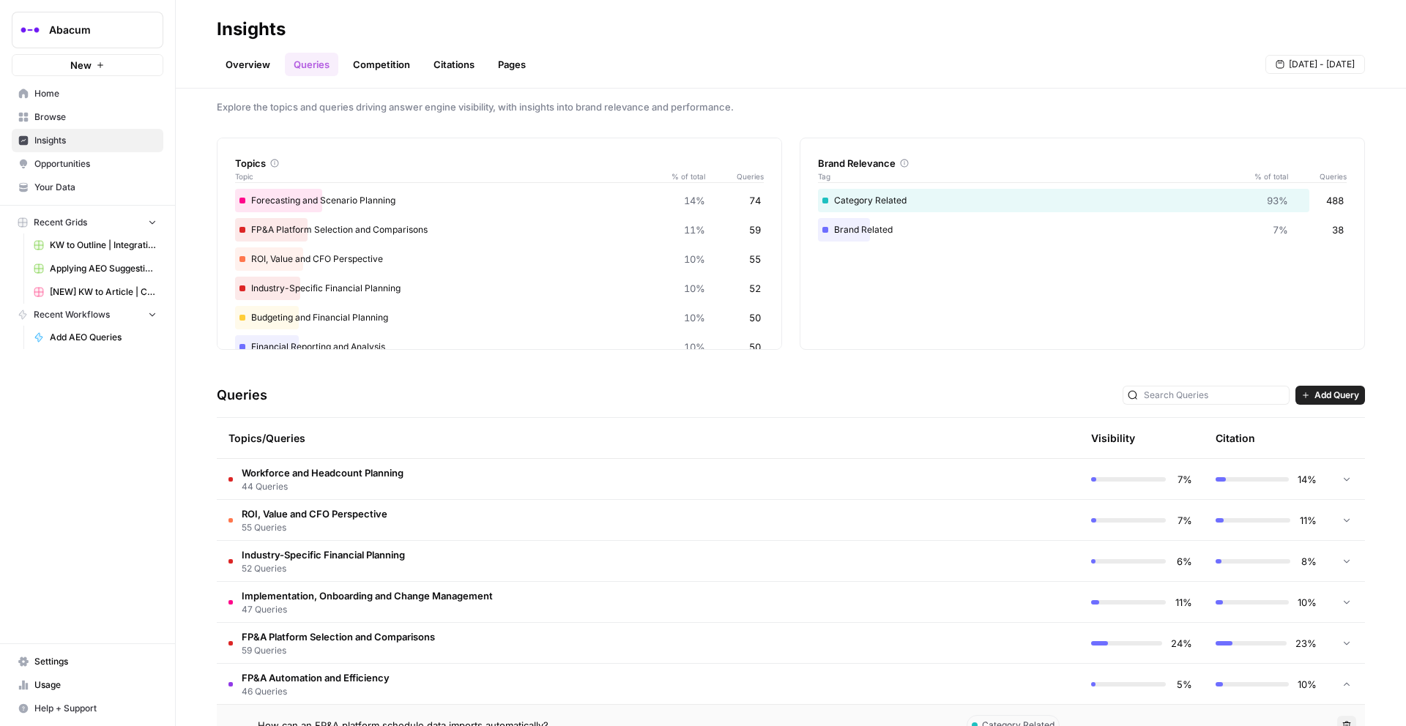
scroll to position [0, 0]
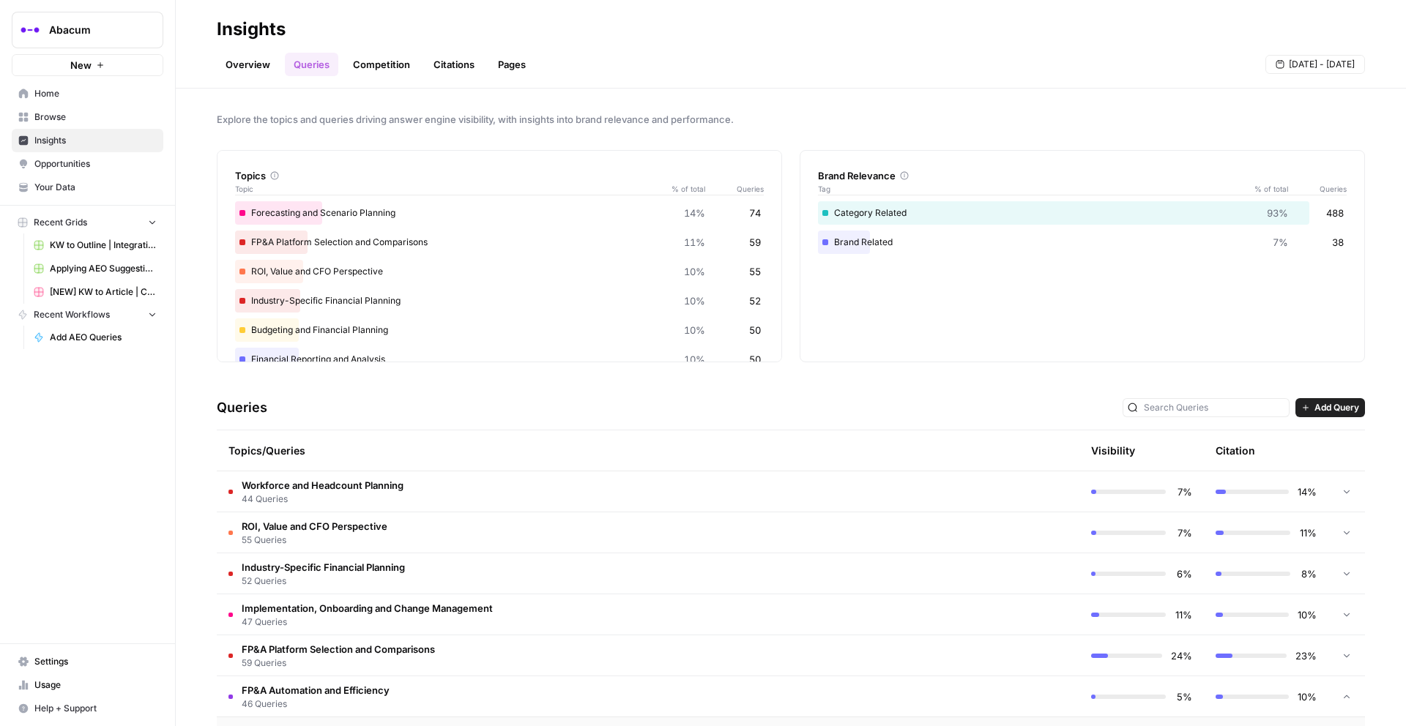
click at [375, 50] on div "Overview Queries Competition Citations Pages [DATE] - [DATE]" at bounding box center [791, 58] width 1148 height 35
click at [375, 62] on link "Competition" at bounding box center [381, 64] width 75 height 23
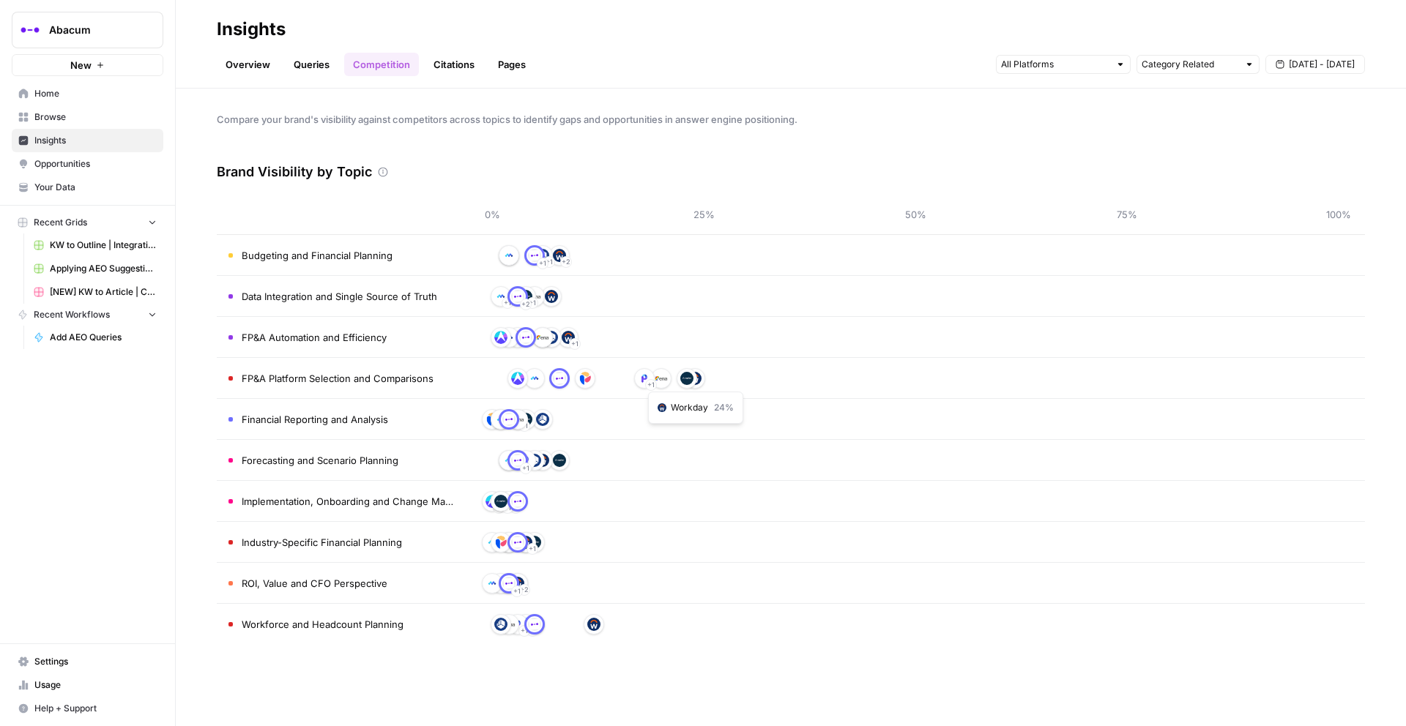
click at [697, 380] on img at bounding box center [694, 378] width 13 height 13
click at [696, 380] on img at bounding box center [694, 378] width 13 height 13
drag, startPoint x: 395, startPoint y: 199, endPoint x: 592, endPoint y: 367, distance: 258.1
click at [483, 275] on table "0% 25% 50% 75% 100% Budgeting and Financial Planning + 2 + 1 + 1 Data Integrati…" at bounding box center [791, 419] width 1148 height 451
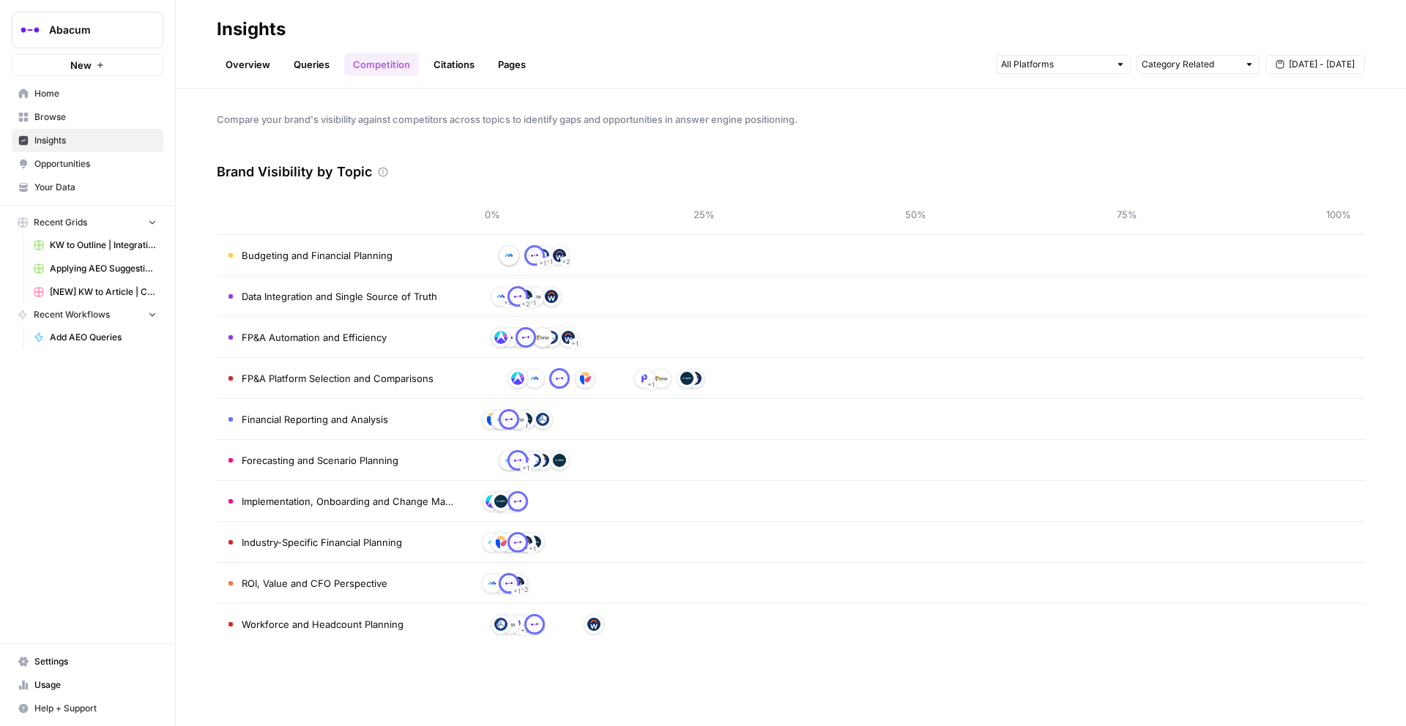
click at [663, 417] on div "+ 1" at bounding box center [915, 419] width 846 height 23
click at [323, 62] on link "Queries" at bounding box center [311, 64] width 53 height 23
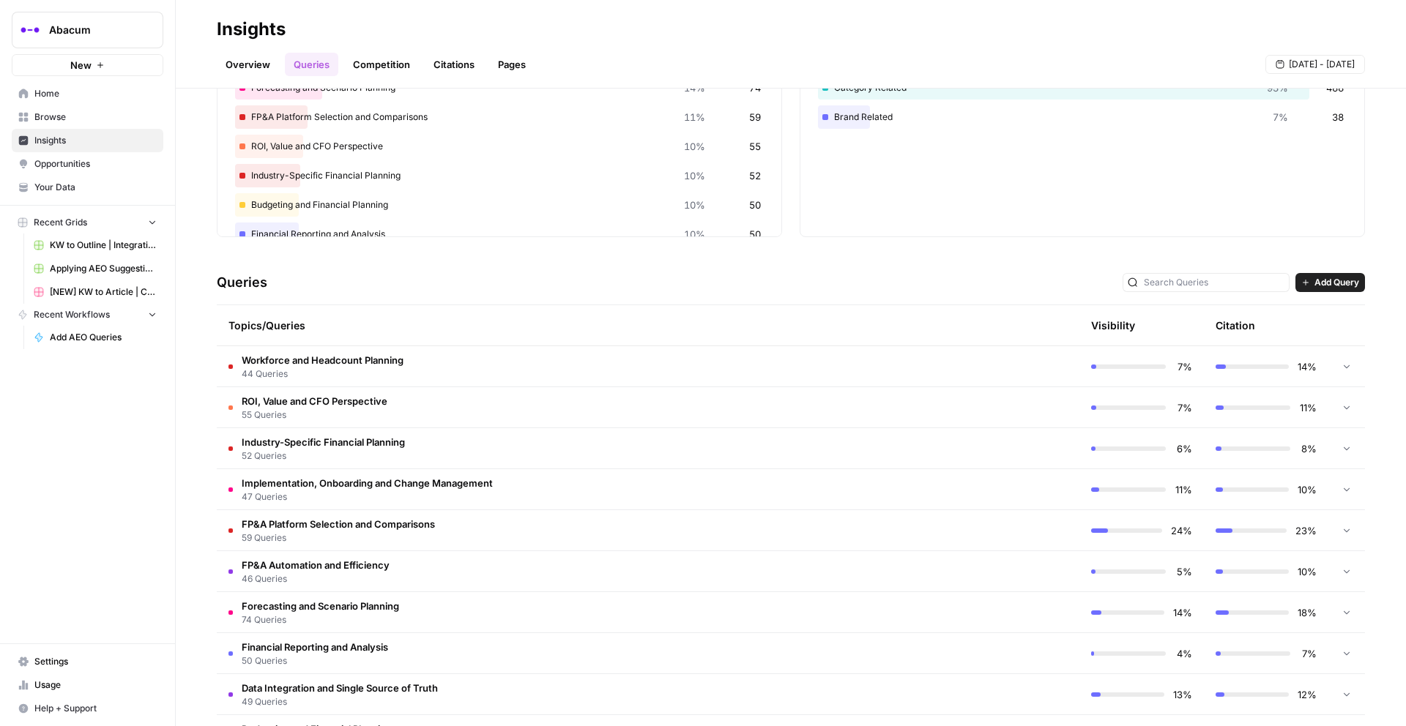
scroll to position [179, 0]
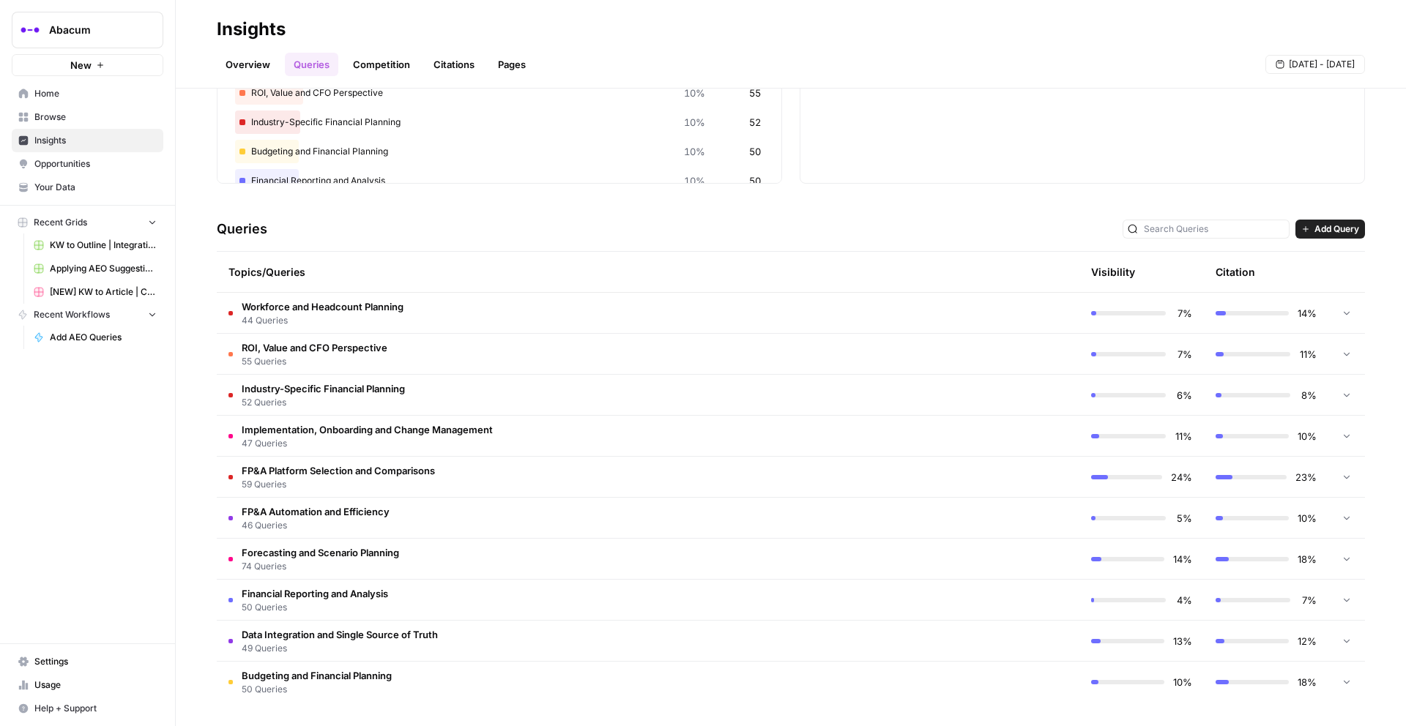
click at [401, 517] on td "FP&A Automation and Efficiency 46 Queries" at bounding box center [586, 518] width 738 height 40
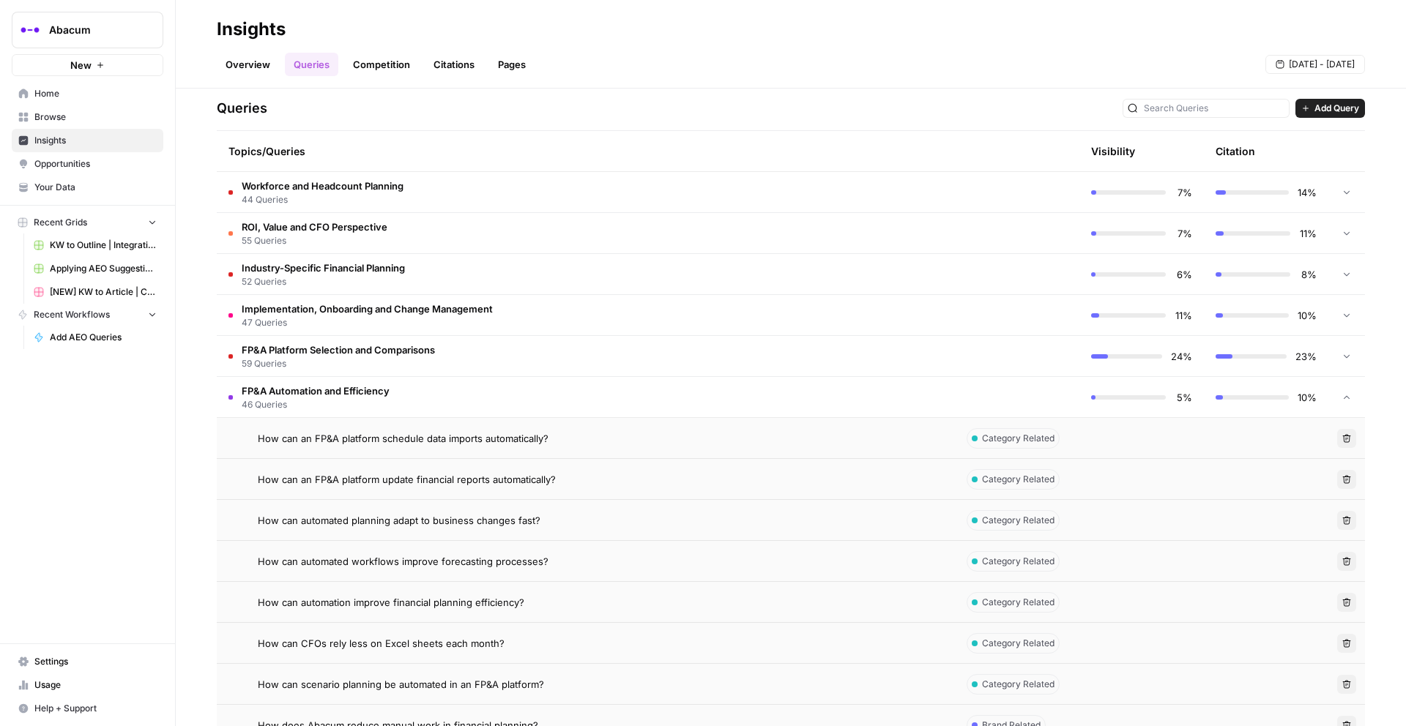
scroll to position [461, 0]
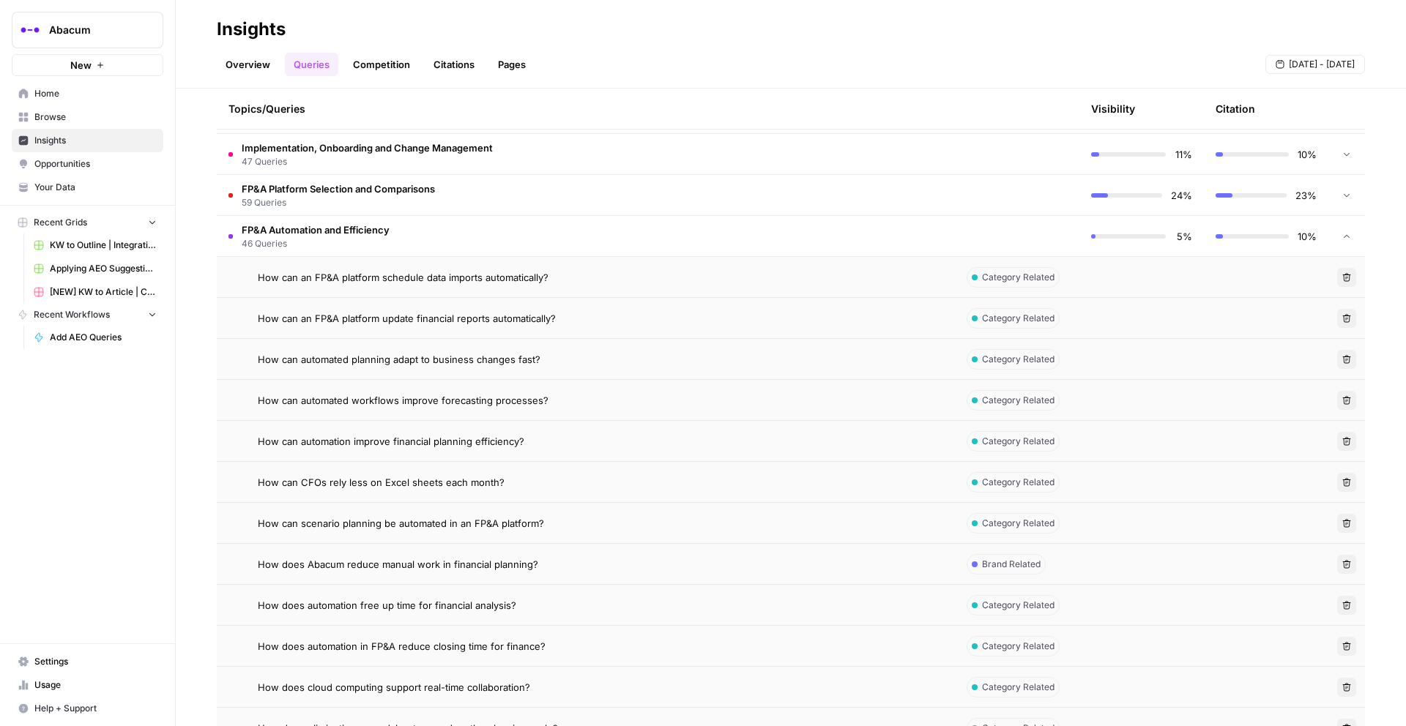
click at [396, 275] on span "How can an FP&A platform schedule data imports automatically?" at bounding box center [403, 277] width 291 height 15
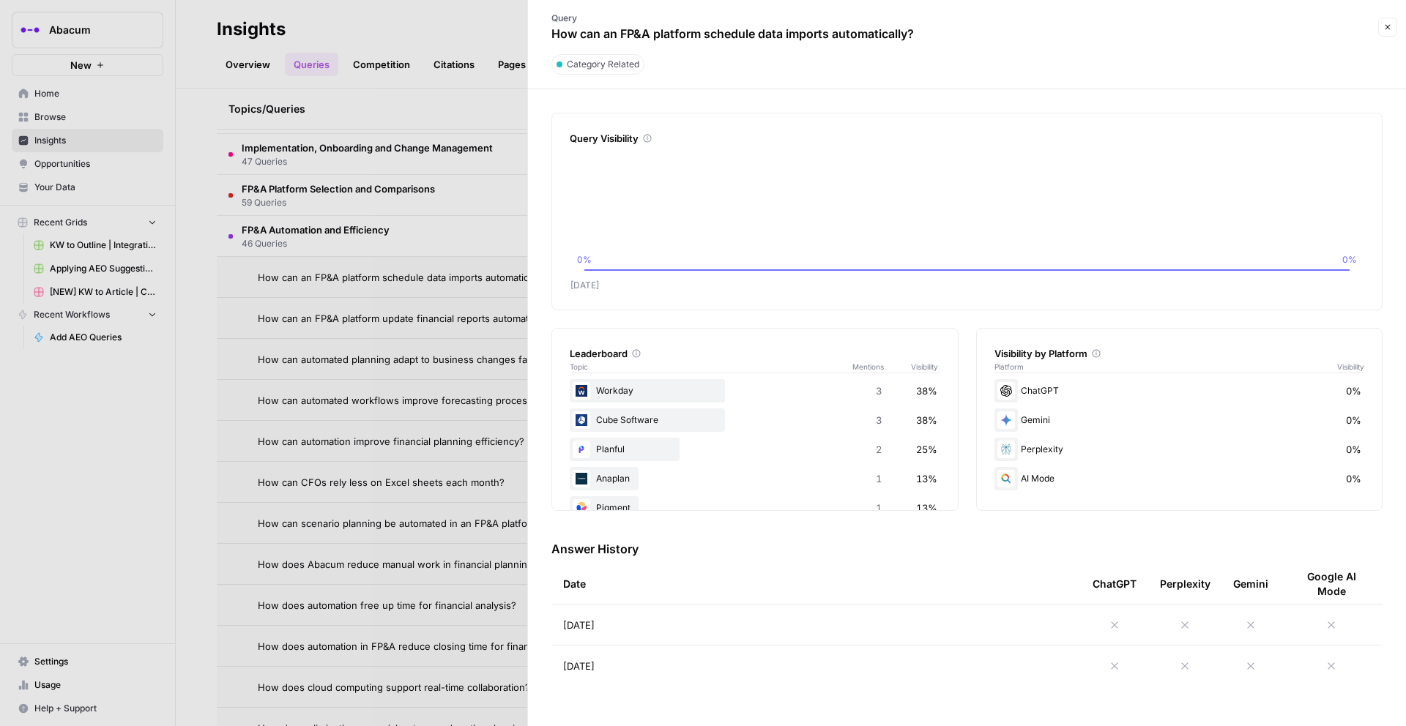
click at [418, 59] on div at bounding box center [703, 363] width 1406 height 726
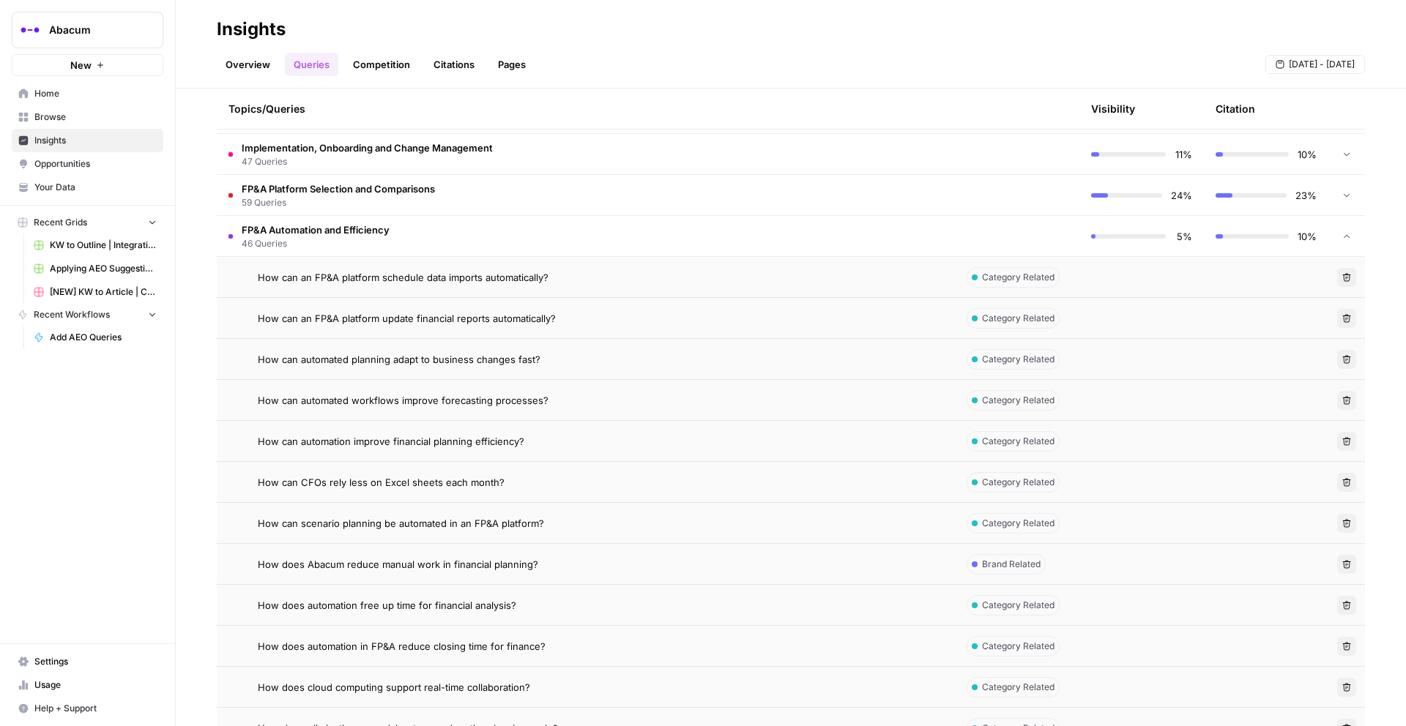
click at [357, 229] on span "FP&A Automation and Efficiency" at bounding box center [316, 230] width 148 height 15
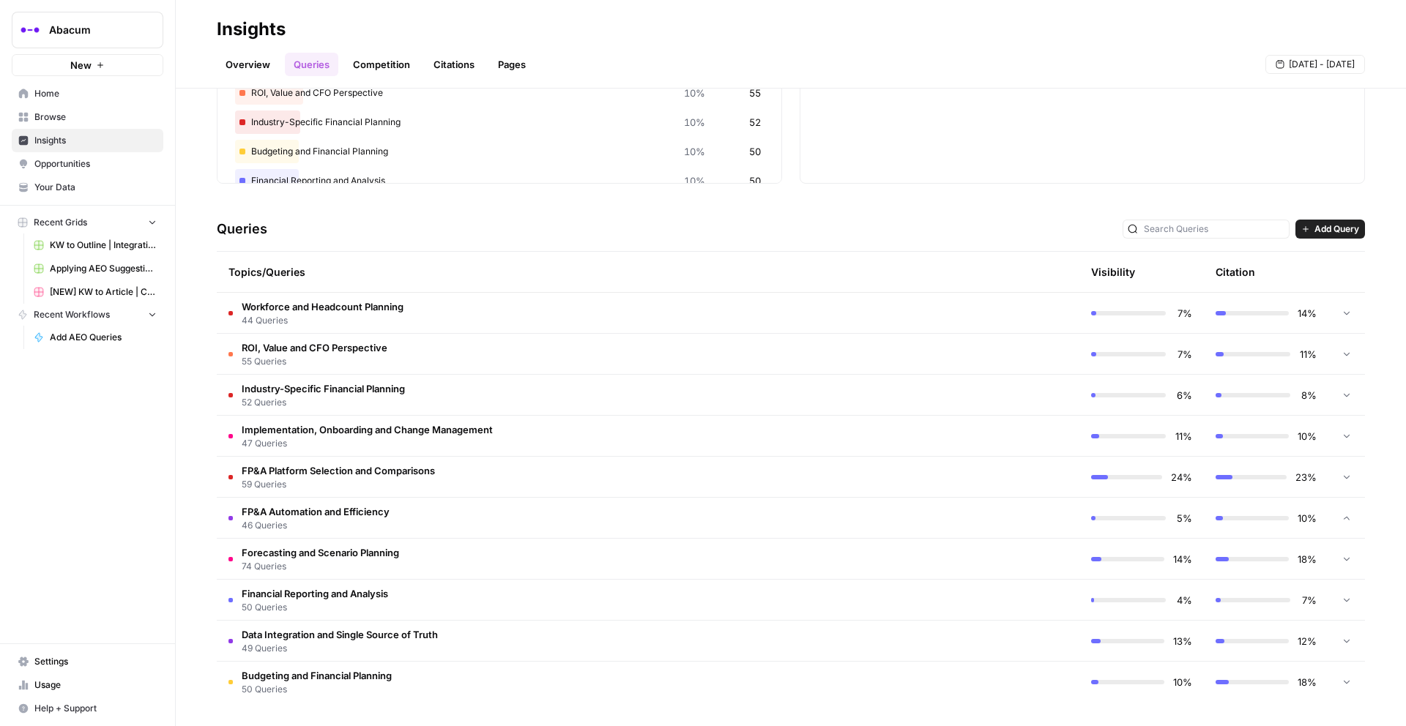
scroll to position [179, 0]
click at [53, 94] on span "Home" at bounding box center [95, 93] width 122 height 13
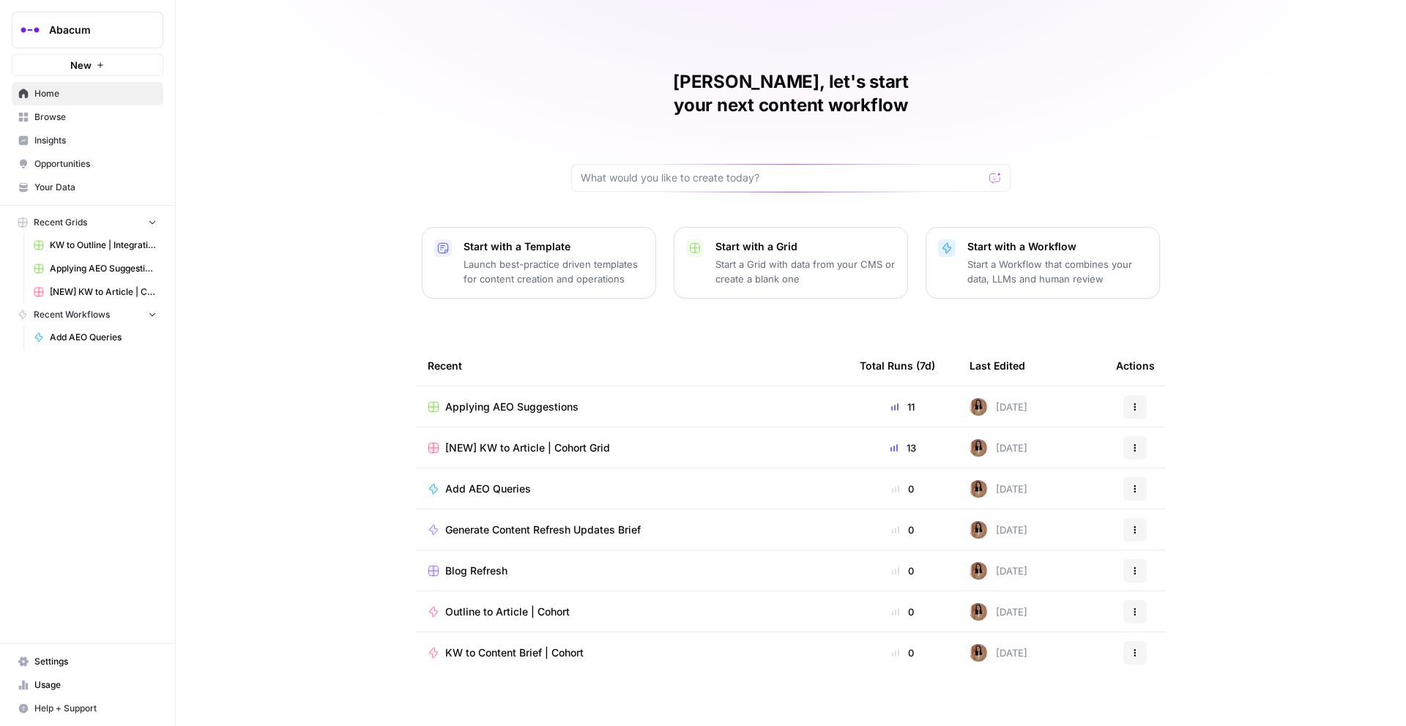
click at [12, 82] on link "Home" at bounding box center [88, 93] width 152 height 23
click at [48, 179] on link "Your Data" at bounding box center [88, 187] width 152 height 23
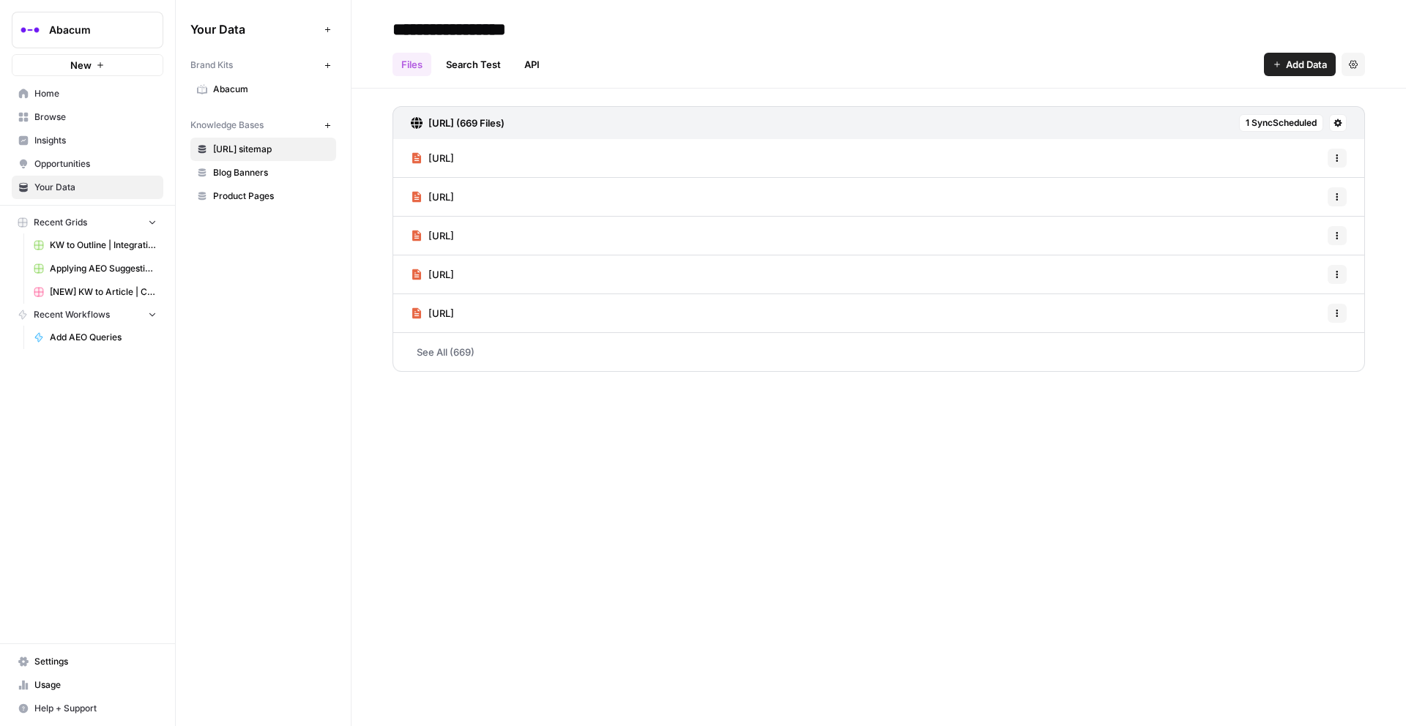
click at [51, 594] on span "Settings" at bounding box center [95, 661] width 122 height 13
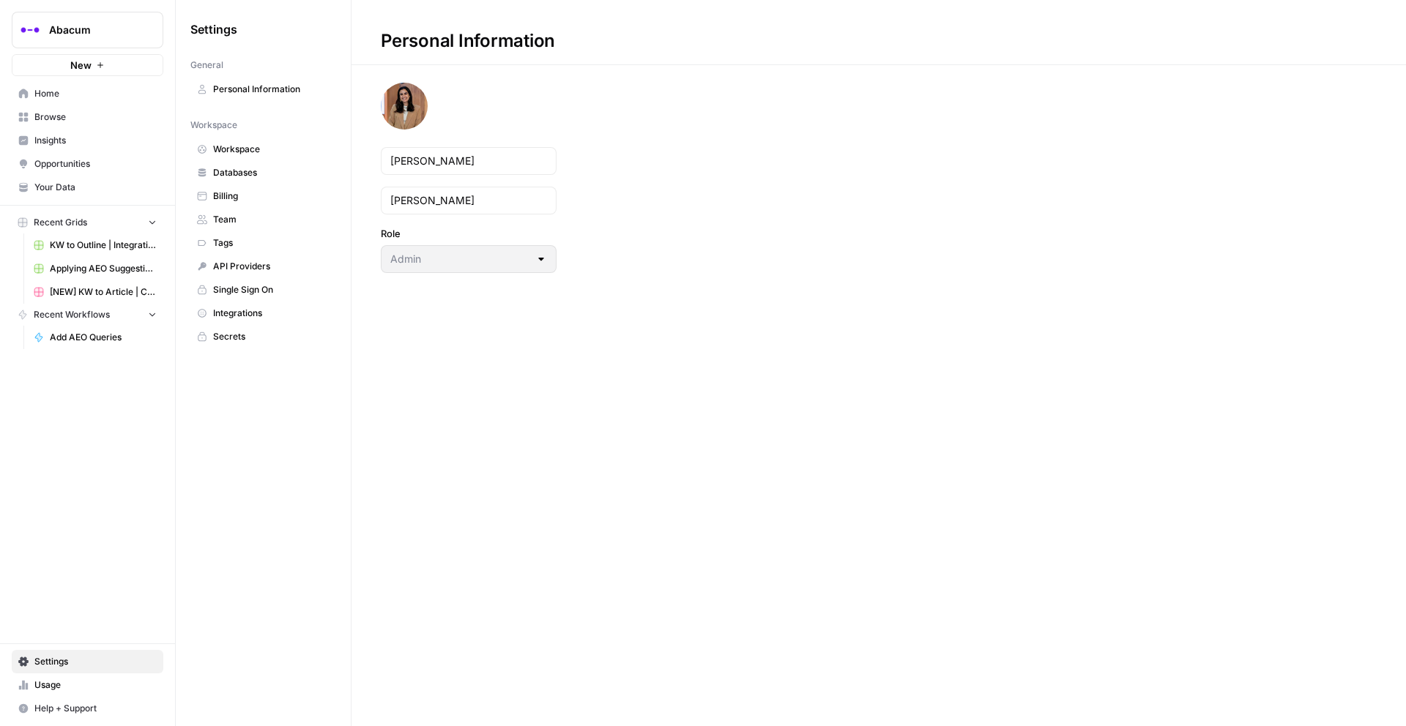
click at [243, 152] on span "Workspace" at bounding box center [271, 149] width 116 height 13
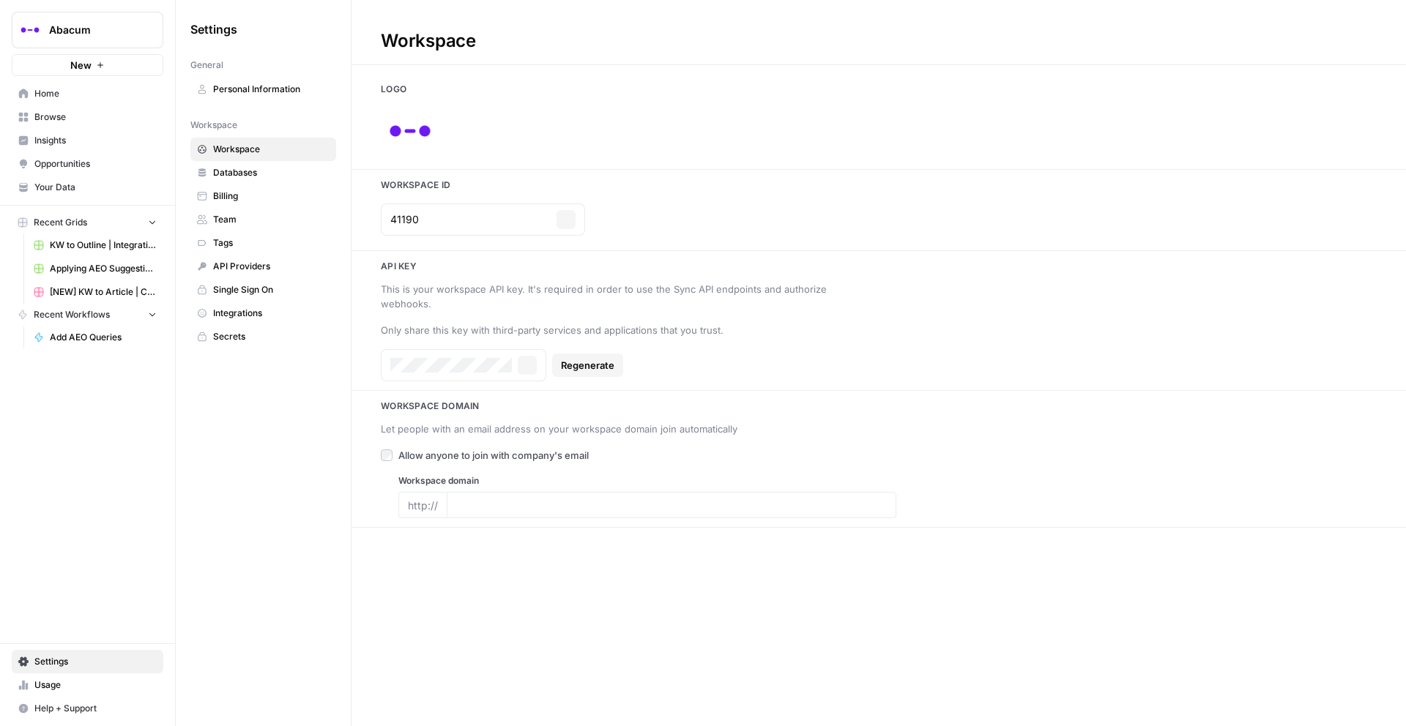
type input "[URL]"
click at [236, 223] on span "Team" at bounding box center [271, 219] width 116 height 13
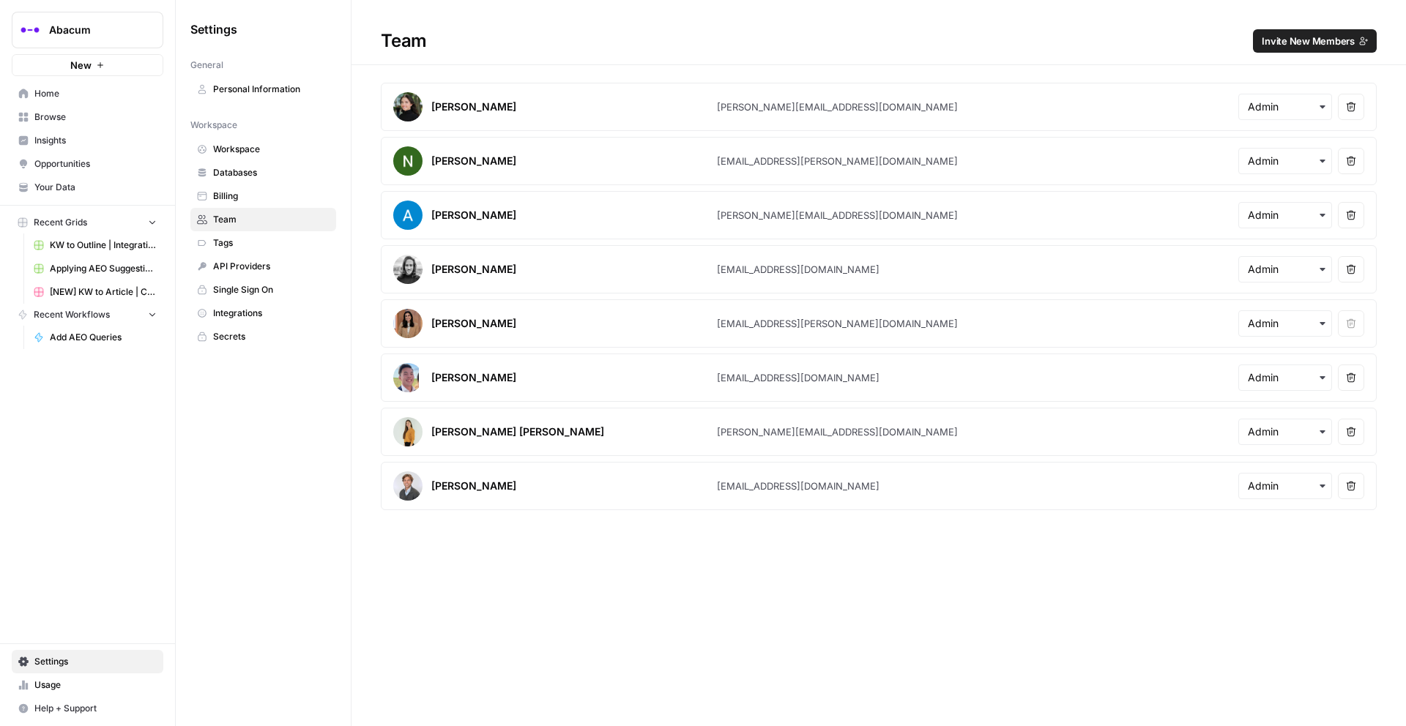
click at [1054, 50] on button "Invite New Members" at bounding box center [1315, 40] width 124 height 23
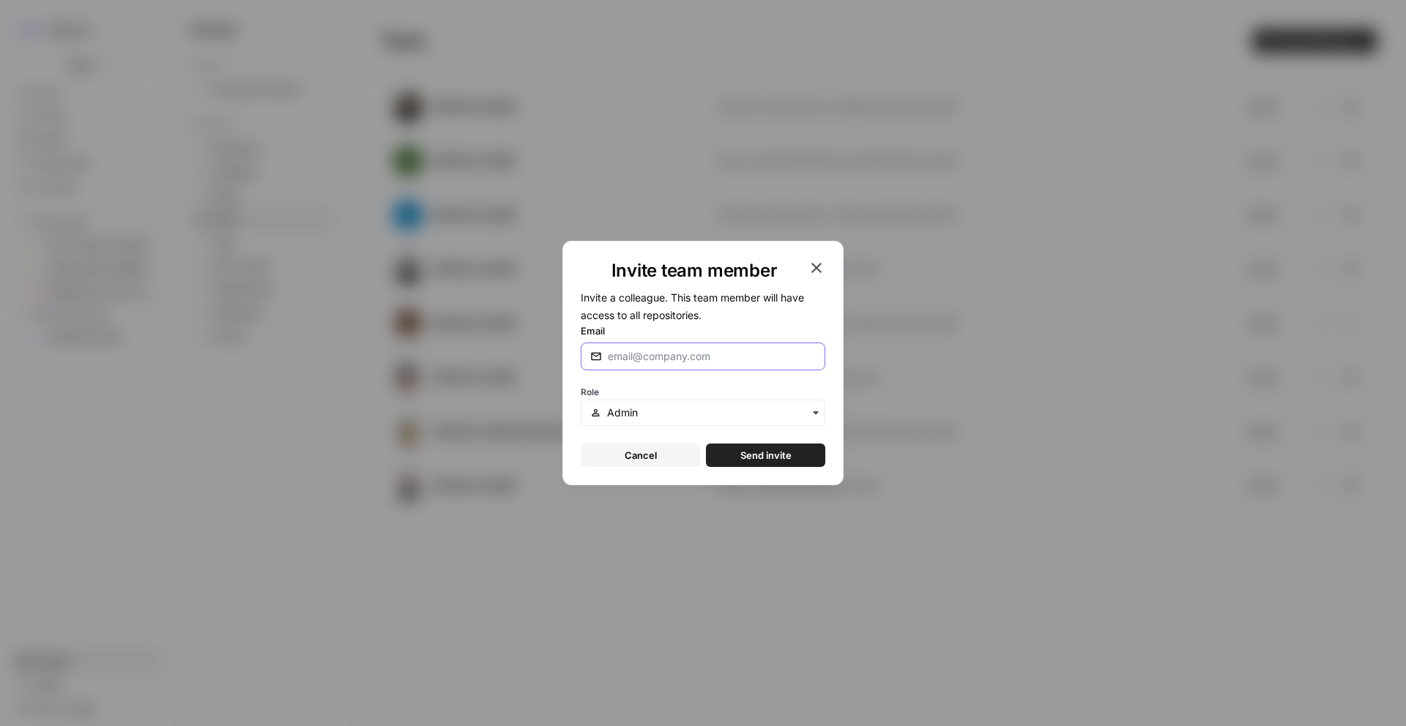
click at [633, 360] on input "Email" at bounding box center [712, 356] width 208 height 15
type input "[PERSON_NAME][EMAIL_ADDRESS][DOMAIN_NAME]"
click at [759, 458] on span "Send invite" at bounding box center [765, 455] width 51 height 15
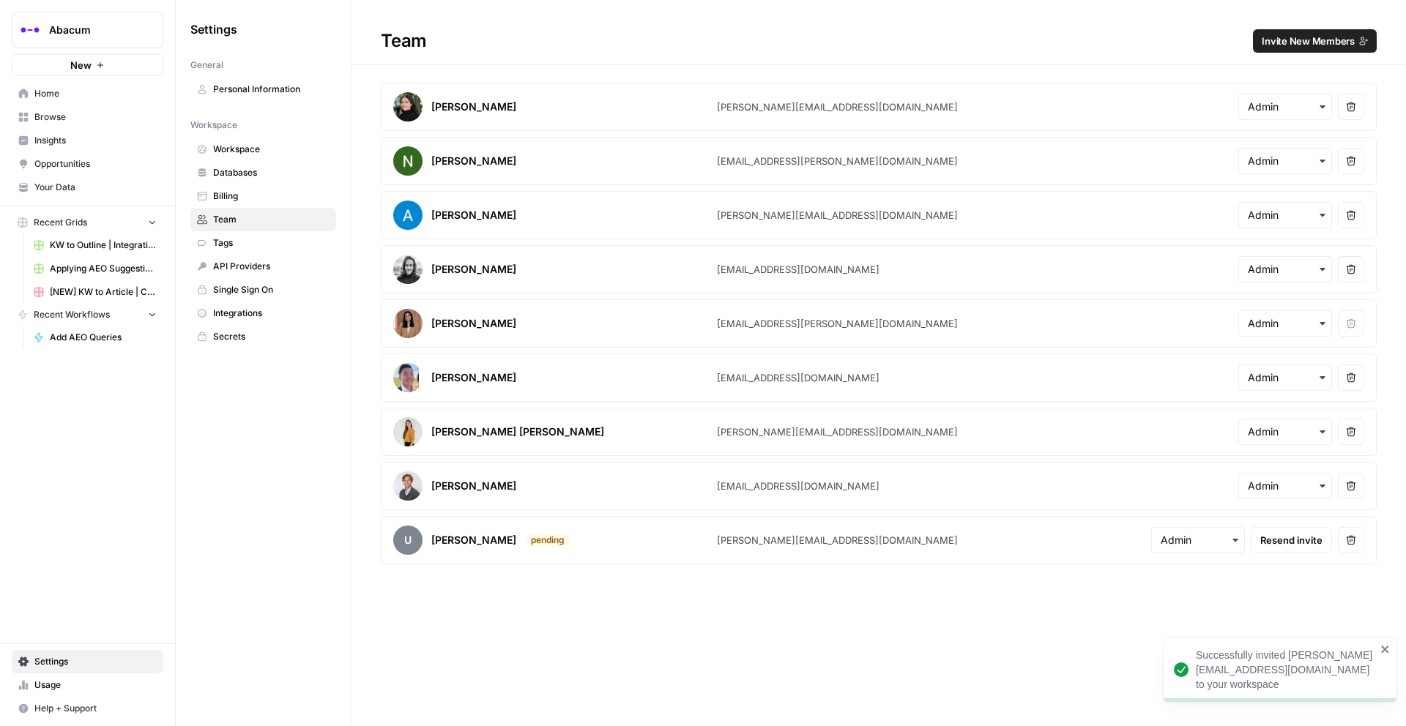
click at [439, 540] on div "[PERSON_NAME]" at bounding box center [473, 540] width 85 height 15
click at [54, 141] on span "Insights" at bounding box center [95, 140] width 122 height 13
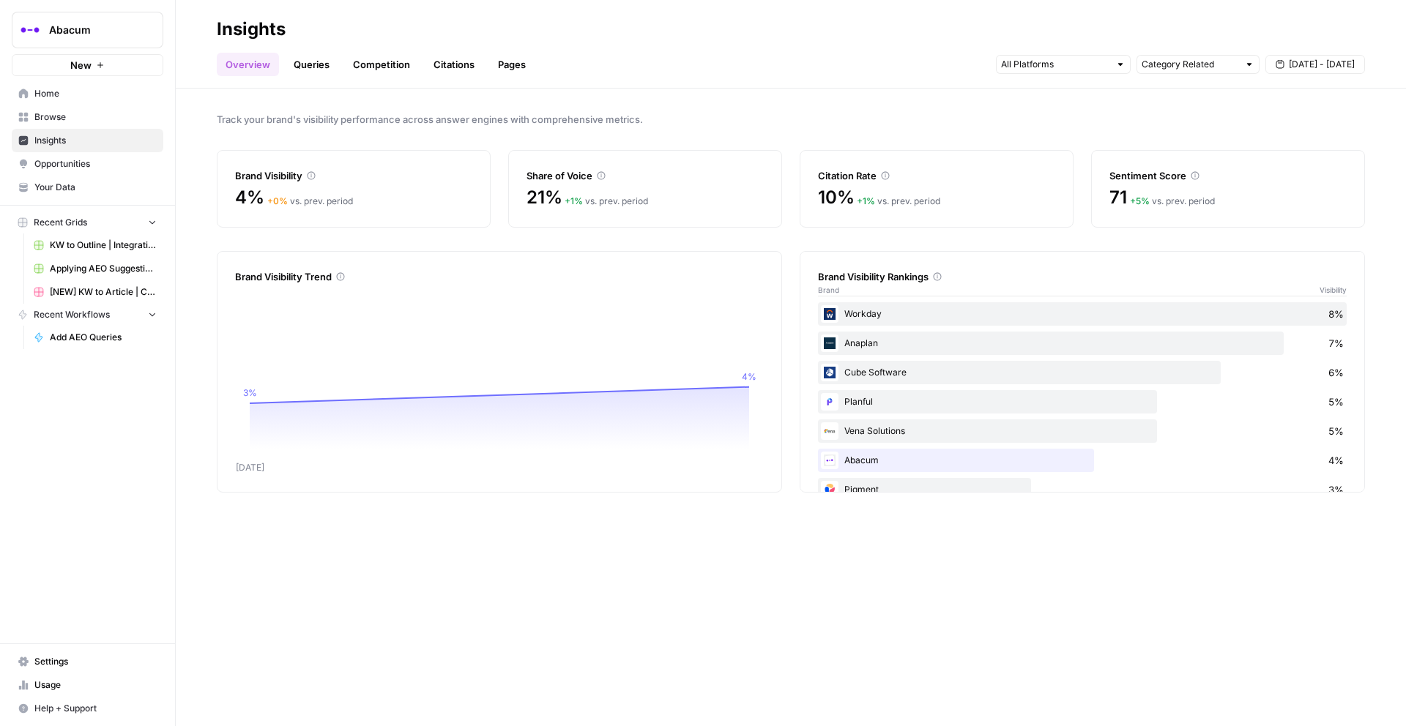
click at [312, 67] on link "Queries" at bounding box center [311, 64] width 53 height 23
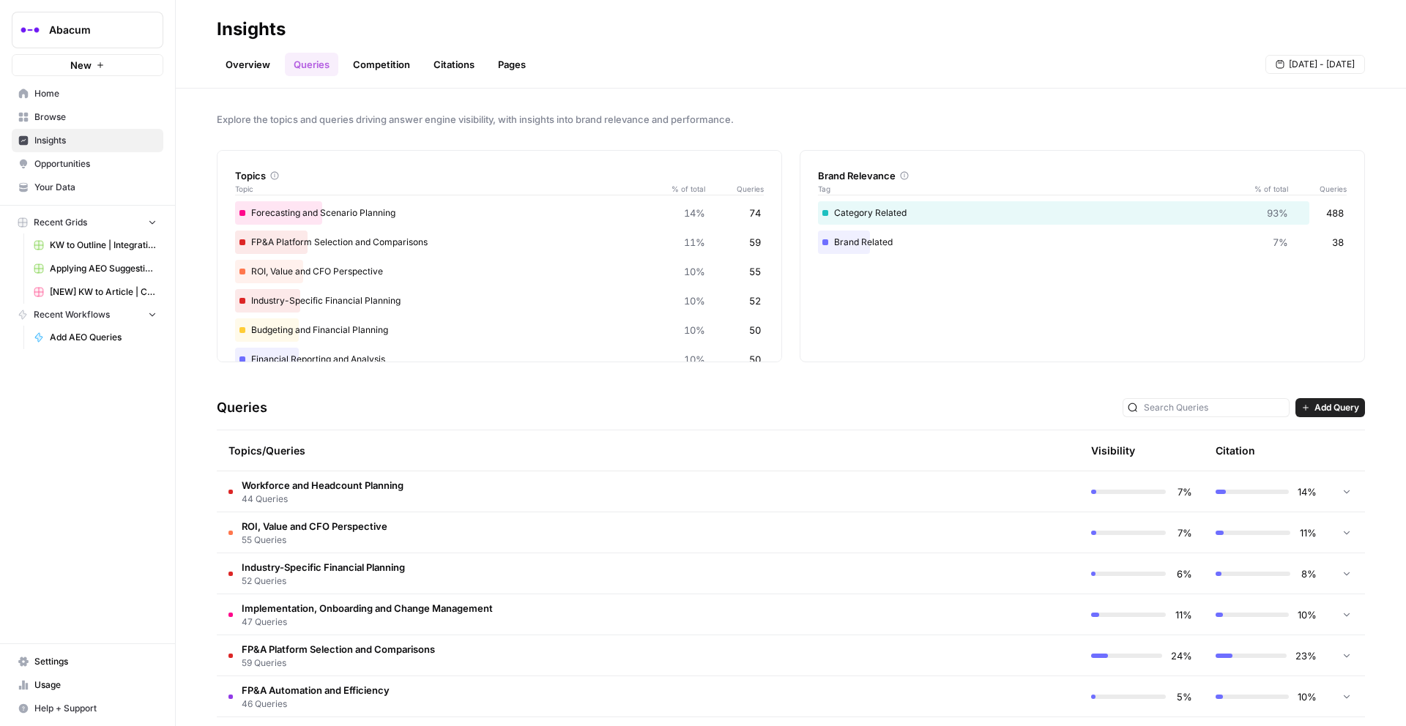
scroll to position [117, 0]
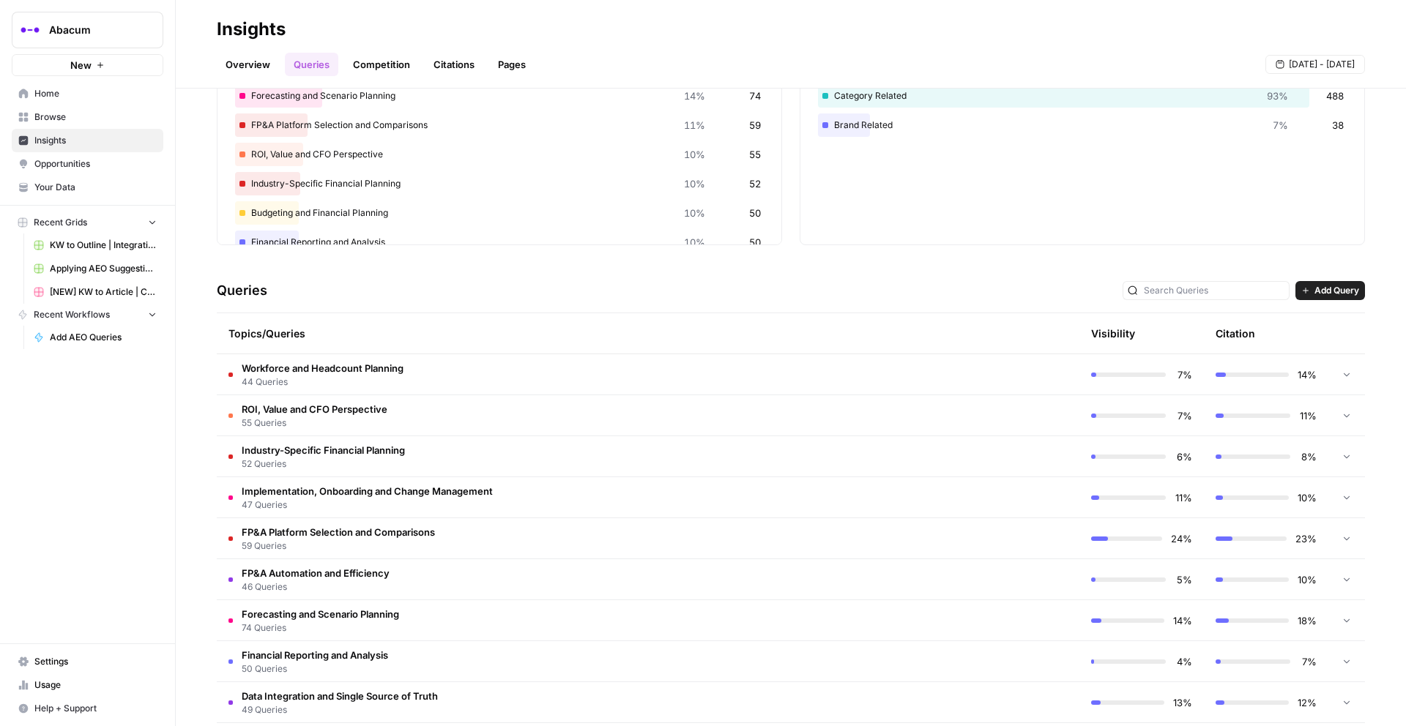
click at [579, 369] on td "Workforce and Headcount Planning 44 Queries" at bounding box center [586, 374] width 738 height 40
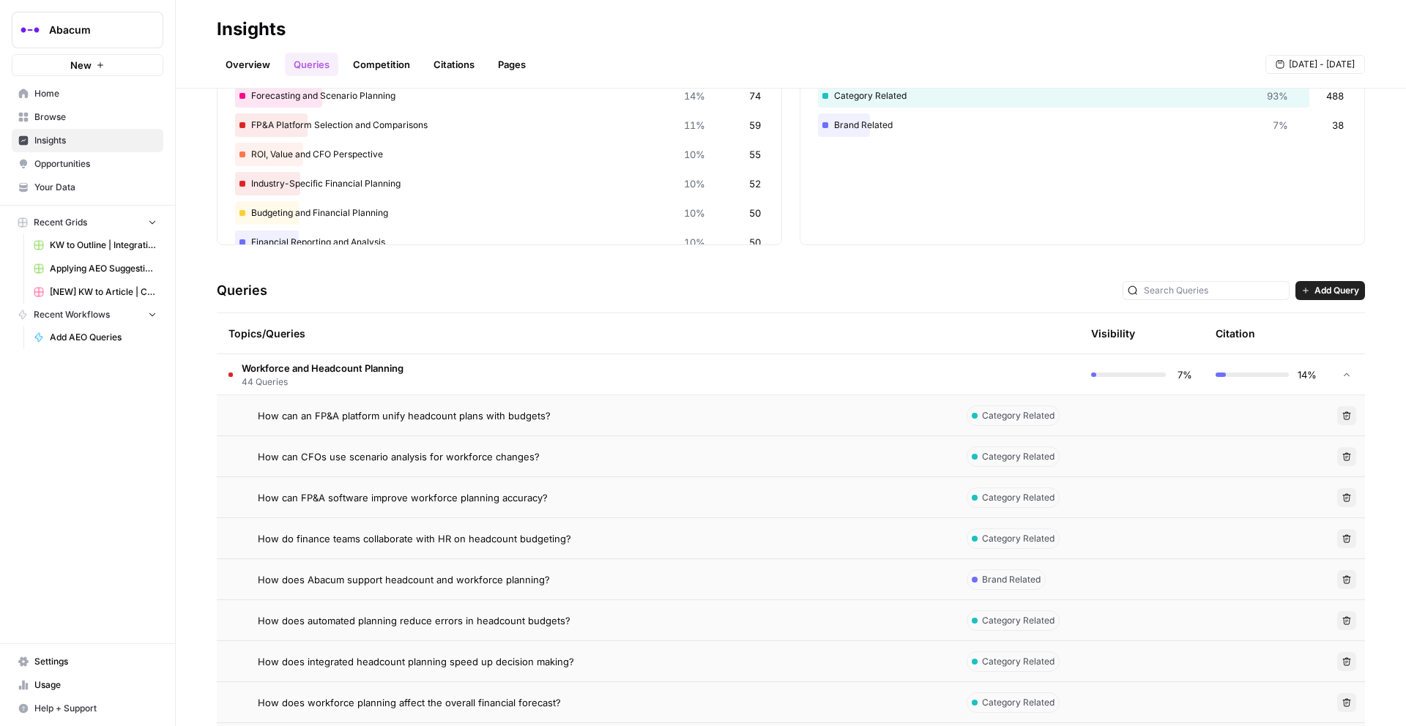
click at [447, 431] on td "How can an FP&A platform unify headcount plans with budgets?" at bounding box center [586, 415] width 738 height 40
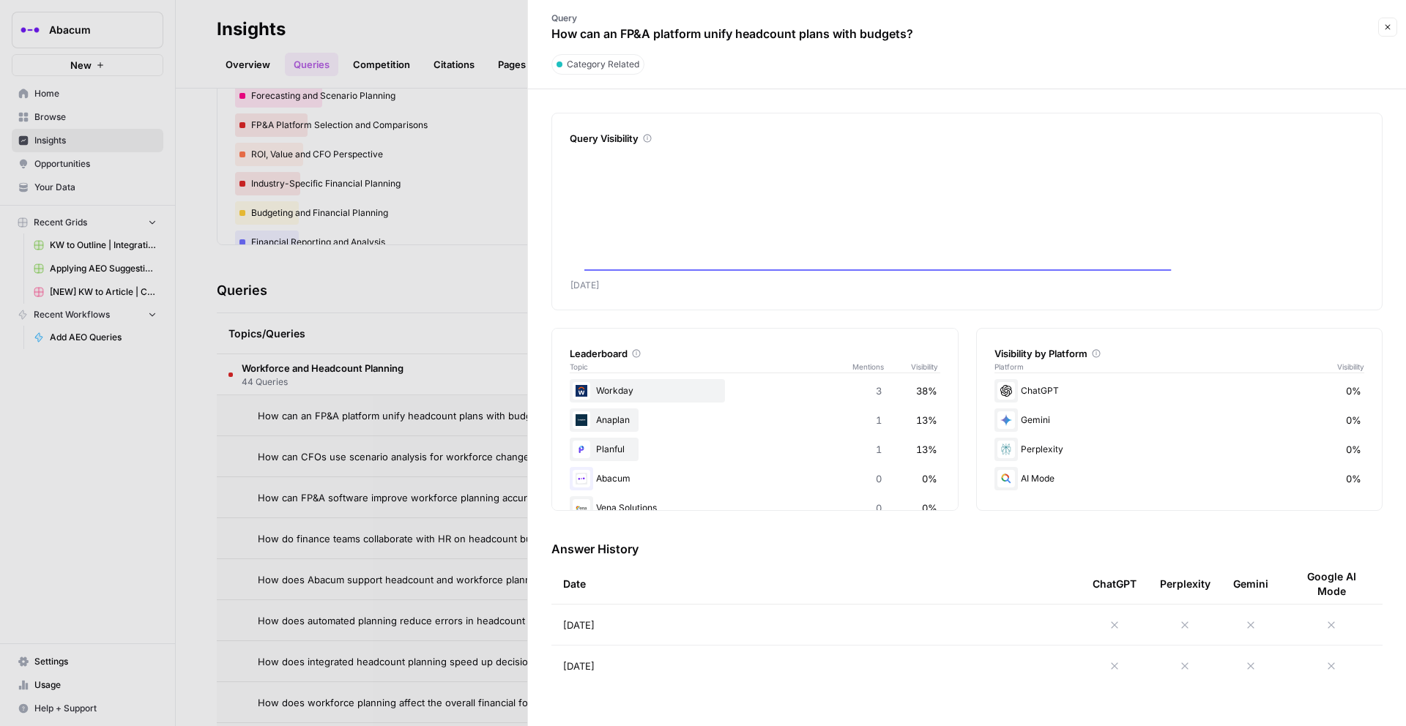
scroll to position [144, 0]
drag, startPoint x: 600, startPoint y: 549, endPoint x: 627, endPoint y: 554, distance: 27.4
click at [600, 549] on h3 "Answer History" at bounding box center [966, 549] width 831 height 18
click at [1054, 594] on icon at bounding box center [1114, 625] width 7 height 7
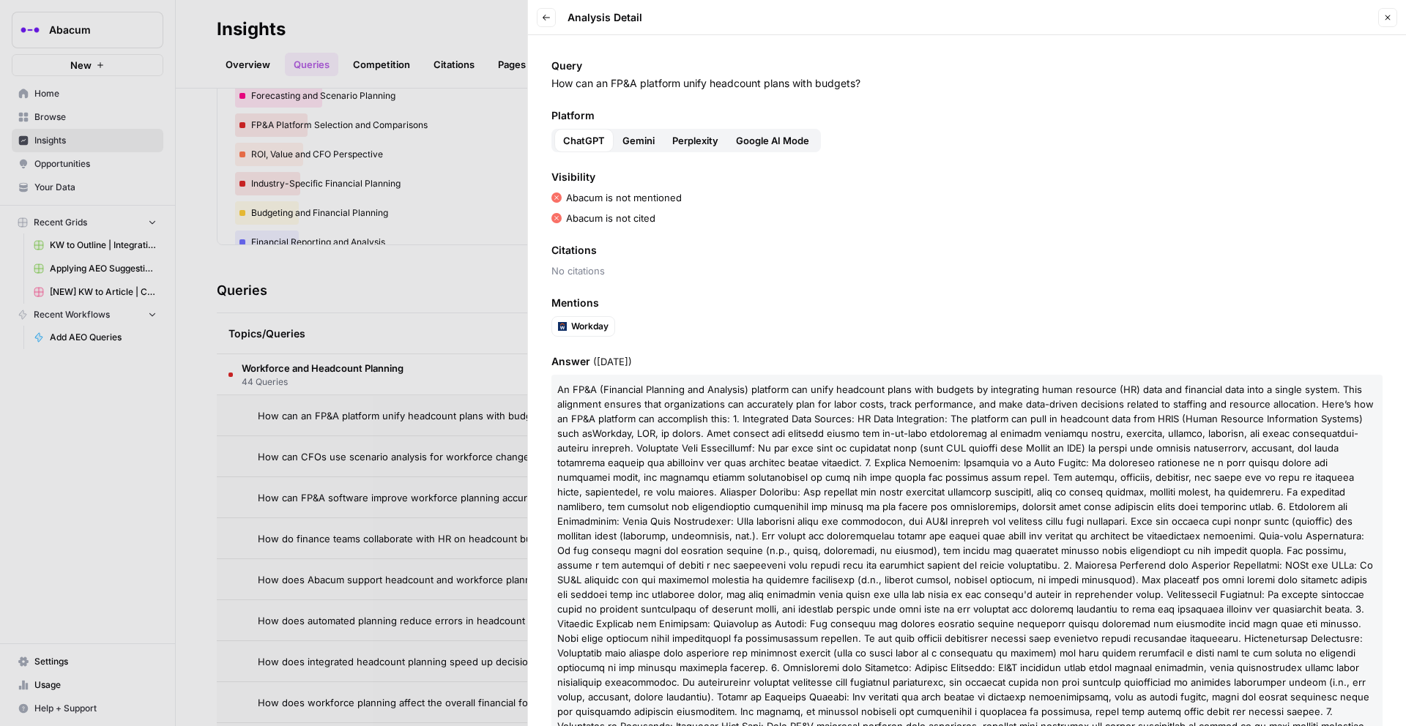
click at [631, 140] on span "Gemini" at bounding box center [638, 140] width 32 height 15
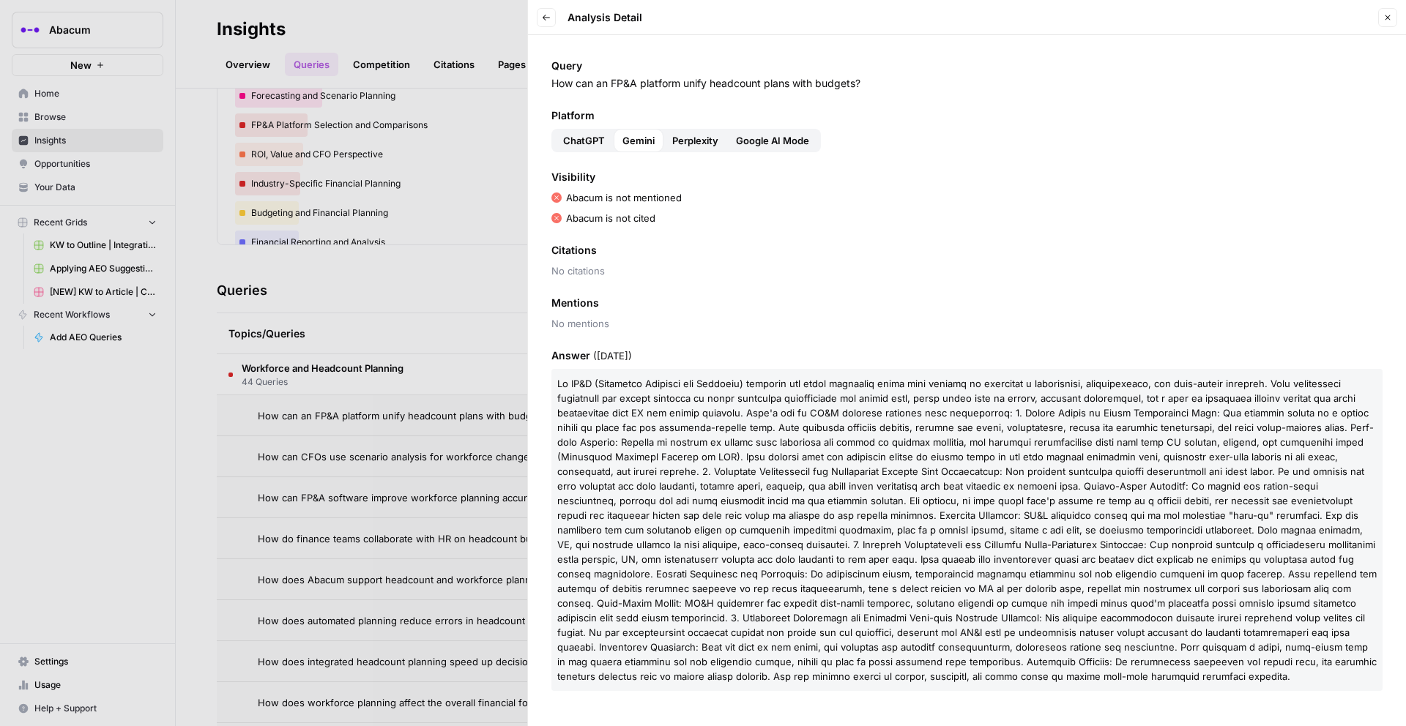
click at [692, 139] on span "Perplexity" at bounding box center [695, 140] width 46 height 15
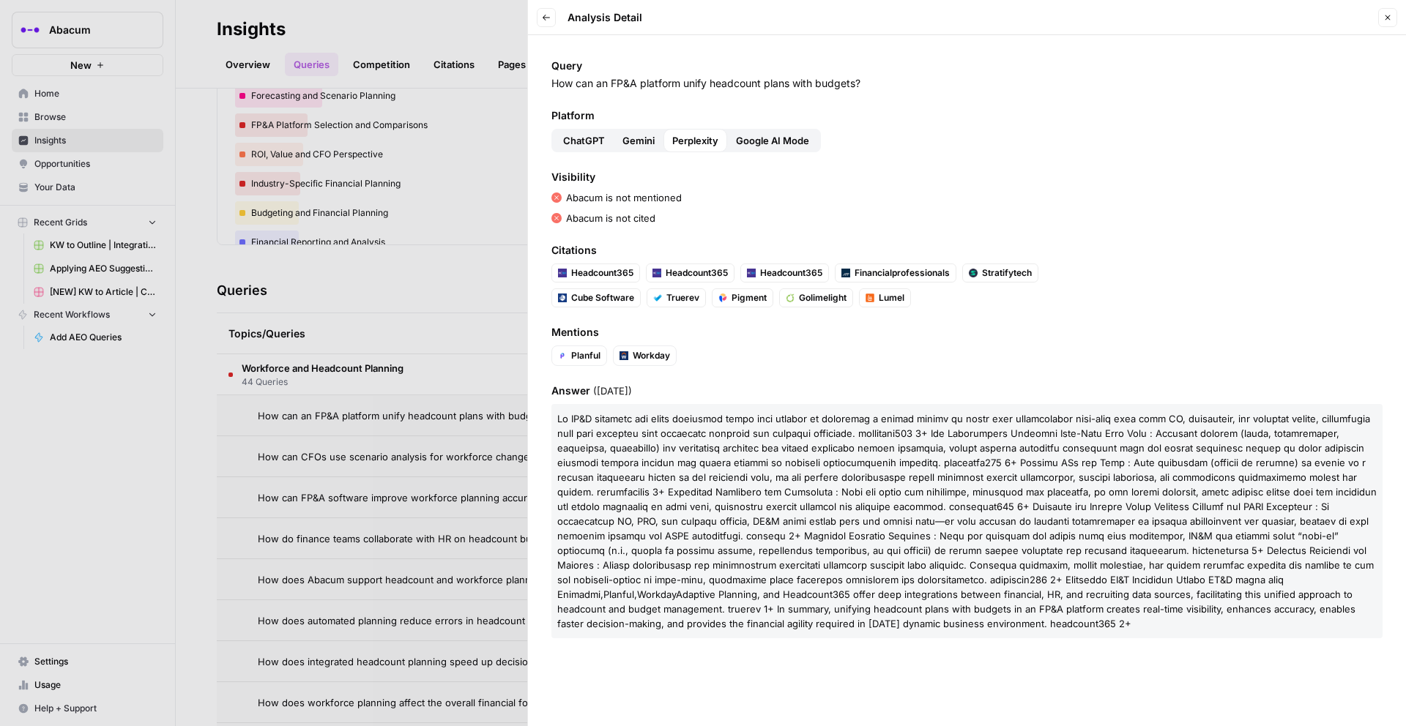
click at [750, 141] on span "Google AI Mode" at bounding box center [772, 140] width 73 height 15
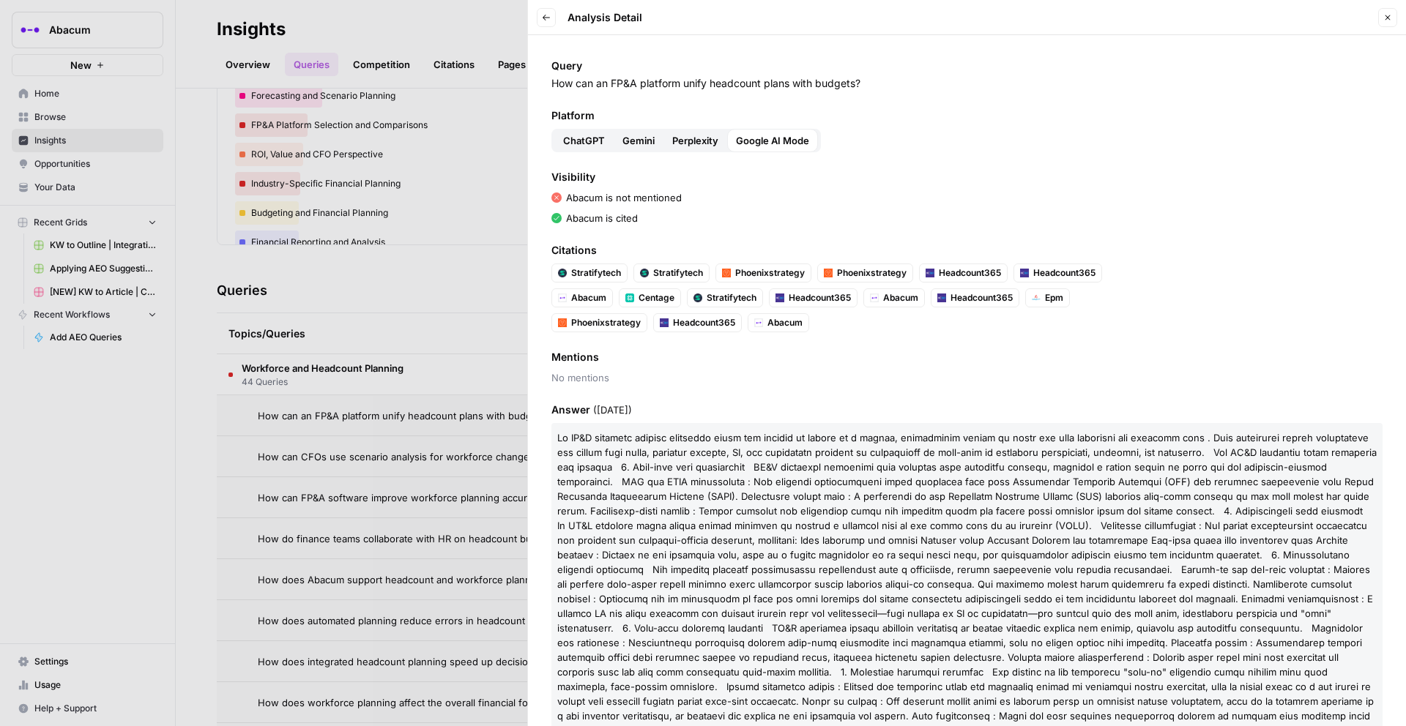
click at [698, 137] on span "Perplexity" at bounding box center [695, 140] width 46 height 15
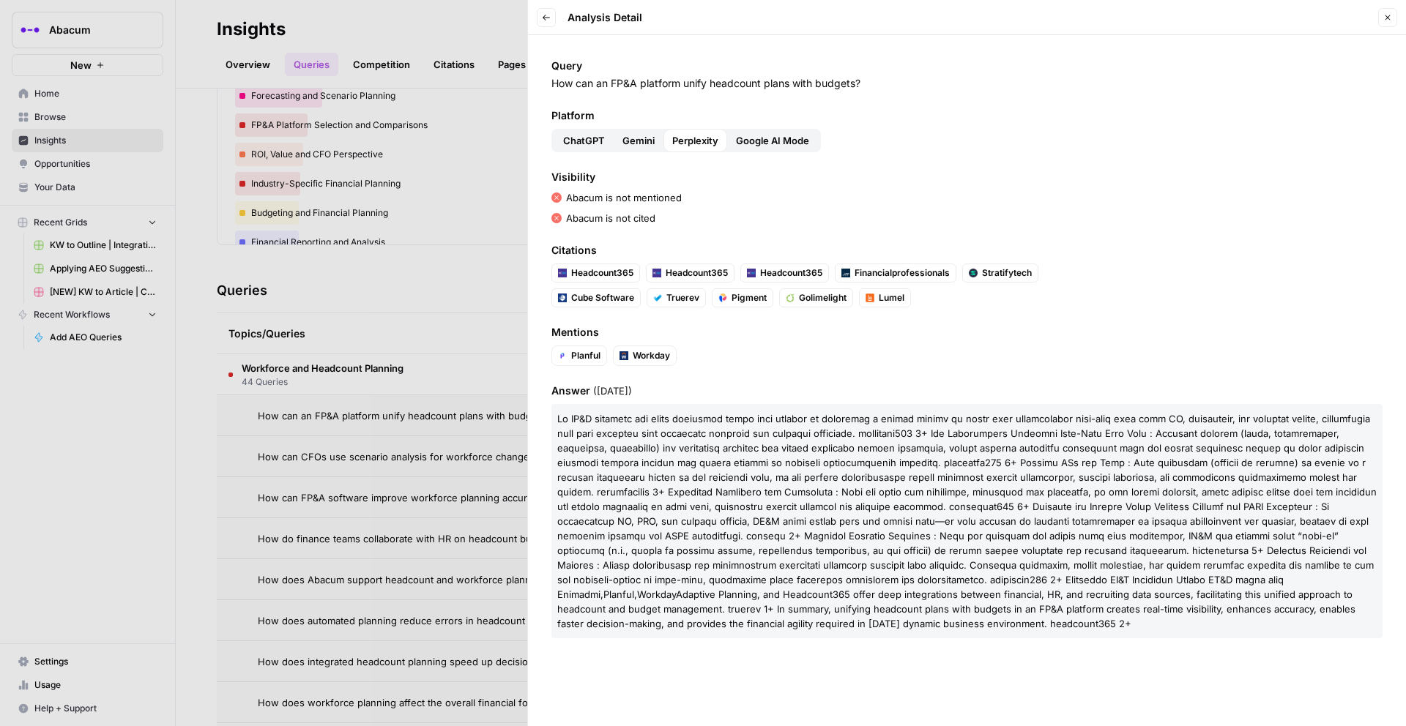
click at [624, 138] on span "Gemini" at bounding box center [638, 140] width 32 height 15
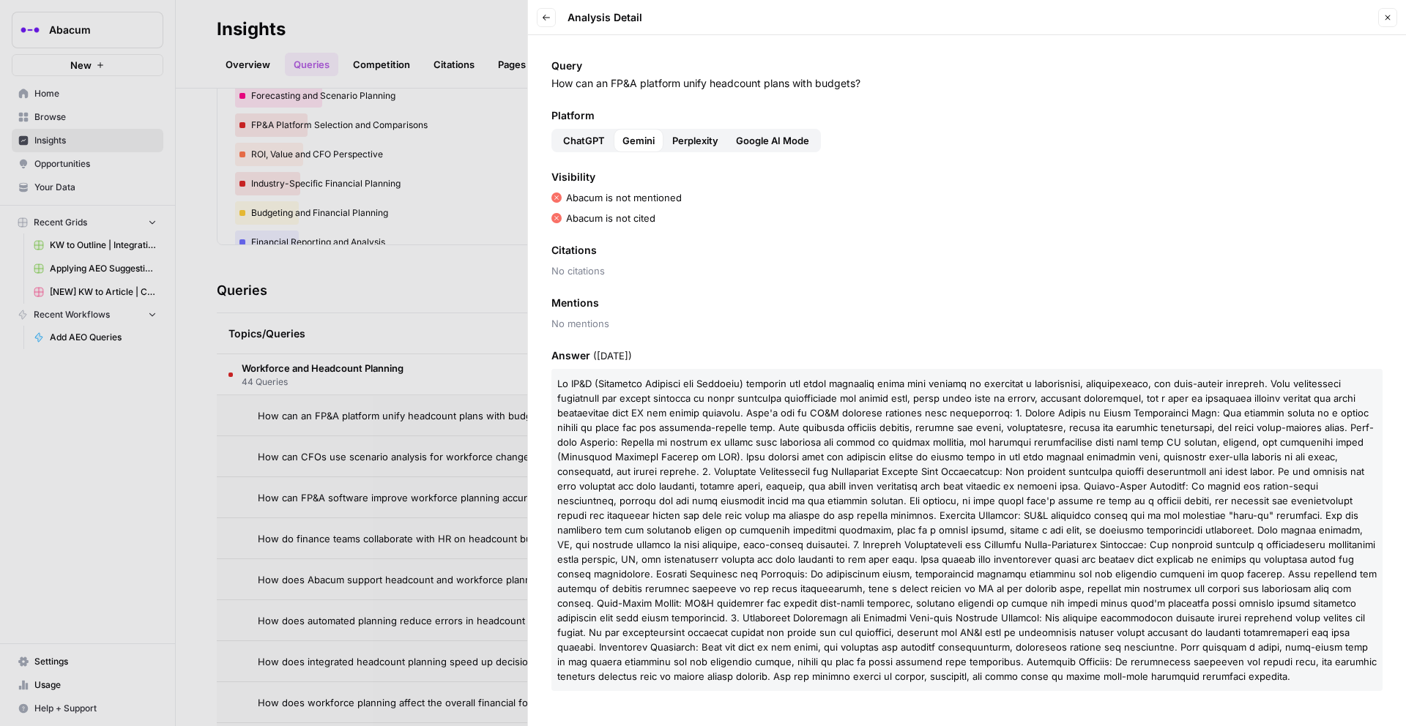
click at [584, 139] on span "ChatGPT" at bounding box center [584, 140] width 42 height 15
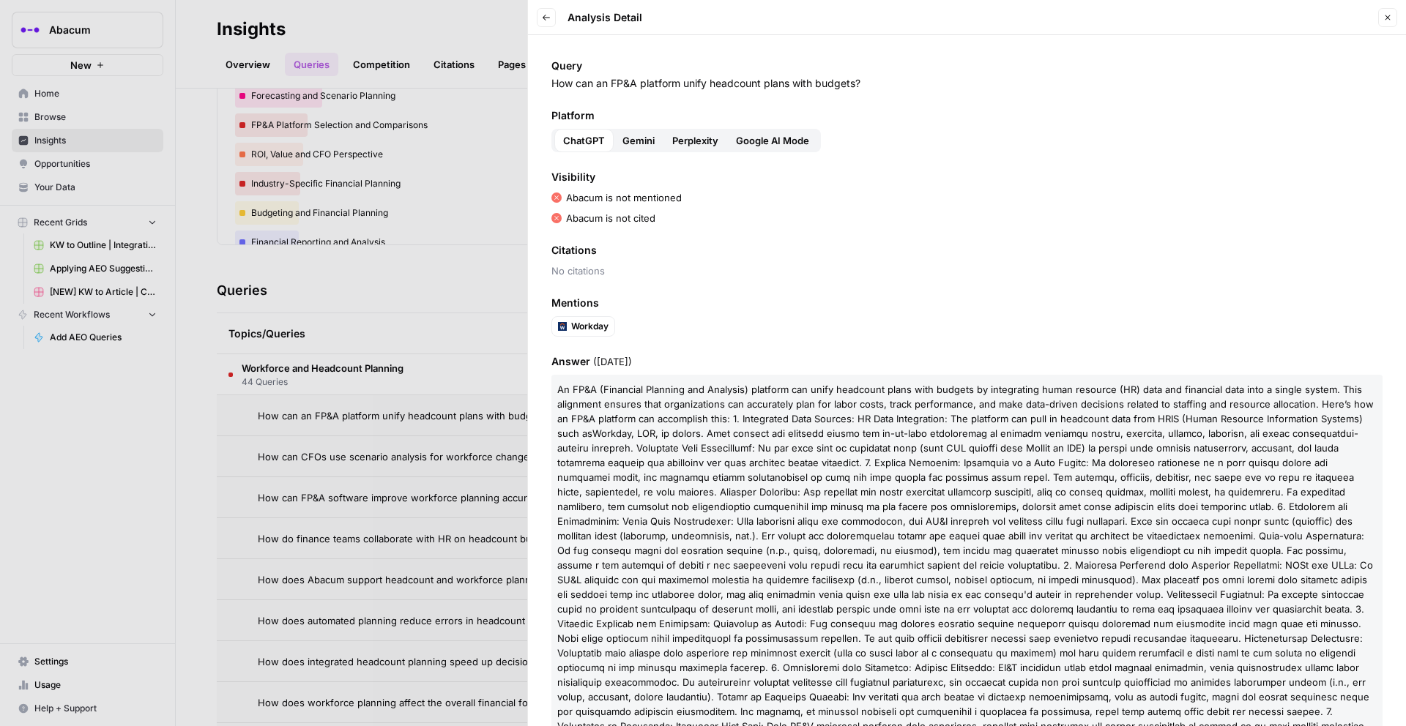
click at [446, 279] on div at bounding box center [703, 363] width 1406 height 726
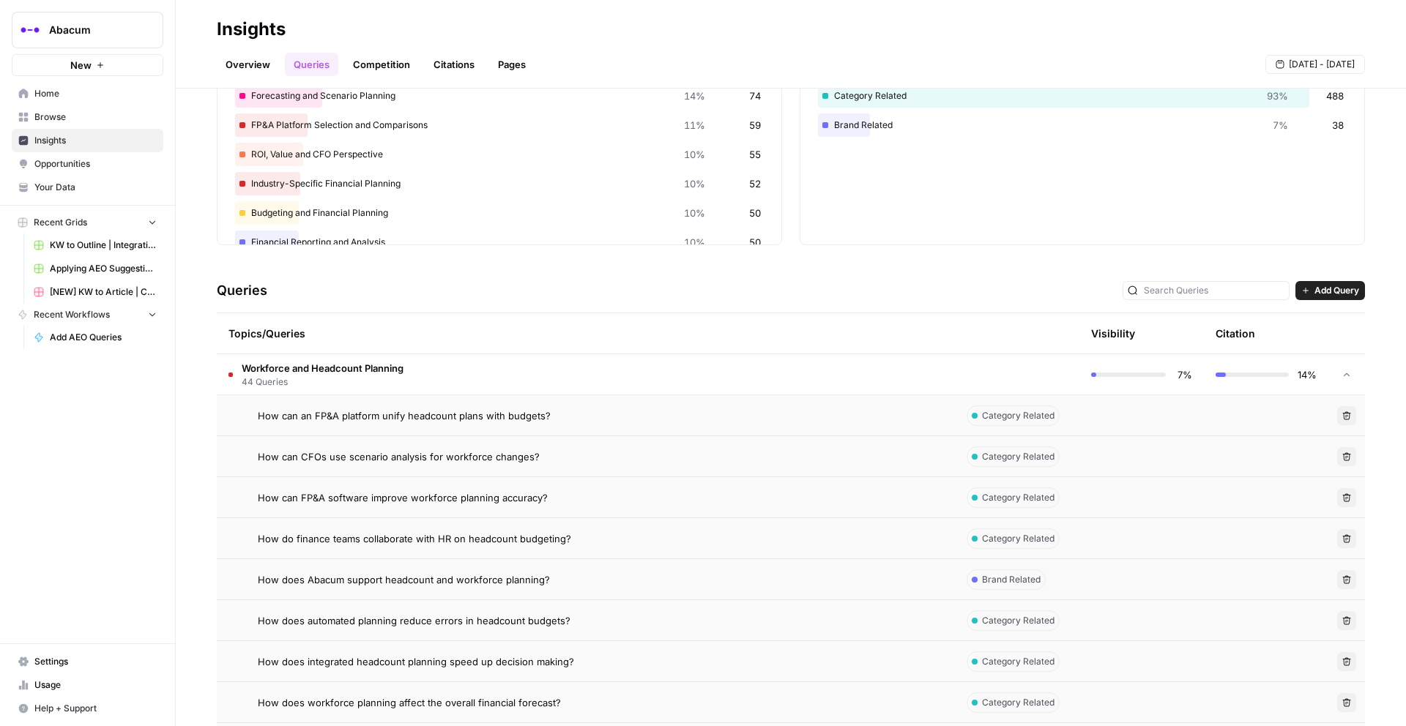
click at [748, 379] on td "Workforce and Headcount Planning 44 Queries" at bounding box center [586, 374] width 738 height 40
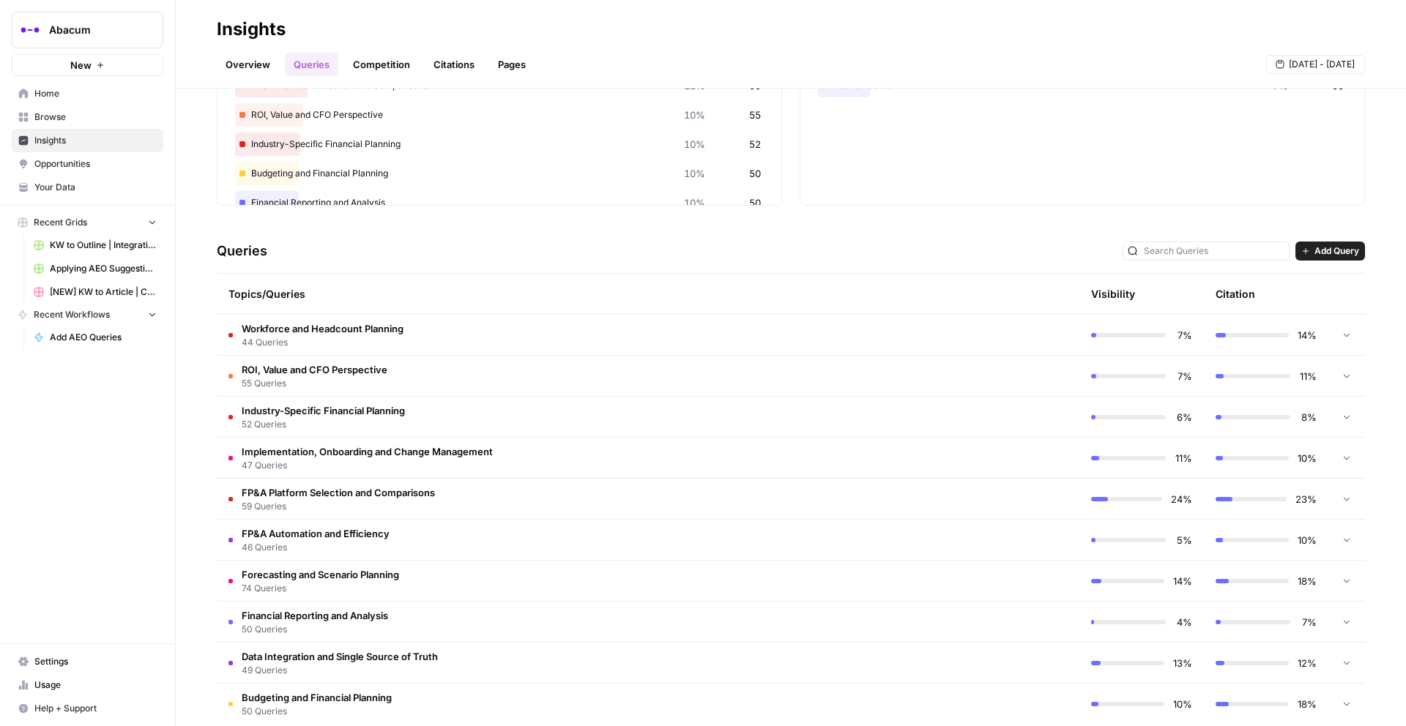
scroll to position [157, 0]
click at [74, 114] on span "Browse" at bounding box center [95, 117] width 122 height 13
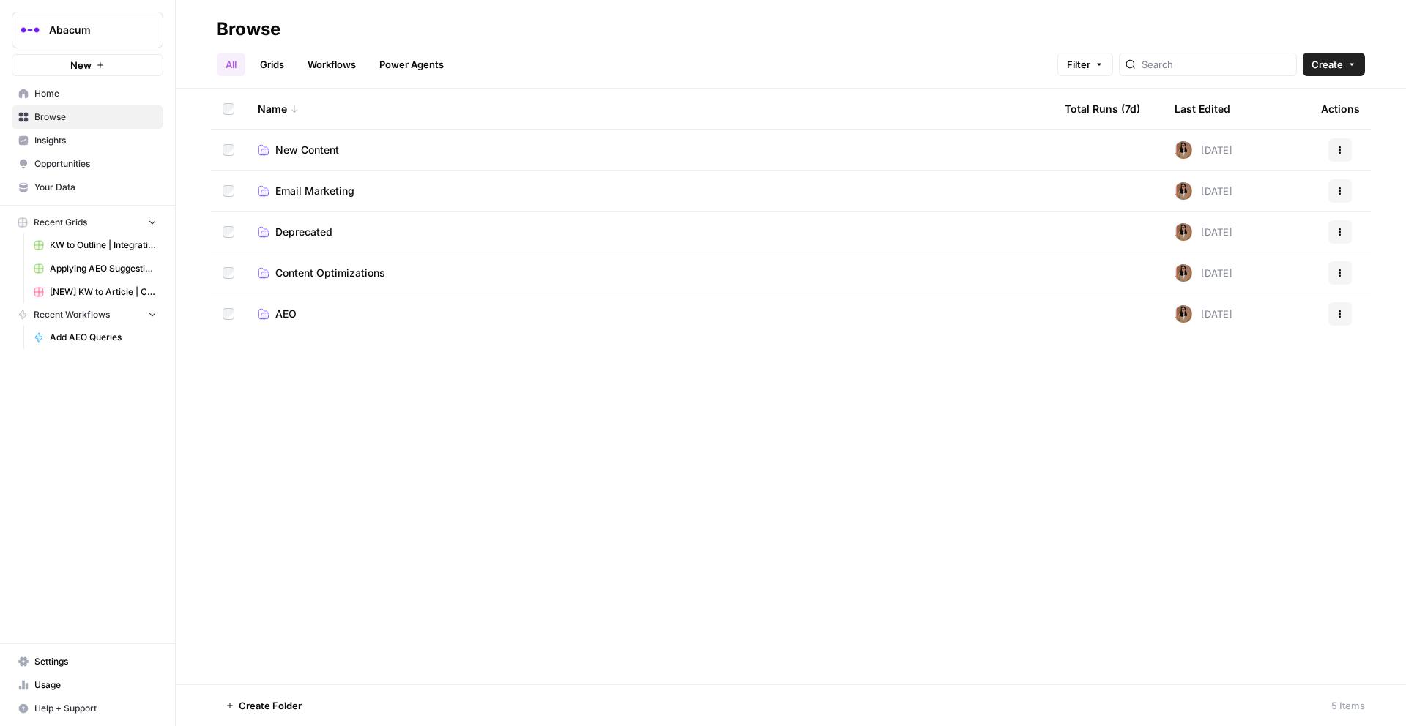
click at [325, 153] on span "New Content" at bounding box center [307, 150] width 64 height 15
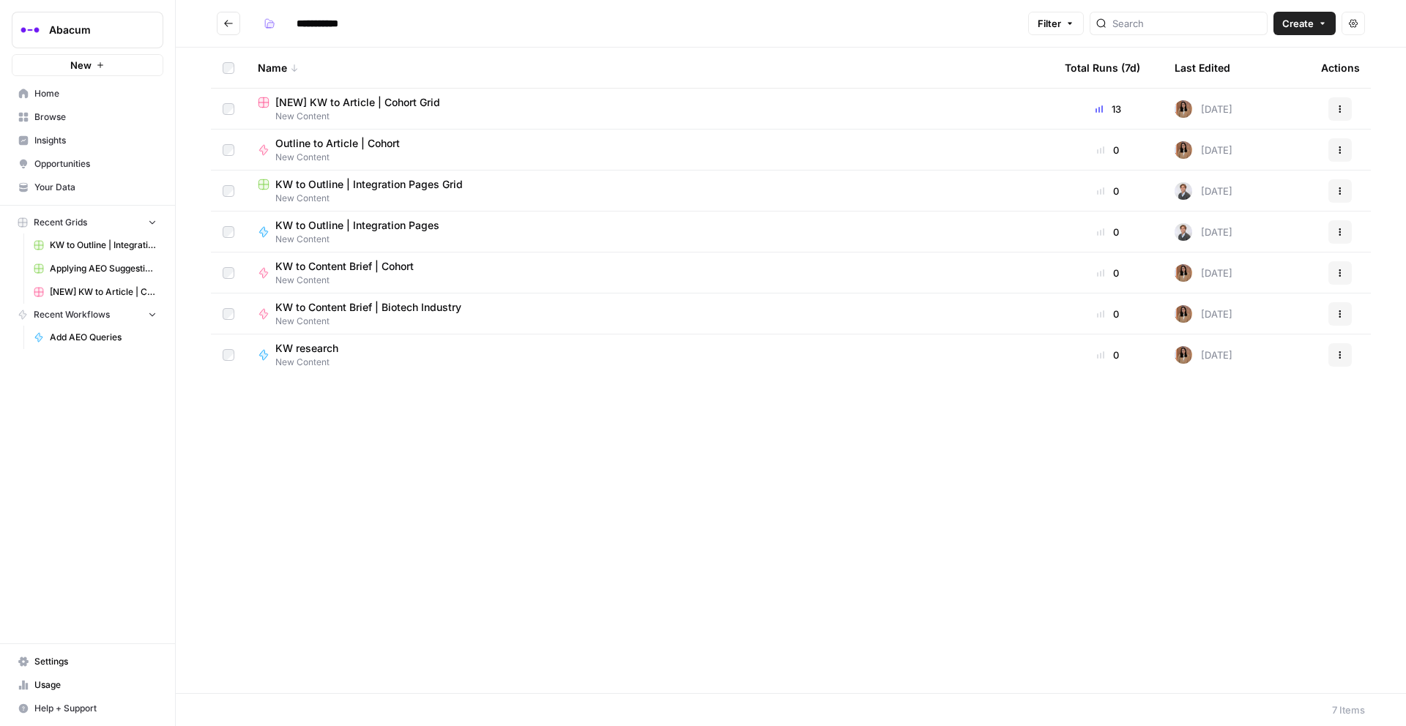
click at [332, 103] on span "[NEW] KW to Article | Cohort Grid" at bounding box center [357, 102] width 165 height 15
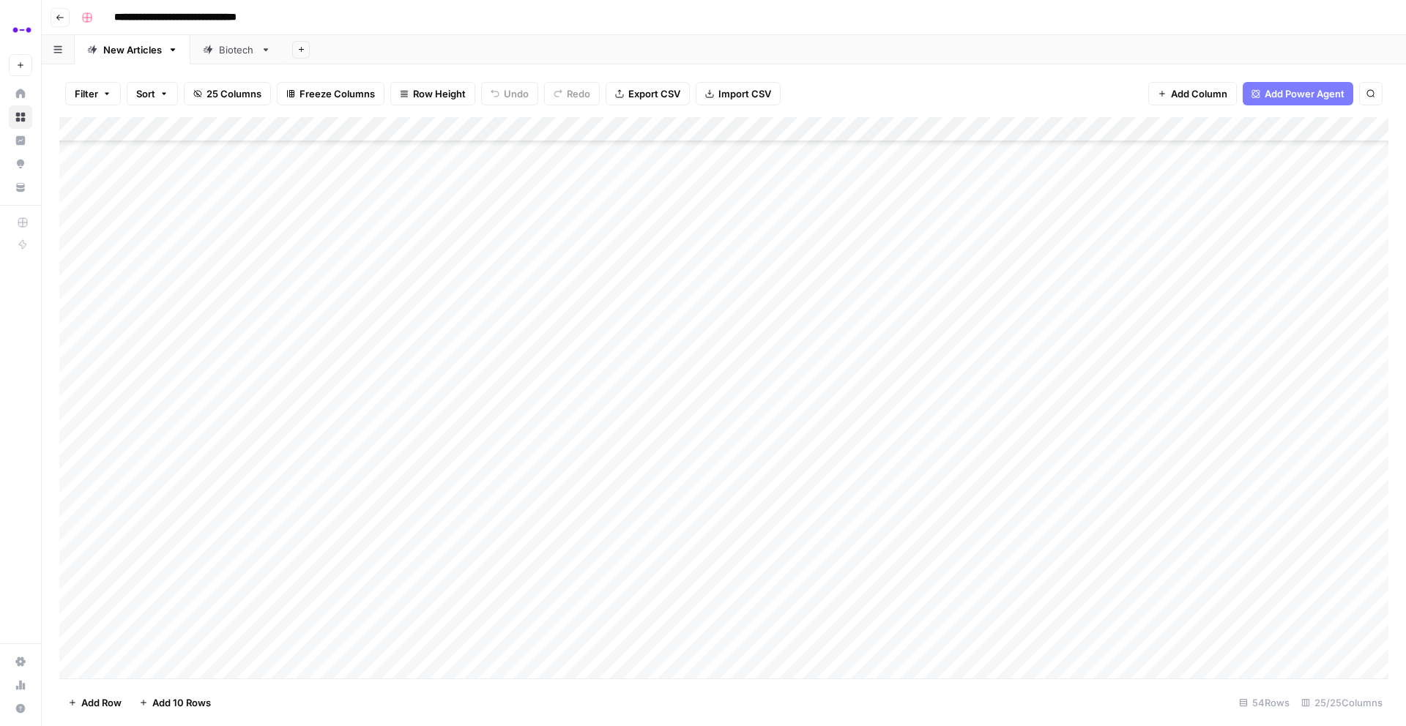
scroll to position [831, 0]
click at [316, 421] on div "Add Column" at bounding box center [723, 398] width 1329 height 562
click at [301, 423] on div "Add Column" at bounding box center [723, 398] width 1329 height 562
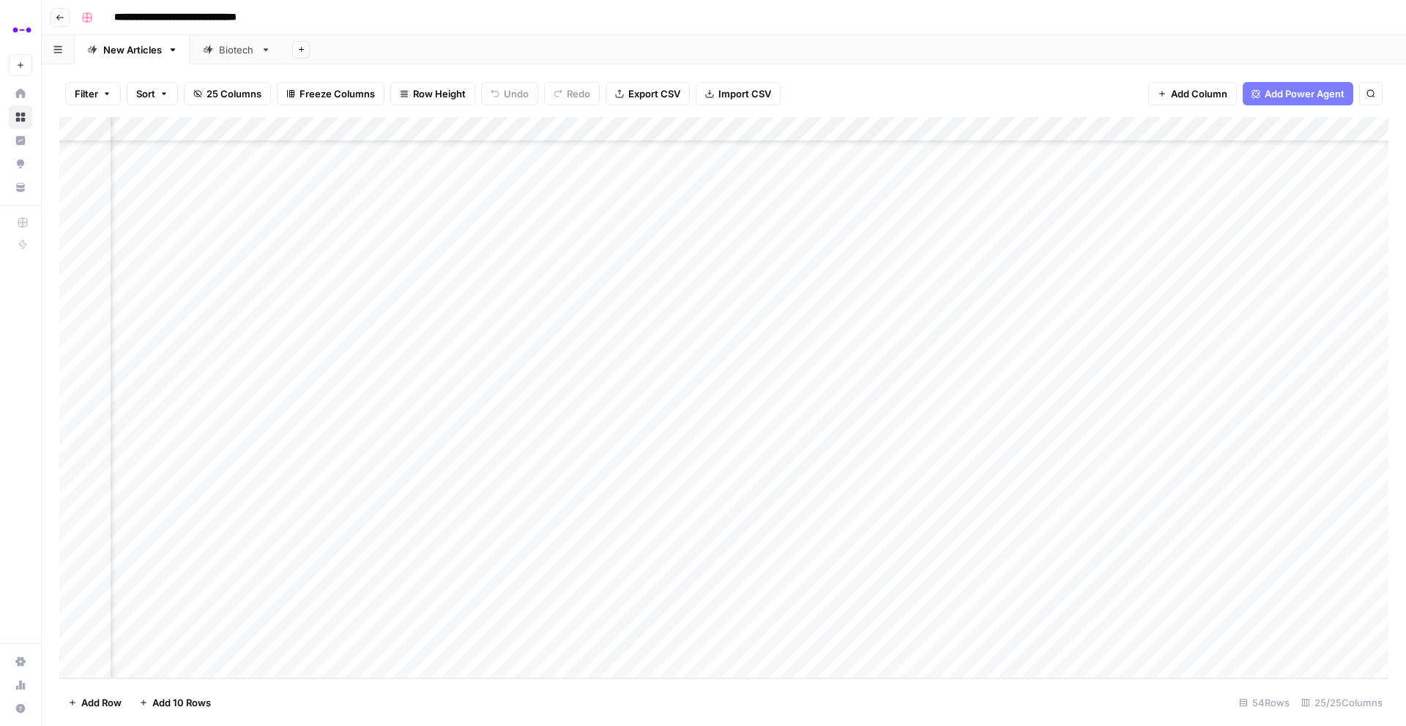
click at [1055, 514] on div "Add Column" at bounding box center [723, 398] width 1329 height 562
click at [1055, 543] on div "Add Column" at bounding box center [723, 398] width 1329 height 562
click at [1059, 567] on div "Add Column" at bounding box center [723, 398] width 1329 height 562
click at [1062, 592] on div "Add Column" at bounding box center [723, 398] width 1329 height 562
click at [1060, 619] on div "Add Column" at bounding box center [723, 398] width 1329 height 562
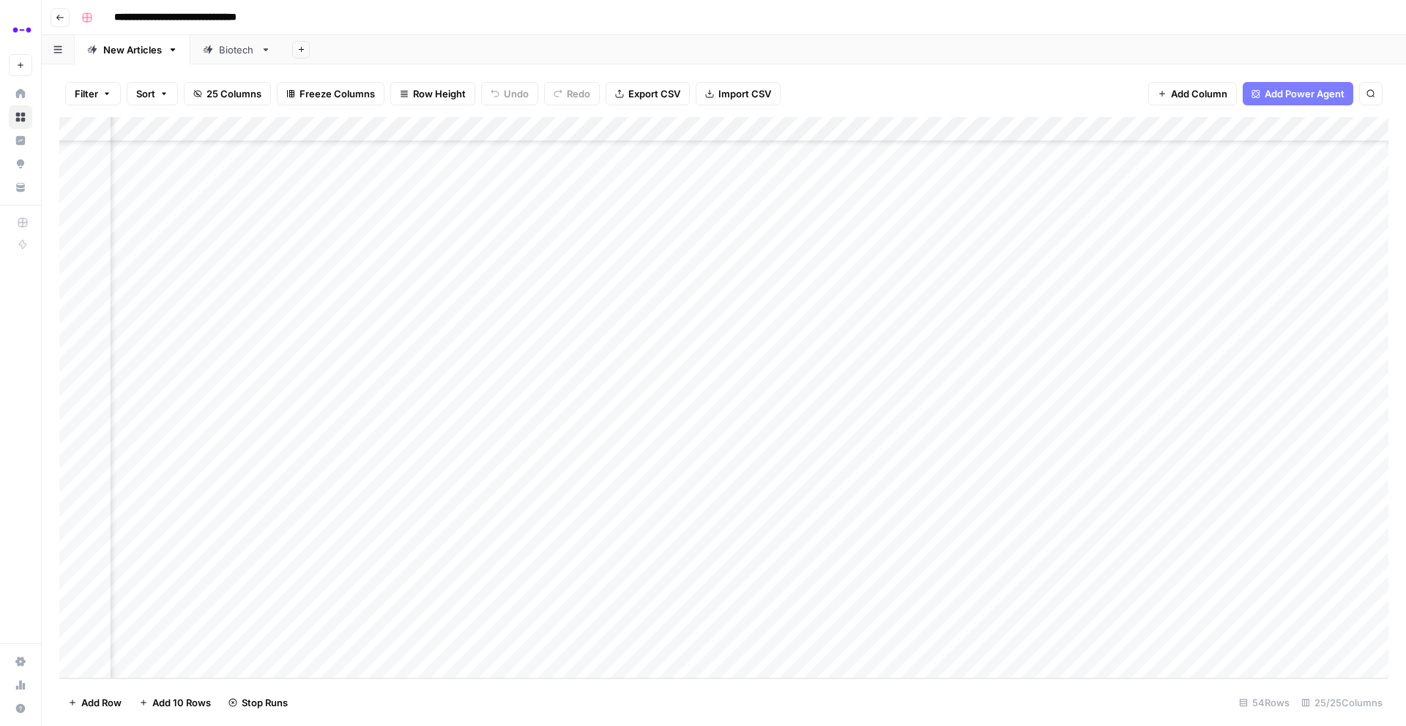
click at [1060, 645] on div "Add Column" at bounding box center [723, 398] width 1329 height 562
click at [1061, 590] on div "Add Column" at bounding box center [723, 398] width 1329 height 562
click at [1054, 558] on div "Add Column" at bounding box center [723, 398] width 1329 height 562
click at [1052, 518] on div "Add Column" at bounding box center [723, 398] width 1329 height 562
click at [975, 419] on div "Add Column" at bounding box center [723, 398] width 1329 height 562
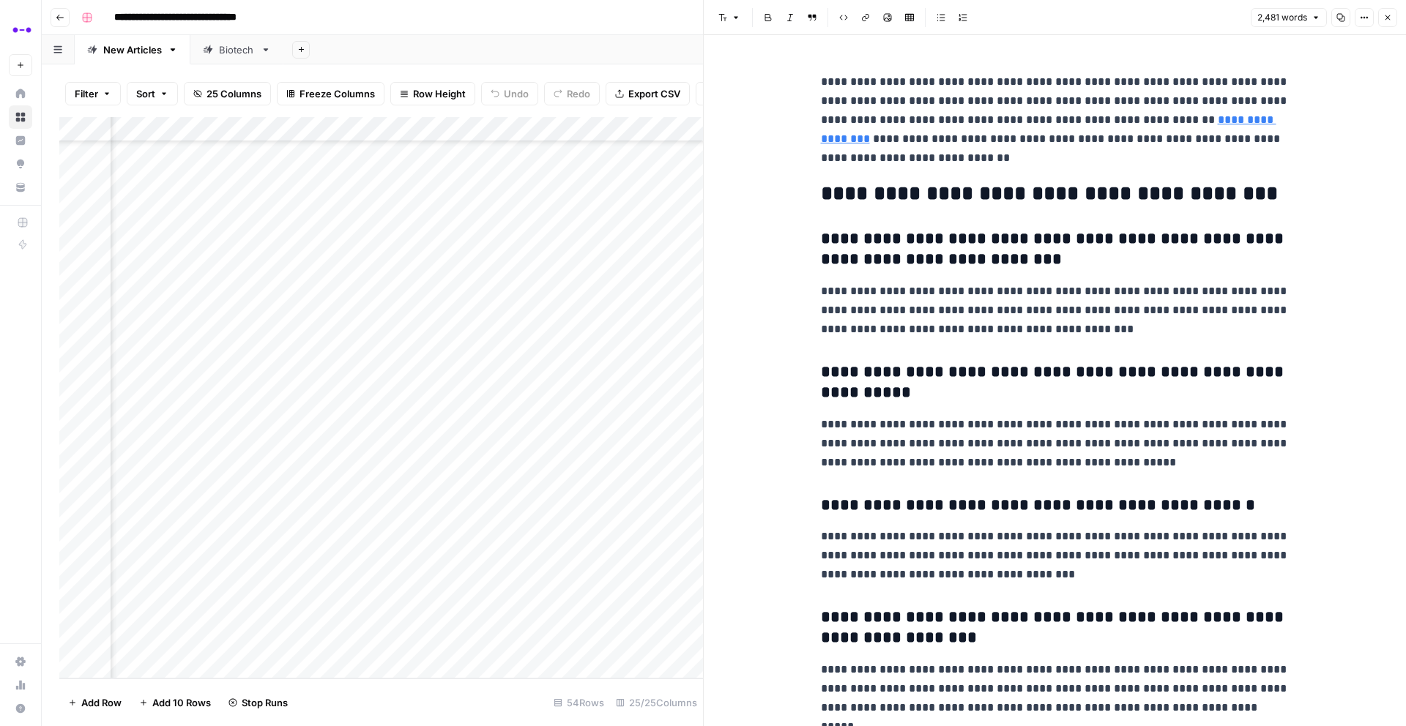
scroll to position [7675, 0]
click at [1334, 19] on button "Copy" at bounding box center [1340, 17] width 19 height 19
click at [836, 230] on h3 "**********" at bounding box center [1055, 248] width 469 height 41
drag, startPoint x: 819, startPoint y: 240, endPoint x: 1036, endPoint y: 264, distance: 218.1
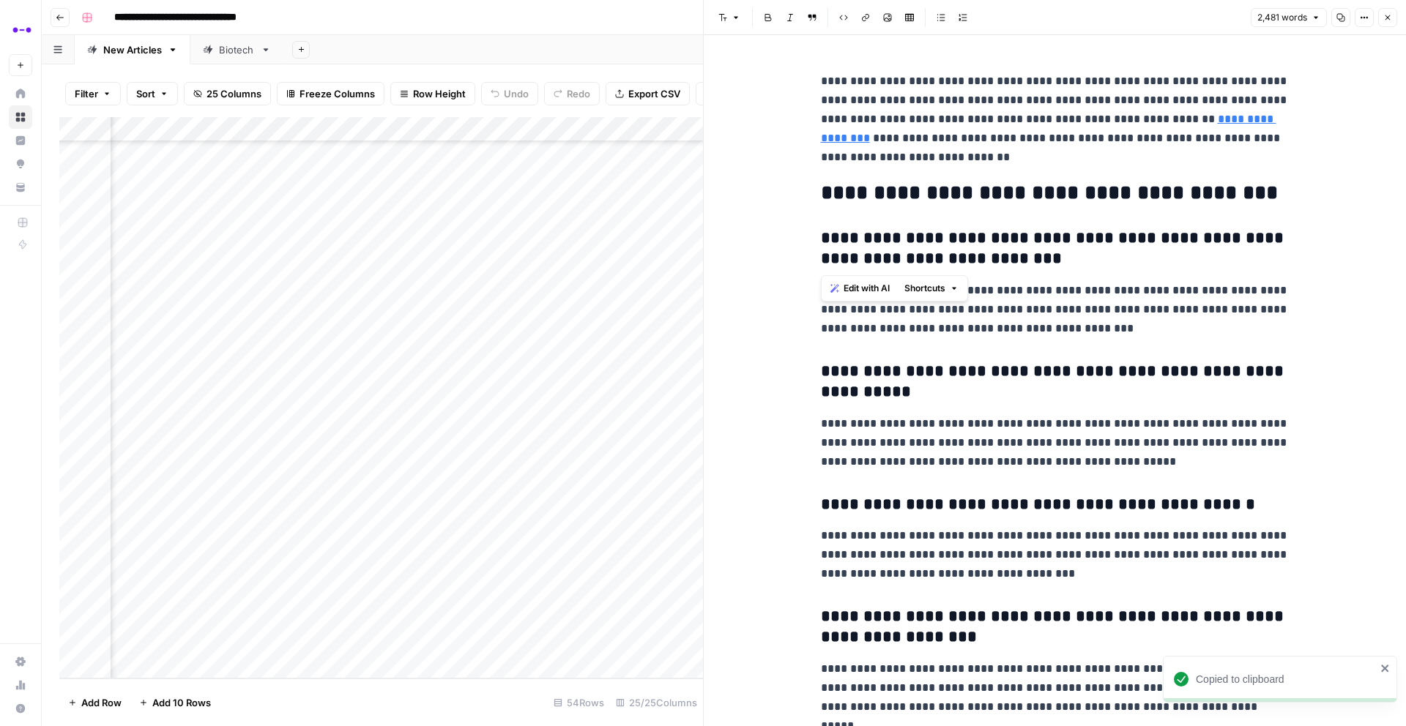
copy h3 "**********"
click at [898, 305] on p "**********" at bounding box center [1055, 309] width 469 height 57
copy p "**********"
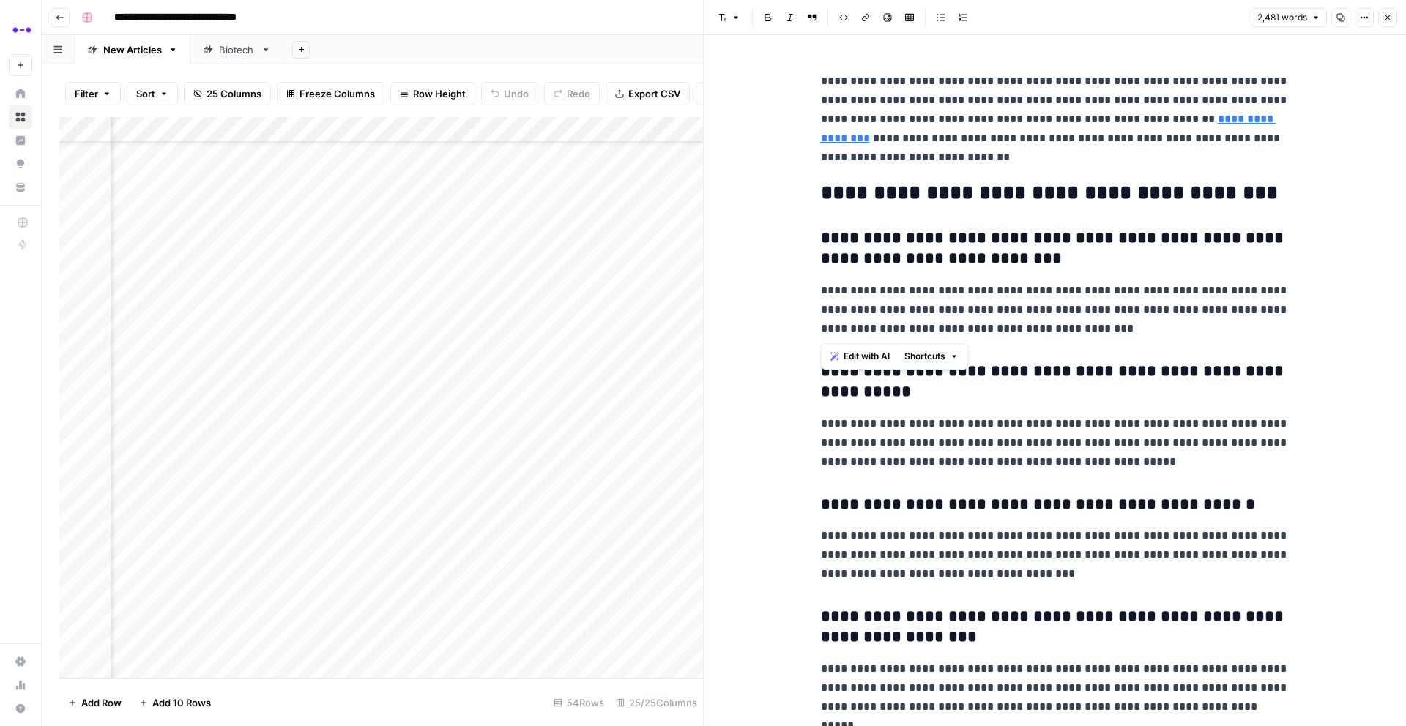
click at [866, 403] on h3 "**********" at bounding box center [1055, 382] width 469 height 41
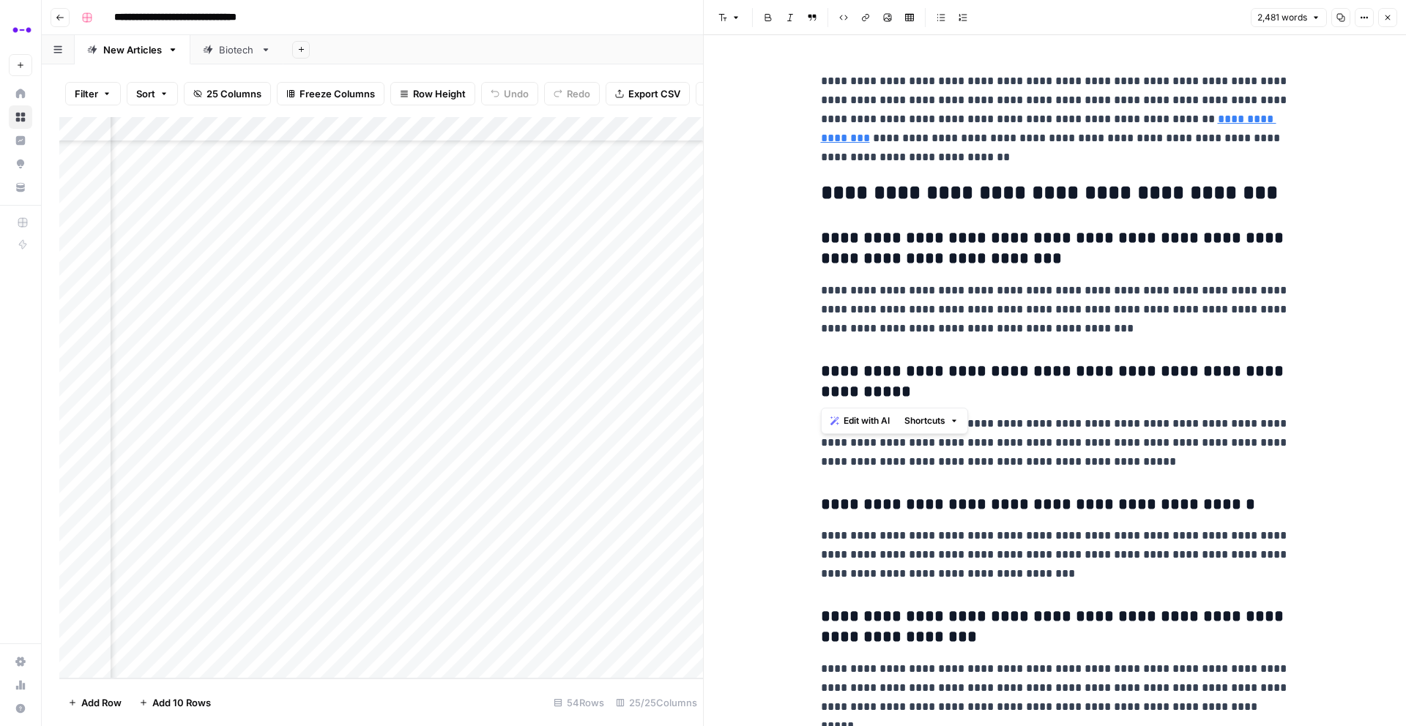
copy h3 "**********"
click at [883, 453] on p "**********" at bounding box center [1055, 442] width 469 height 57
copy p "**********"
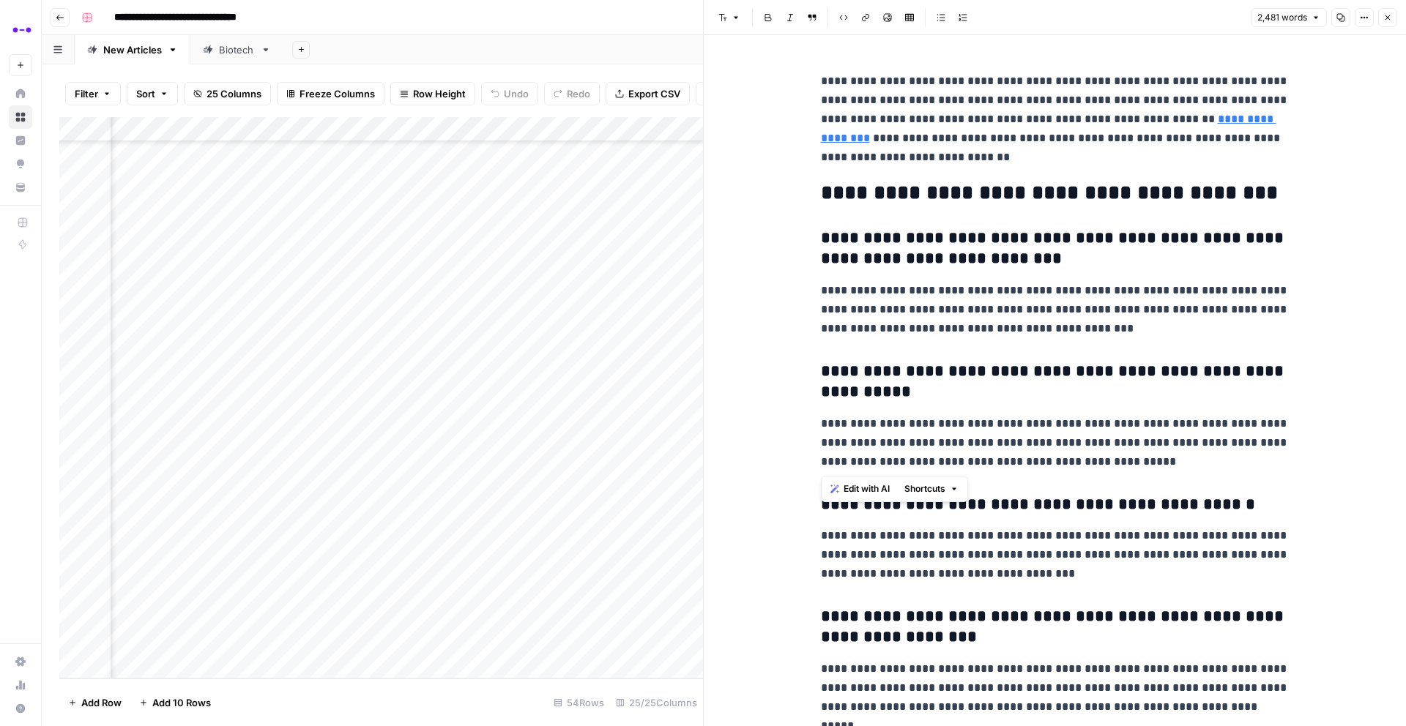
click at [1035, 507] on h3 "**********" at bounding box center [1055, 505] width 469 height 21
copy h3 "**********"
click at [898, 581] on p "**********" at bounding box center [1055, 554] width 469 height 57
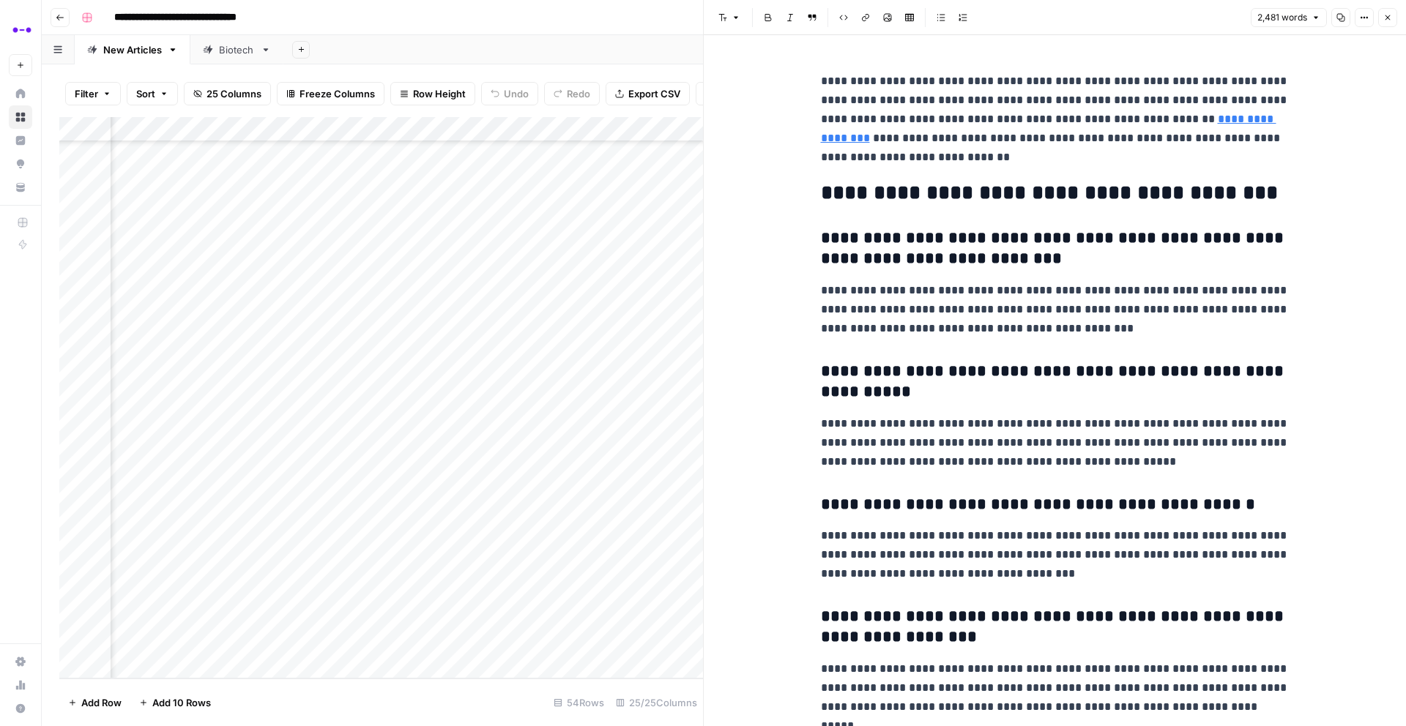
click at [898, 581] on p "**********" at bounding box center [1055, 554] width 469 height 57
copy p "**********"
click at [910, 633] on h3 "**********" at bounding box center [1055, 627] width 469 height 41
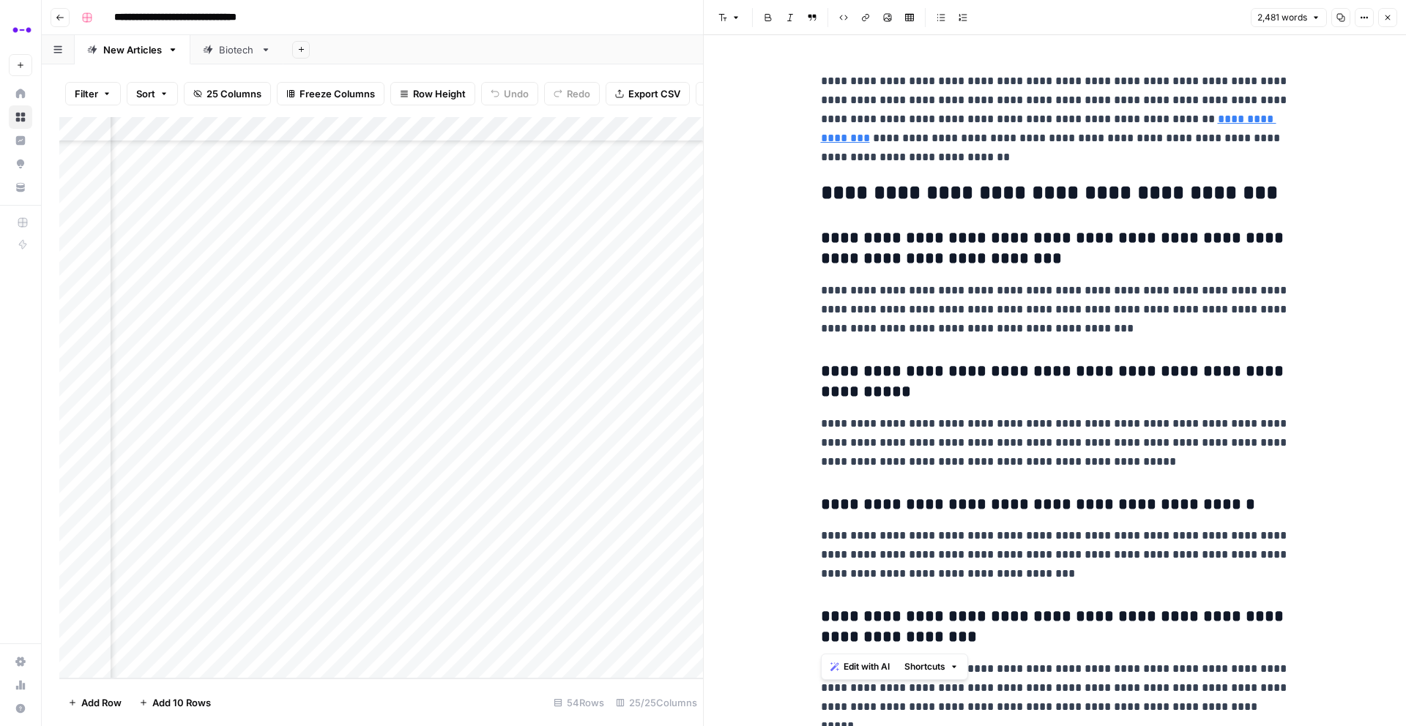
click at [910, 633] on h3 "**********" at bounding box center [1055, 627] width 469 height 41
copy h3 "**********"
click at [887, 685] on p "**********" at bounding box center [1055, 688] width 469 height 57
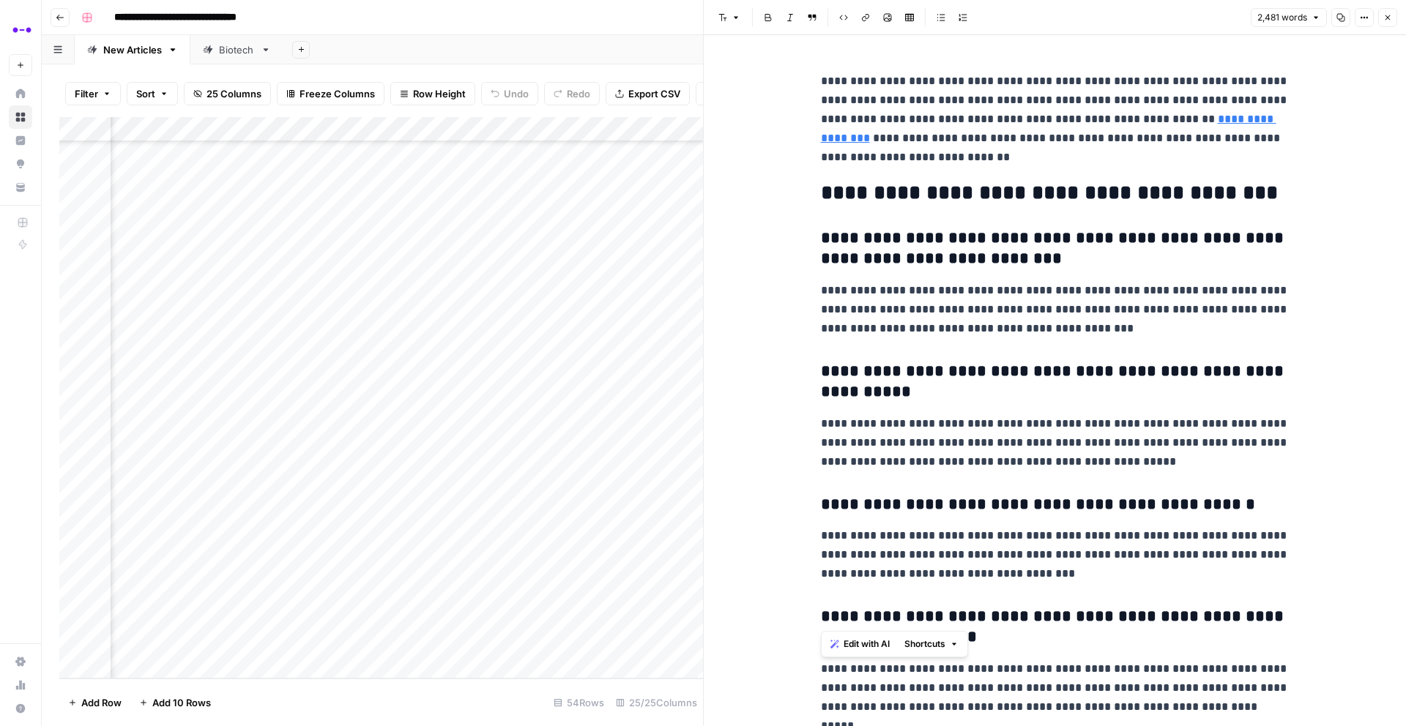
copy p "**********"
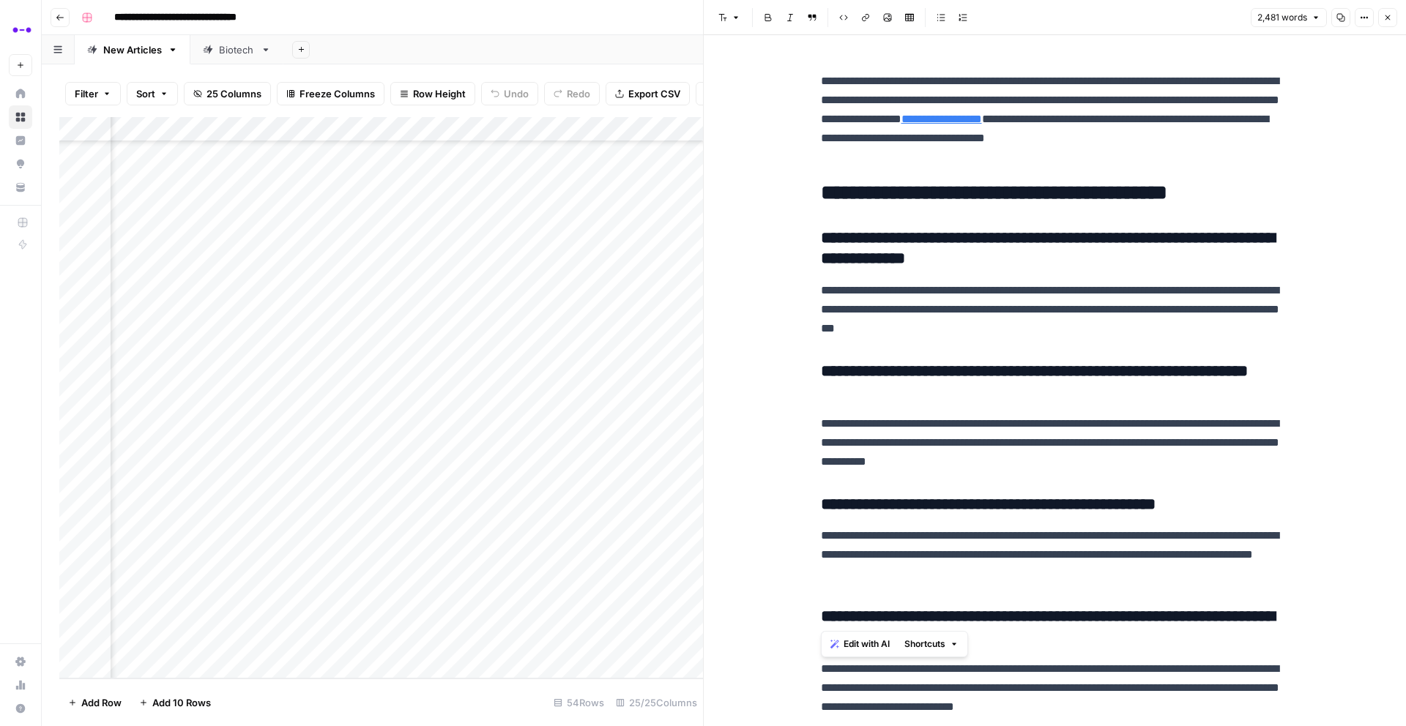
click at [1388, 18] on icon "button" at bounding box center [1387, 17] width 5 height 5
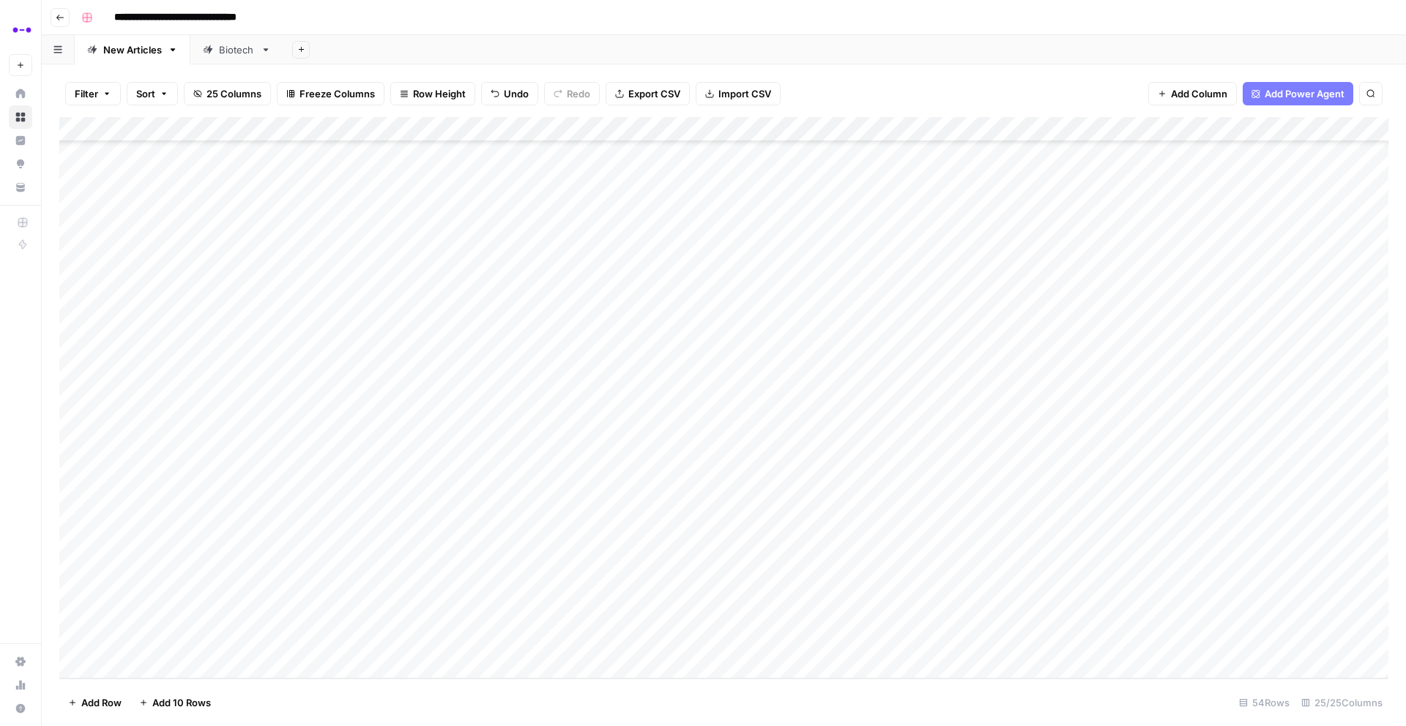
scroll to position [831, 0]
click at [135, 415] on div "Add Column" at bounding box center [723, 398] width 1329 height 562
click at [173, 470] on button "Published" at bounding box center [161, 475] width 56 height 18
